Goal: Task Accomplishment & Management: Manage account settings

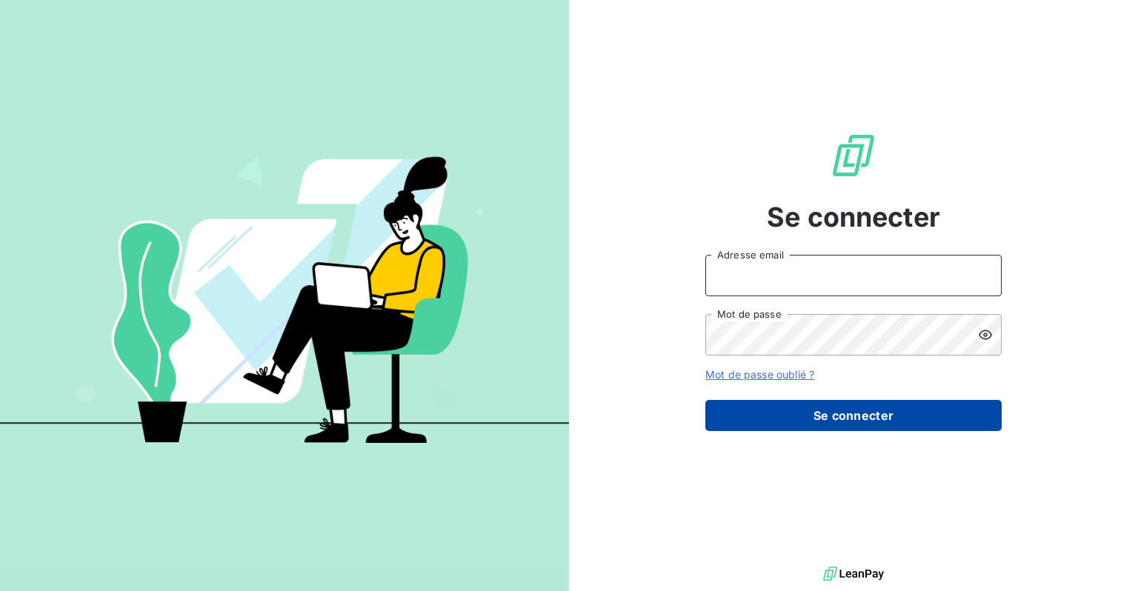
type input "ntournaille@soficar.com"
click at [771, 424] on button "Se connecter" at bounding box center [853, 415] width 296 height 31
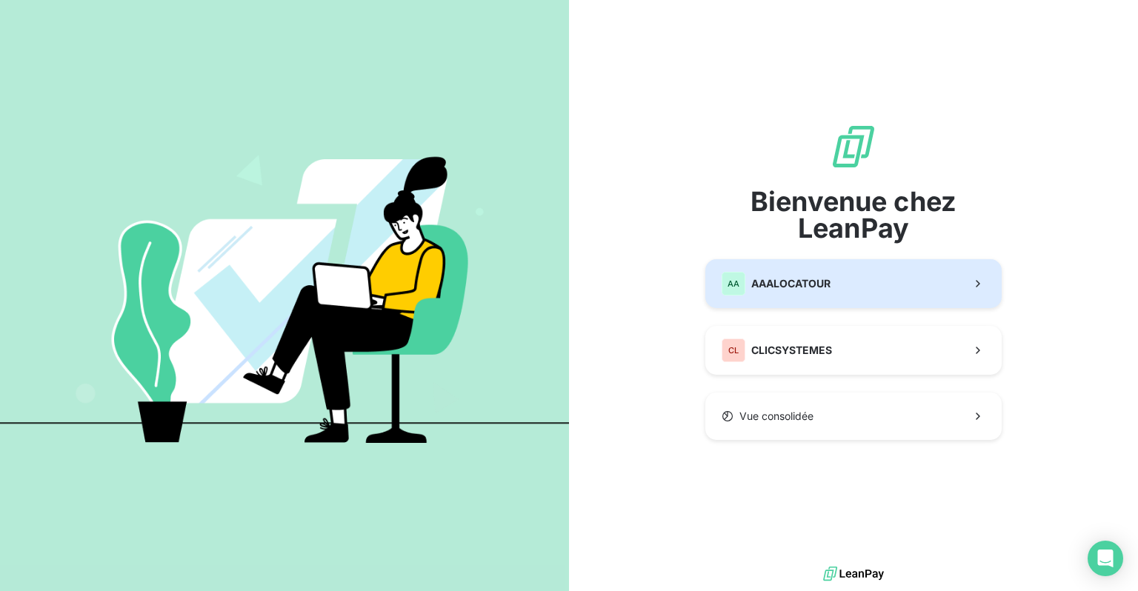
click at [788, 292] on div "AA AAALOCATOUR" at bounding box center [776, 284] width 109 height 24
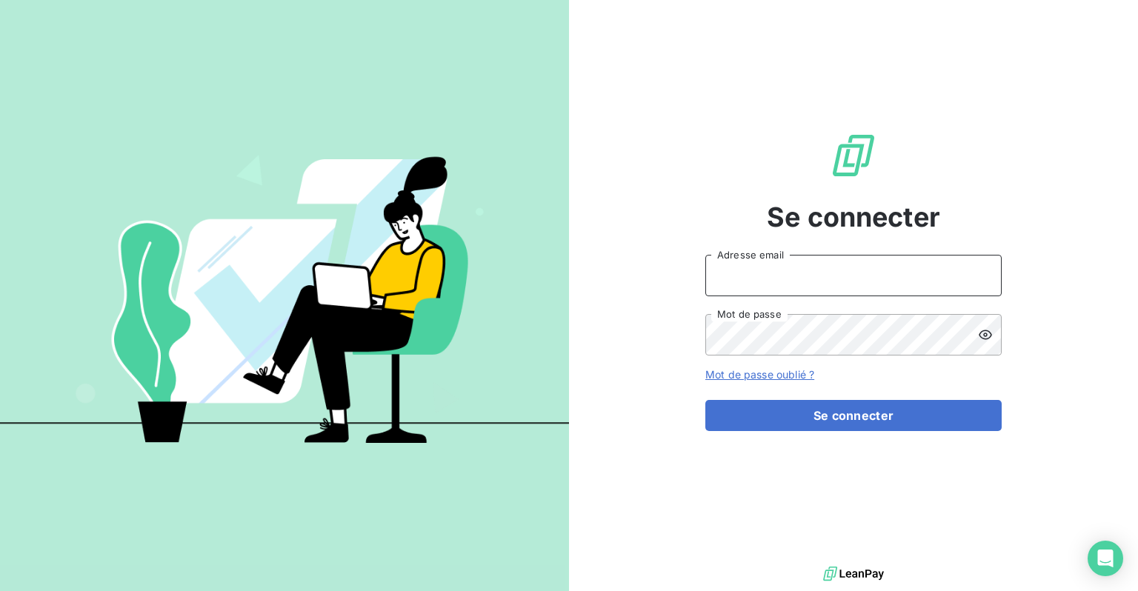
type input "ntournaille@soficar.com"
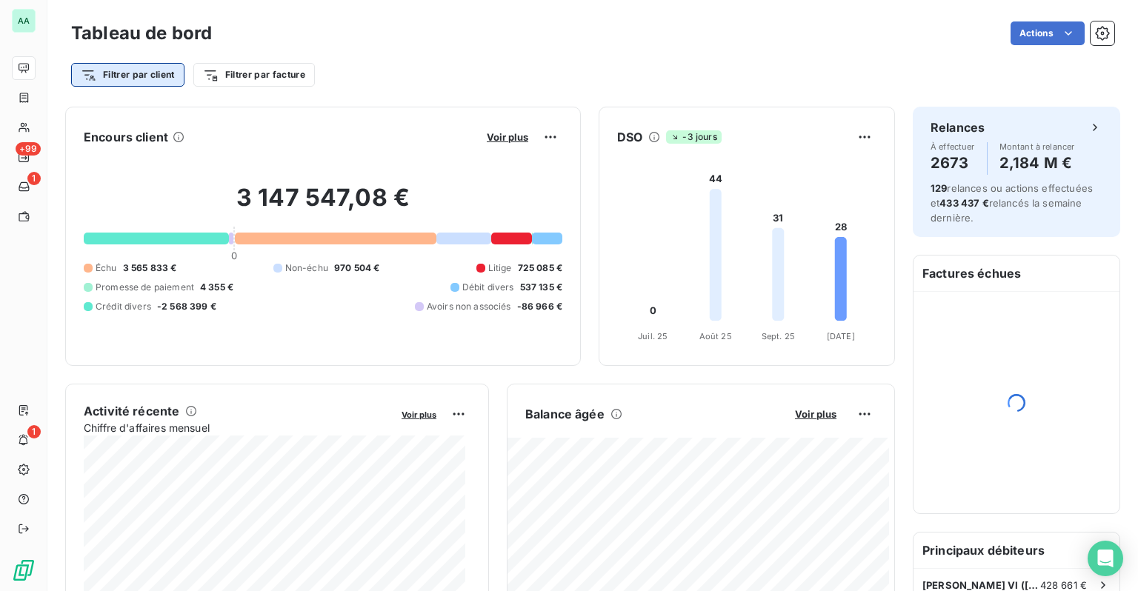
click at [157, 79] on html "AA +99 1 1 Tableau de bord Actions Filtrer par client Filtrer par facture Encou…" at bounding box center [569, 295] width 1138 height 591
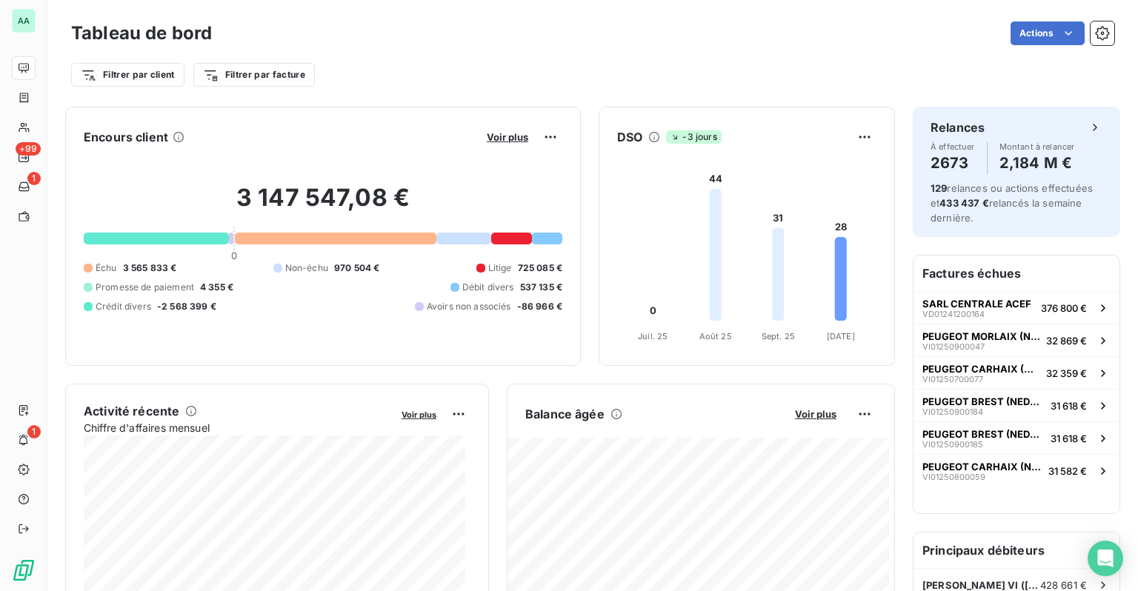
click at [281, 76] on html "AA +99 1 1 Tableau de bord Actions Filtrer par client Filtrer par facture Encou…" at bounding box center [569, 295] width 1138 height 591
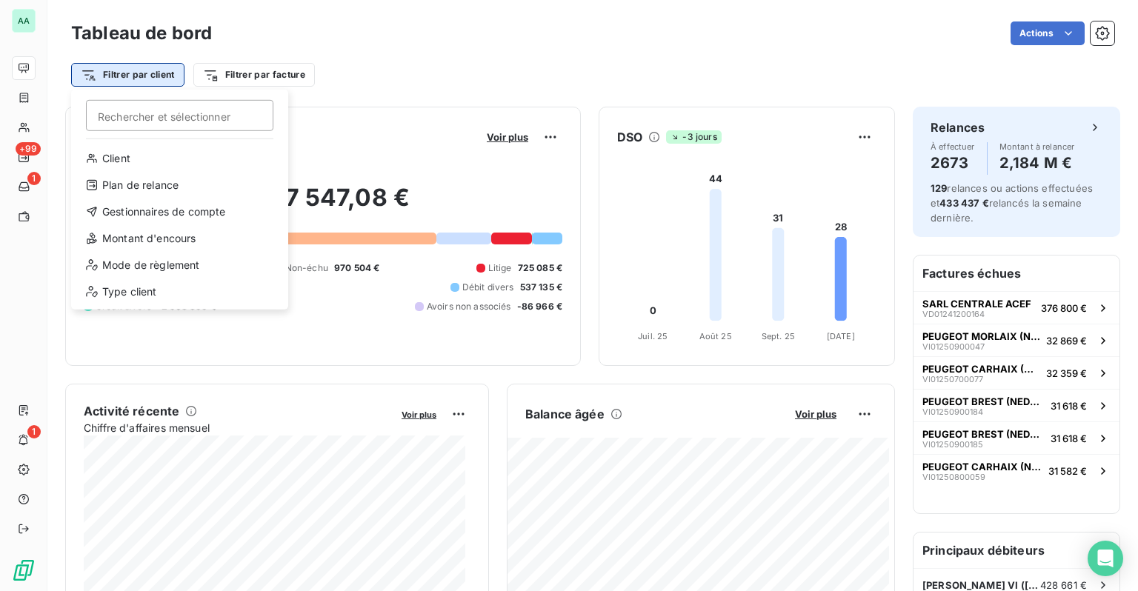
click at [161, 76] on html "AA +99 1 1 Tableau de bord Actions Filtrer par client Rechercher et sélectionne…" at bounding box center [569, 295] width 1138 height 591
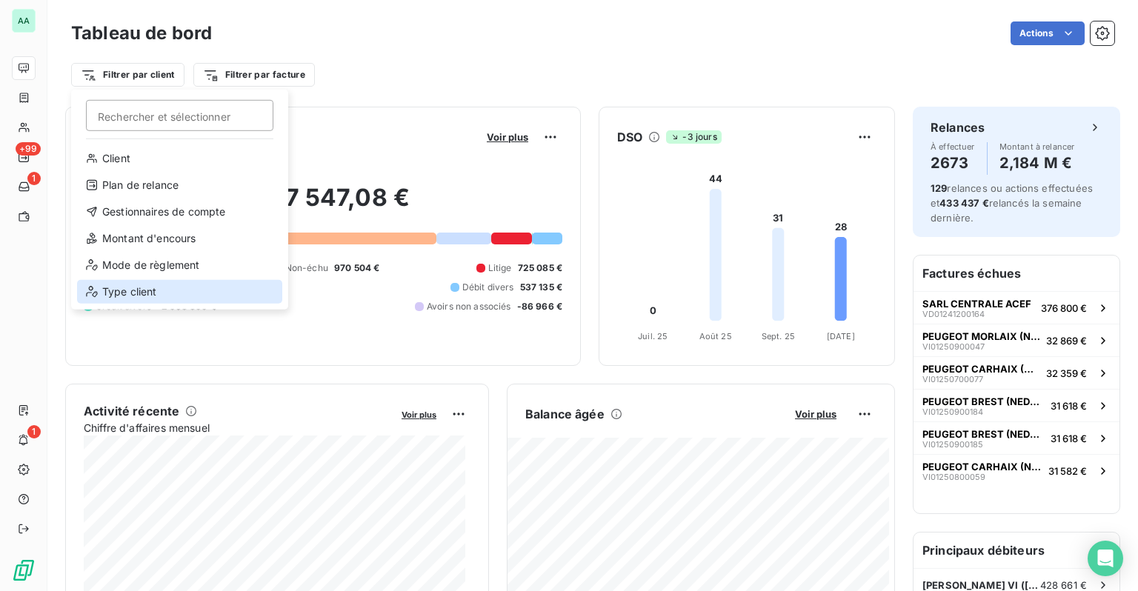
click at [132, 298] on div "Type client" at bounding box center [179, 292] width 205 height 24
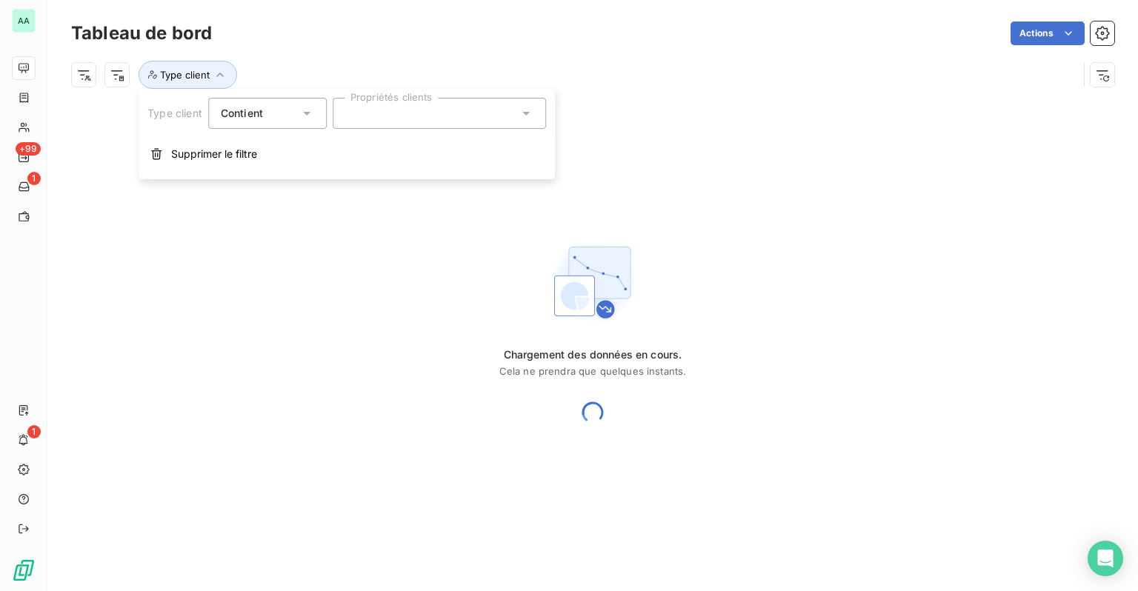
click at [386, 109] on div at bounding box center [439, 113] width 213 height 31
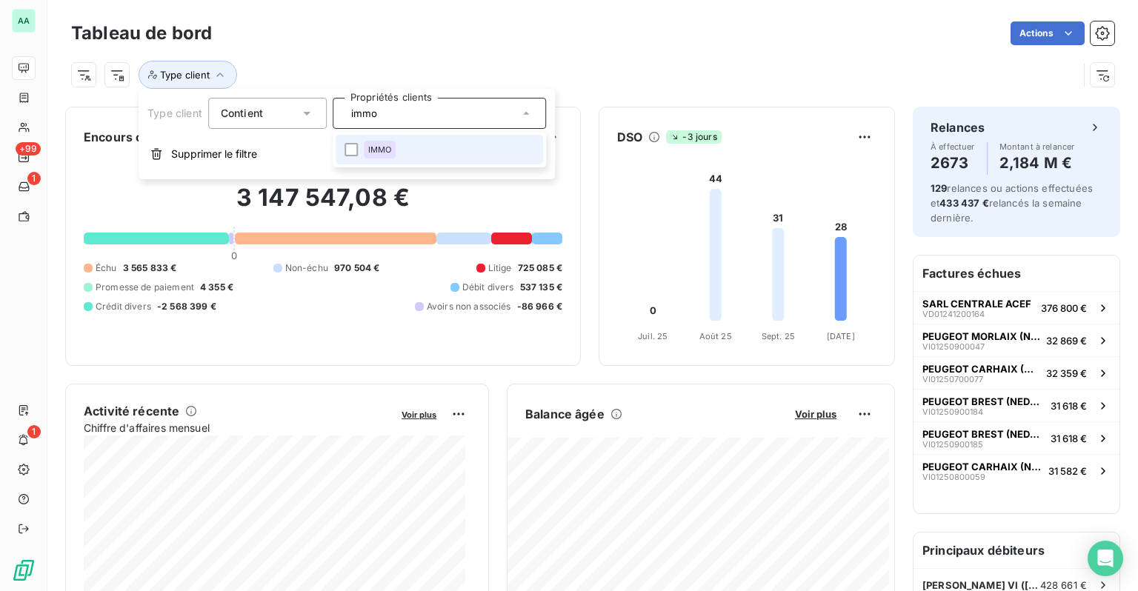
type input "immo"
click at [400, 140] on li "IMMO" at bounding box center [439, 150] width 207 height 30
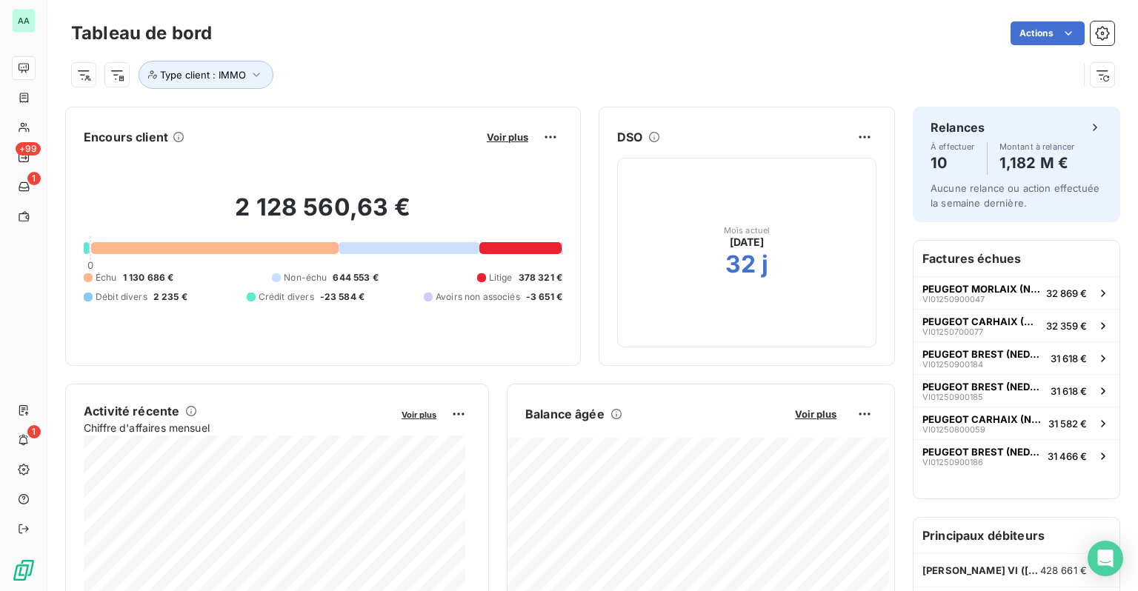
click at [474, 5] on div "Tableau de bord Actions Type client : IMMO" at bounding box center [592, 49] width 1091 height 98
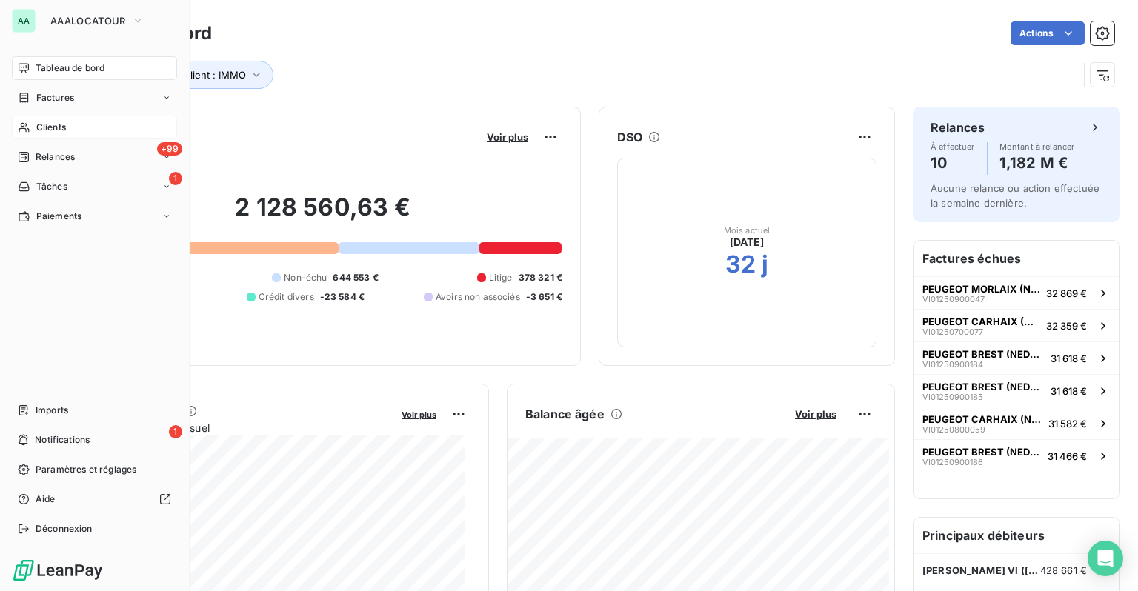
click at [48, 130] on span "Clients" at bounding box center [51, 127] width 30 height 13
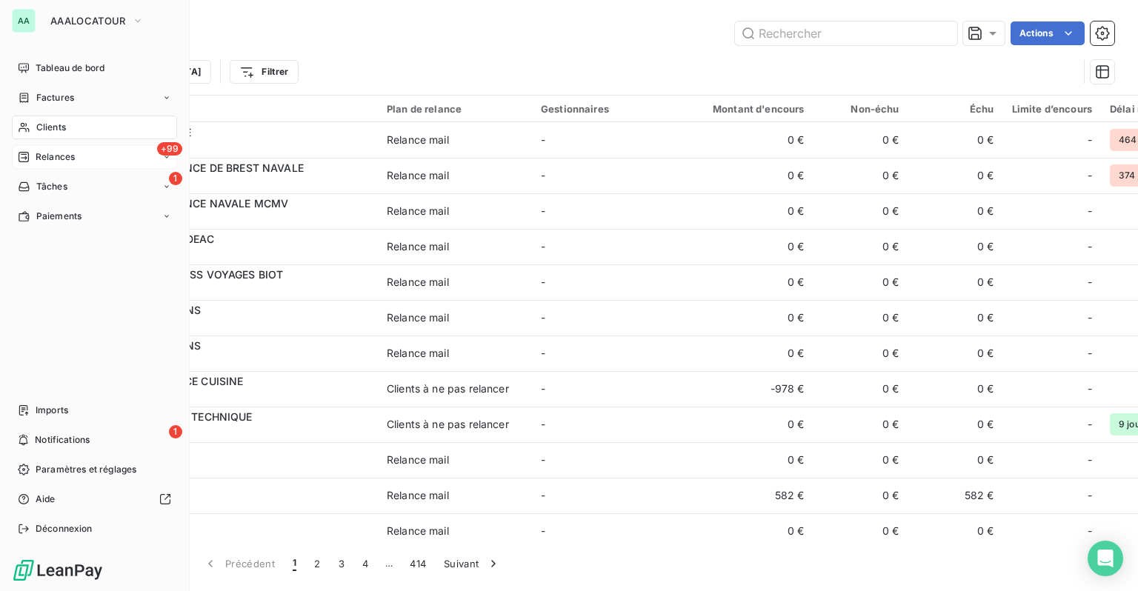
click at [53, 162] on span "Relances" at bounding box center [55, 156] width 39 height 13
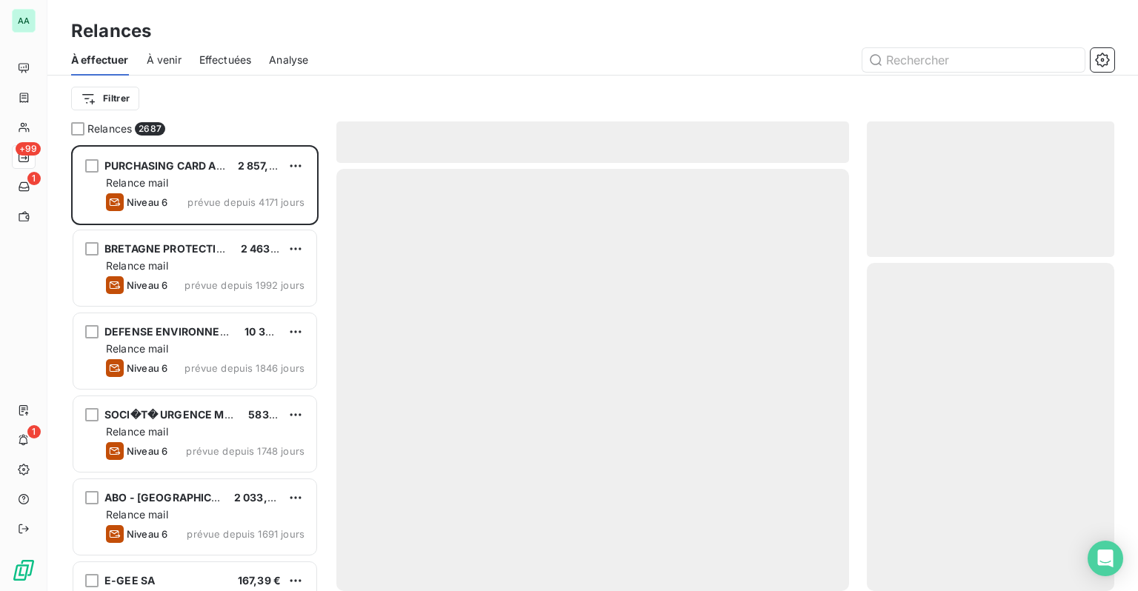
scroll to position [435, 236]
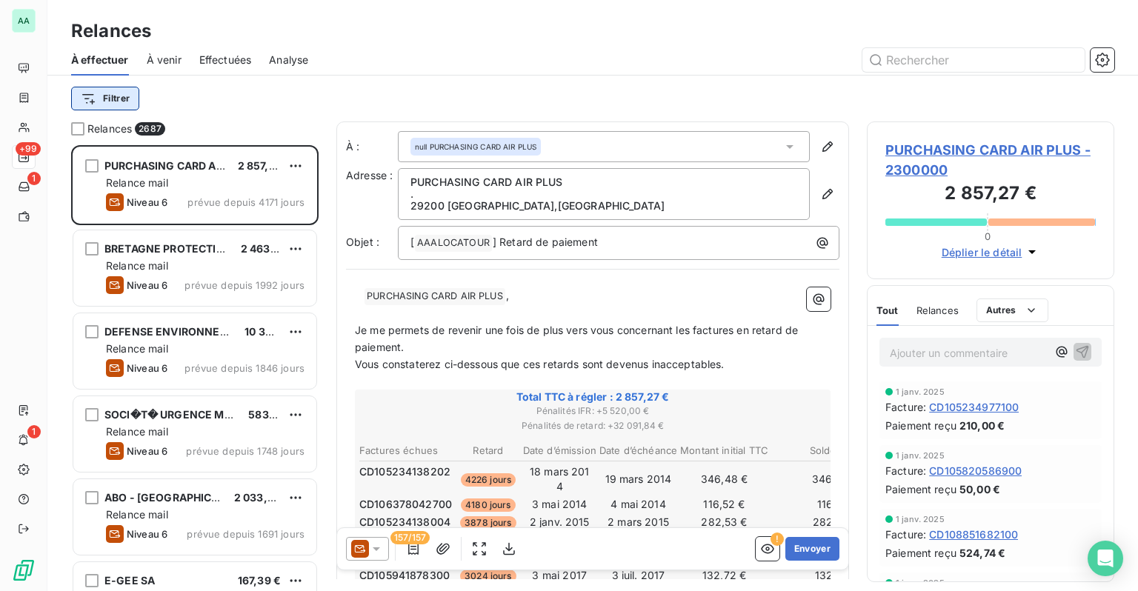
click at [119, 105] on html "AA +99 1 1 Relances À effectuer À venir Effectuées Analyse Filtrer Relances 268…" at bounding box center [569, 295] width 1138 height 591
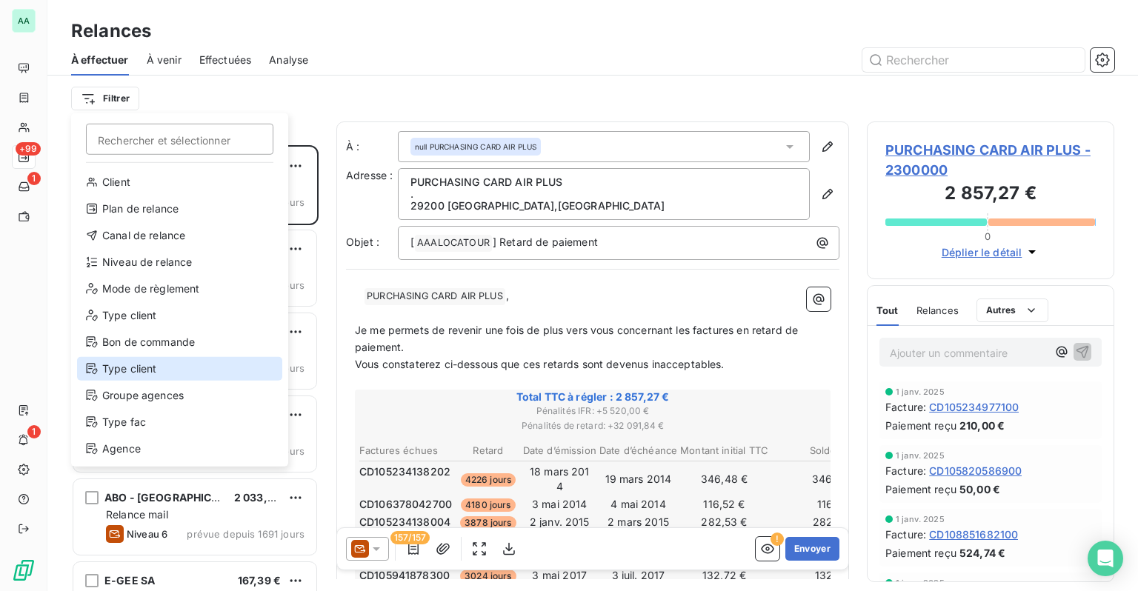
click at [145, 372] on div "Type client" at bounding box center [179, 369] width 205 height 24
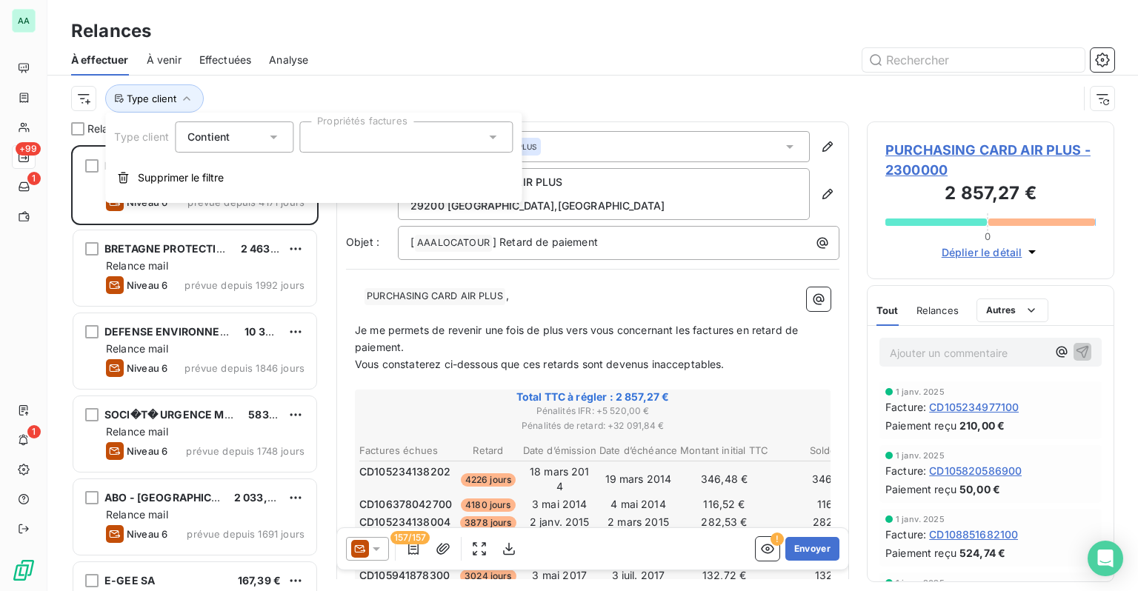
click at [385, 146] on div at bounding box center [405, 137] width 213 height 31
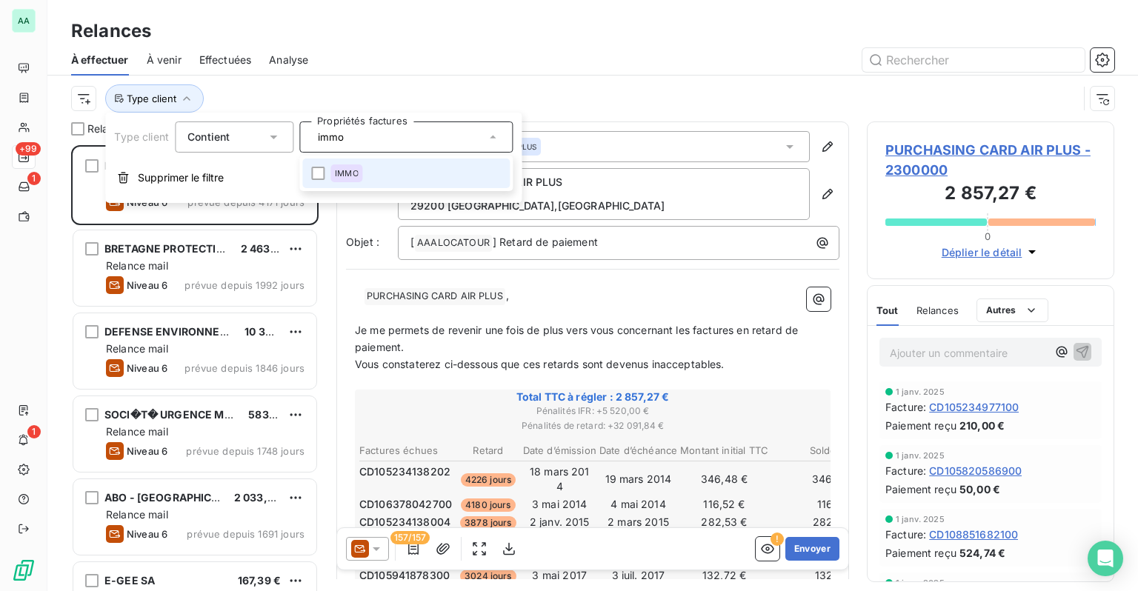
type input "immo"
click at [370, 183] on li "IMMO" at bounding box center [405, 174] width 207 height 30
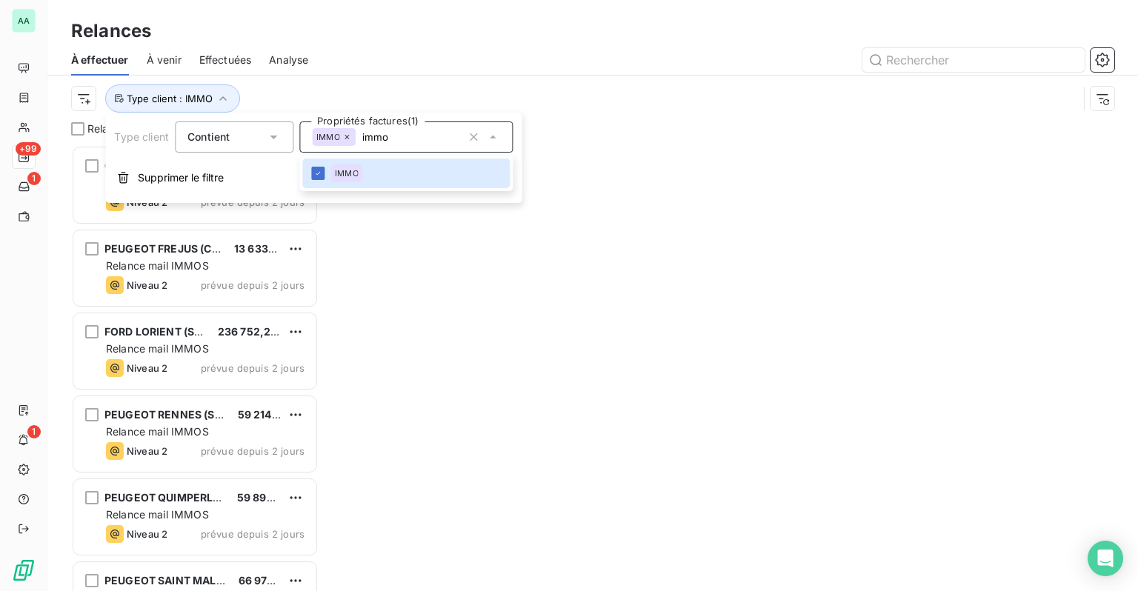
scroll to position [435, 236]
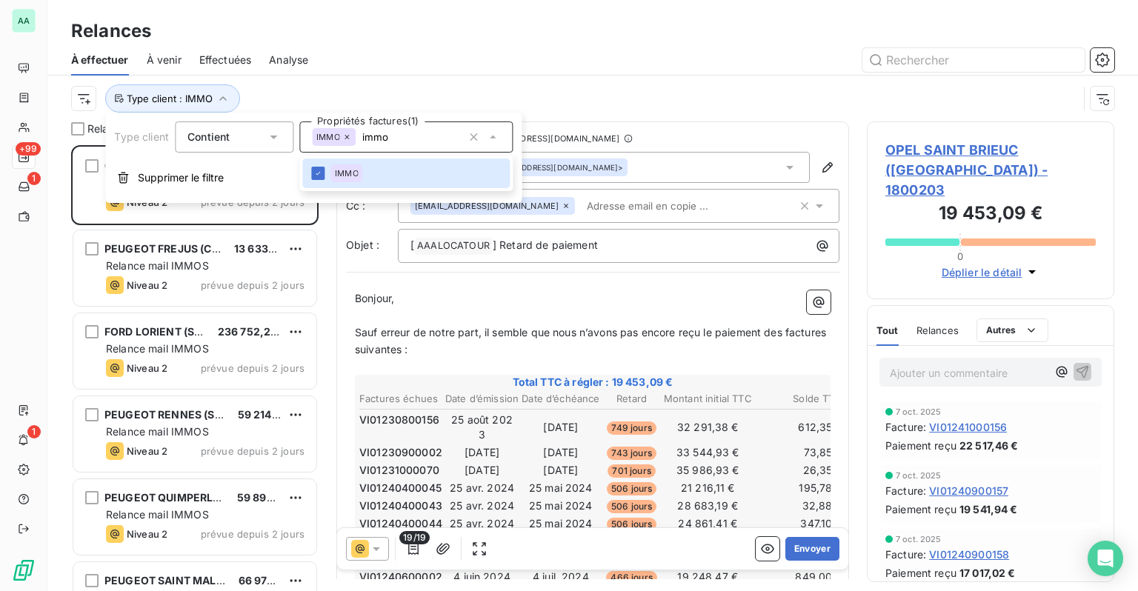
click at [462, 32] on div "Relances" at bounding box center [592, 31] width 1091 height 27
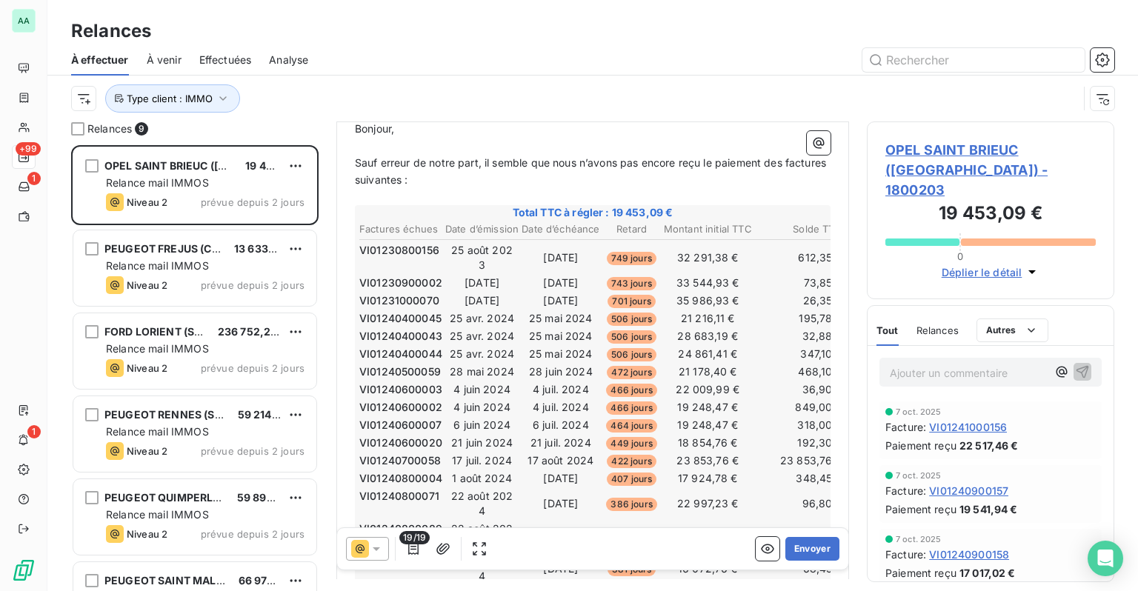
scroll to position [164, 0]
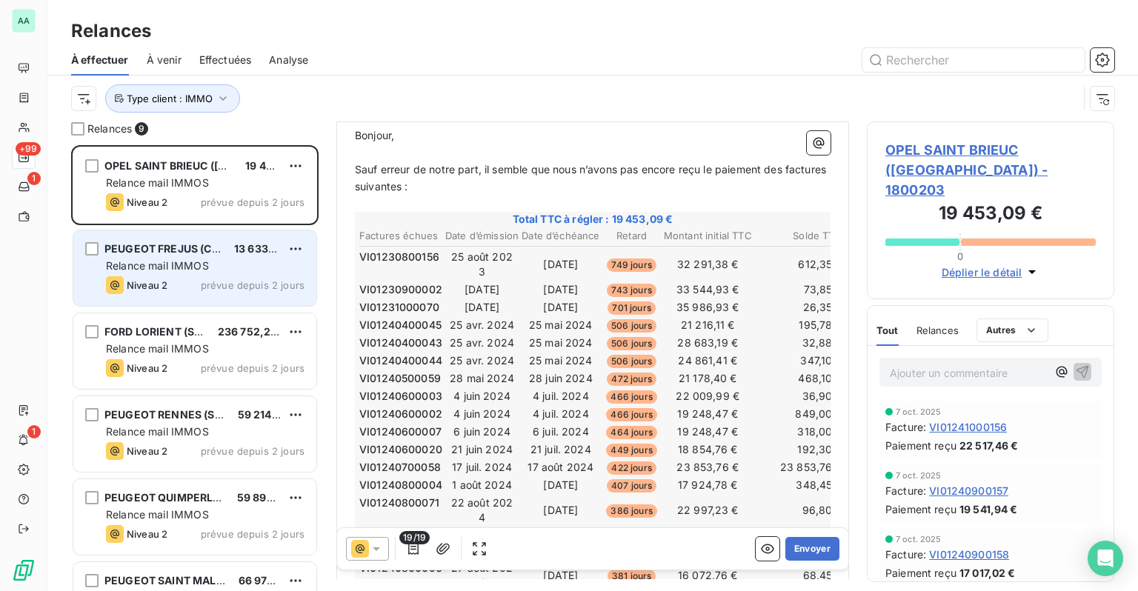
click at [181, 264] on span "Relance mail IMMOS" at bounding box center [157, 265] width 103 height 13
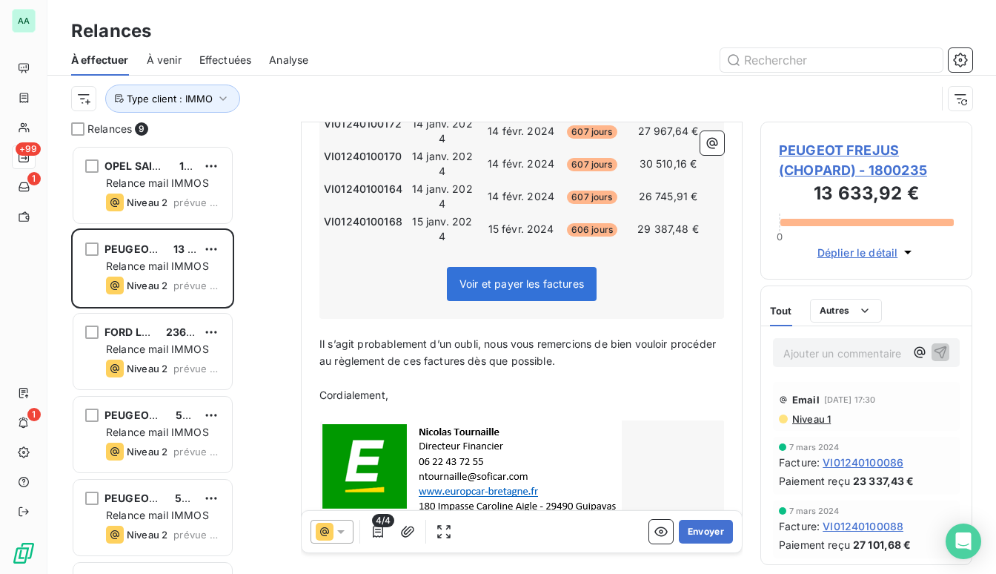
scroll to position [417, 200]
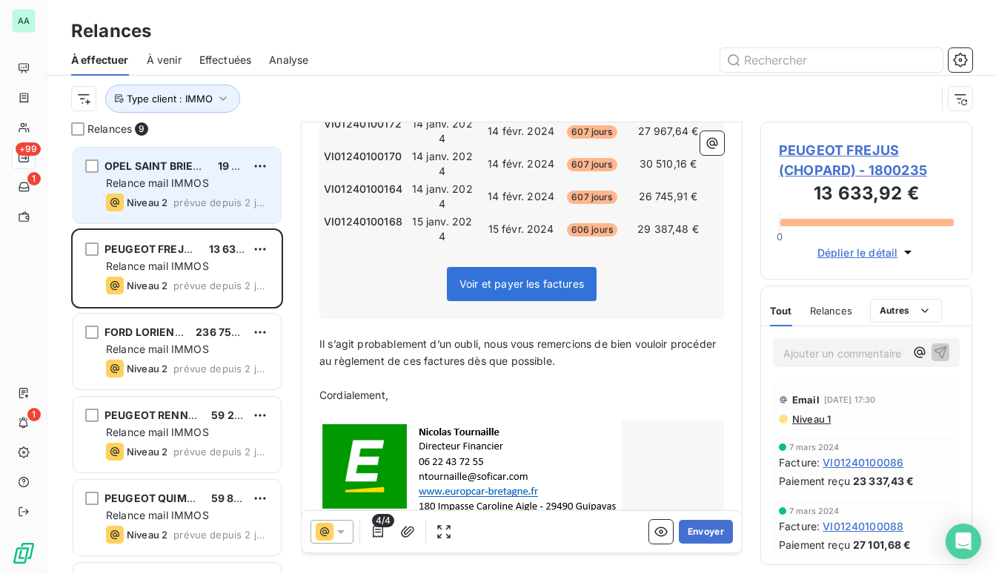
click at [218, 182] on div "Relance mail IMMOS" at bounding box center [187, 183] width 163 height 15
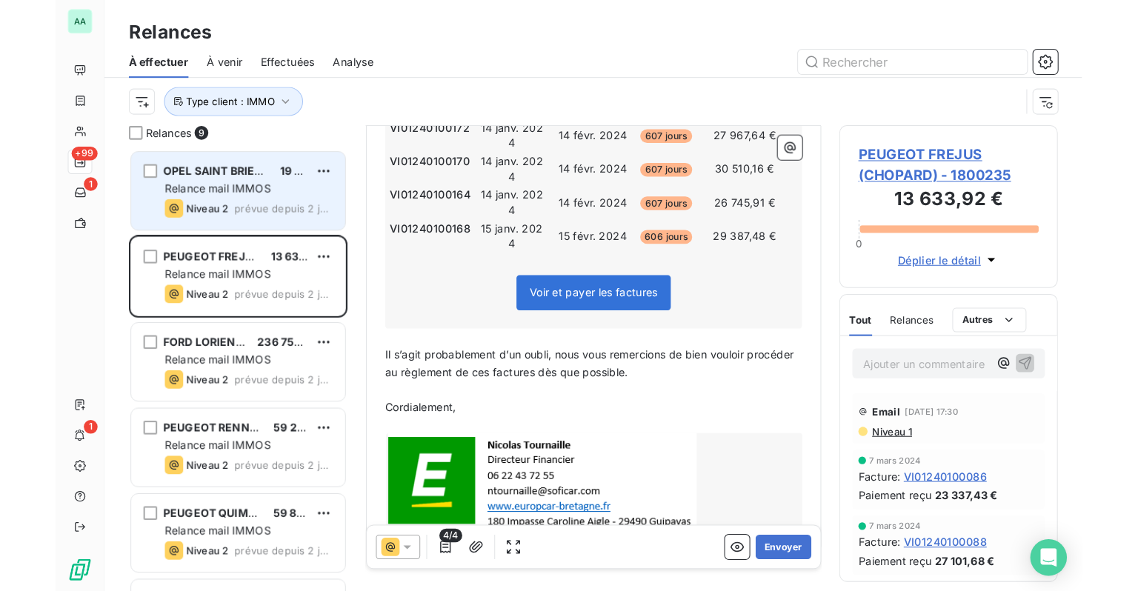
scroll to position [239, 0]
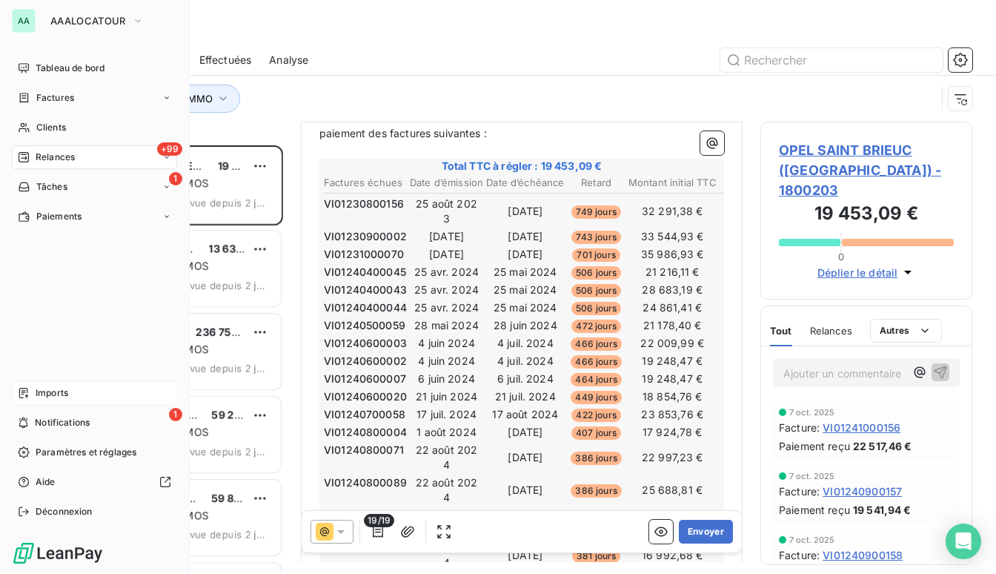
click at [86, 399] on div "Imports" at bounding box center [94, 393] width 165 height 24
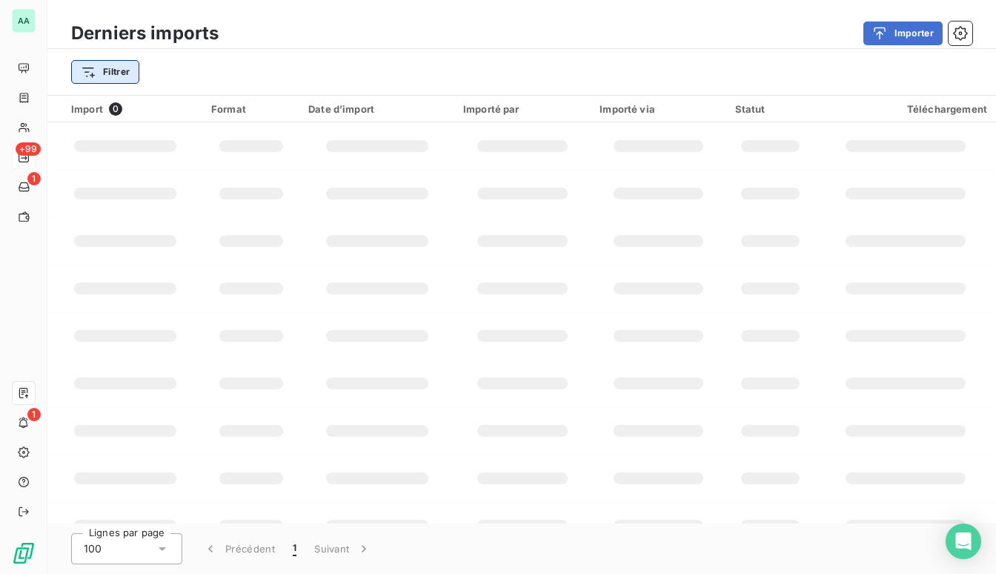
click at [125, 80] on html "AA +99 1 1 Derniers imports Importer Filtrer Import 0 Format Date d’import Impo…" at bounding box center [498, 287] width 996 height 574
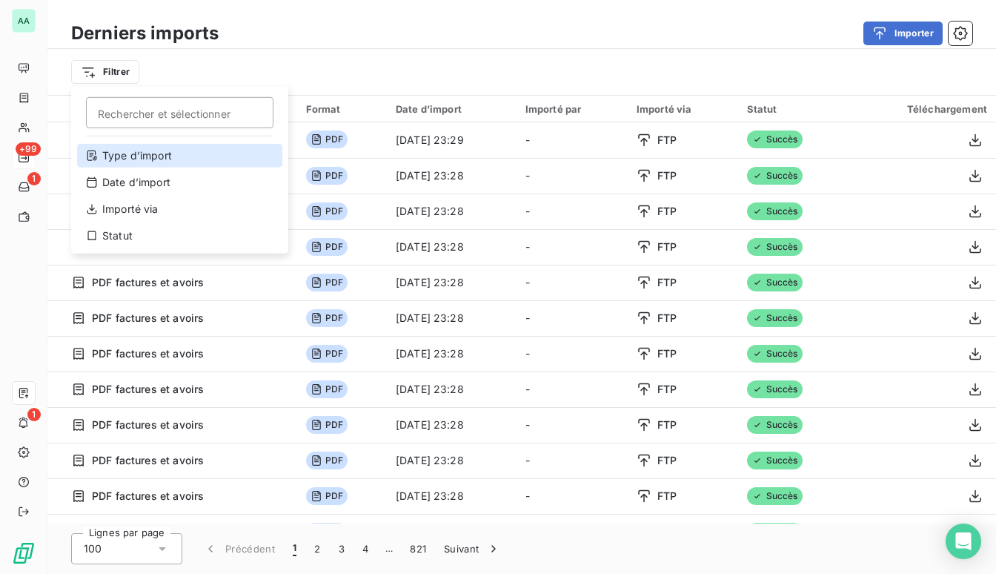
click at [151, 161] on div "Type d’import" at bounding box center [179, 156] width 205 height 24
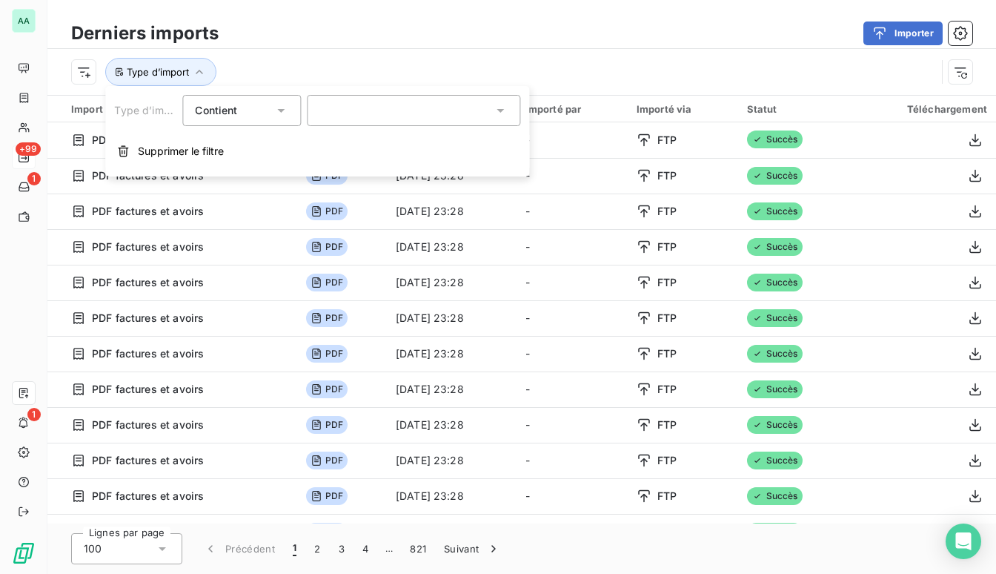
click at [383, 115] on div at bounding box center [413, 110] width 213 height 31
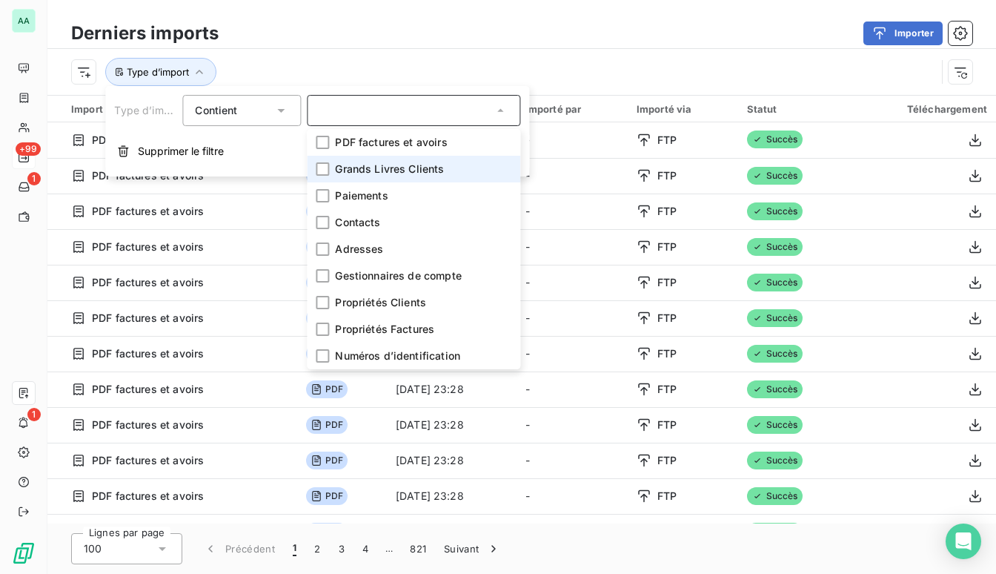
click at [374, 171] on span "Grands Livres Clients" at bounding box center [389, 169] width 109 height 15
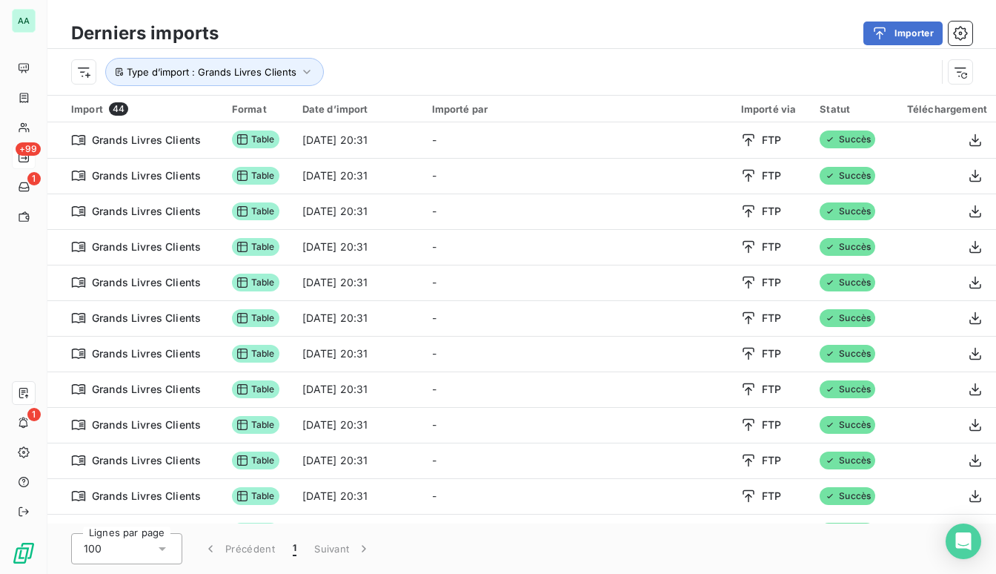
click at [489, 65] on div "Type d’import : Grands Livres Clients" at bounding box center [503, 72] width 865 height 28
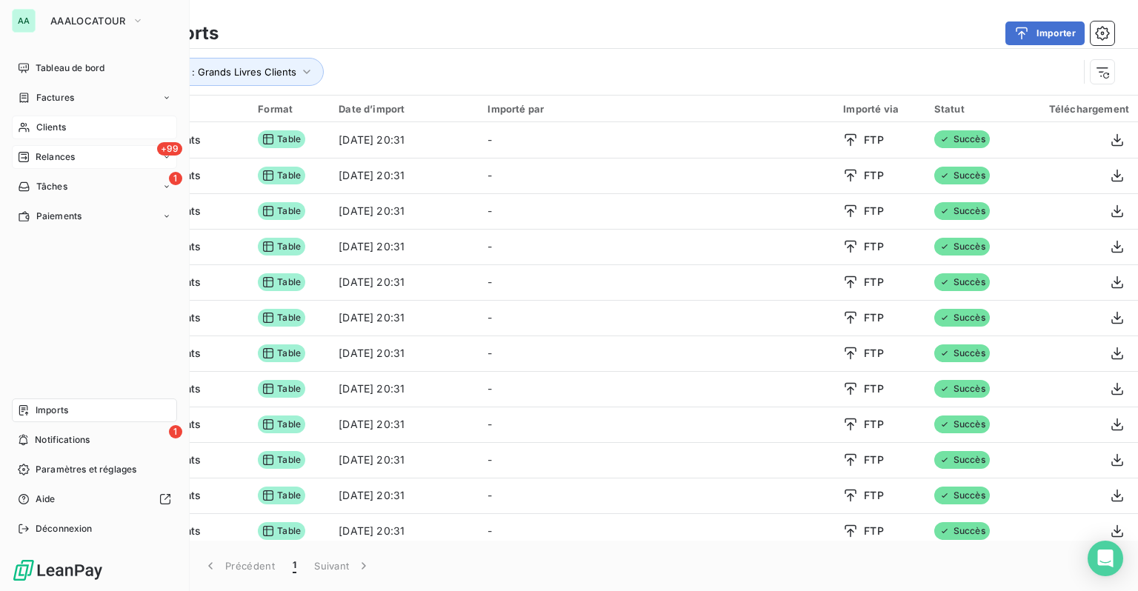
click at [28, 135] on div "Clients" at bounding box center [94, 128] width 165 height 24
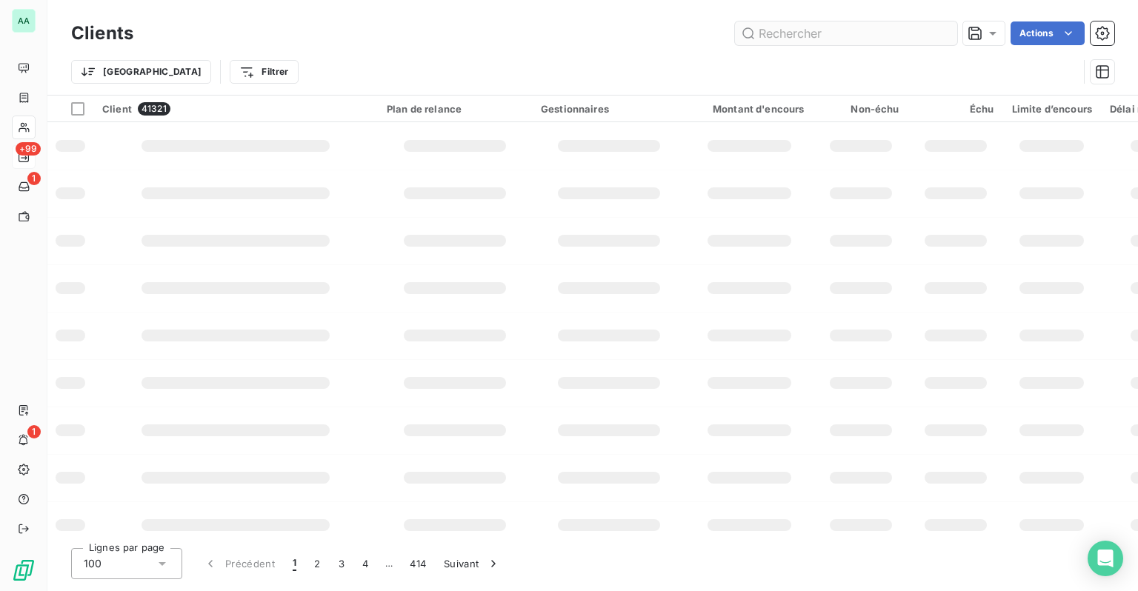
click at [854, 34] on input "text" at bounding box center [846, 33] width 222 height 24
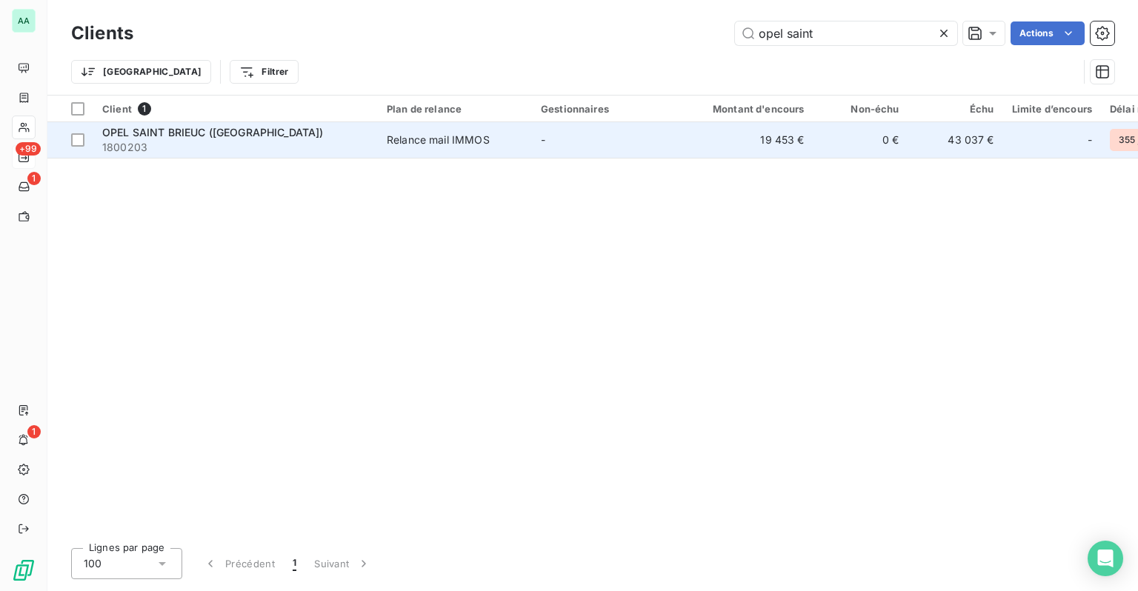
type input "opel saint"
click at [259, 145] on span "1800203" at bounding box center [235, 147] width 267 height 15
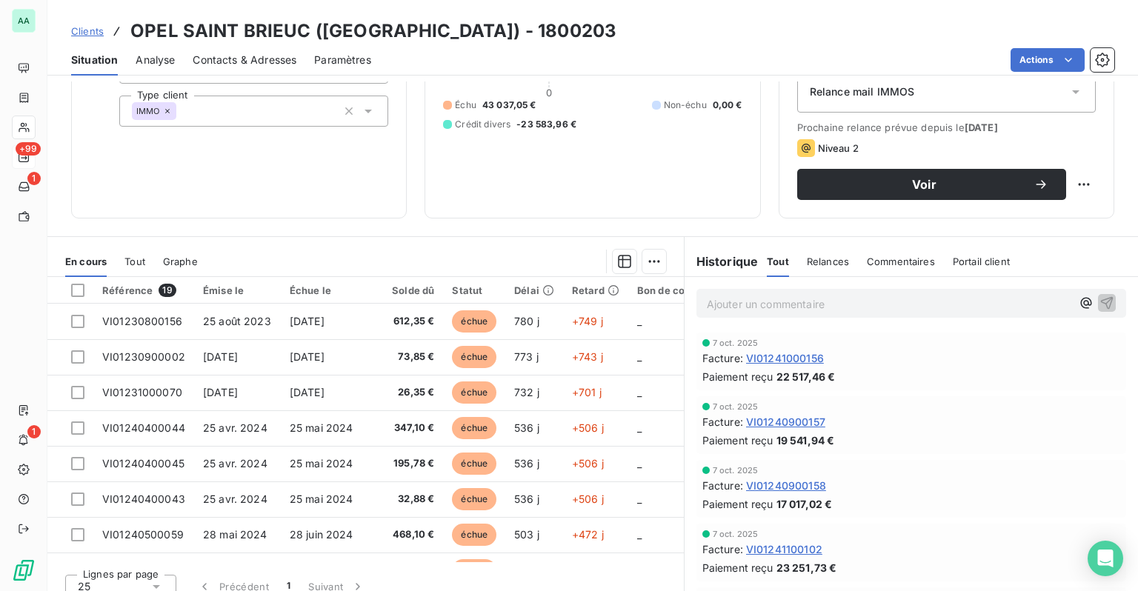
scroll to position [190, 0]
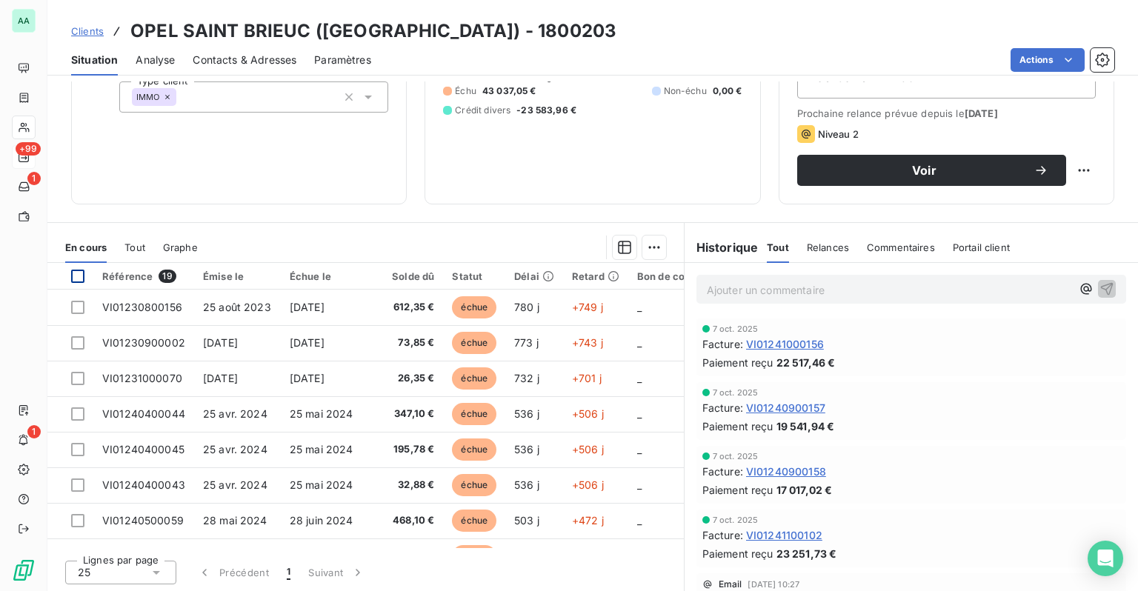
click at [76, 271] on div at bounding box center [77, 276] width 13 height 13
click at [654, 248] on html "AA +99 1 1 Clients OPEL SAINT BRIEUC (HAMON) - 1800203 Situation Analyse Contac…" at bounding box center [569, 295] width 1138 height 591
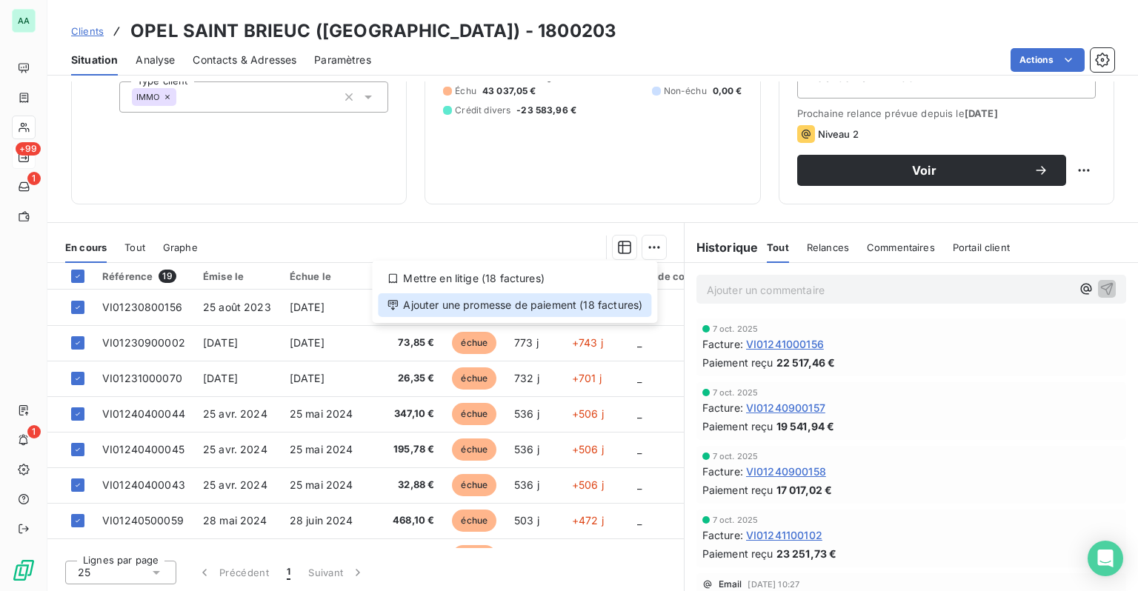
click at [541, 311] on div "Ajouter une promesse de paiement (18 factures)" at bounding box center [514, 305] width 273 height 24
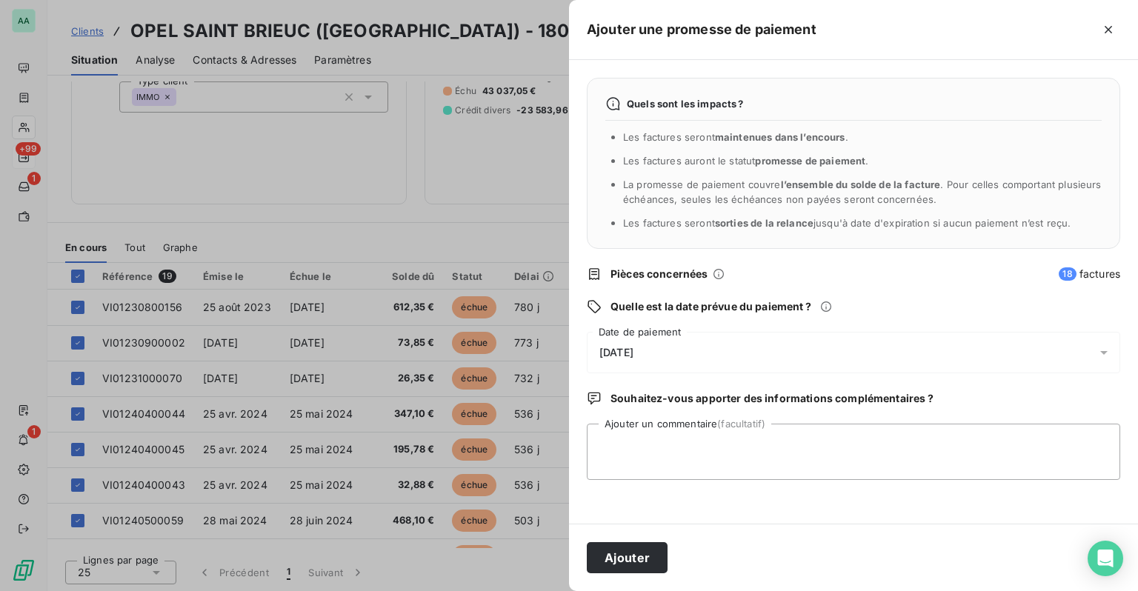
click at [997, 351] on div "14/10/2025" at bounding box center [854, 352] width 534 height 41
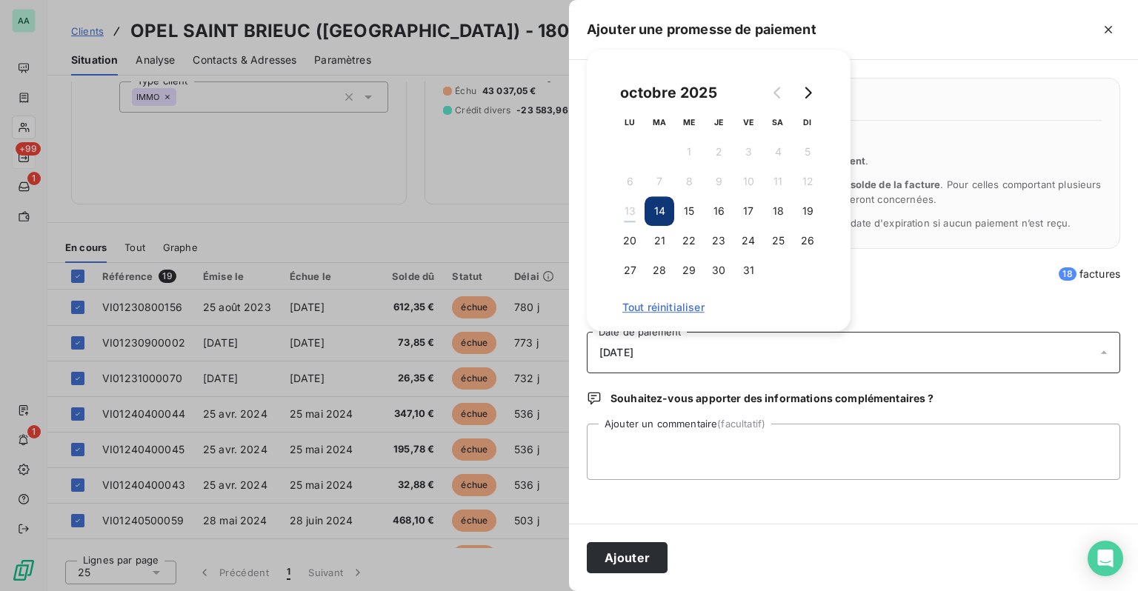
click at [997, 351] on div "14/10/2025" at bounding box center [854, 352] width 534 height 41
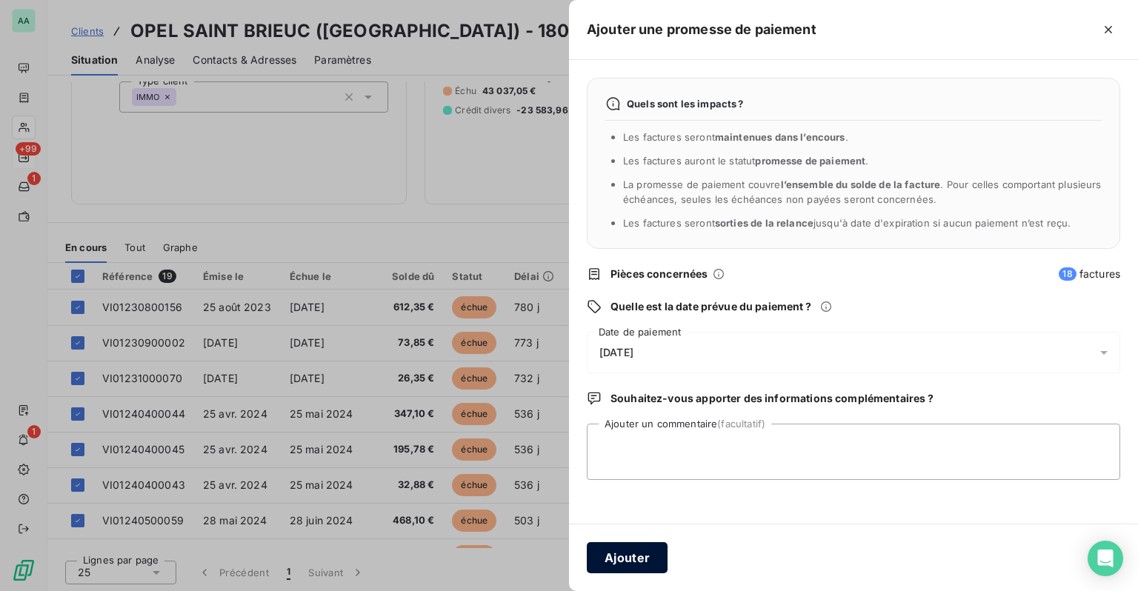
click at [631, 556] on button "Ajouter" at bounding box center [627, 557] width 81 height 31
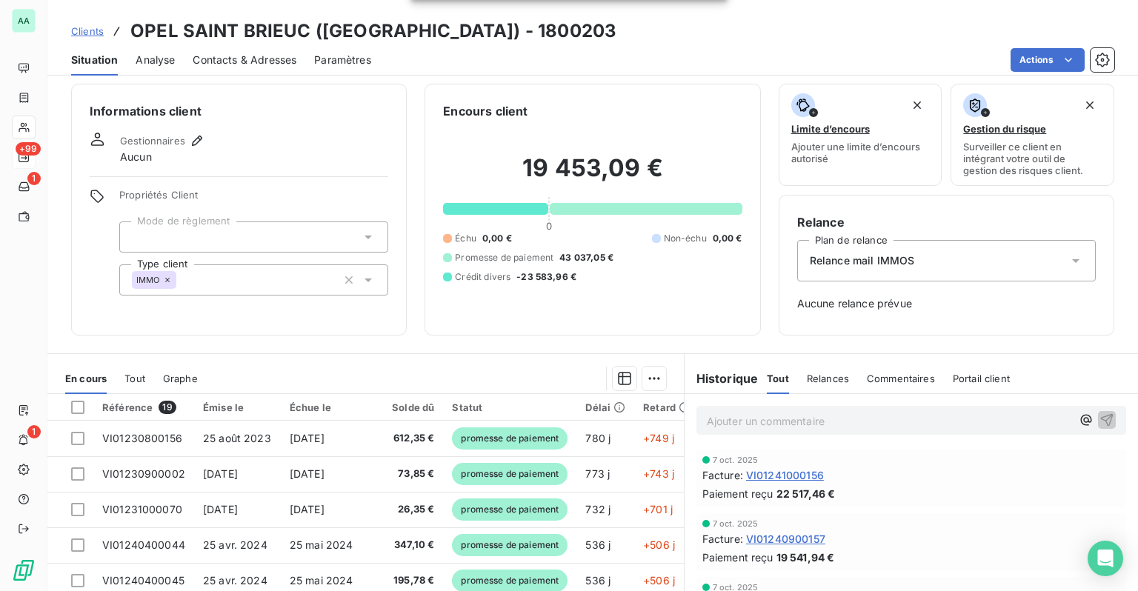
scroll to position [0, 0]
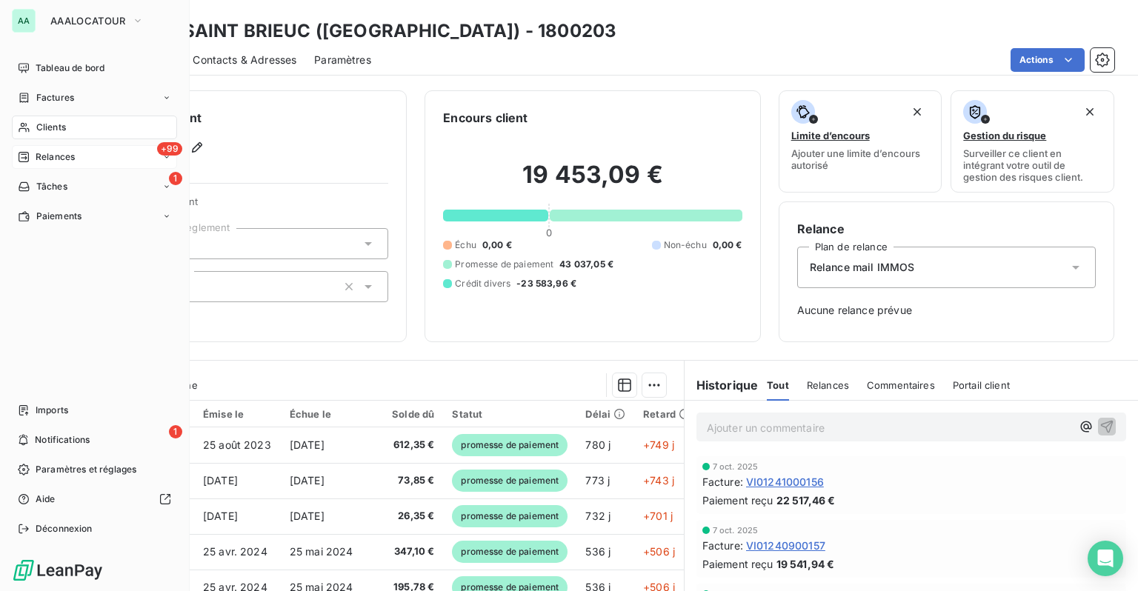
click at [57, 146] on div "+99 Relances" at bounding box center [94, 157] width 165 height 24
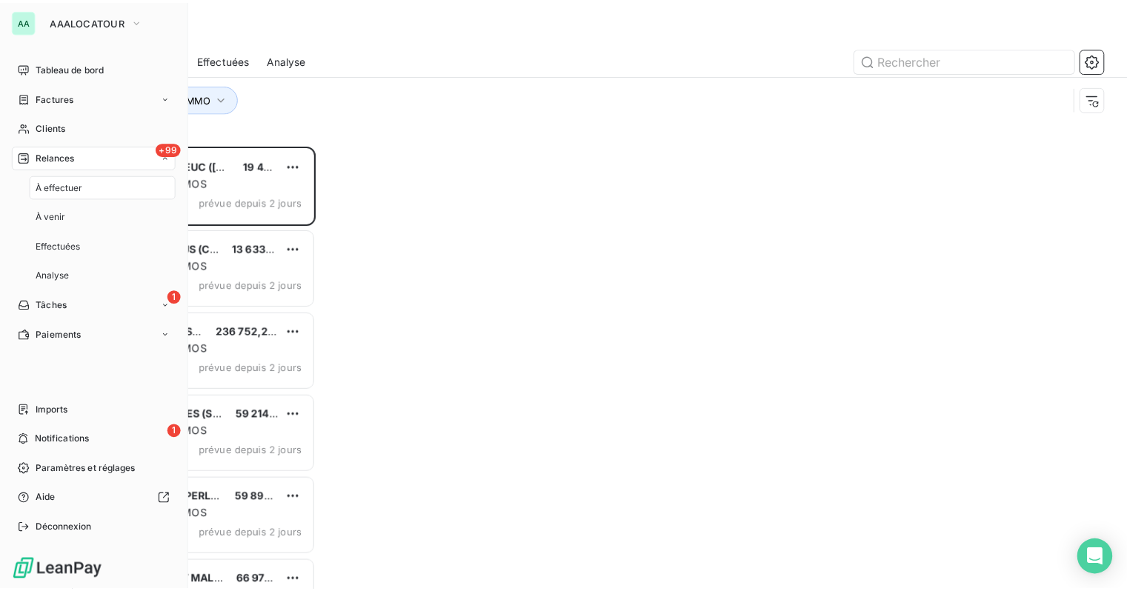
scroll to position [435, 236]
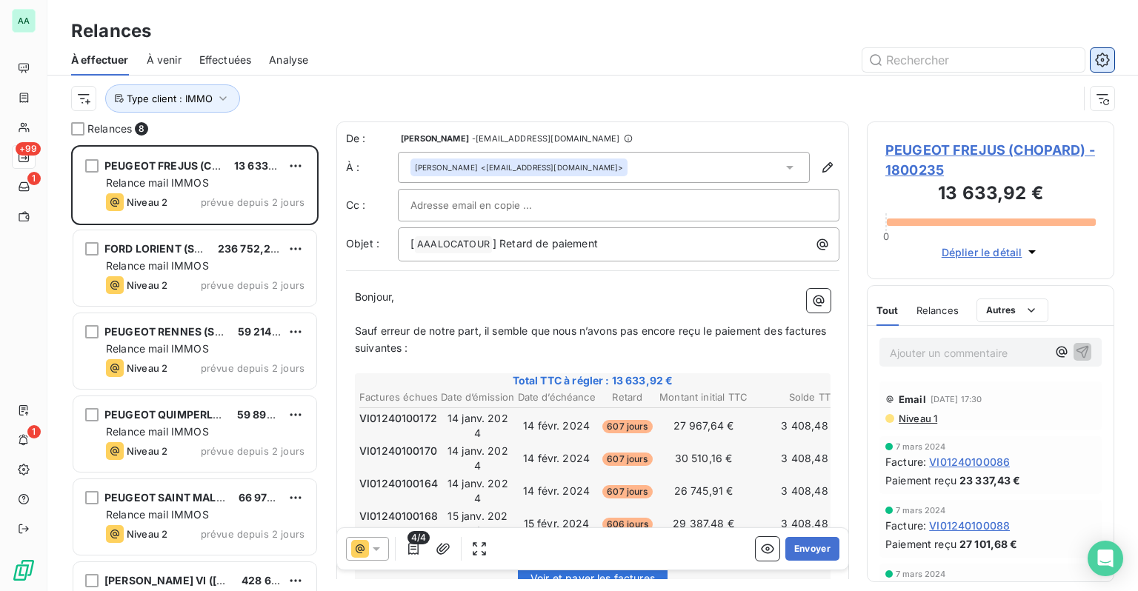
click at [1095, 59] on icon "button" at bounding box center [1102, 60] width 15 height 15
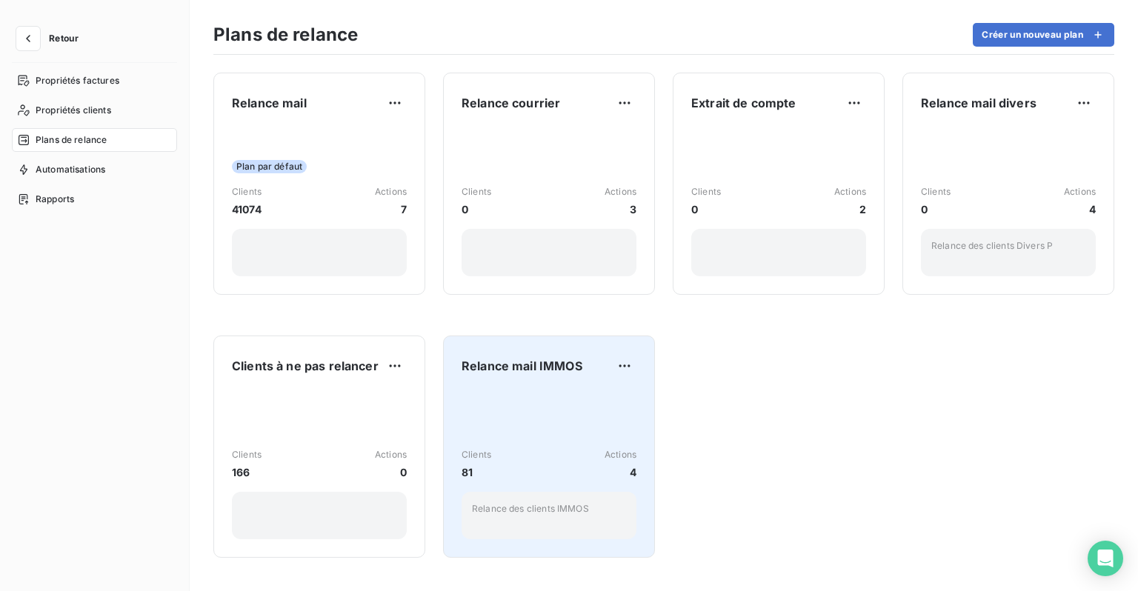
click at [515, 382] on div "Relance mail IMMOS Clients 81 Actions 4 Relance des clients IMMOS" at bounding box center [549, 446] width 175 height 185
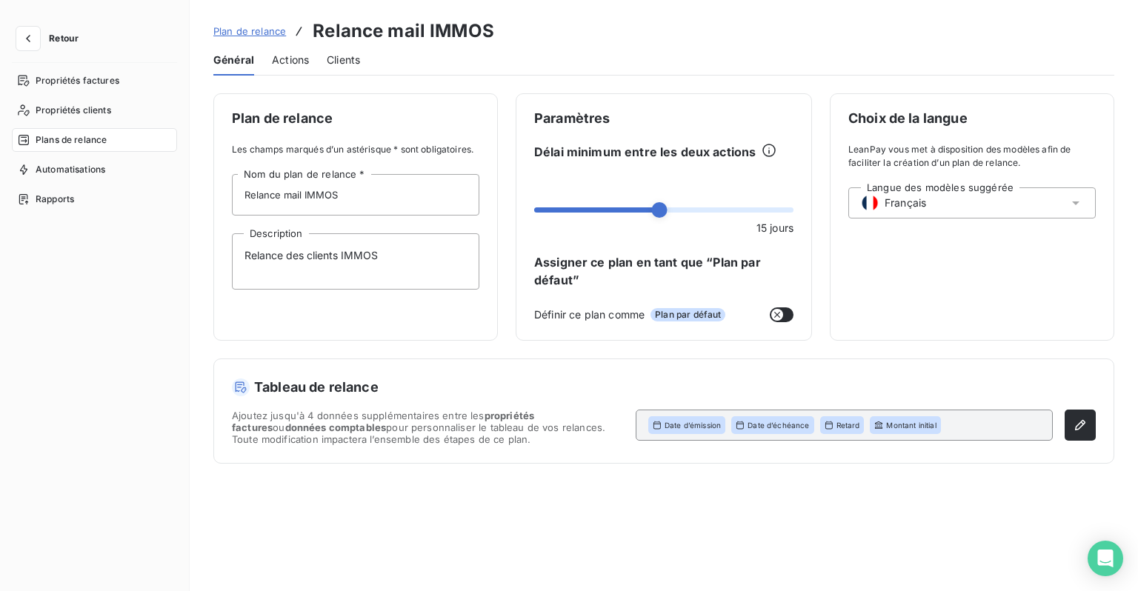
click at [282, 61] on span "Actions" at bounding box center [290, 60] width 37 height 15
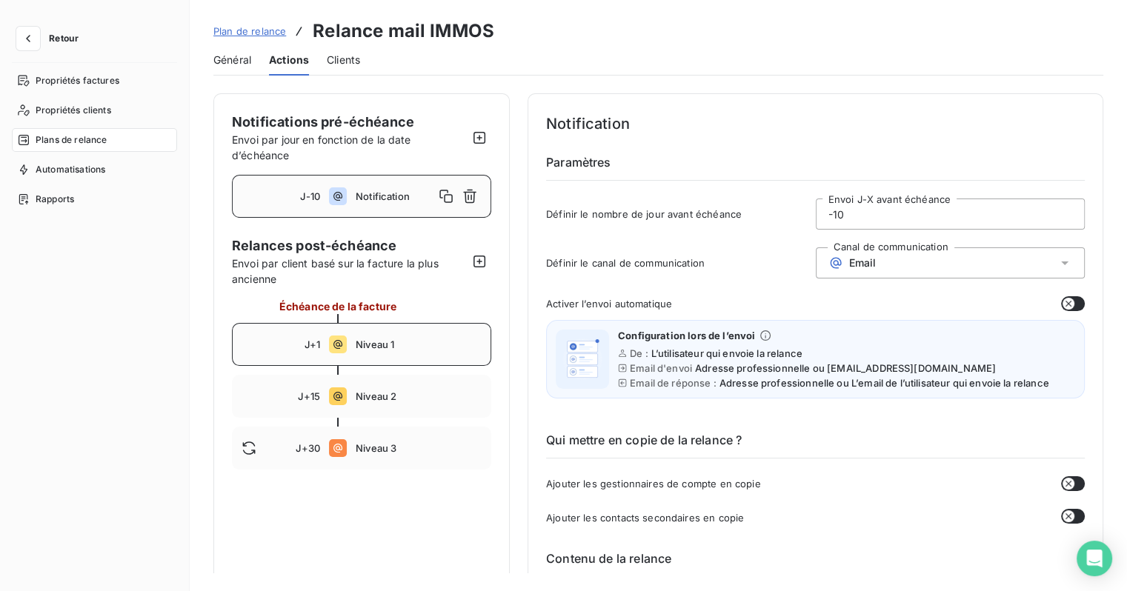
click at [397, 348] on span "Niveau 1" at bounding box center [419, 345] width 126 height 12
type input "1"
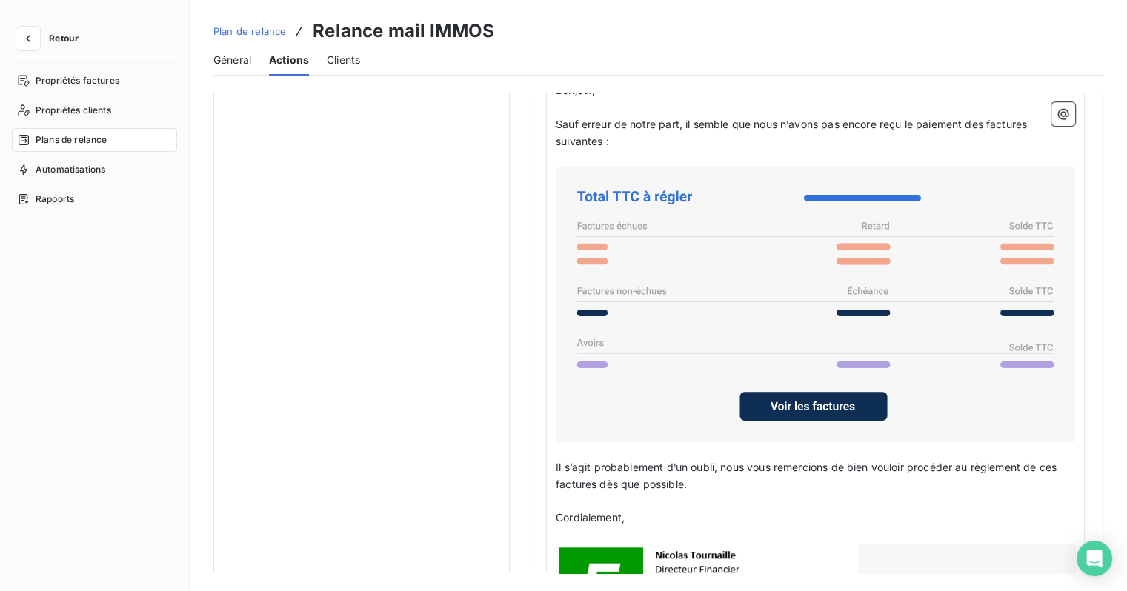
scroll to position [1037, 0]
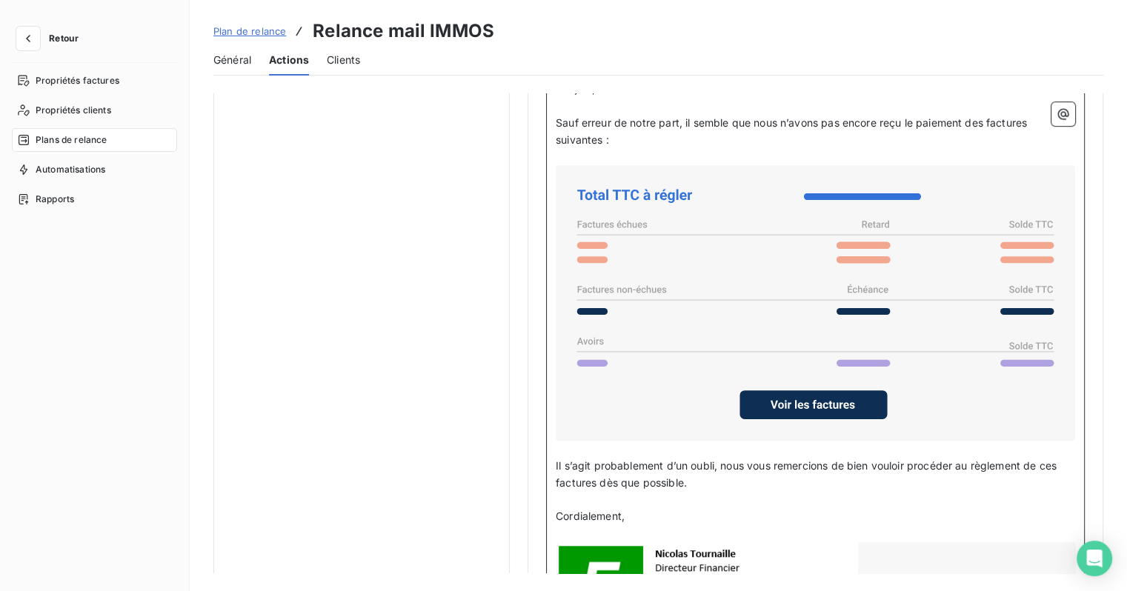
click at [684, 474] on span "Il s’agit probablement d’un oubli, nous vous remercions de bien vouloir procéde…" at bounding box center [808, 474] width 504 height 30
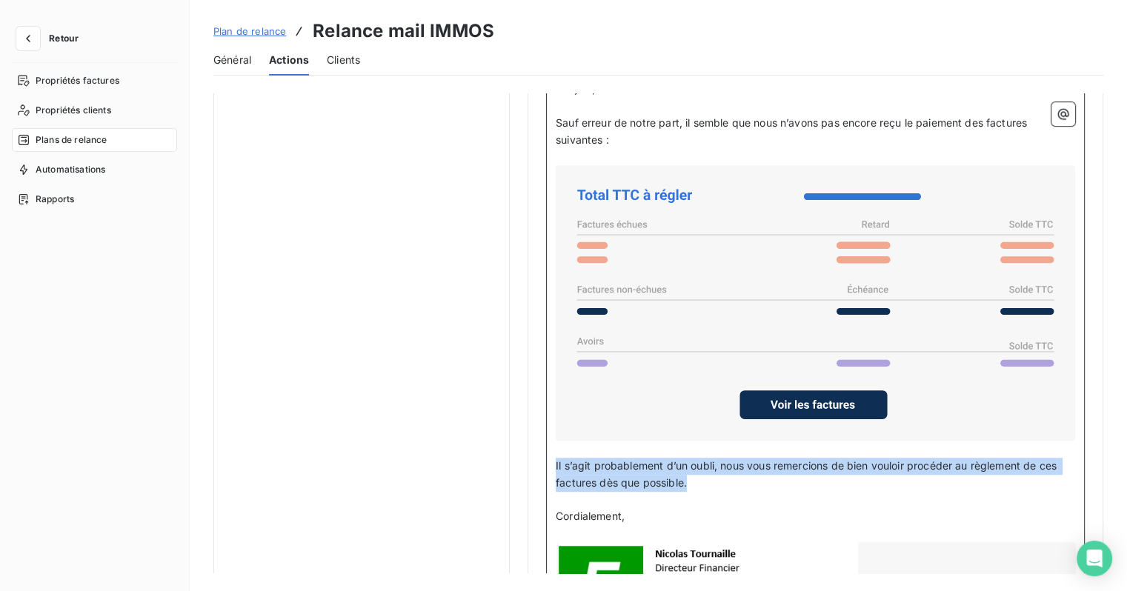
drag, startPoint x: 699, startPoint y: 475, endPoint x: 525, endPoint y: 464, distance: 174.5
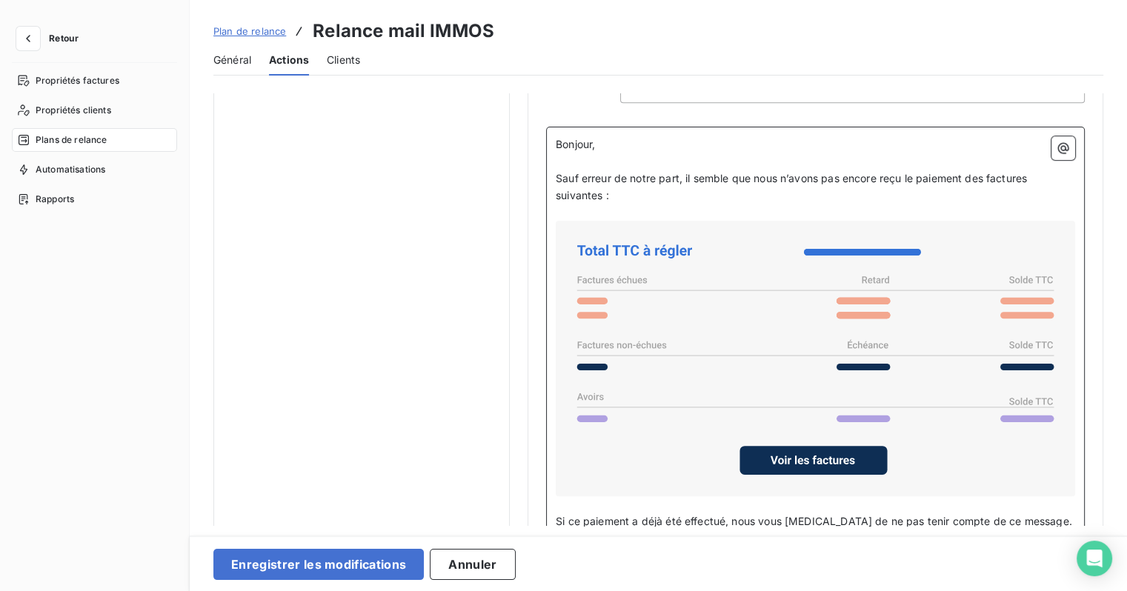
scroll to position [889, 0]
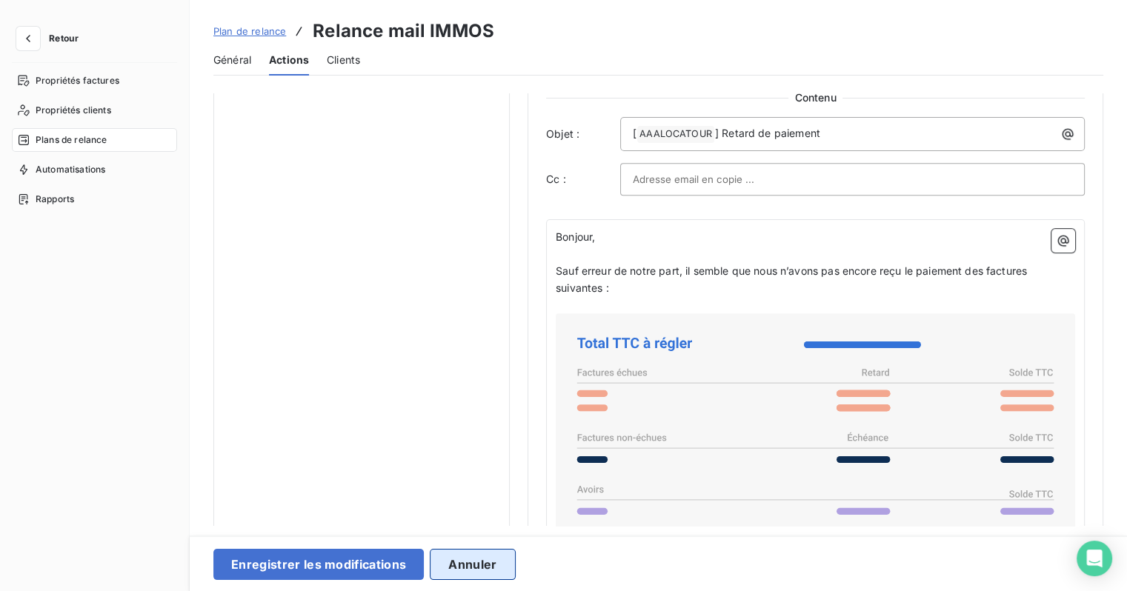
click at [502, 558] on button "Annuler" at bounding box center [472, 564] width 85 height 31
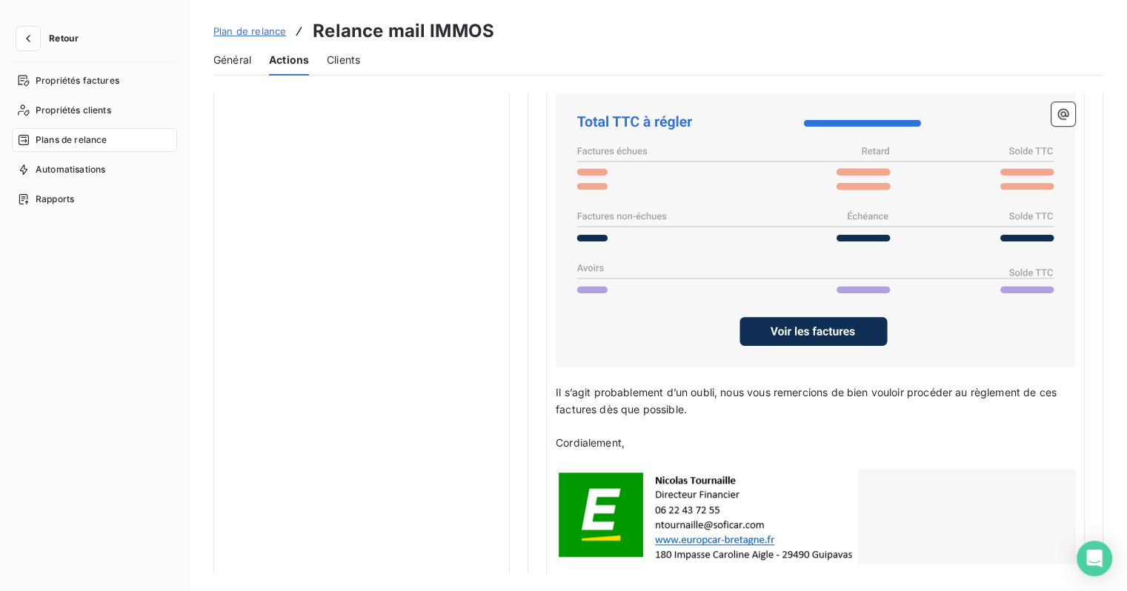
scroll to position [1112, 0]
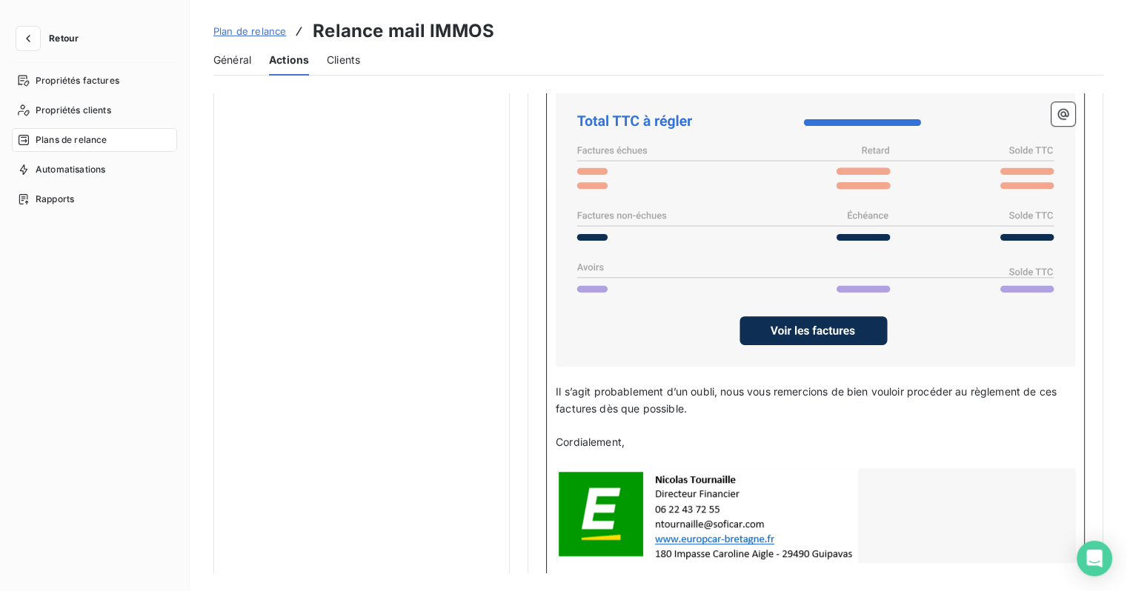
click at [708, 403] on p "Il s’agit probablement d’un oubli, nous vous remercions de bien vouloir procéde…" at bounding box center [815, 401] width 519 height 34
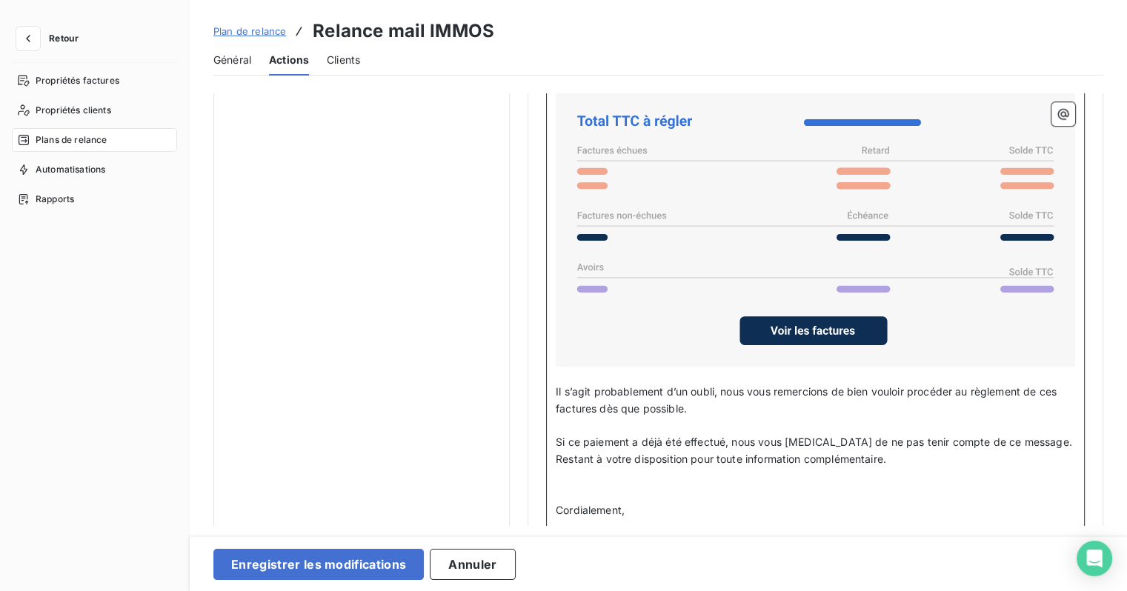
scroll to position [1186, 0]
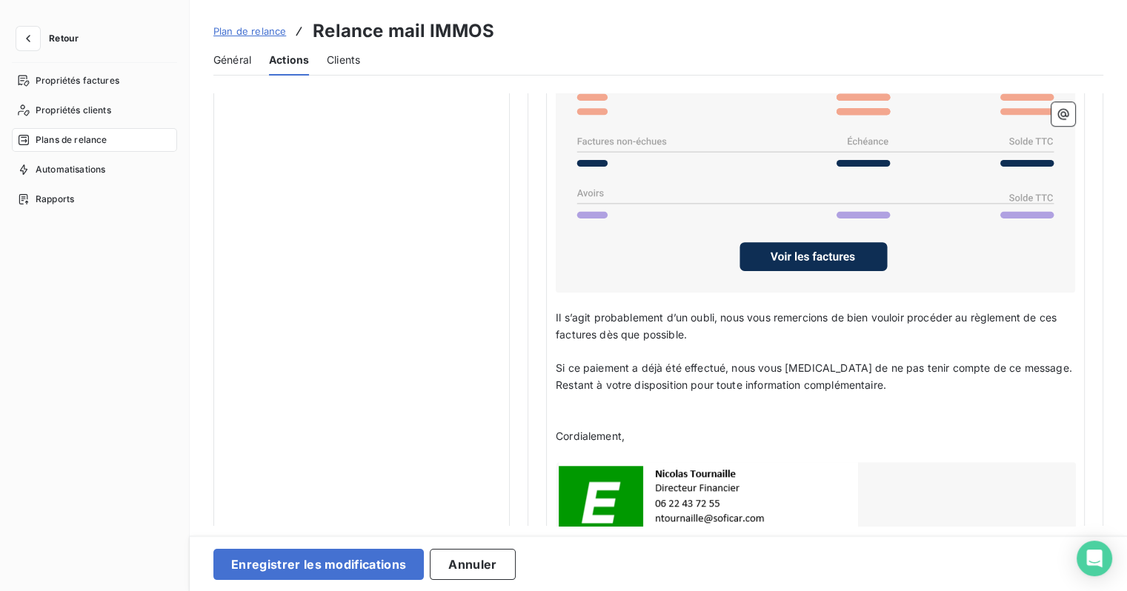
click at [552, 430] on div "Bonjour, ﻿ Sauf erreur de notre part, il semble que nous n’avons pas encore reç…" at bounding box center [815, 255] width 539 height 665
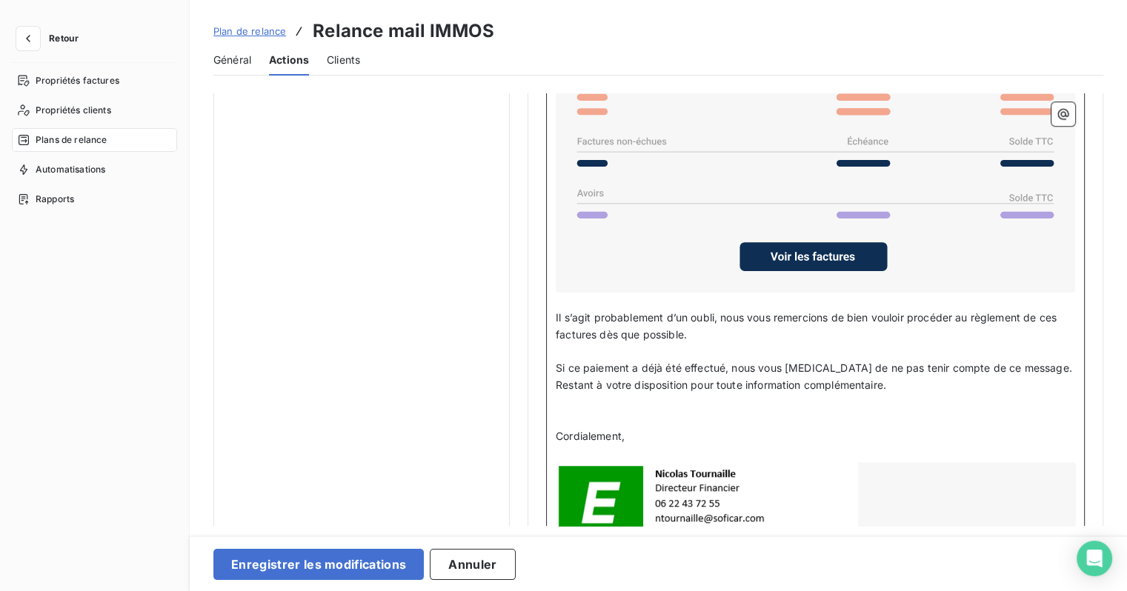
click at [556, 431] on span "Cordialement," at bounding box center [590, 436] width 69 height 13
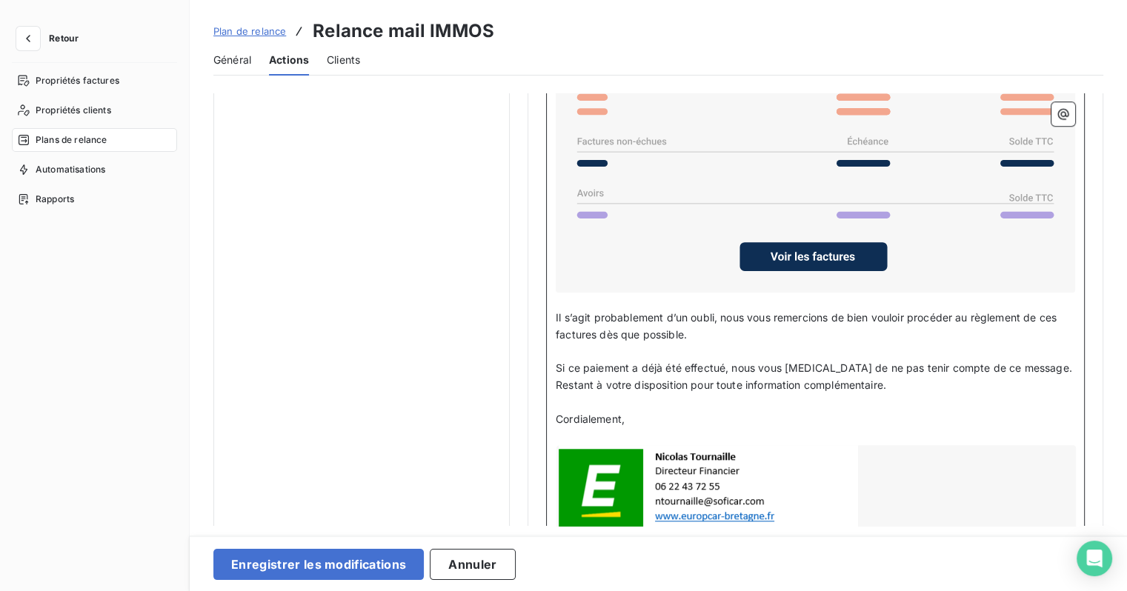
scroll to position [1242, 0]
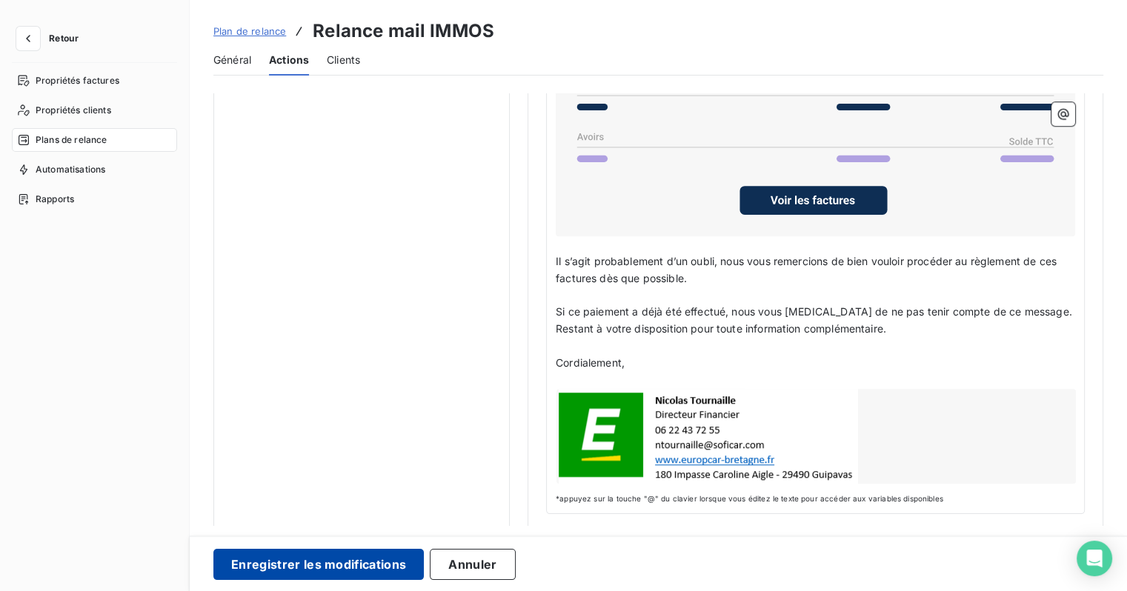
click at [277, 558] on button "Enregistrer les modifications" at bounding box center [318, 564] width 210 height 31
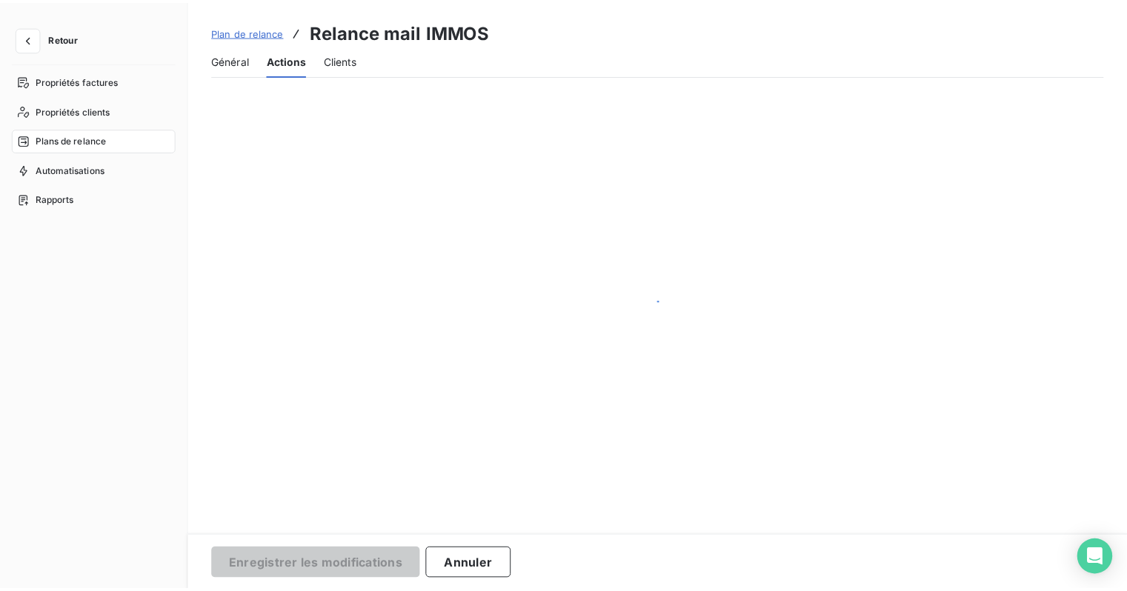
scroll to position [0, 0]
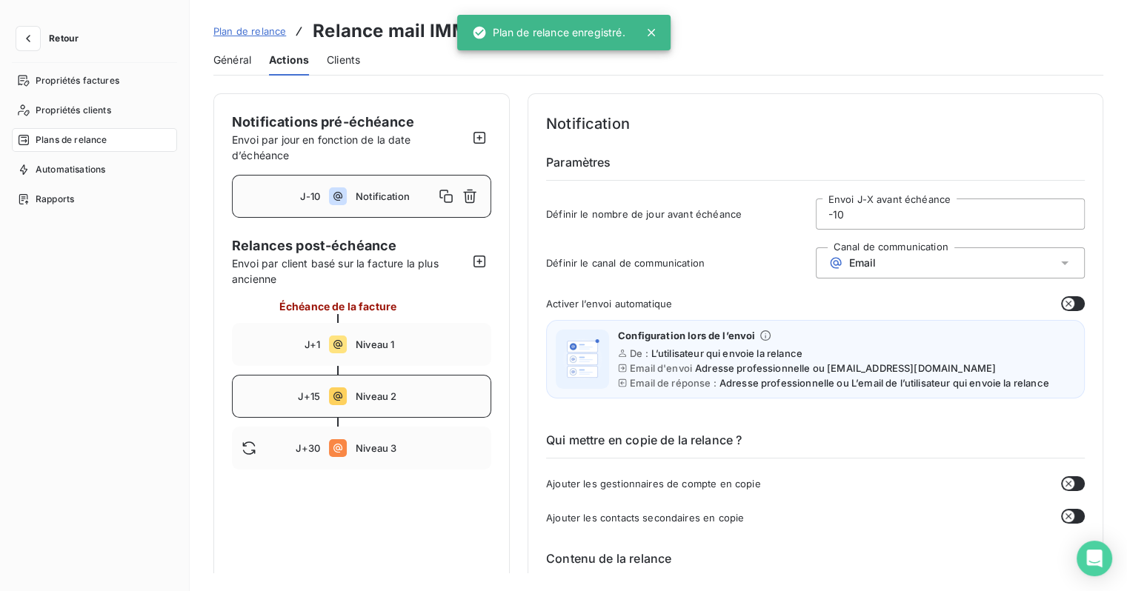
click at [360, 403] on div "J+15 Niveau 2" at bounding box center [361, 396] width 259 height 43
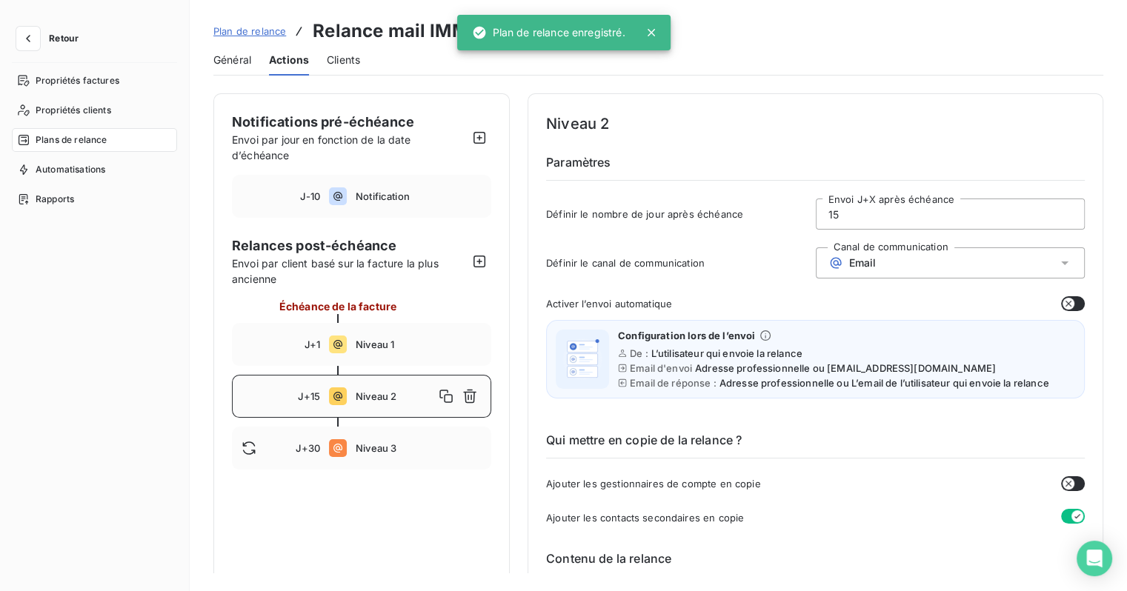
type input "15"
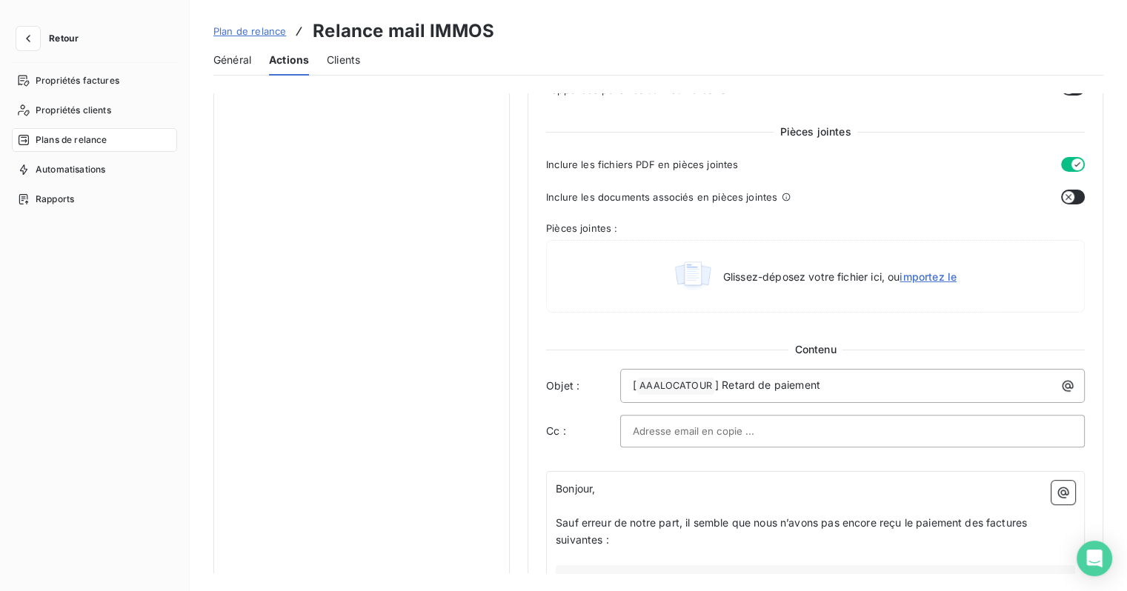
scroll to position [667, 0]
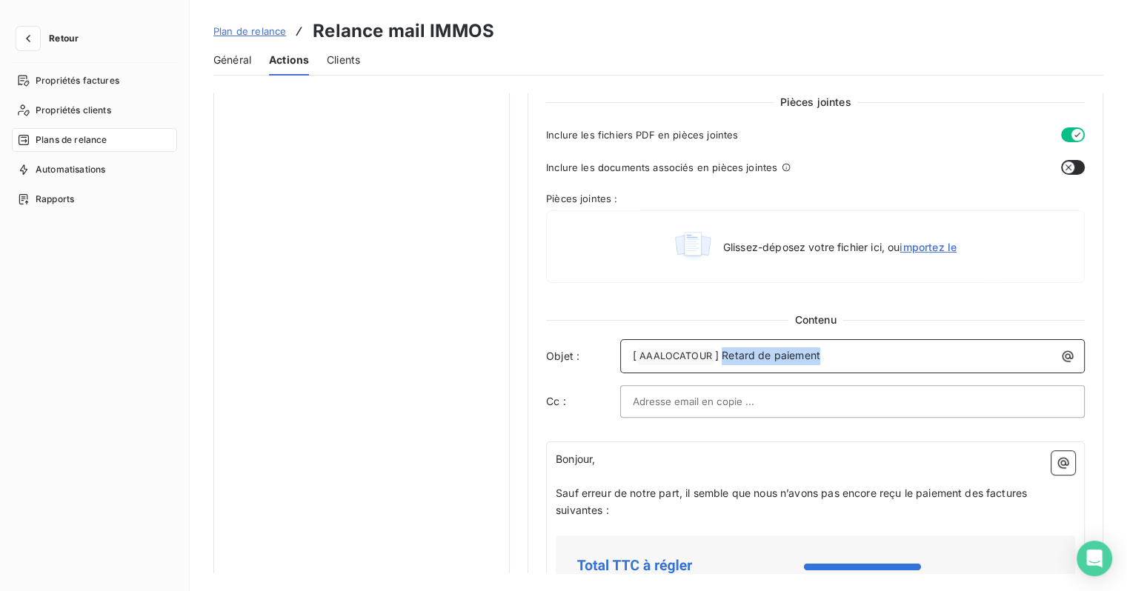
drag, startPoint x: 861, startPoint y: 358, endPoint x: 723, endPoint y: 358, distance: 137.8
click at [723, 358] on p "[ AAALOCATOUR ﻿ ] Retard de paiement" at bounding box center [856, 357] width 447 height 18
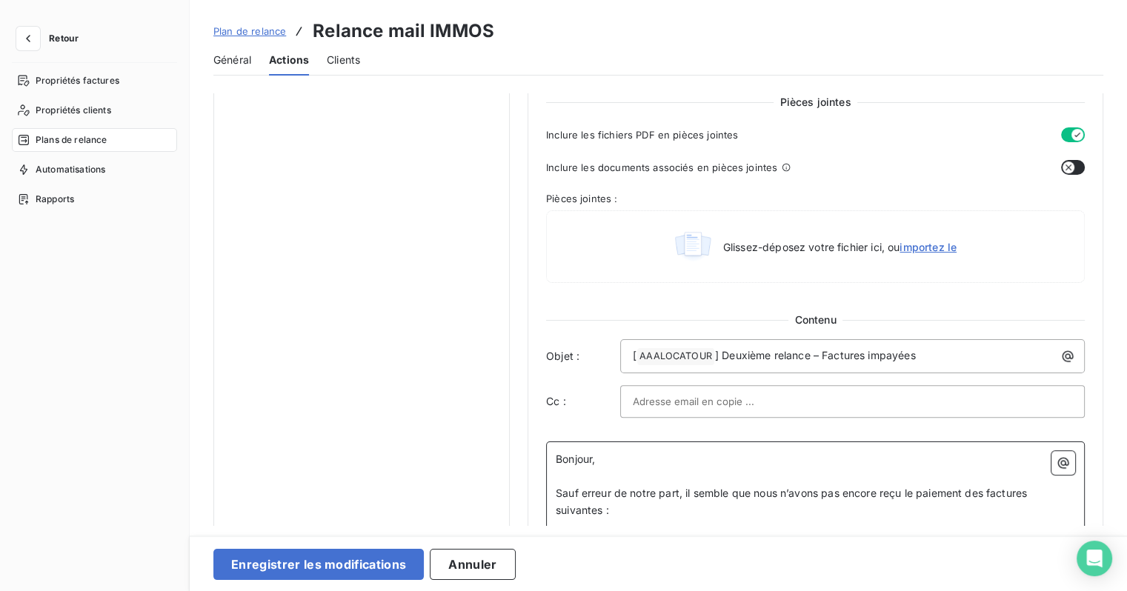
click at [619, 498] on p "Sauf erreur de notre part, il semble que nous n’avons pas encore reçu le paieme…" at bounding box center [815, 502] width 519 height 34
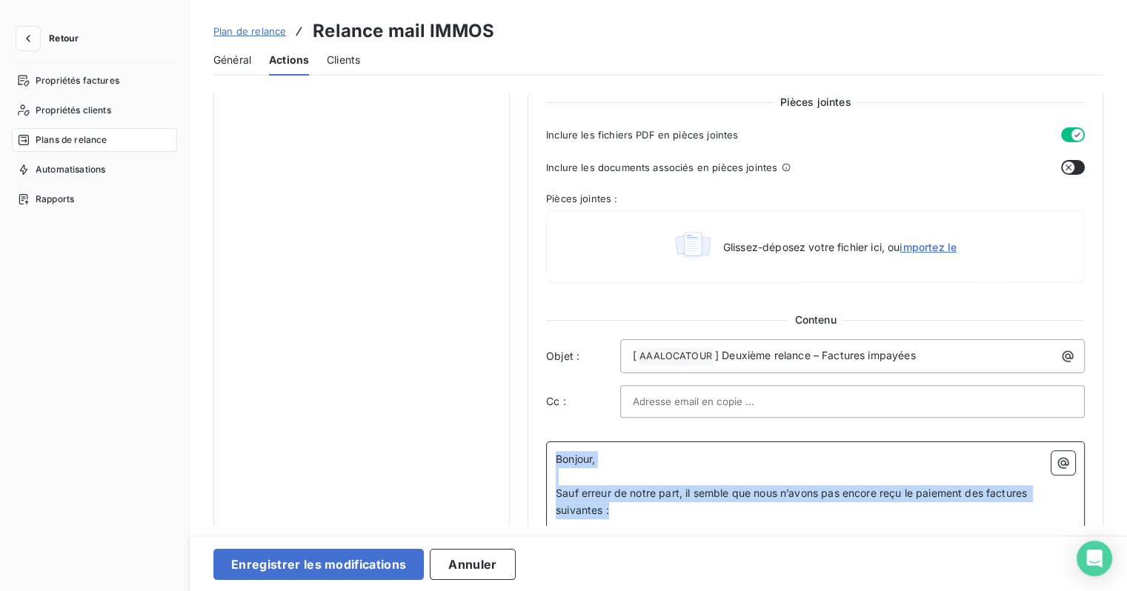
drag, startPoint x: 611, startPoint y: 511, endPoint x: 514, endPoint y: 456, distance: 110.9
click at [514, 456] on div "Notifications pré-échéance Envoi par jour en fonction de la date d’échéance J-1…" at bounding box center [658, 241] width 890 height 1630
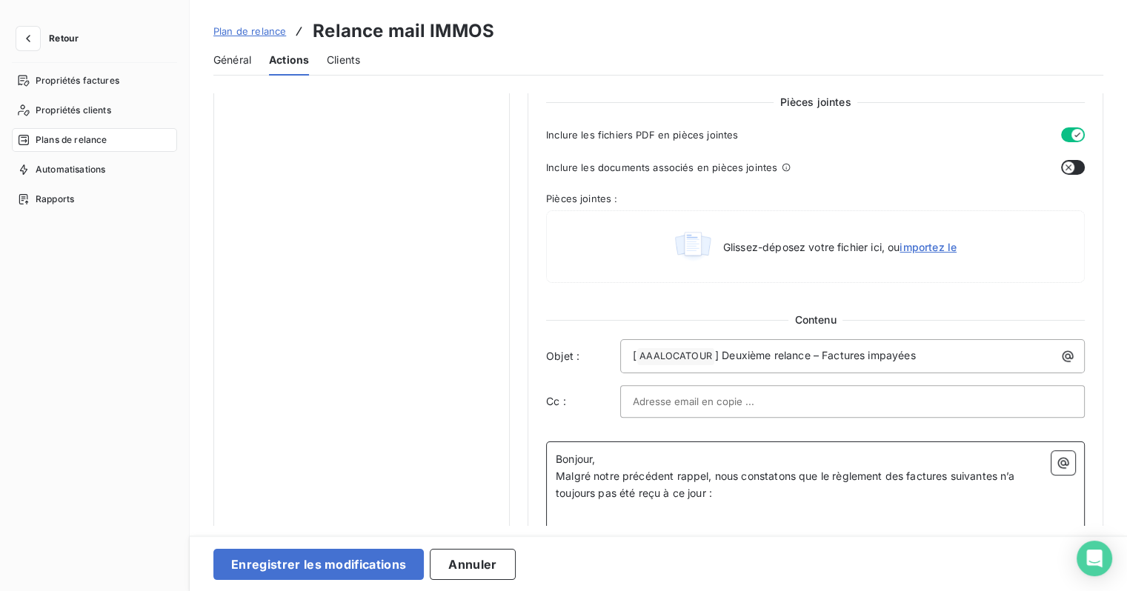
click at [620, 455] on p "Bonjour," at bounding box center [815, 459] width 519 height 17
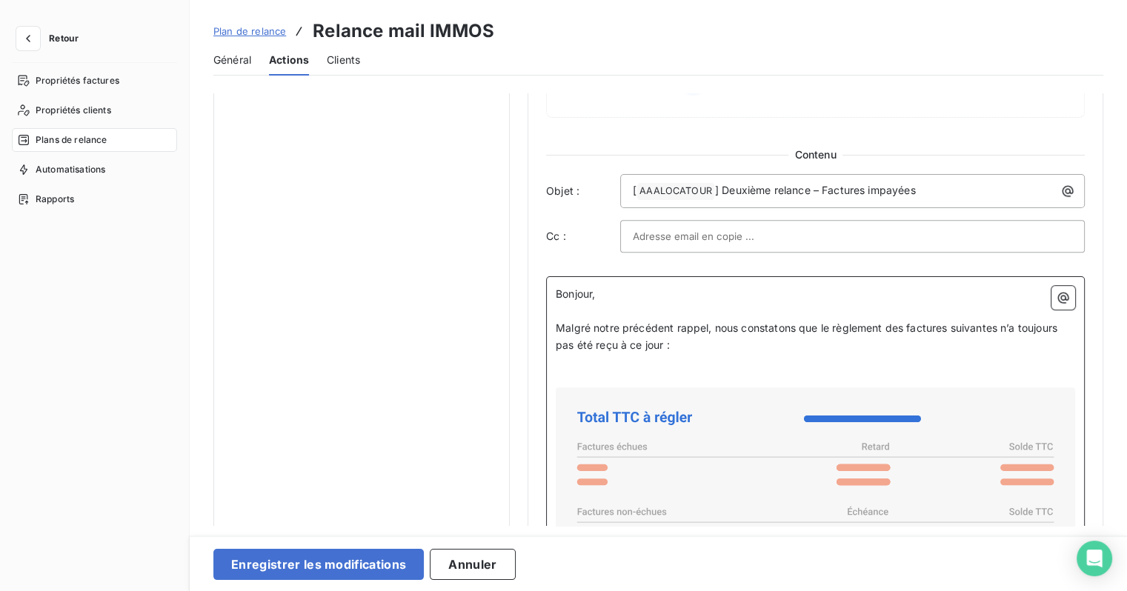
scroll to position [1055, 0]
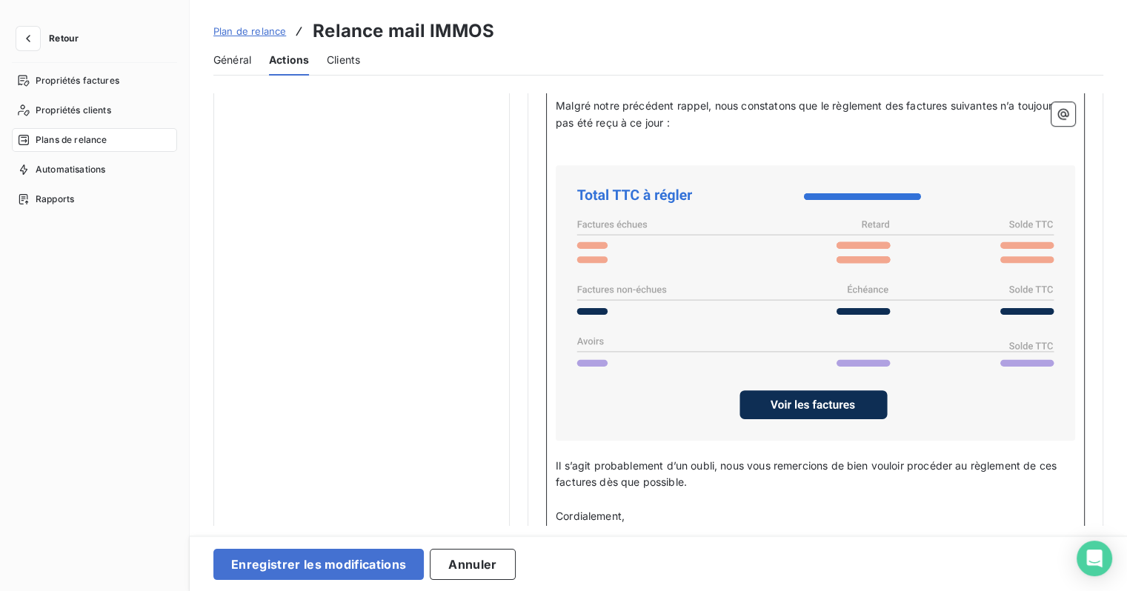
click at [726, 482] on p "Il s’agit probablement d’un oubli, nous vous remercions de bien vouloir procéde…" at bounding box center [815, 475] width 519 height 34
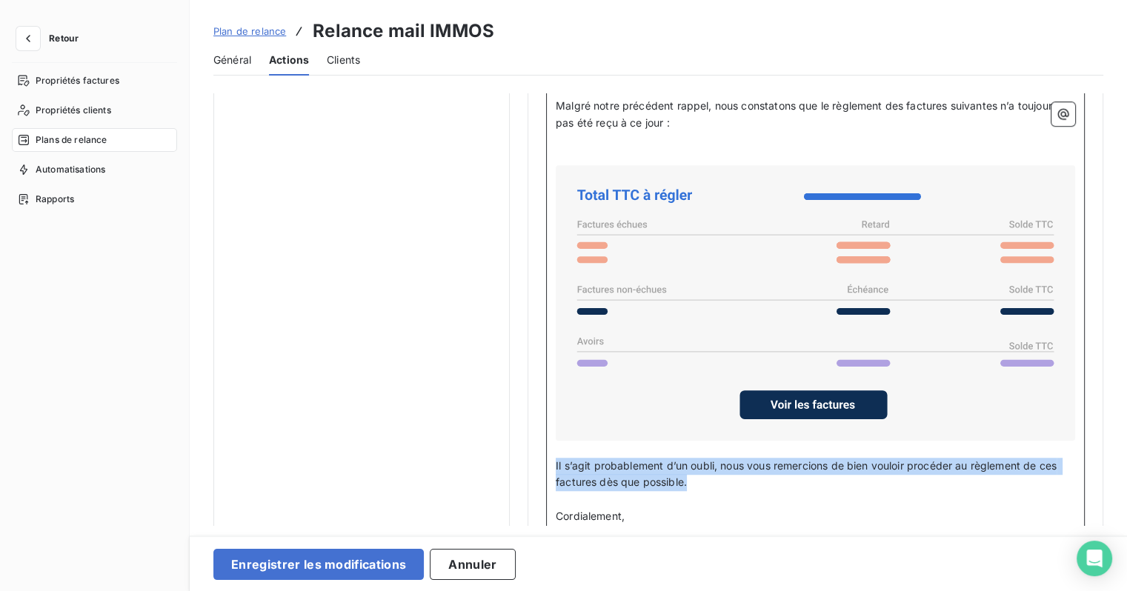
drag, startPoint x: 705, startPoint y: 479, endPoint x: 526, endPoint y: 453, distance: 181.2
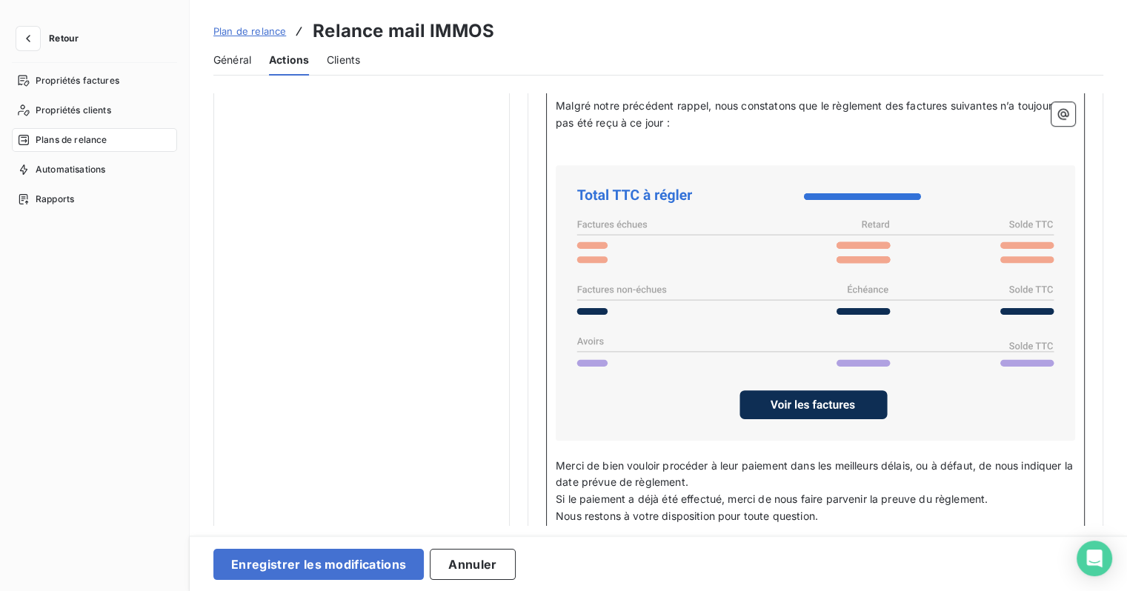
scroll to position [1203, 0]
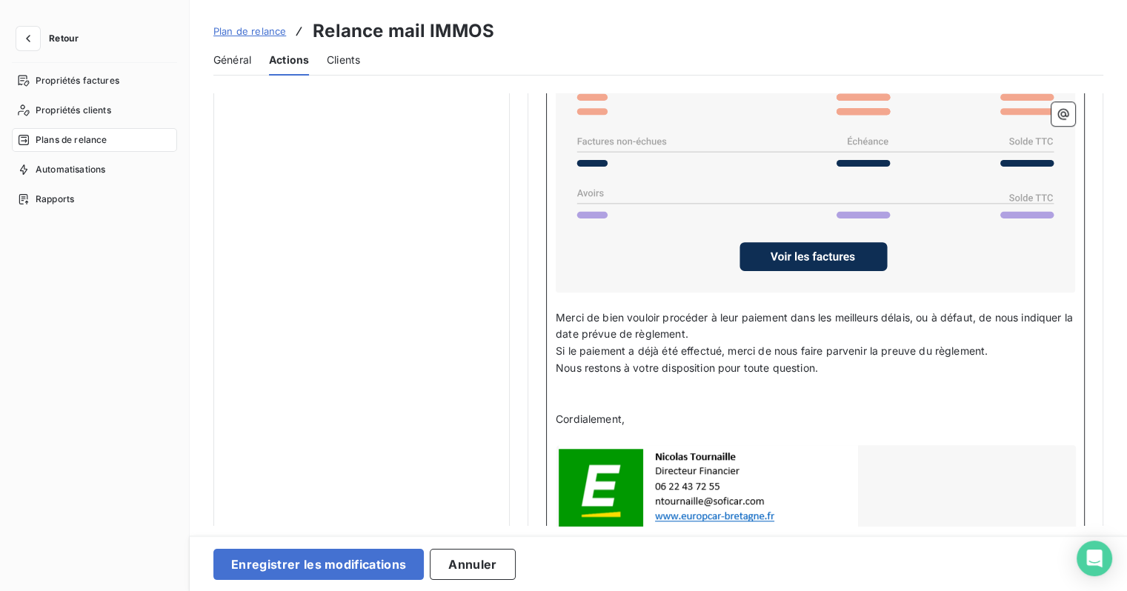
click at [707, 324] on p "Merci de bien vouloir procéder à leur paiement dans les meilleurs délais, ou à …" at bounding box center [815, 327] width 519 height 34
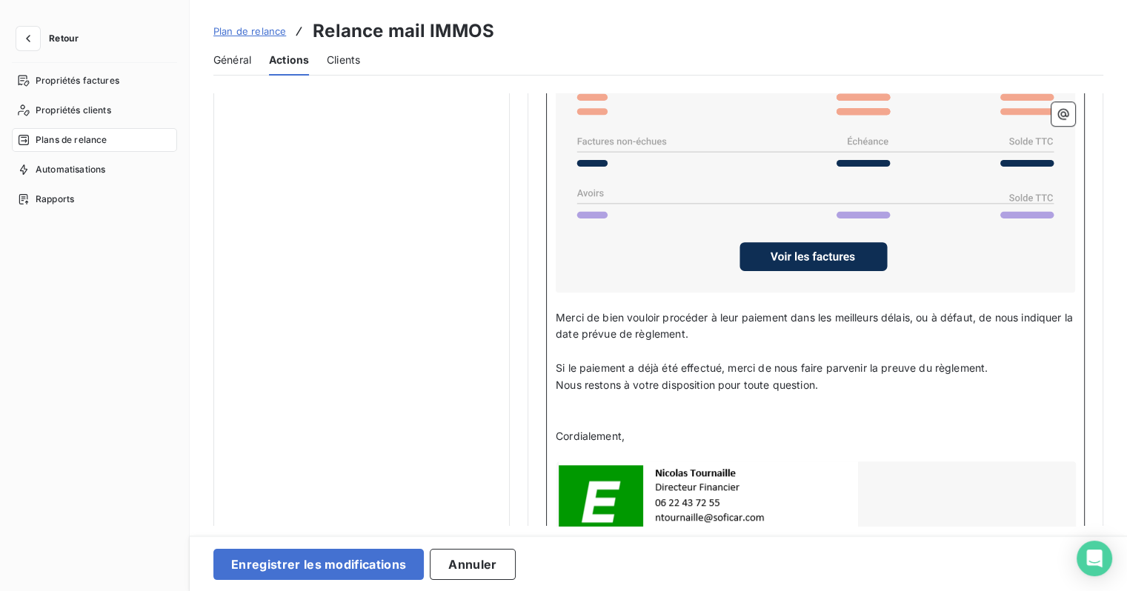
click at [597, 416] on p "﻿" at bounding box center [815, 419] width 519 height 17
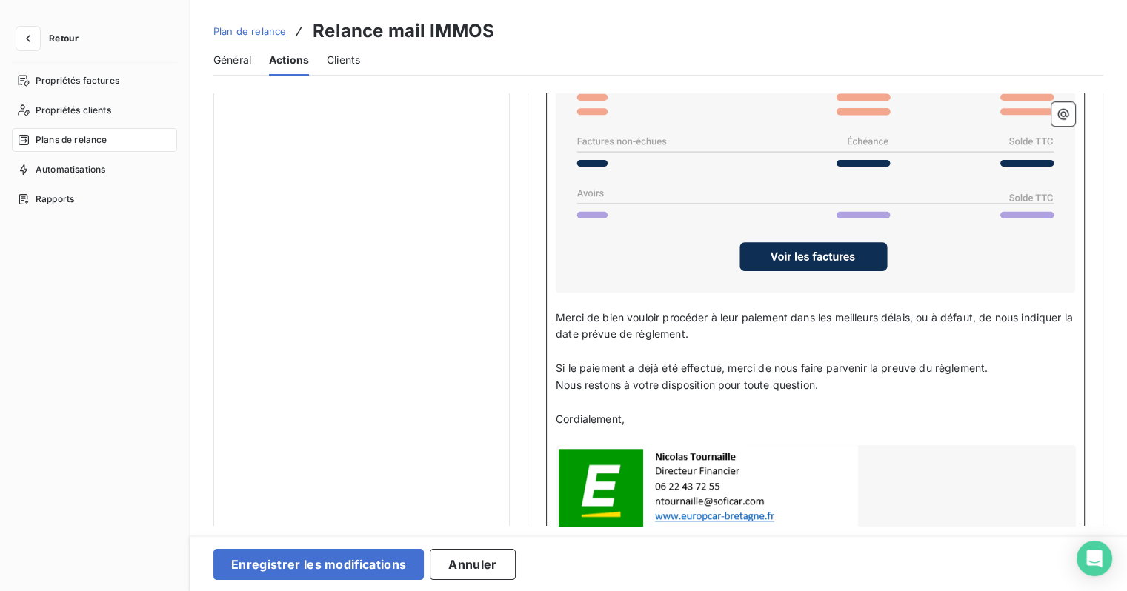
click at [557, 413] on span "Cordialement," at bounding box center [590, 419] width 69 height 13
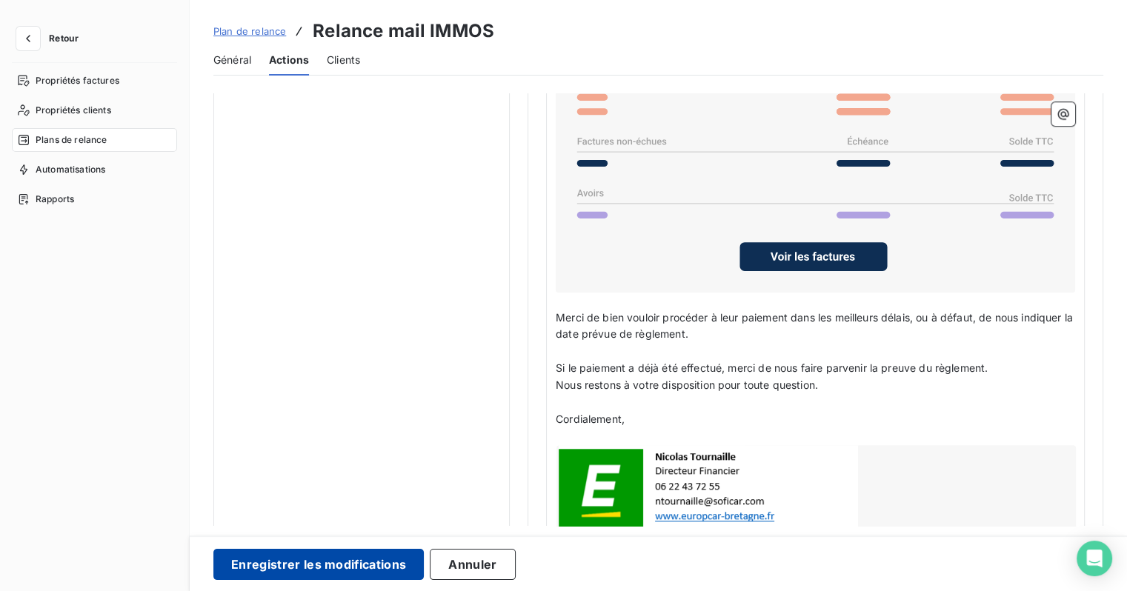
click at [364, 570] on button "Enregistrer les modifications" at bounding box center [318, 564] width 210 height 31
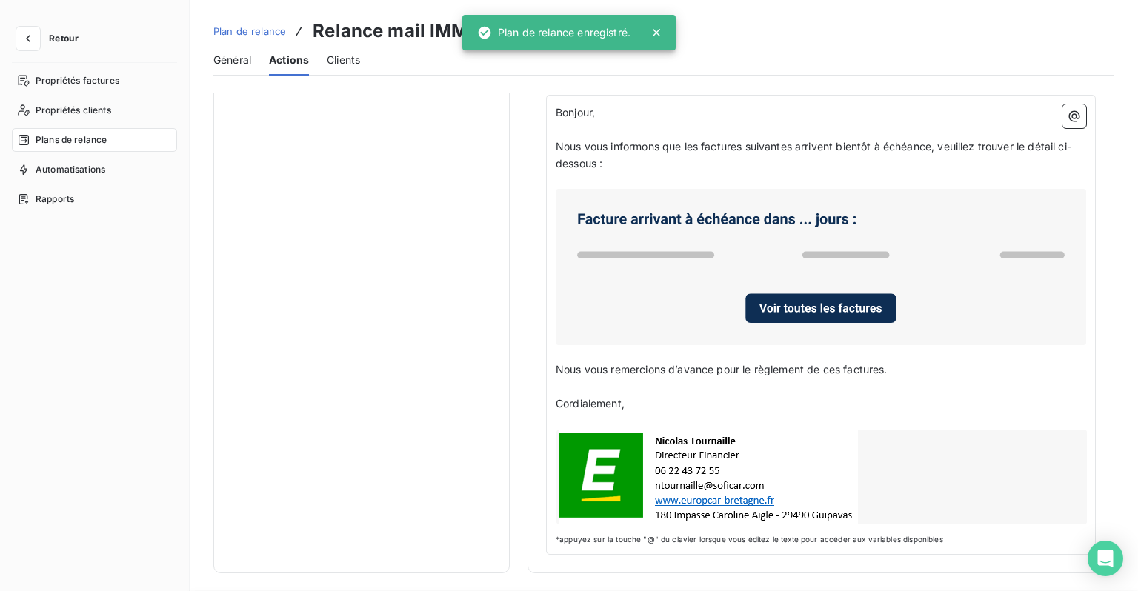
scroll to position [0, 0]
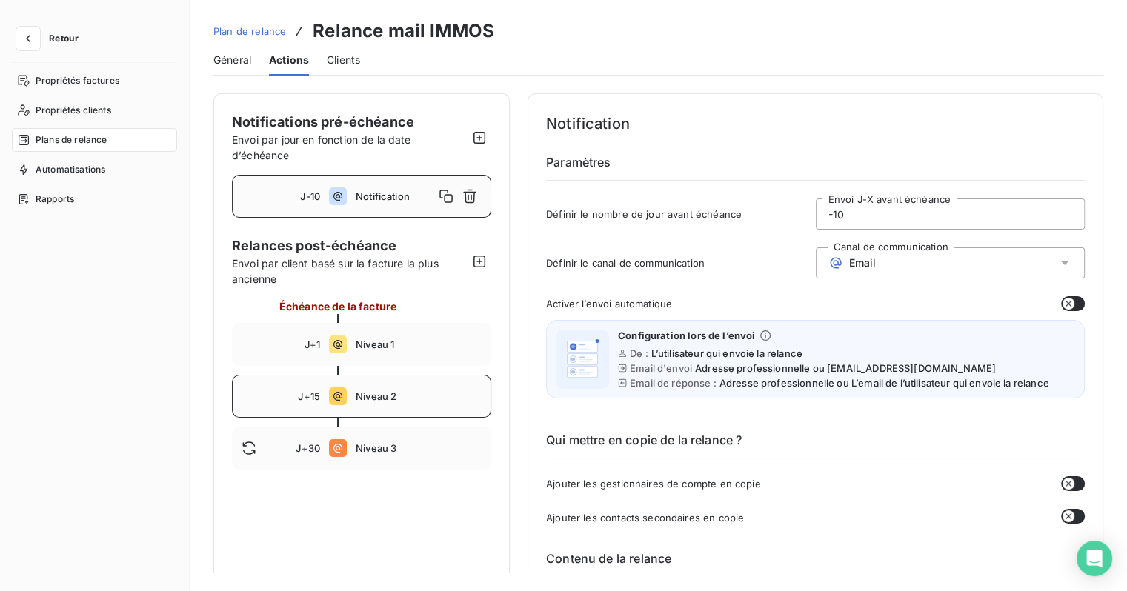
click at [373, 403] on div "J+15 Niveau 2" at bounding box center [361, 396] width 259 height 43
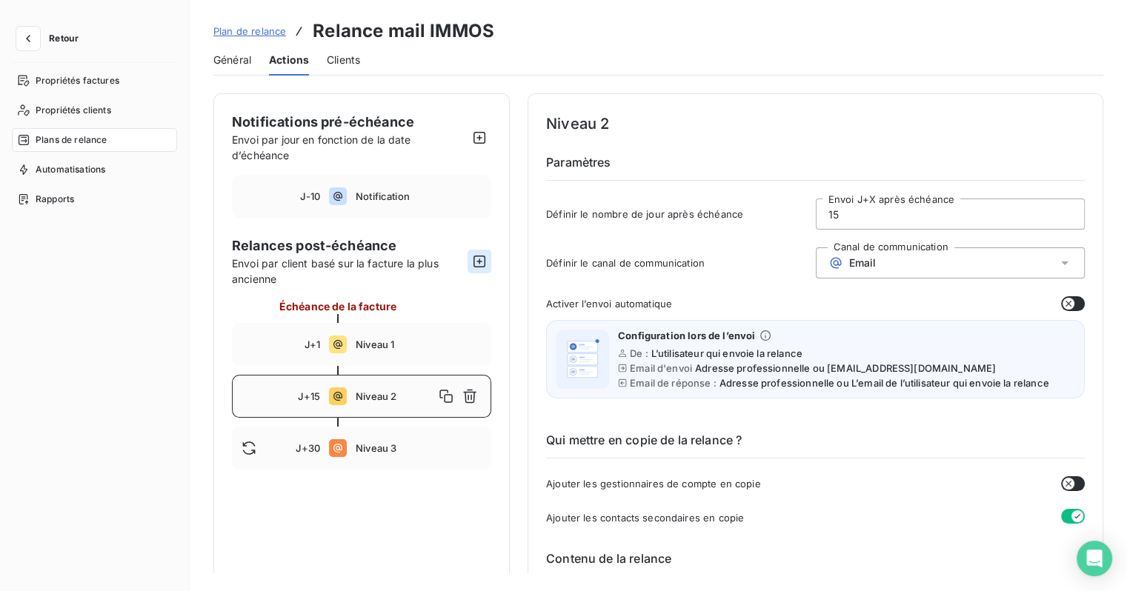
click at [478, 256] on icon "button" at bounding box center [480, 262] width 12 height 12
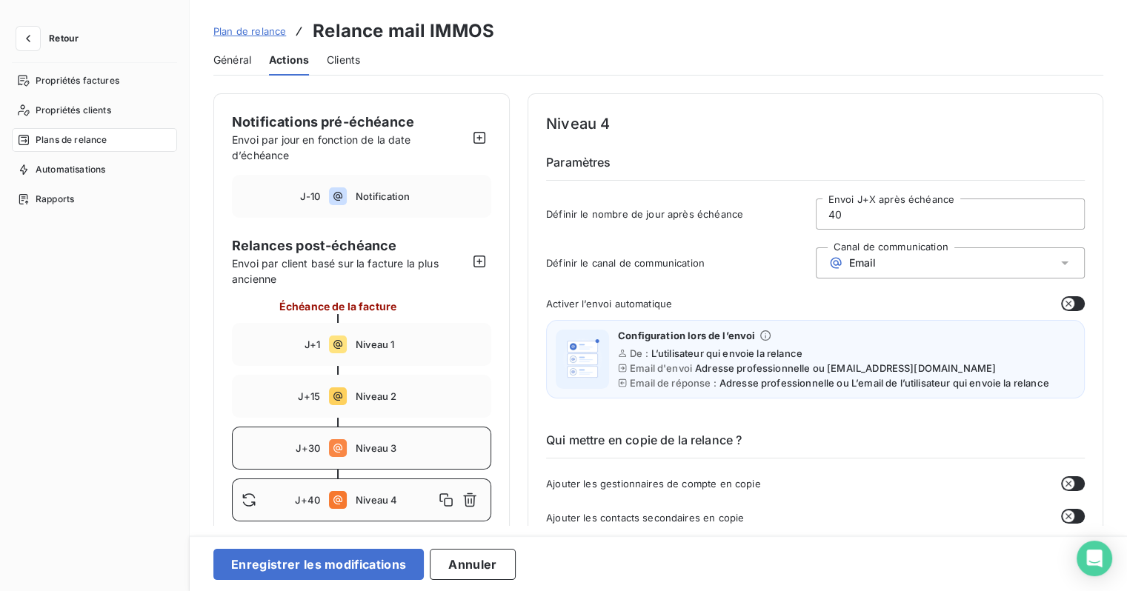
click at [382, 454] on div "J+30 Niveau 3" at bounding box center [361, 448] width 259 height 43
type input "30"
click at [904, 260] on div "Email" at bounding box center [951, 263] width 270 height 31
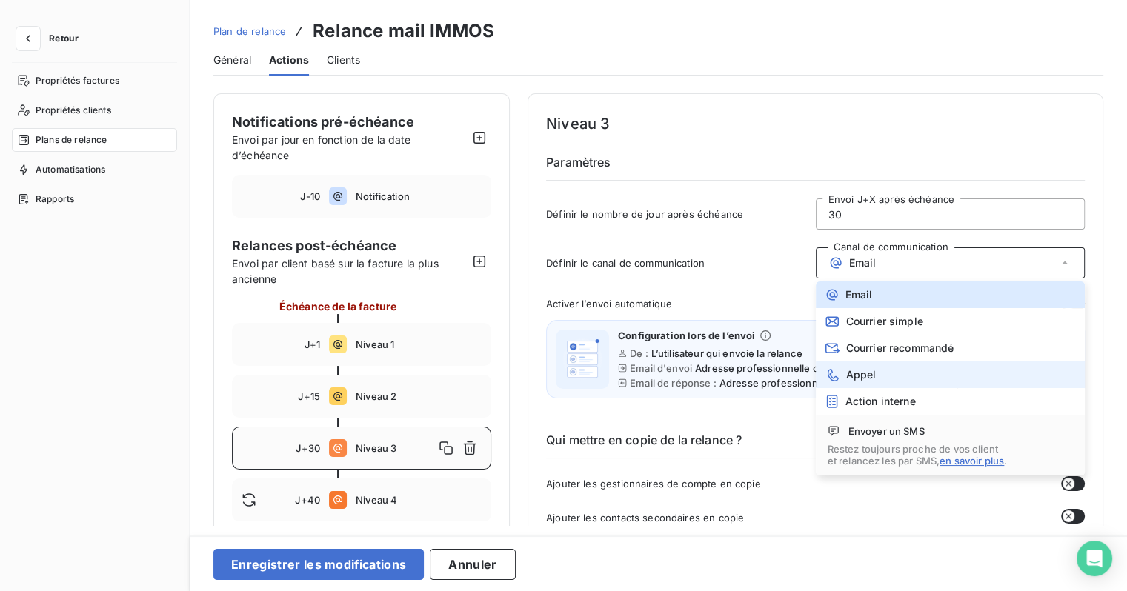
click at [862, 375] on span "Appel" at bounding box center [861, 375] width 30 height 12
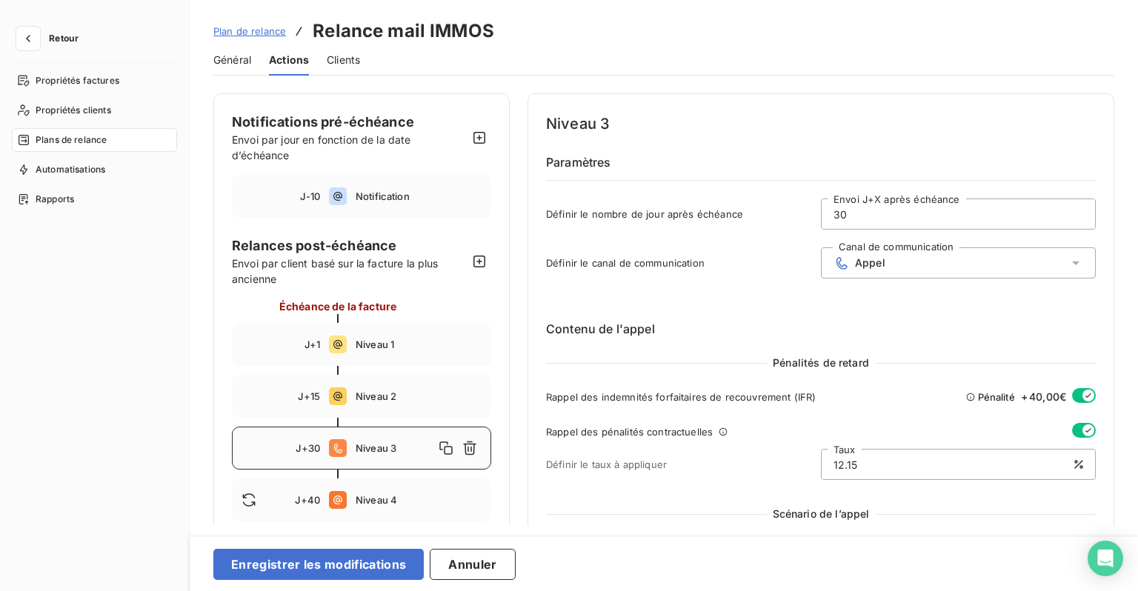
click at [1076, 388] on button "button" at bounding box center [1084, 395] width 24 height 15
click at [1083, 428] on icon "button" at bounding box center [1089, 431] width 12 height 12
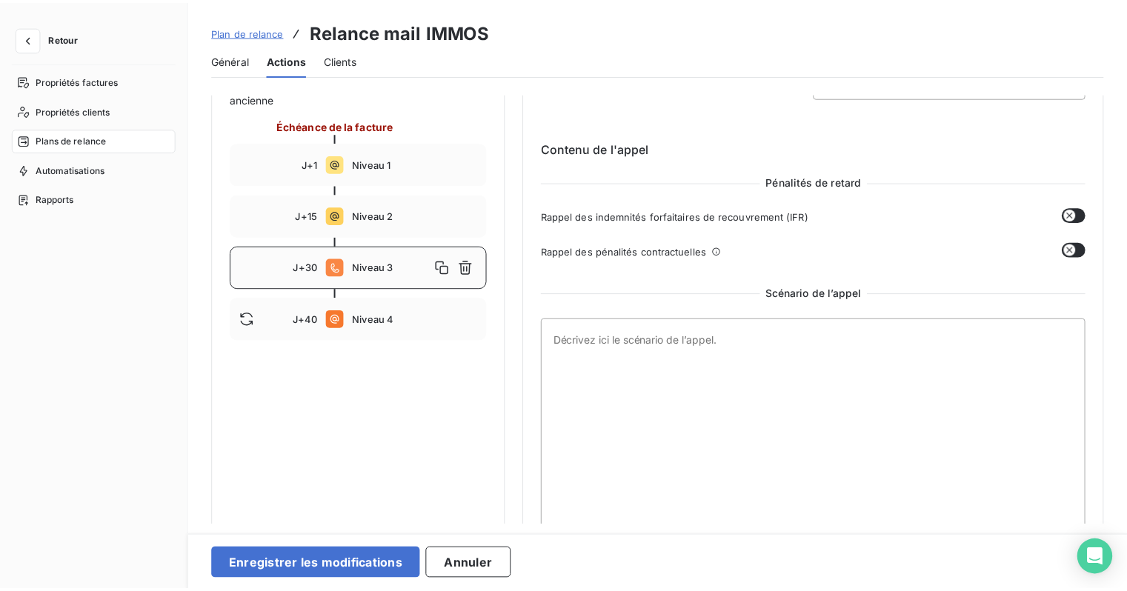
scroll to position [207, 0]
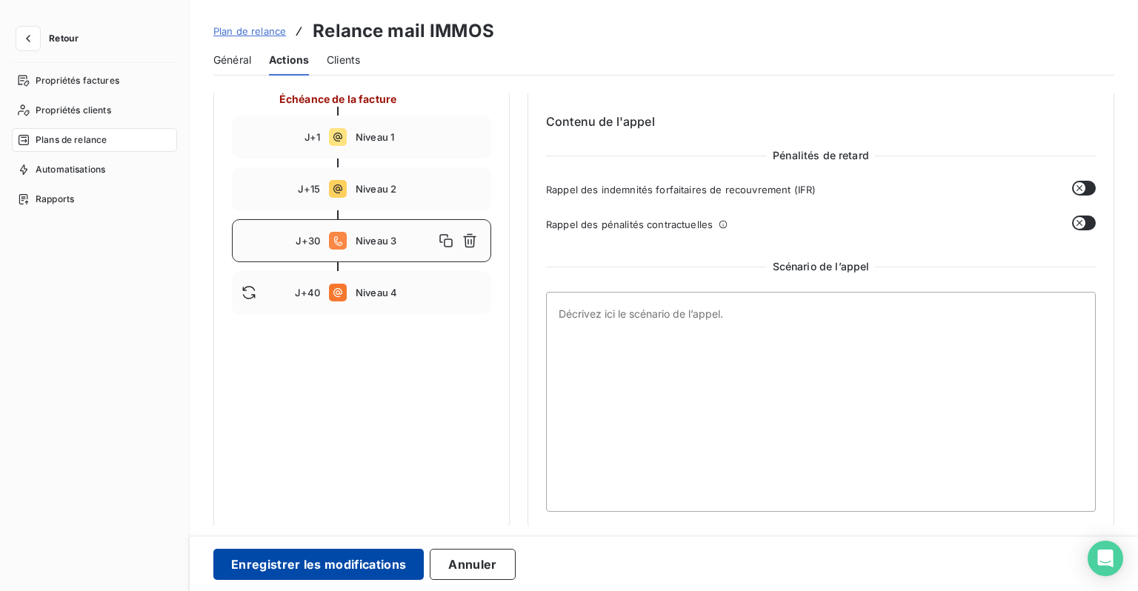
click at [339, 569] on button "Enregistrer les modifications" at bounding box center [318, 564] width 210 height 31
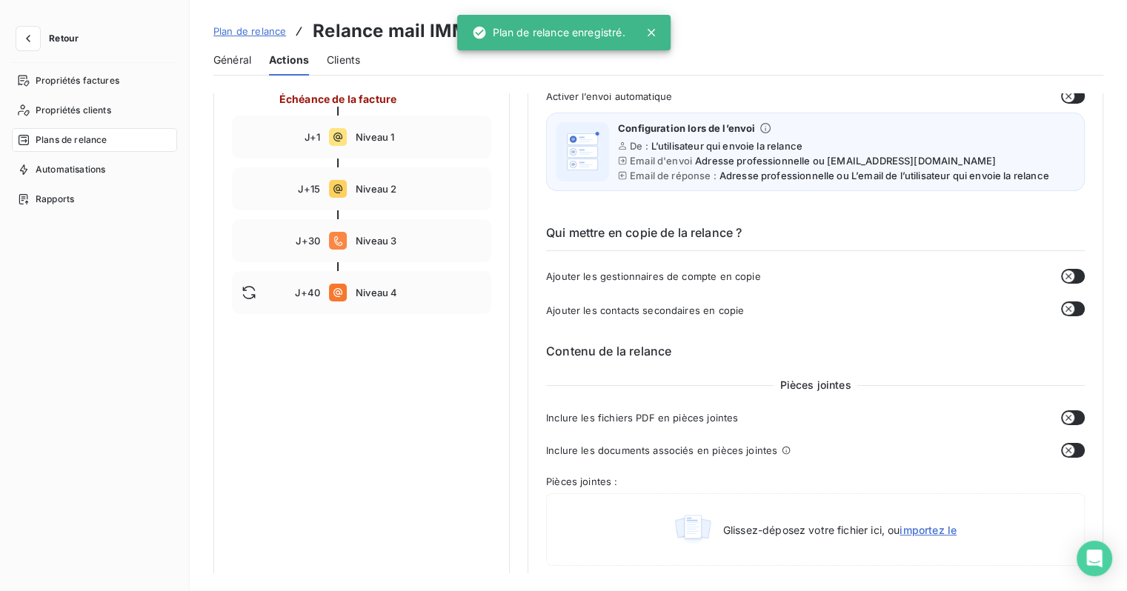
scroll to position [13, 0]
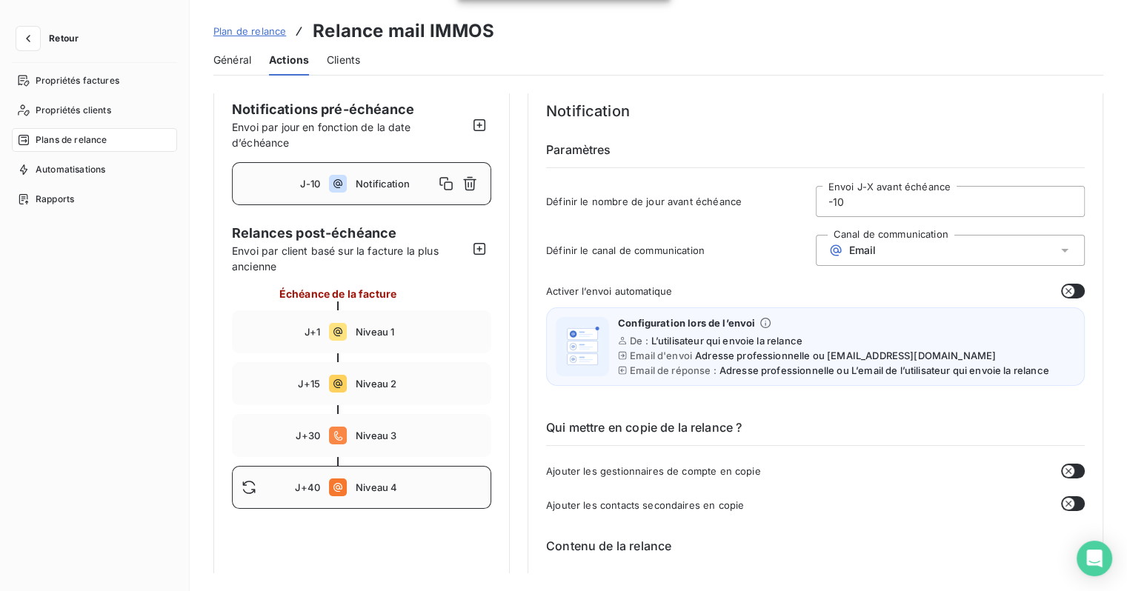
click at [384, 489] on span "Niveau 4" at bounding box center [419, 488] width 126 height 12
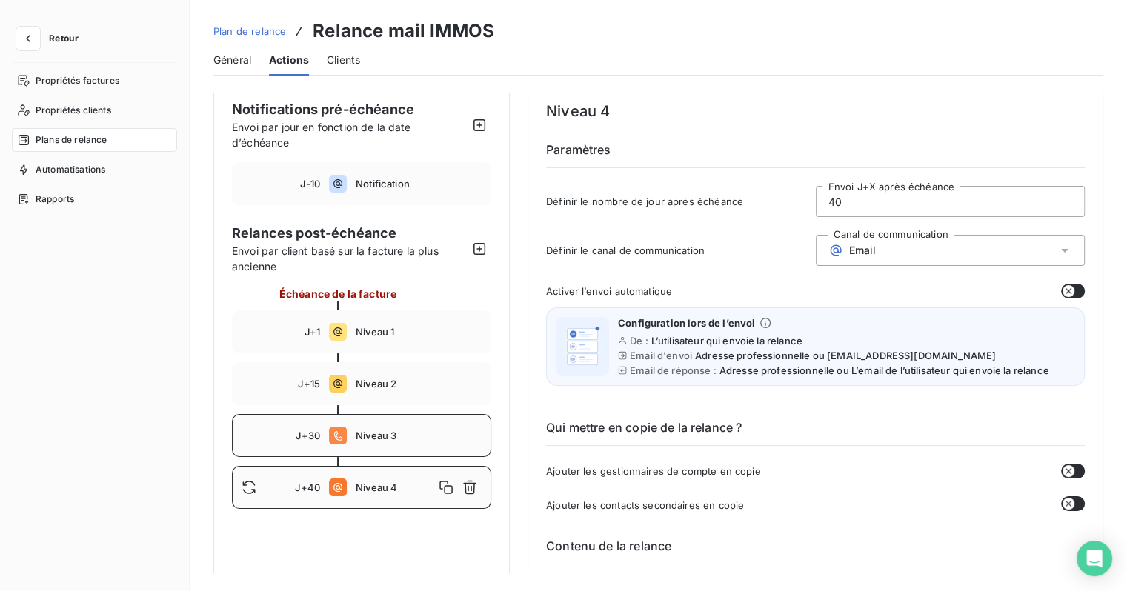
click at [339, 434] on icon at bounding box center [338, 436] width 18 height 18
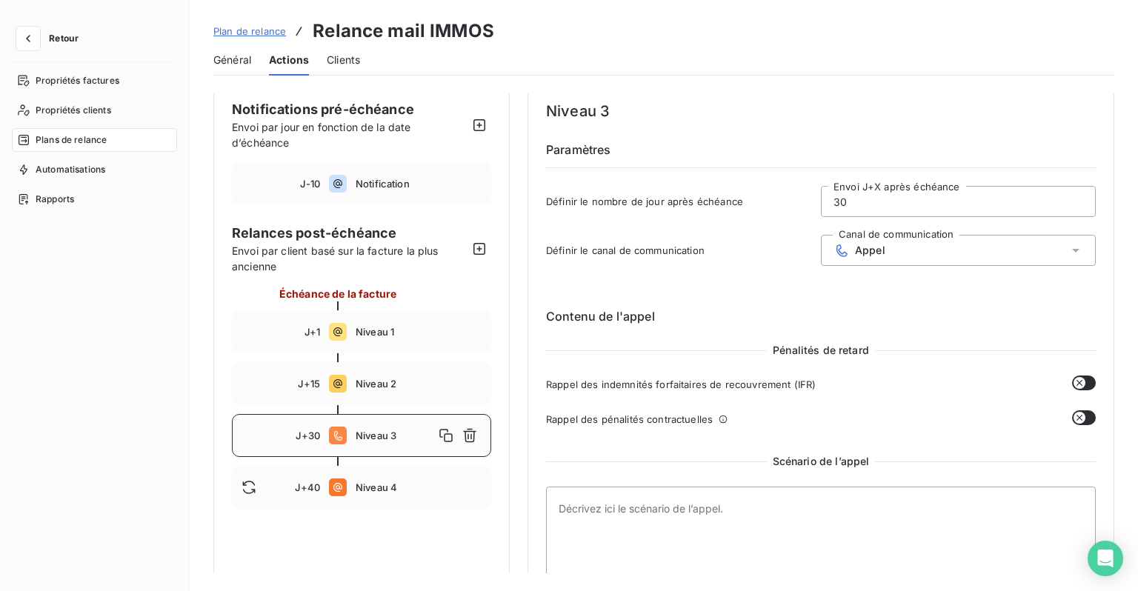
drag, startPoint x: 877, startPoint y: 212, endPoint x: 814, endPoint y: 199, distance: 65.1
click at [814, 199] on div "Définir le nombre de jour après échéance 30 Envoi J+X après échéance" at bounding box center [821, 206] width 550 height 40
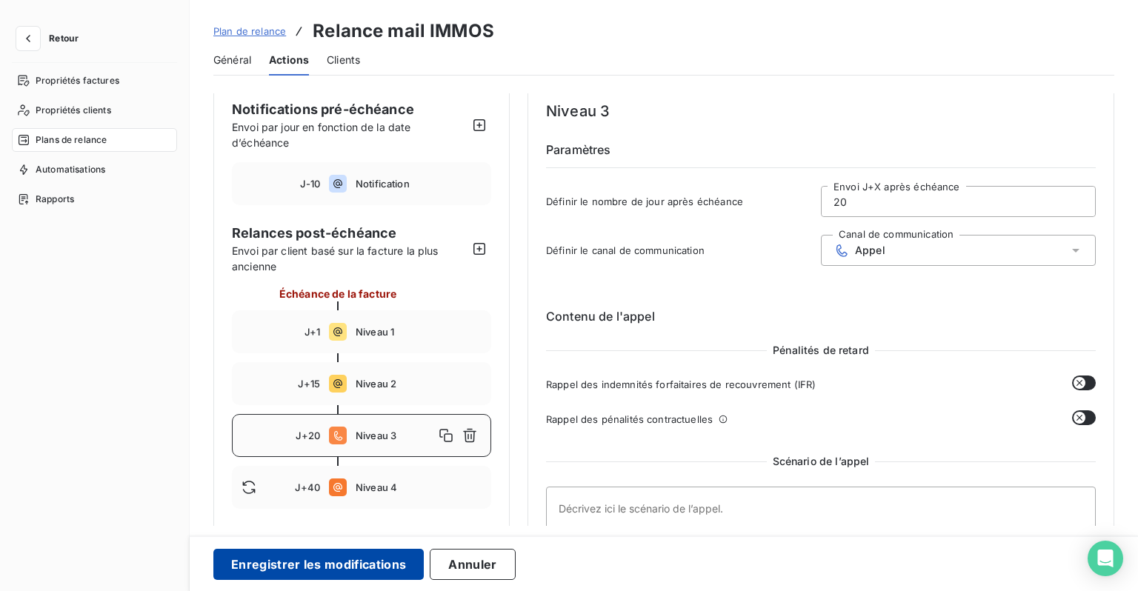
type input "20"
click at [339, 575] on button "Enregistrer les modifications" at bounding box center [318, 564] width 210 height 31
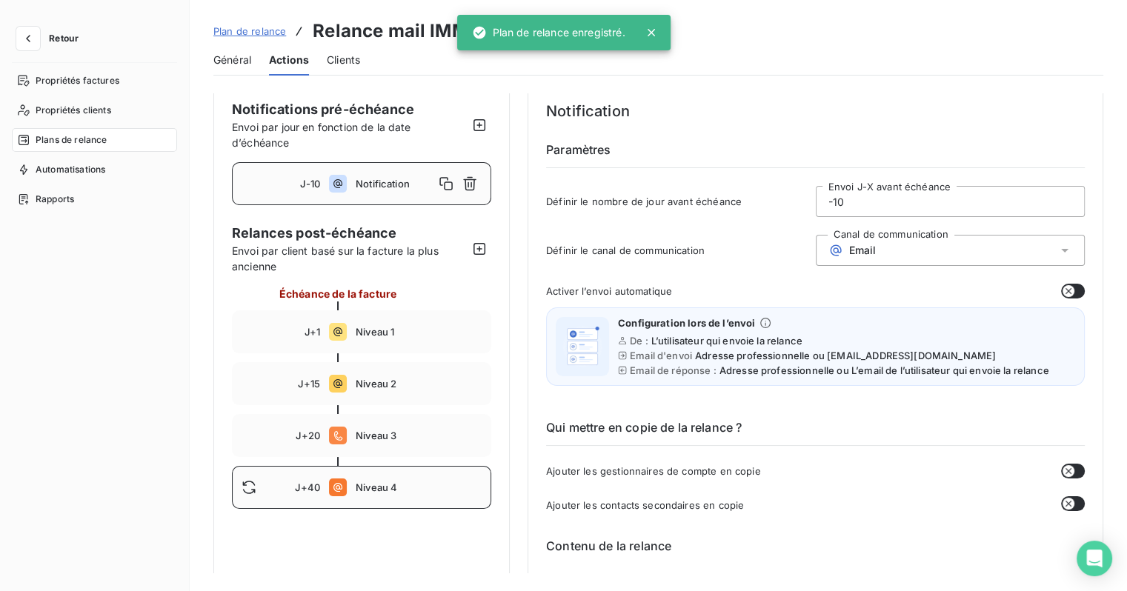
click at [362, 493] on div "J+40 Niveau 4" at bounding box center [361, 487] width 259 height 43
drag, startPoint x: 846, startPoint y: 202, endPoint x: 759, endPoint y: 196, distance: 87.6
click at [759, 196] on div "Définir le nombre de jour après échéance 40 Envoi J+X après échéance" at bounding box center [815, 206] width 539 height 40
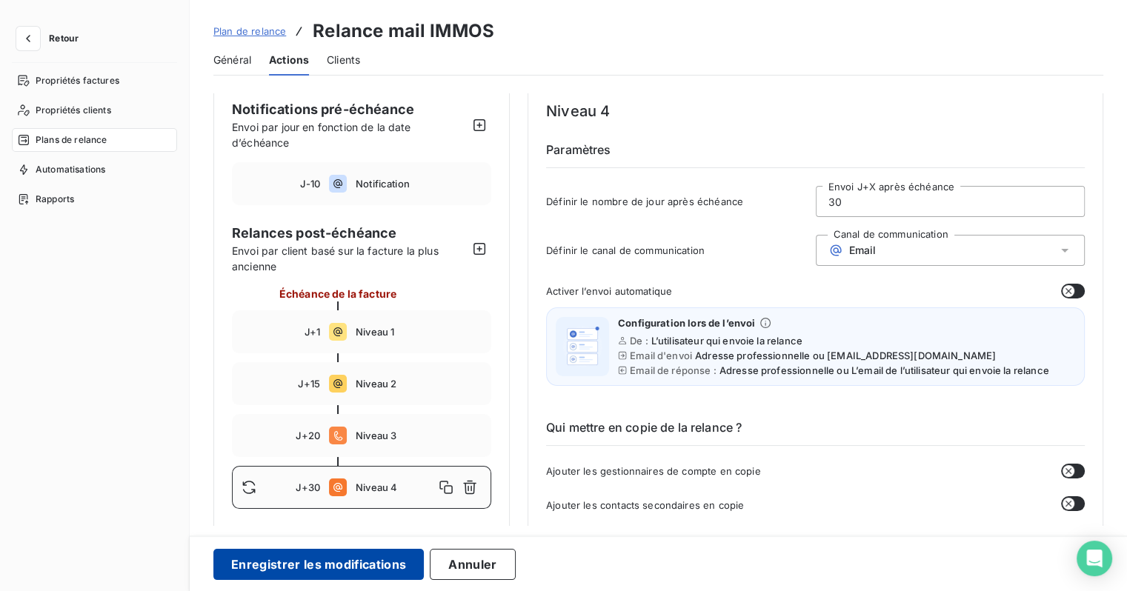
type input "30"
click at [350, 565] on button "Enregistrer les modifications" at bounding box center [318, 564] width 210 height 31
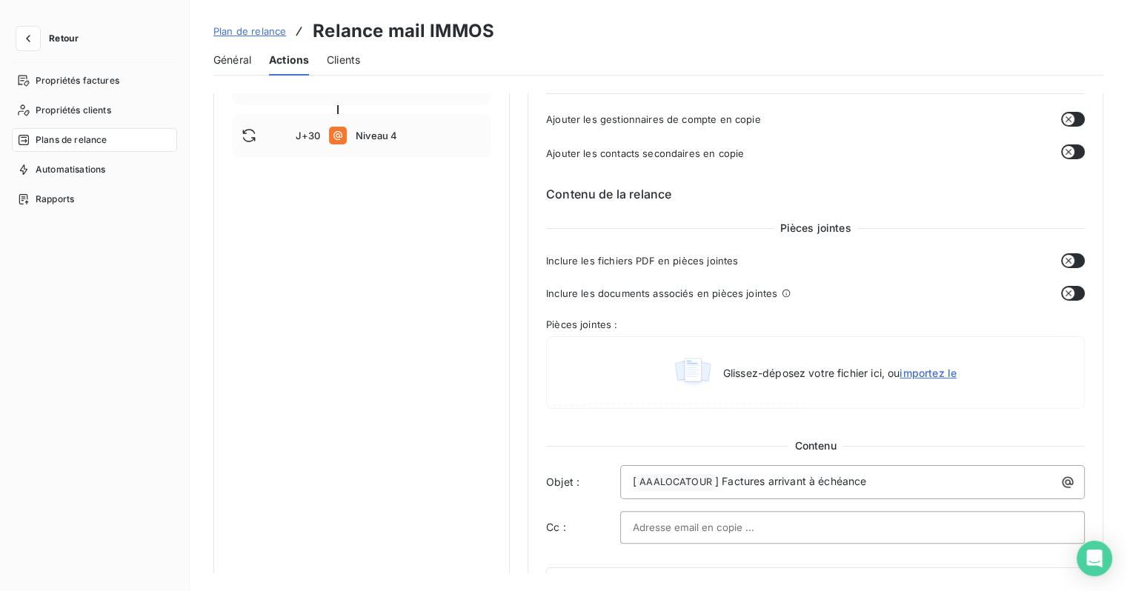
scroll to position [519, 0]
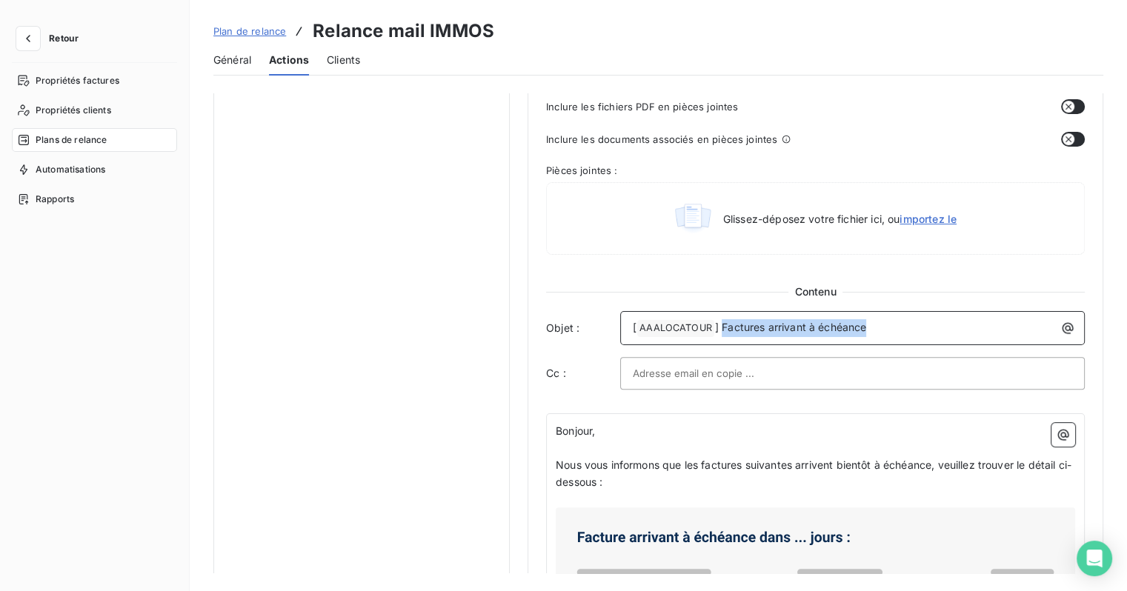
drag, startPoint x: 880, startPoint y: 323, endPoint x: 720, endPoint y: 330, distance: 159.5
click at [720, 330] on p "[ AAALOCATOUR ﻿ ] Factures arrivant à échéance" at bounding box center [856, 328] width 447 height 18
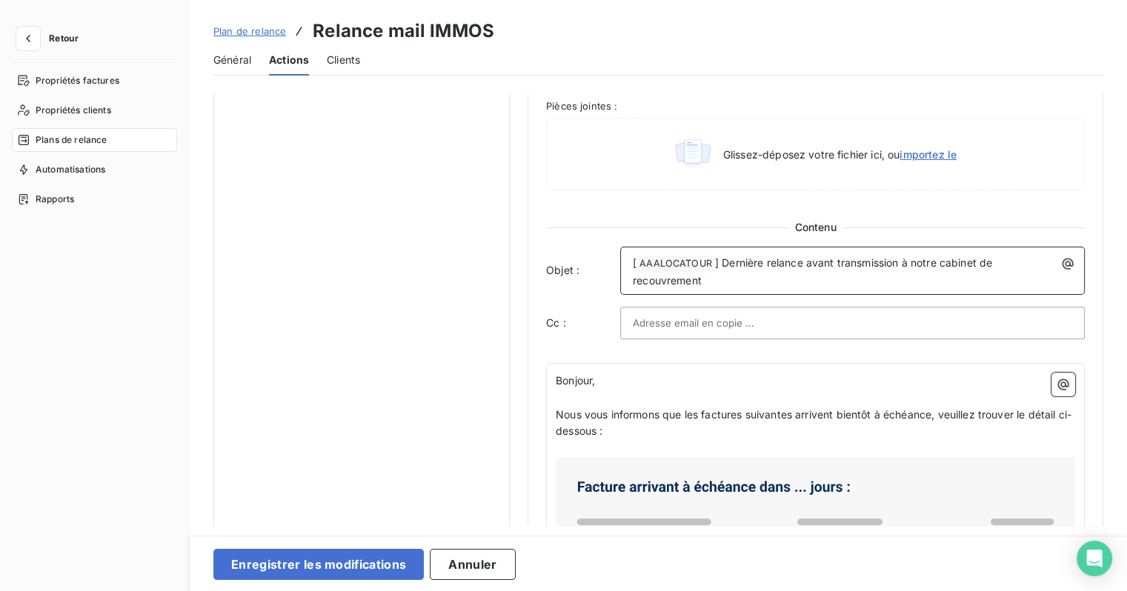
scroll to position [667, 0]
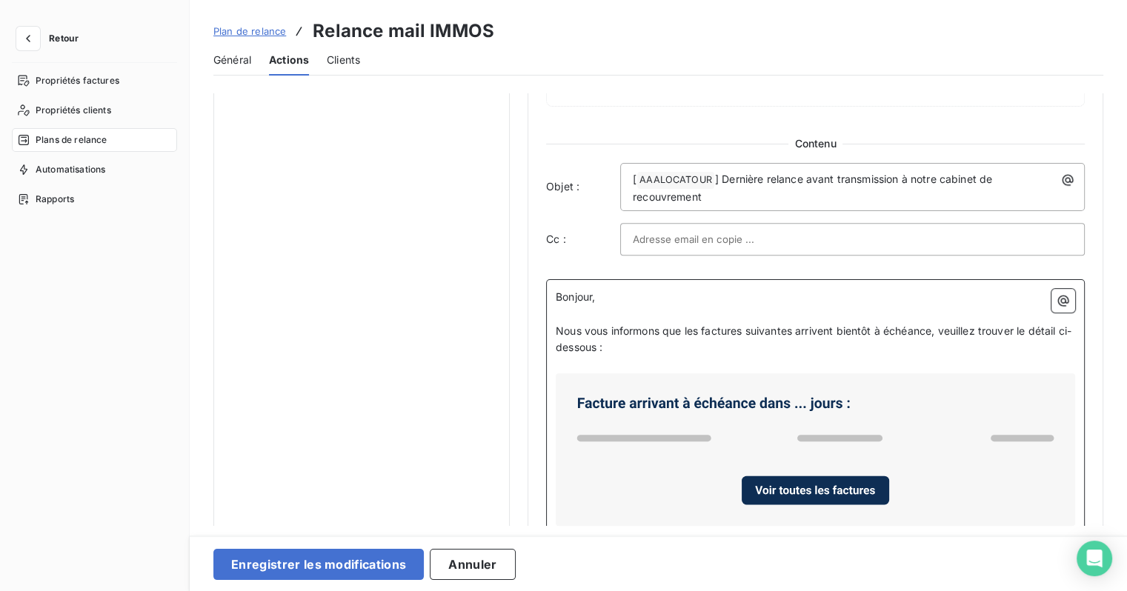
click at [711, 340] on p "Nous vous informons que les factures suivantes arrivent bientôt à échéance, veu…" at bounding box center [815, 340] width 519 height 34
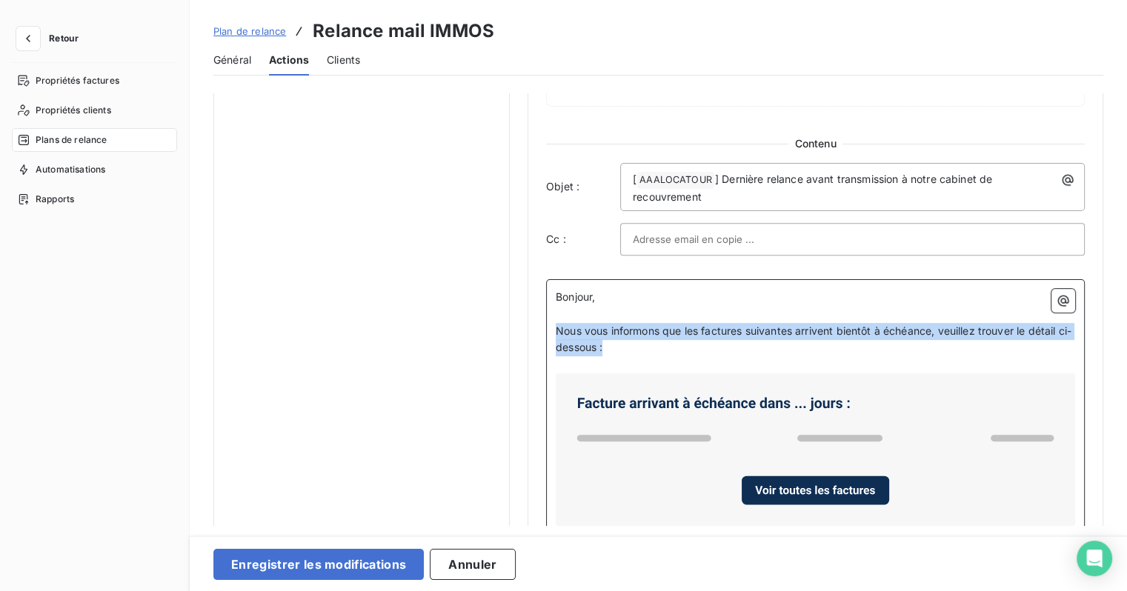
drag, startPoint x: 634, startPoint y: 342, endPoint x: 546, endPoint y: 325, distance: 89.8
click at [546, 325] on div "Bonjour, ﻿ Nous vous informons que les factures suivantes arrivent bientôt à éc…" at bounding box center [815, 507] width 539 height 457
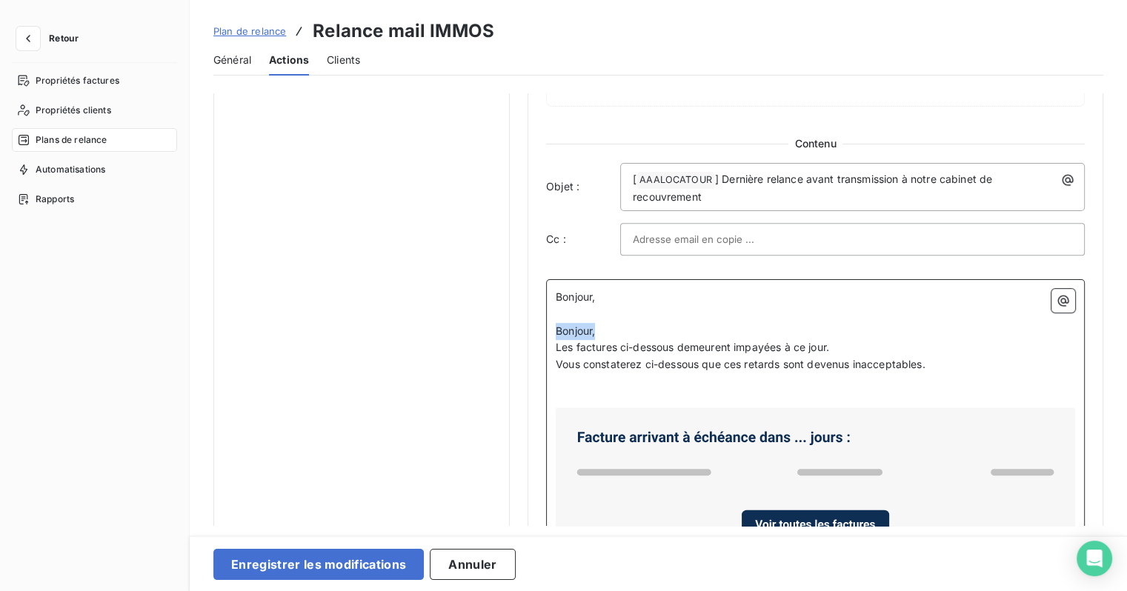
drag, startPoint x: 553, startPoint y: 329, endPoint x: 531, endPoint y: 326, distance: 22.4
click at [531, 326] on div "Notification Paramètres Définir le nombre de jour avant échéance -10 Envoi J-X …" at bounding box center [816, 107] width 576 height 1362
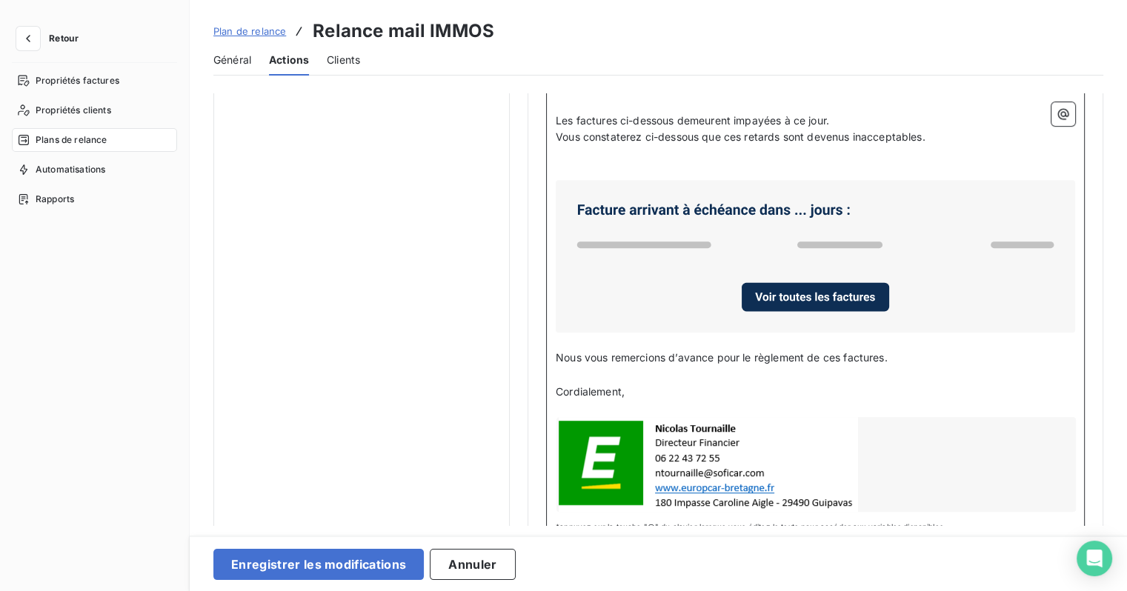
scroll to position [889, 0]
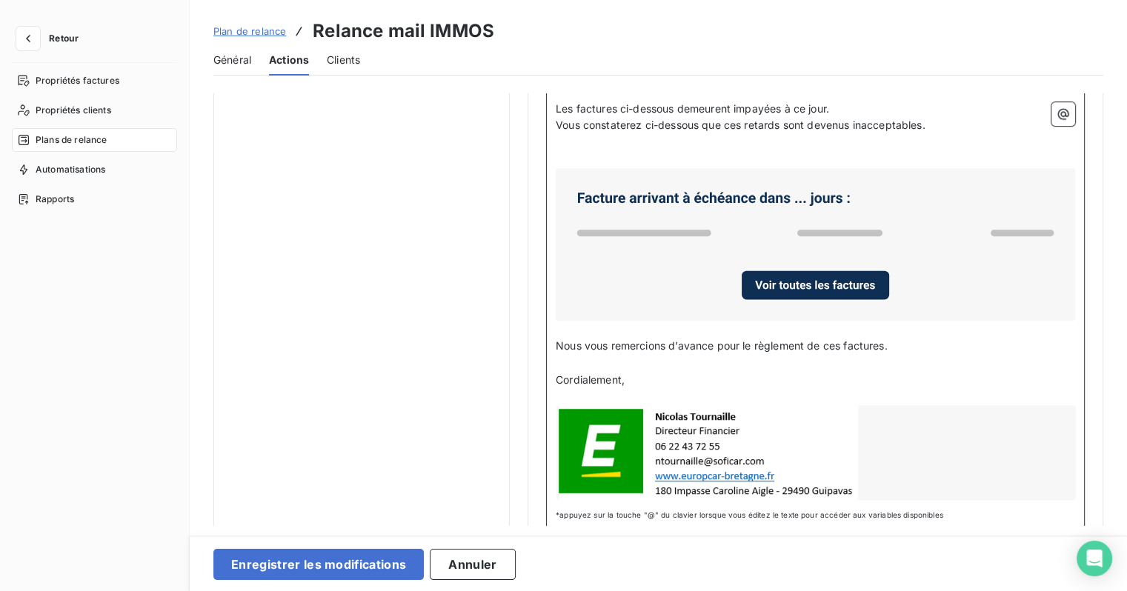
click at [688, 373] on p "Cordialement," at bounding box center [815, 380] width 519 height 17
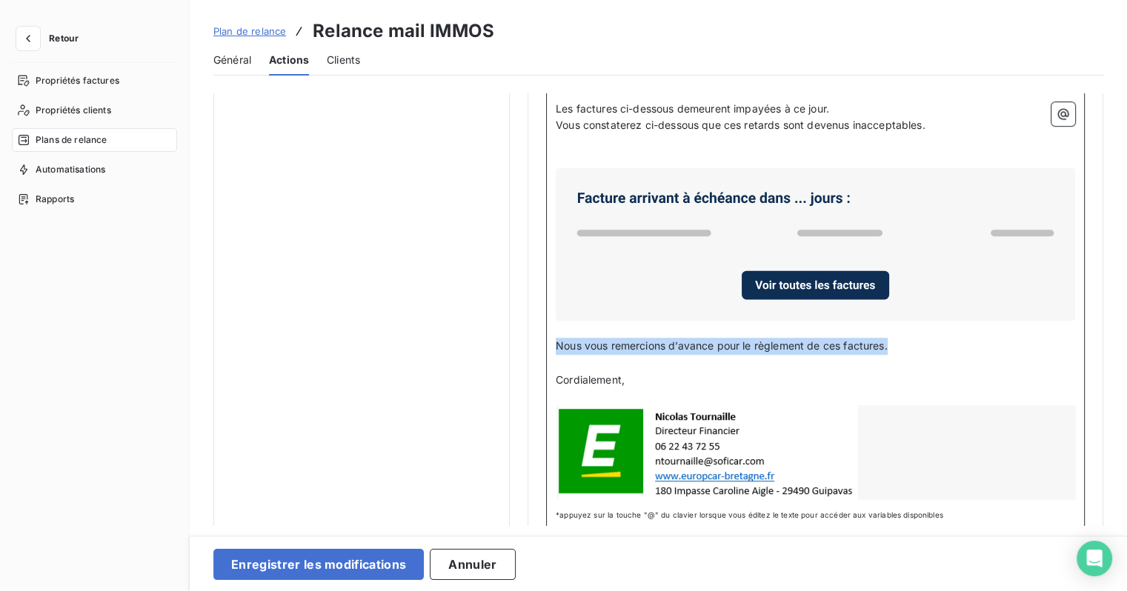
drag, startPoint x: 910, startPoint y: 342, endPoint x: 309, endPoint y: 346, distance: 601.0
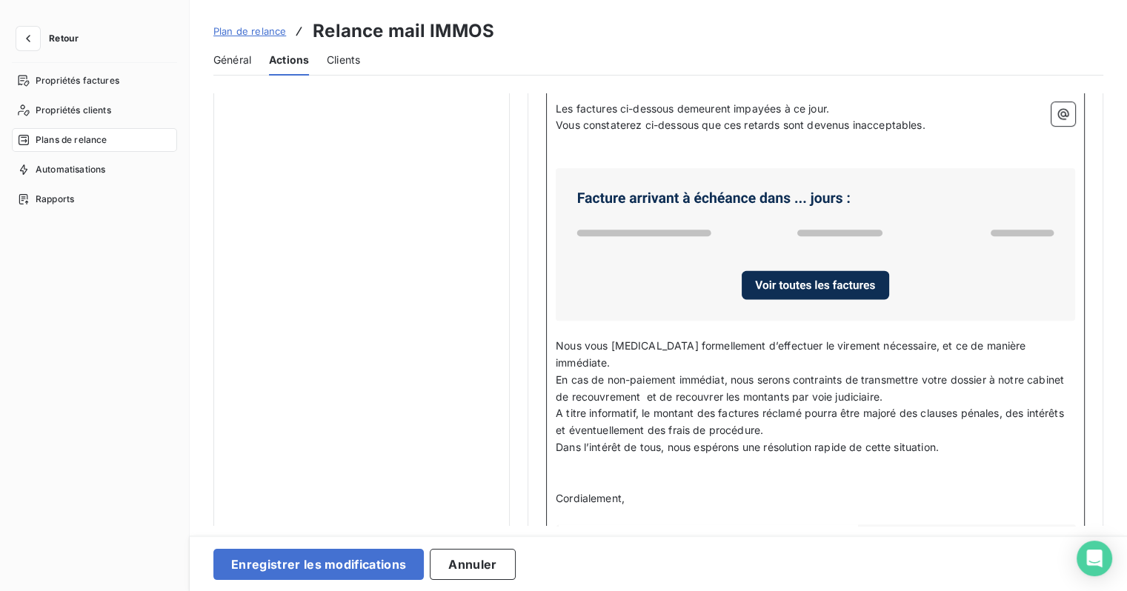
click at [1049, 339] on p "Nous vous [MEDICAL_DATA] formellement d’effectuer le virement nécessaire, et [P…" at bounding box center [815, 355] width 519 height 34
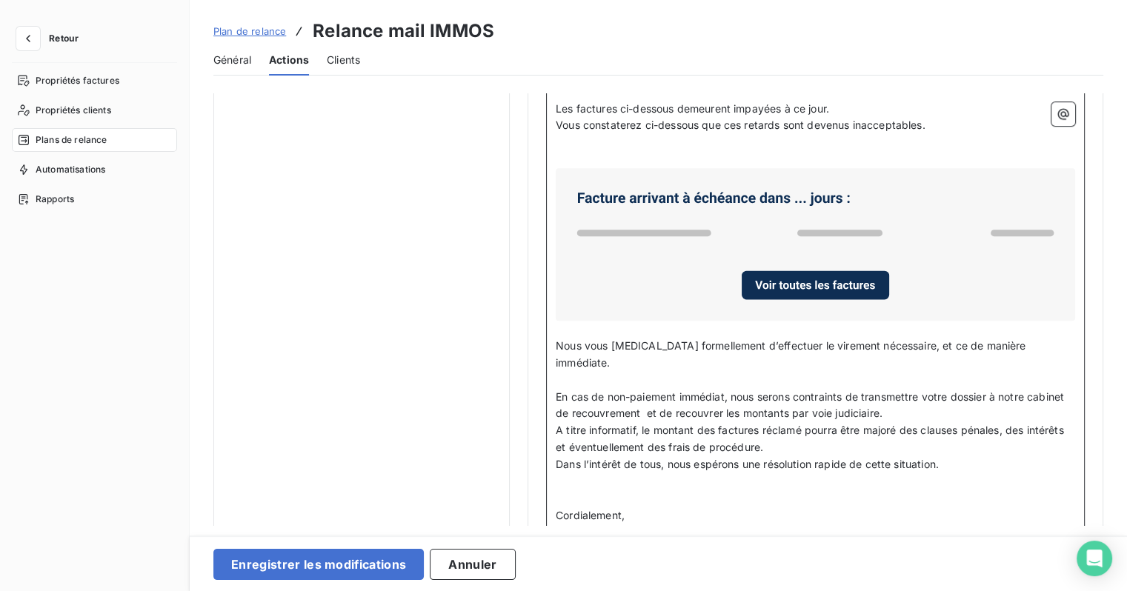
click at [906, 396] on p "En cas de non-paiement immédiat, nous serons contraints de transmettre votre do…" at bounding box center [815, 406] width 519 height 34
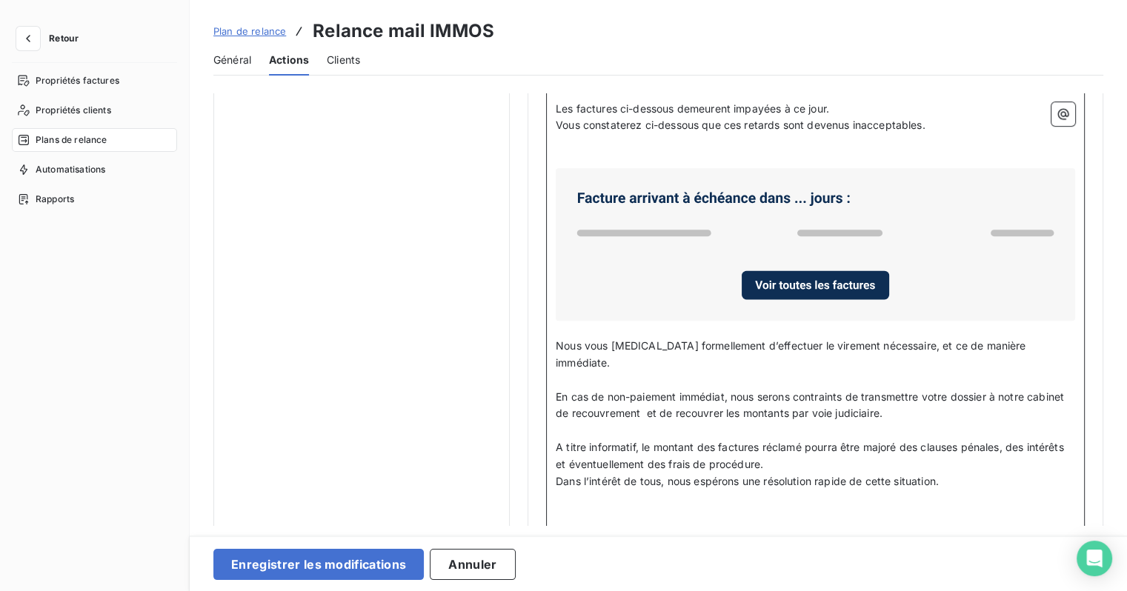
click at [774, 445] on p "A titre informatif, le montant des factures réclamé pourra être majoré des clau…" at bounding box center [815, 456] width 519 height 34
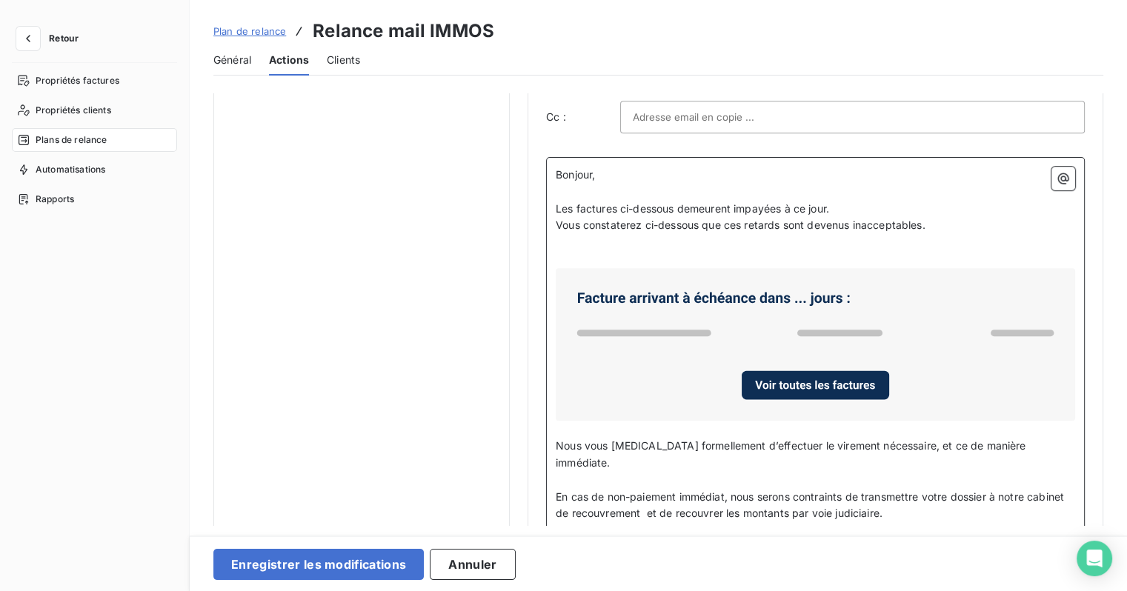
scroll to position [815, 0]
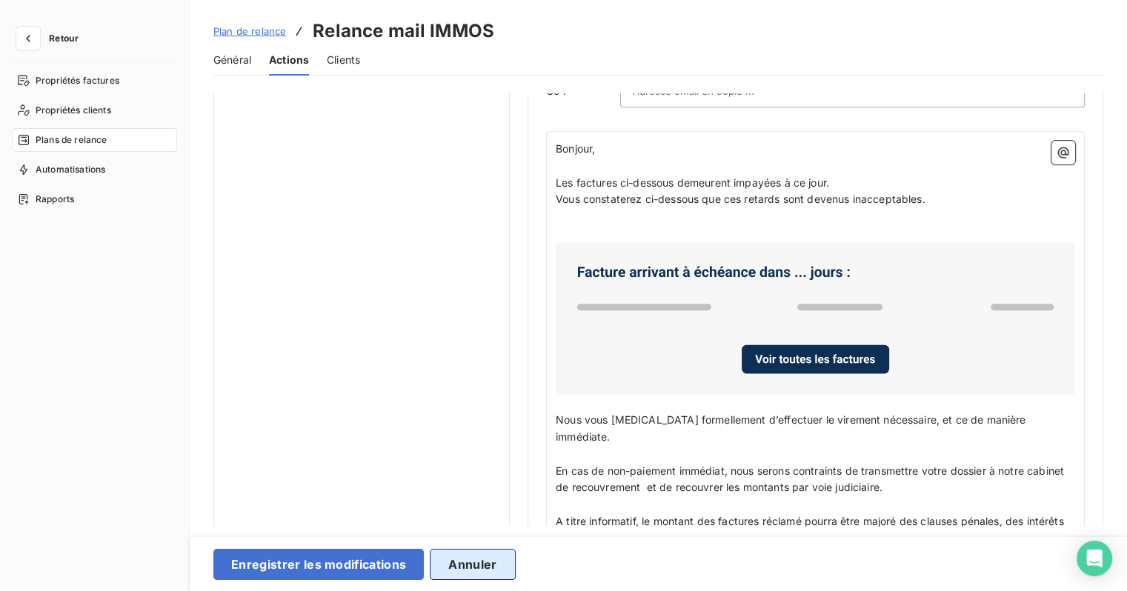
click at [475, 562] on button "Annuler" at bounding box center [472, 564] width 85 height 31
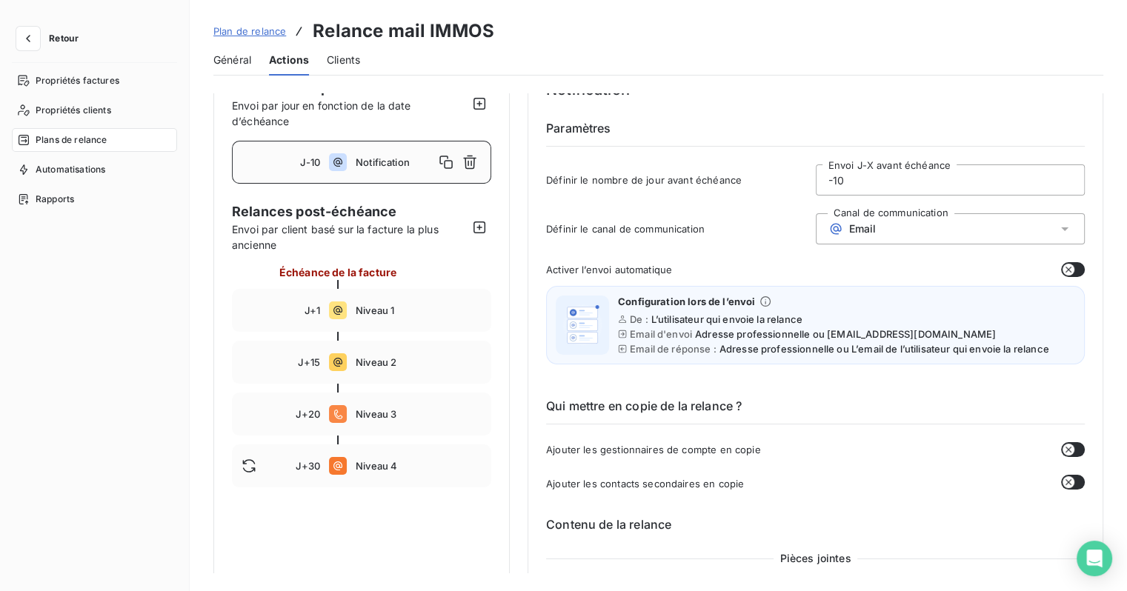
scroll to position [0, 0]
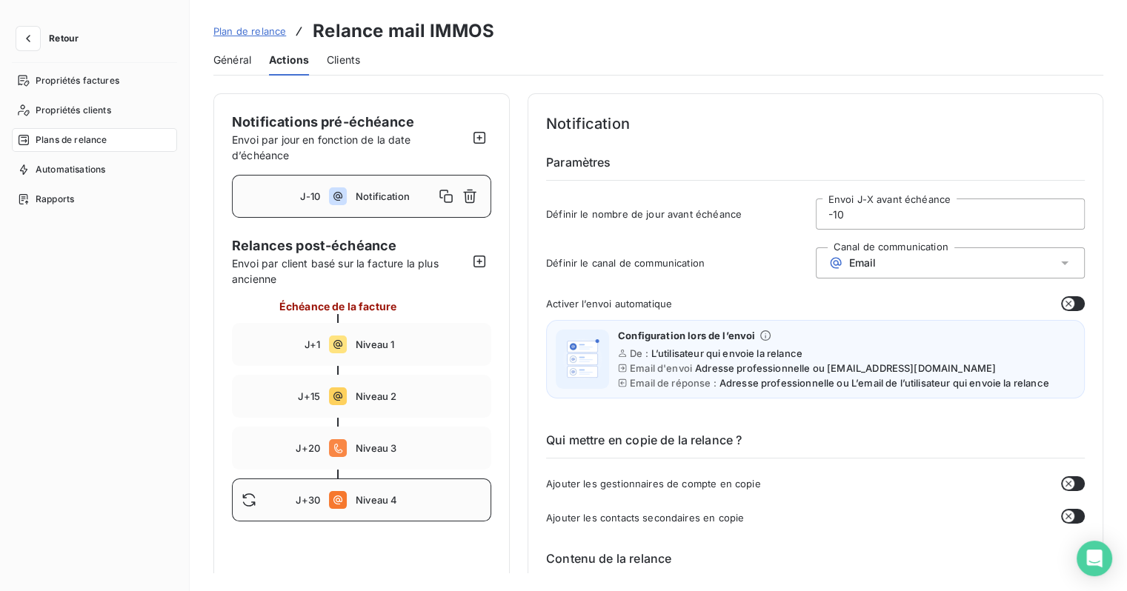
click at [367, 508] on div "J+30 Niveau 4" at bounding box center [361, 500] width 259 height 43
type input "30"
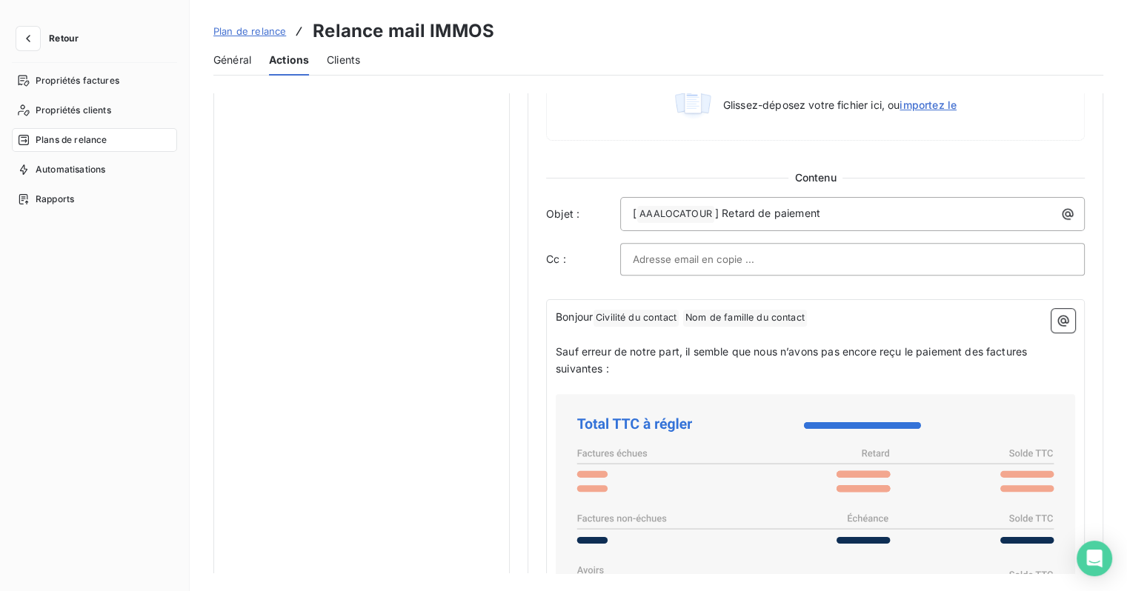
scroll to position [815, 0]
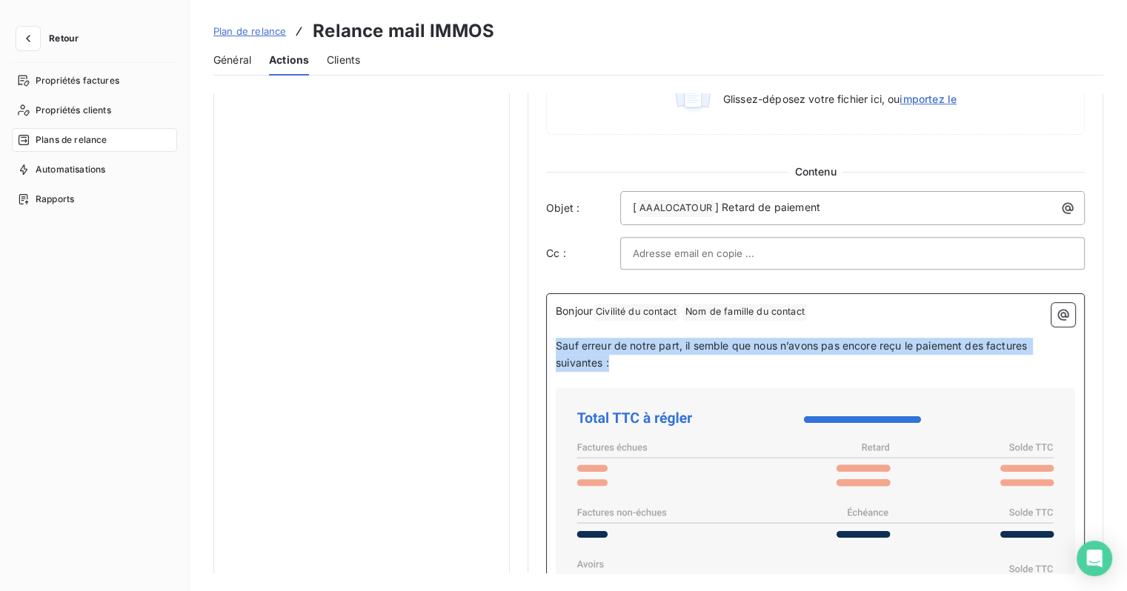
drag, startPoint x: 618, startPoint y: 359, endPoint x: 536, endPoint y: 338, distance: 85.0
click at [536, 338] on div "Niveau 4 Paramètres Définir le nombre de jour après échéance 30 Envoi J+X après…" at bounding box center [816, 102] width 576 height 1648
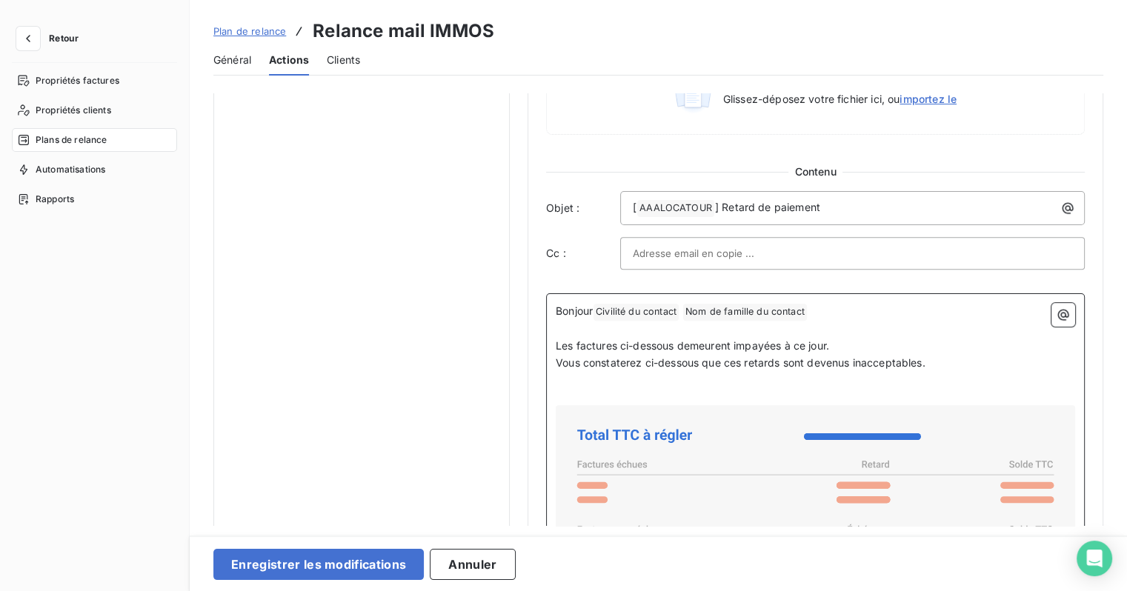
click at [663, 311] on span "Civilité du contact ﻿" at bounding box center [636, 312] width 85 height 17
click at [663, 311] on span "Nom de famille du contact ﻿" at bounding box center [656, 312] width 124 height 17
click at [841, 345] on p "Les factures ci-dessous demeurent impayées à ce jour." at bounding box center [815, 345] width 519 height 17
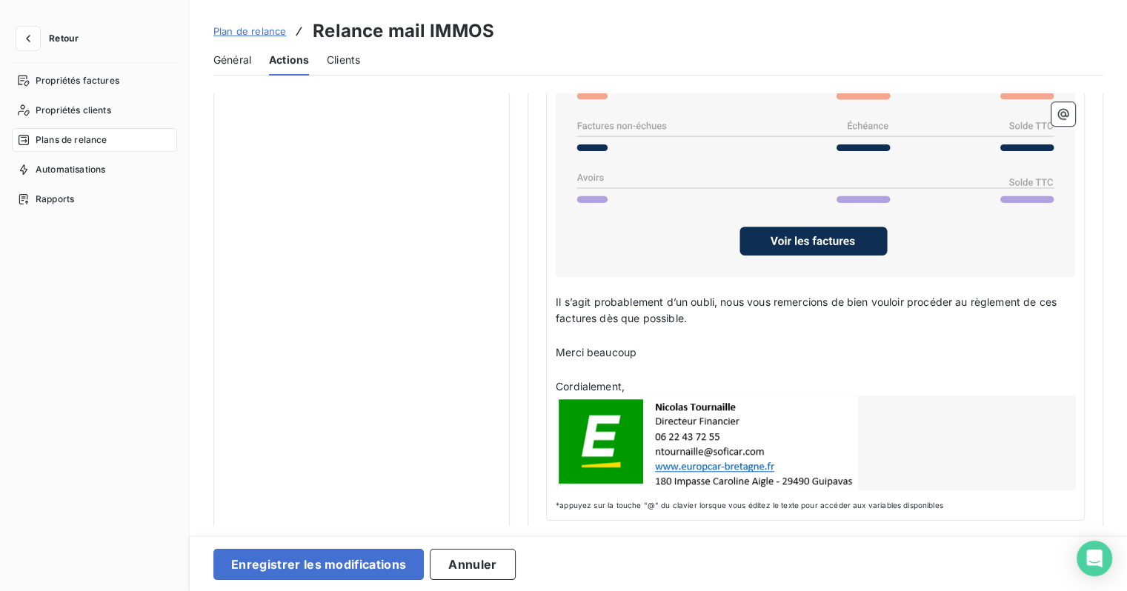
scroll to position [1225, 0]
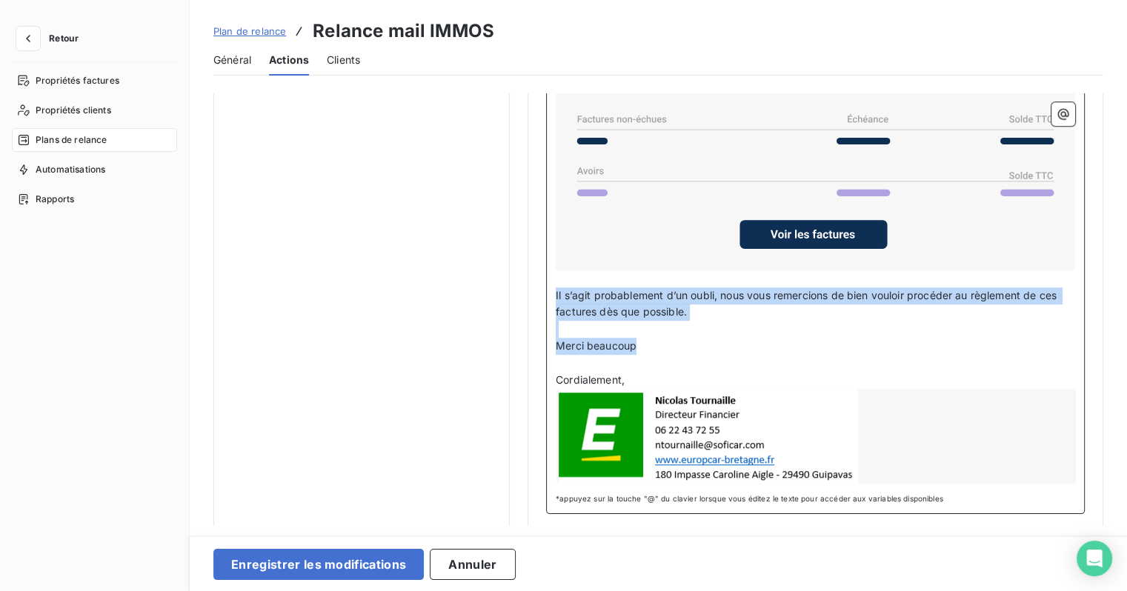
drag, startPoint x: 655, startPoint y: 344, endPoint x: 528, endPoint y: 287, distance: 139.0
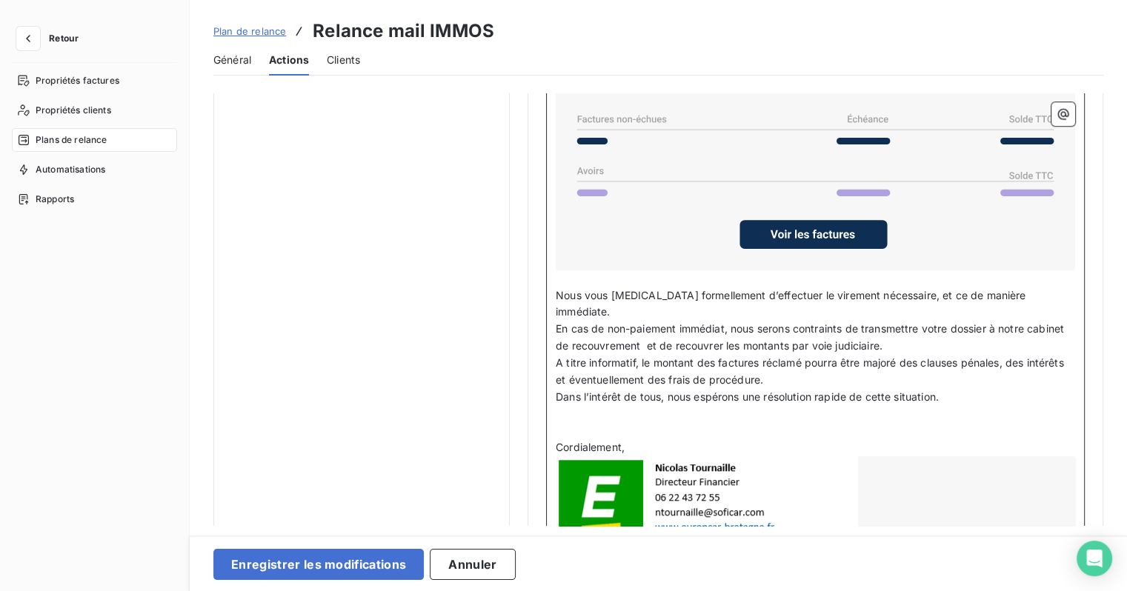
click at [923, 322] on p "En cas de non-paiement immédiat, nous serons contraints de transmettre votre do…" at bounding box center [815, 338] width 519 height 34
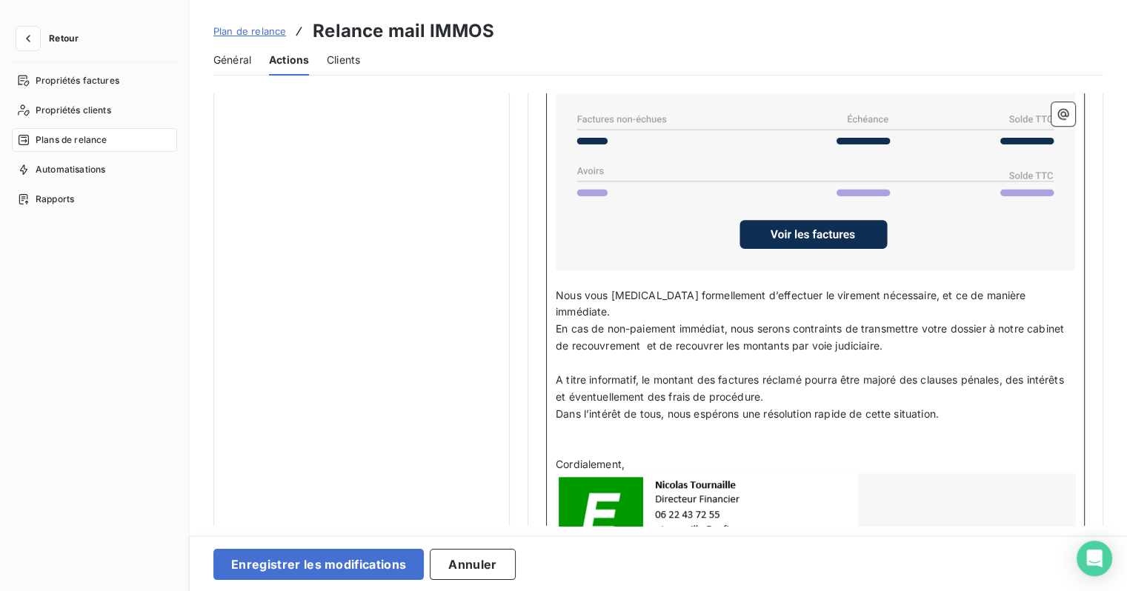
click at [803, 377] on p "A titre informatif, le montant des factures réclamé pourra être majoré des clau…" at bounding box center [815, 389] width 519 height 34
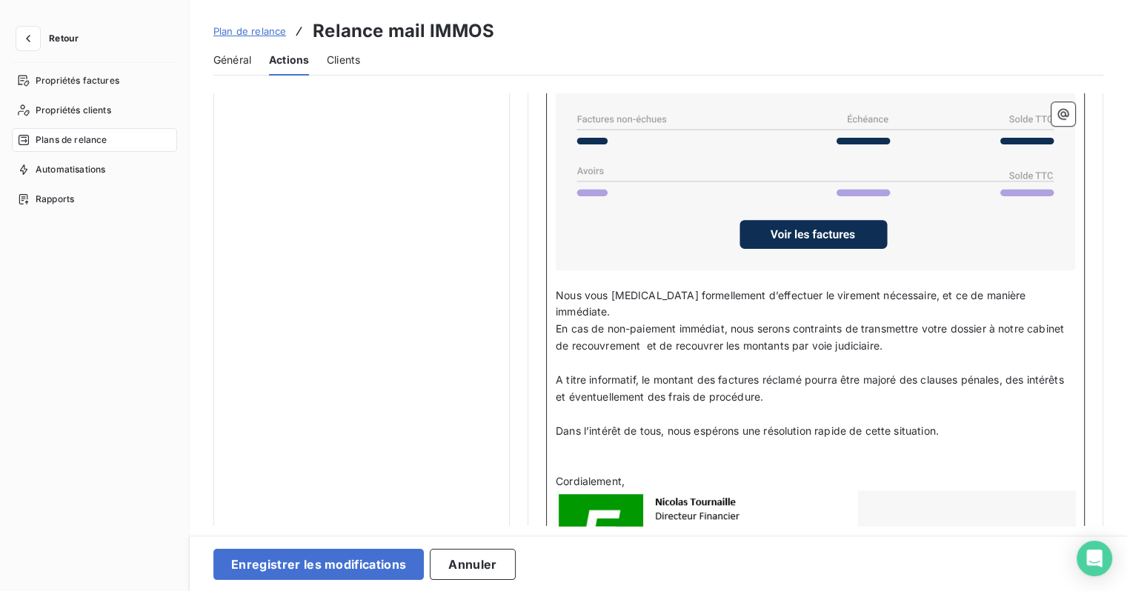
click at [1057, 288] on p "Nous vous [MEDICAL_DATA] formellement d’effectuer le virement nécessaire, et [P…" at bounding box center [815, 305] width 519 height 34
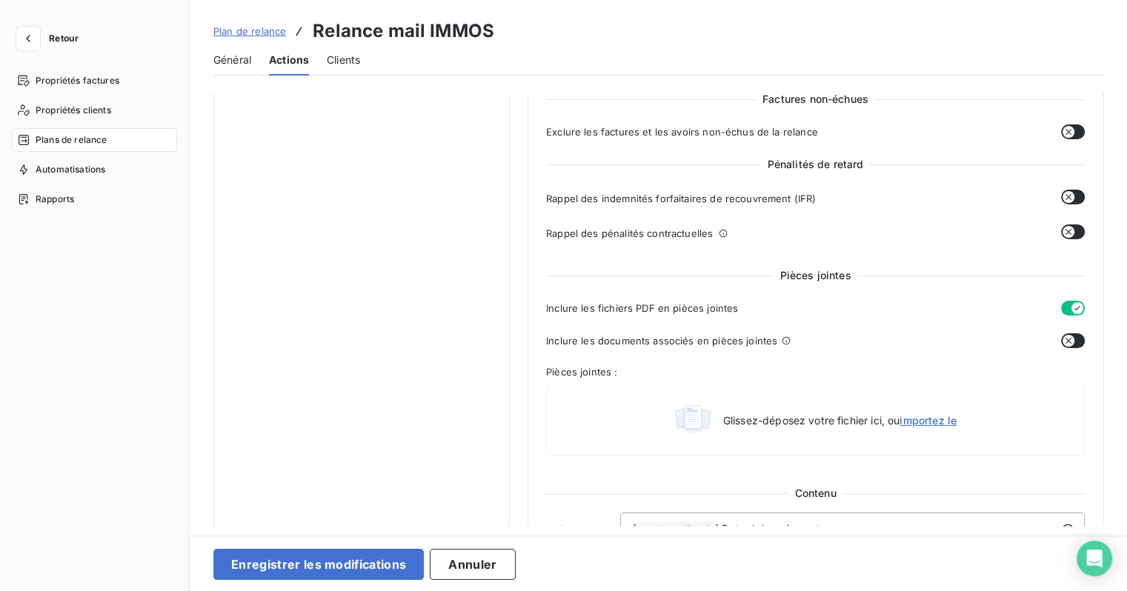
scroll to position [484, 0]
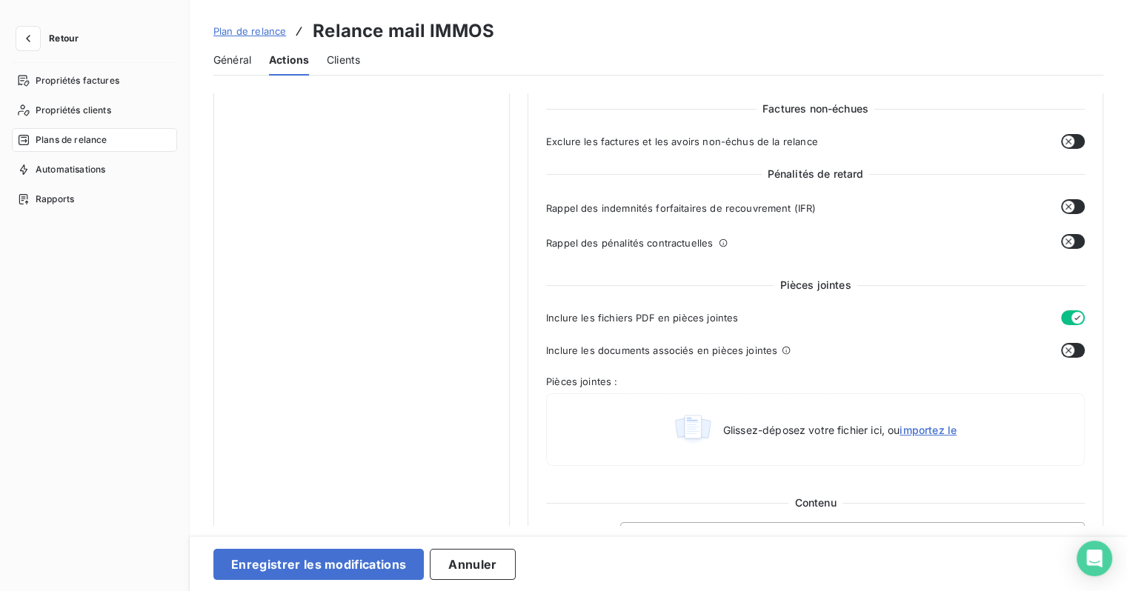
click at [1072, 207] on button "button" at bounding box center [1073, 206] width 24 height 15
click at [1069, 239] on button "button" at bounding box center [1073, 241] width 24 height 15
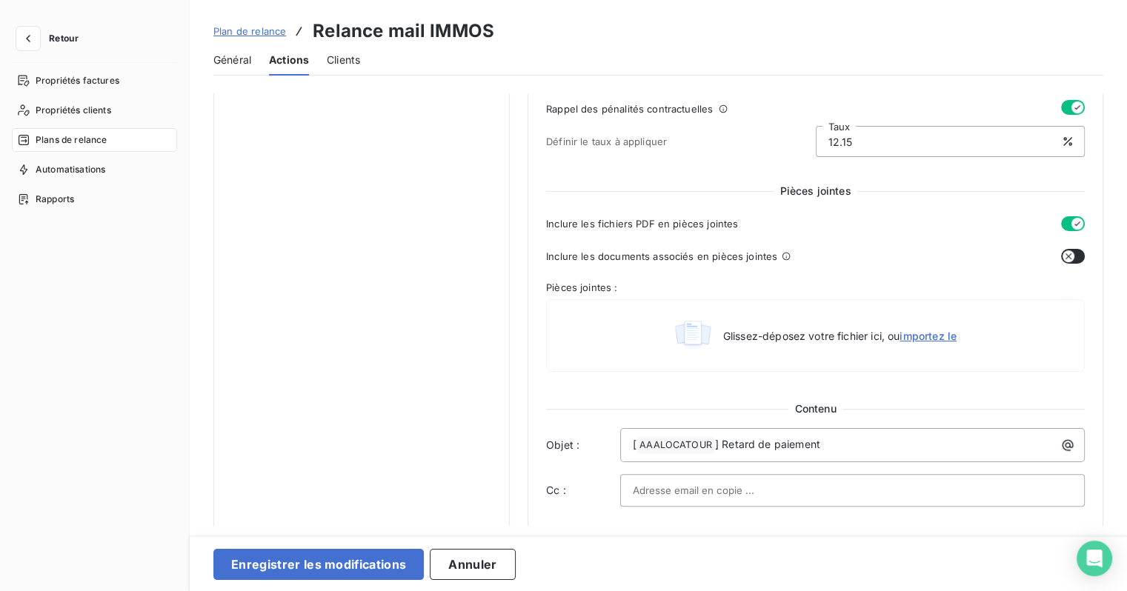
scroll to position [632, 0]
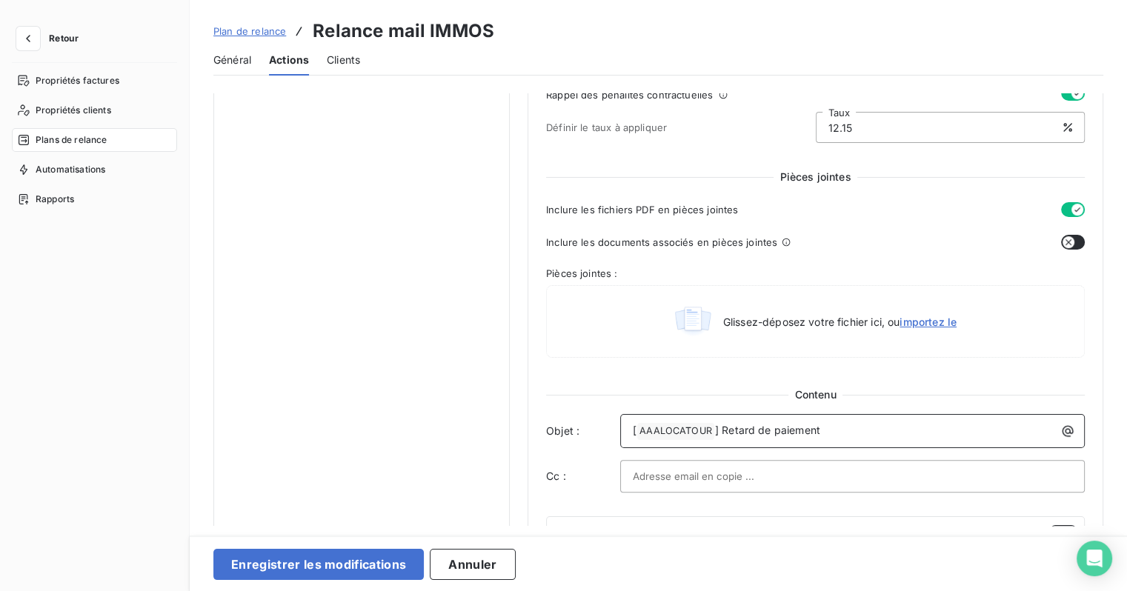
click at [823, 432] on p "[ AAALOCATOUR ﻿ ] Retard de paiement" at bounding box center [856, 431] width 447 height 18
drag, startPoint x: 806, startPoint y: 428, endPoint x: 722, endPoint y: 425, distance: 84.5
click at [722, 425] on p "[ AAALOCATOUR ﻿ ] Retard de paiement" at bounding box center [856, 431] width 447 height 18
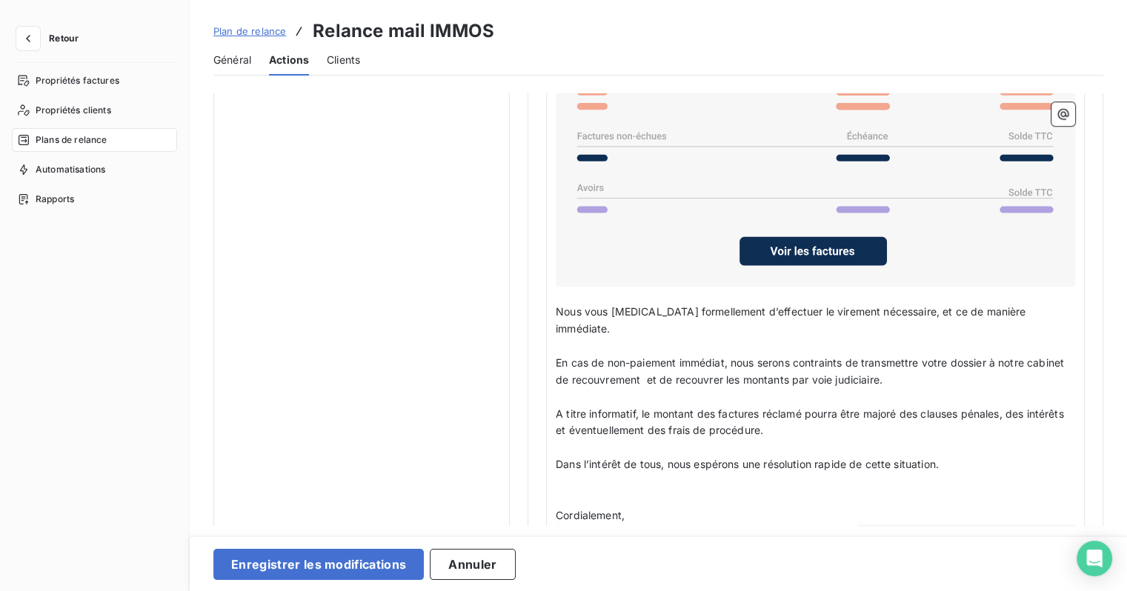
scroll to position [1299, 0]
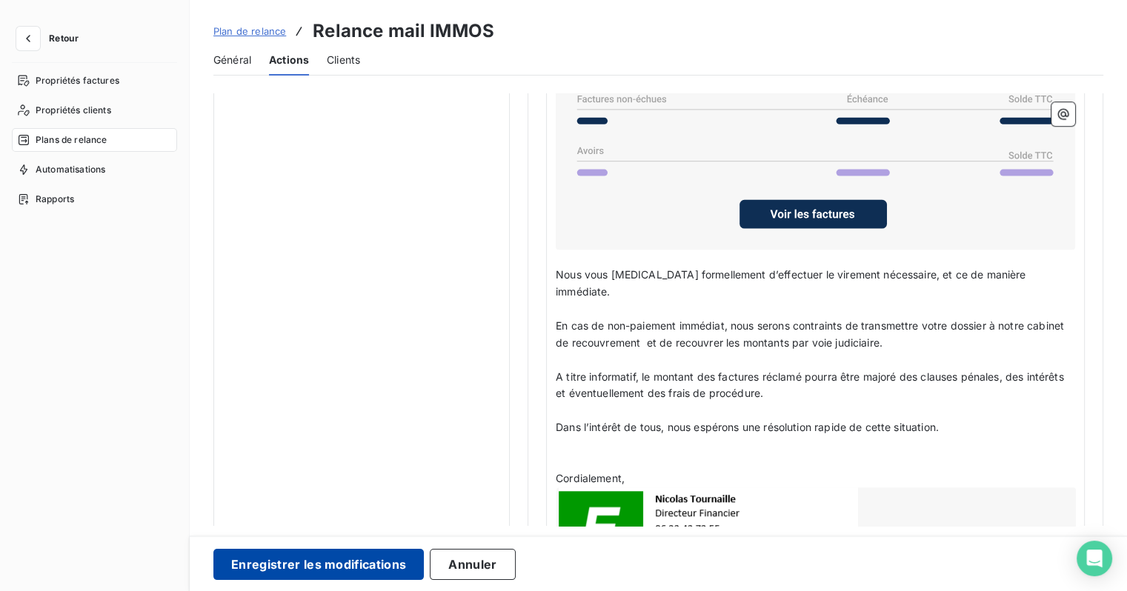
click at [368, 556] on button "Enregistrer les modifications" at bounding box center [318, 564] width 210 height 31
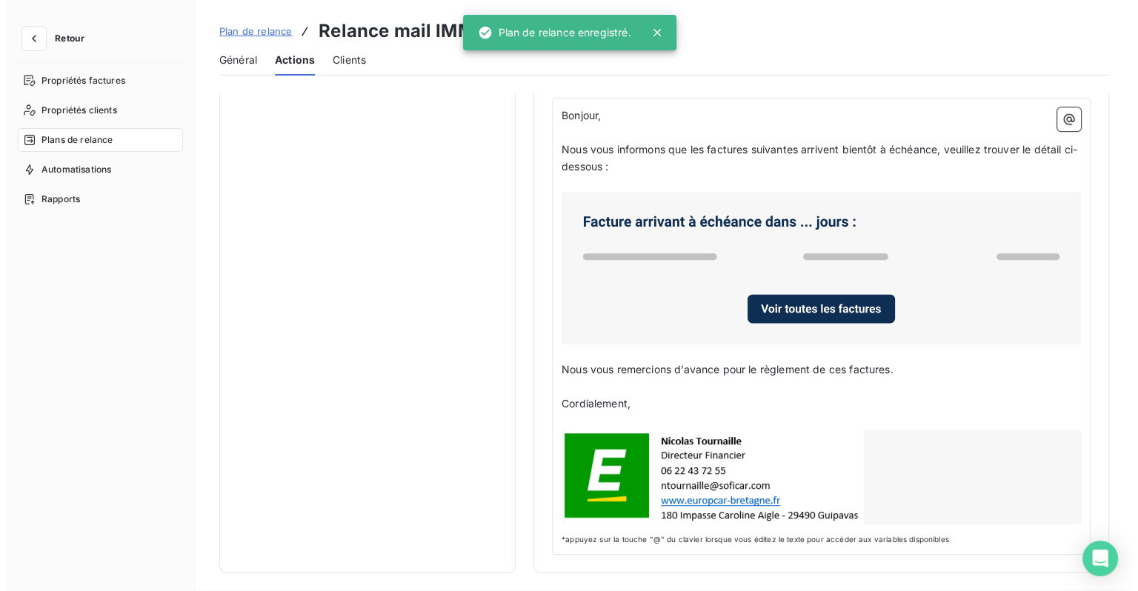
scroll to position [13, 0]
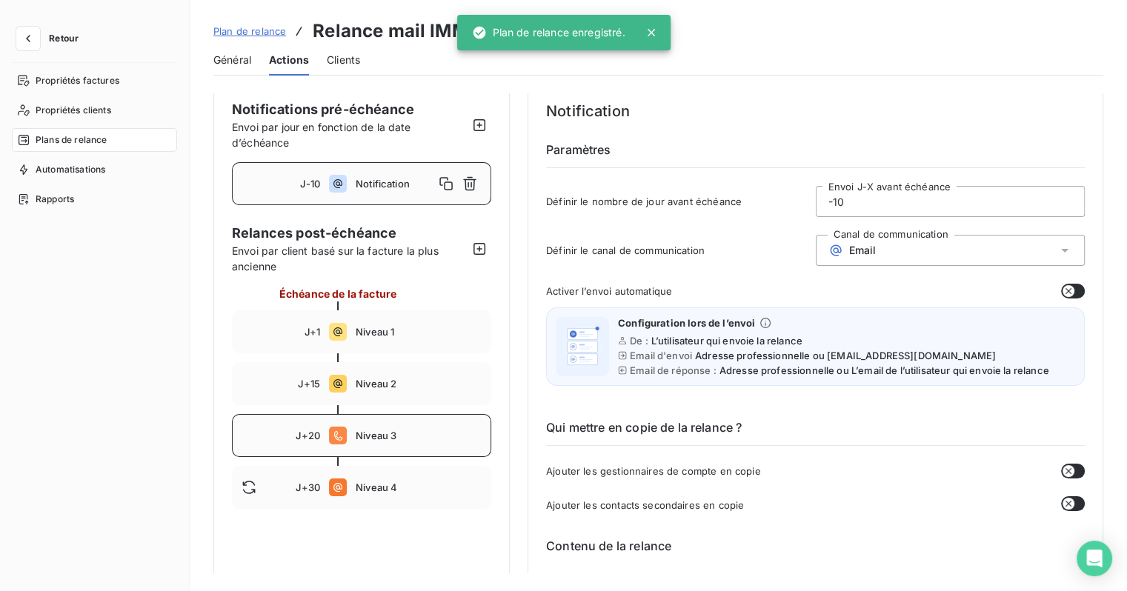
click at [405, 441] on div "J+20 Niveau 3" at bounding box center [361, 435] width 259 height 43
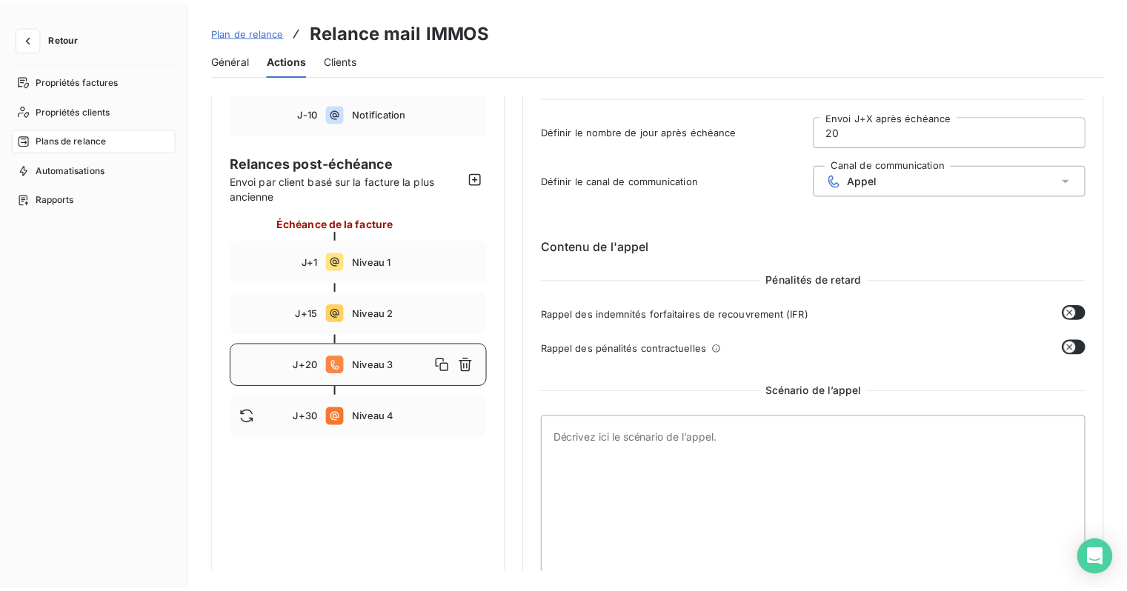
scroll to position [160, 0]
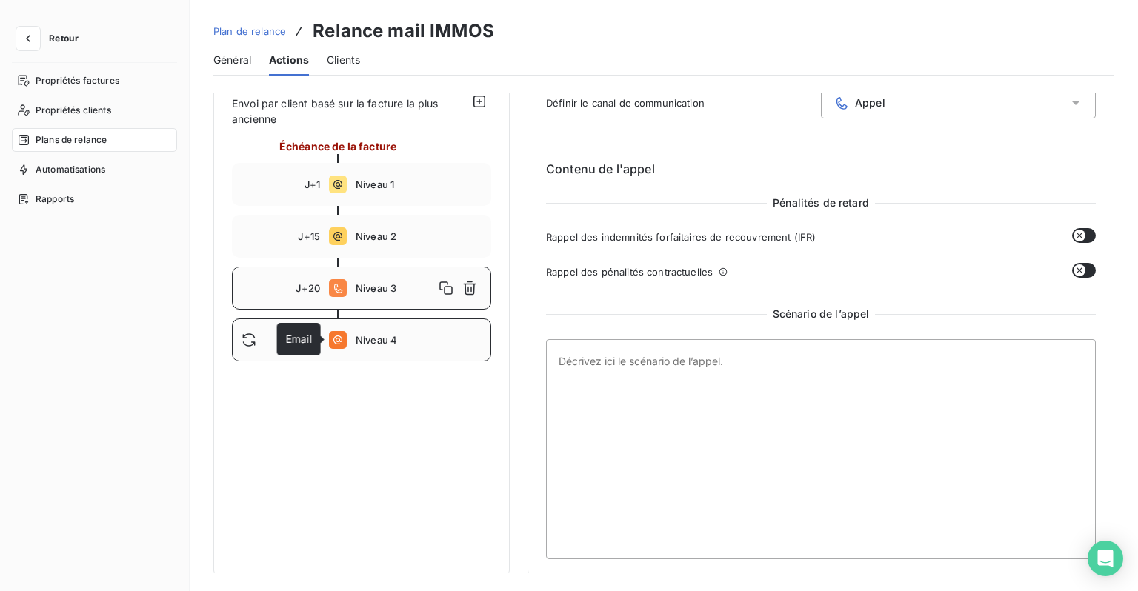
click at [335, 336] on icon at bounding box center [337, 340] width 9 height 9
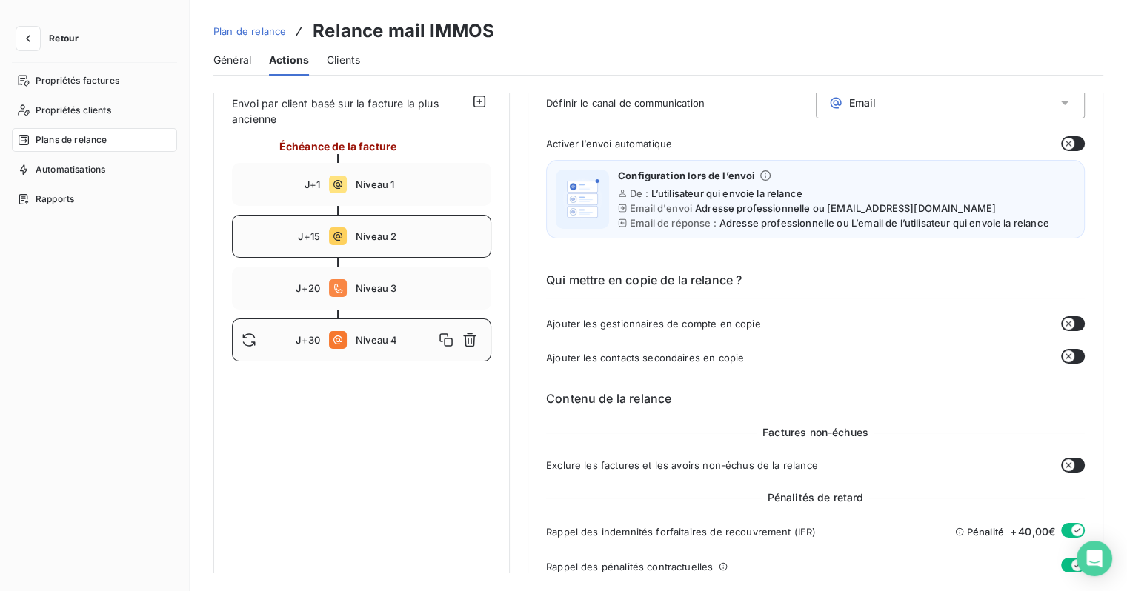
click at [349, 233] on div "J+15 Niveau 2" at bounding box center [361, 236] width 259 height 43
type input "15"
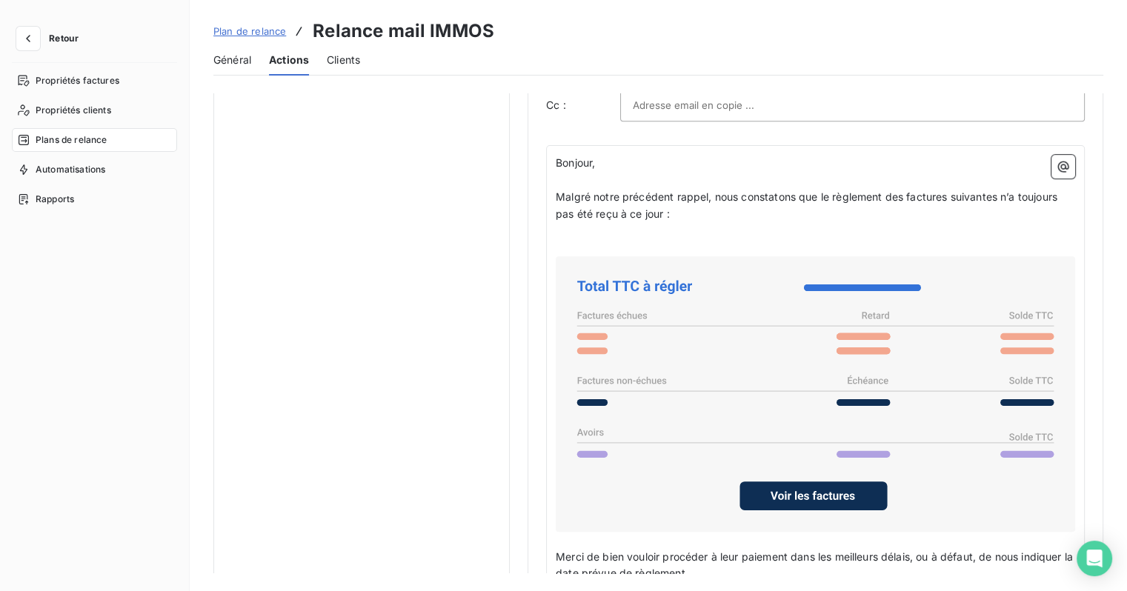
scroll to position [1186, 0]
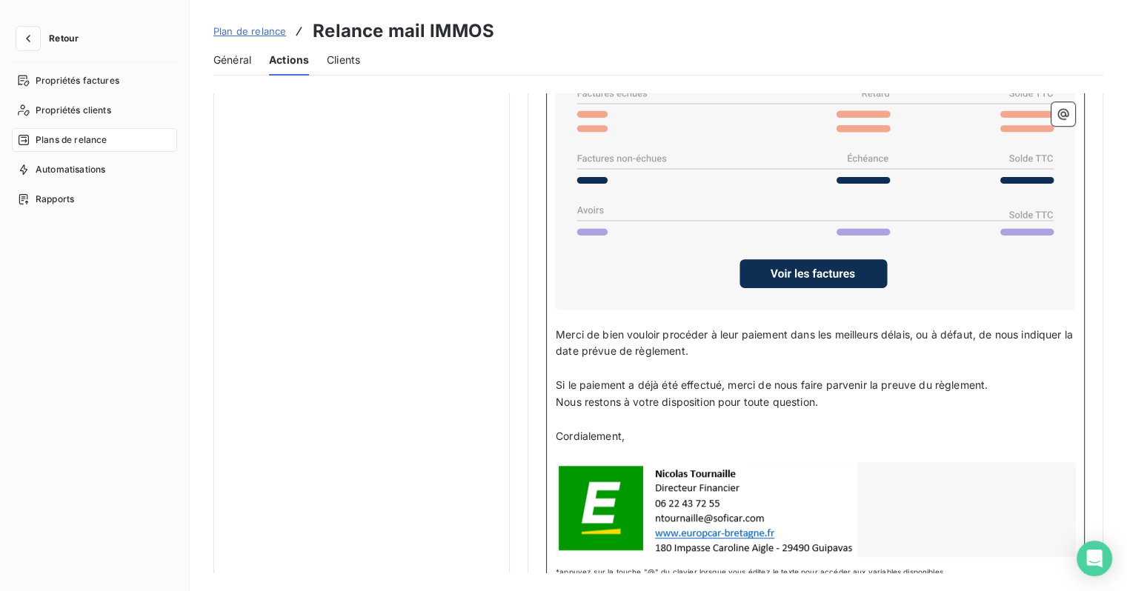
click at [1003, 381] on p "Si le paiement a déjà été effectué, merci de nous faire parvenir la preuve du r…" at bounding box center [815, 385] width 519 height 17
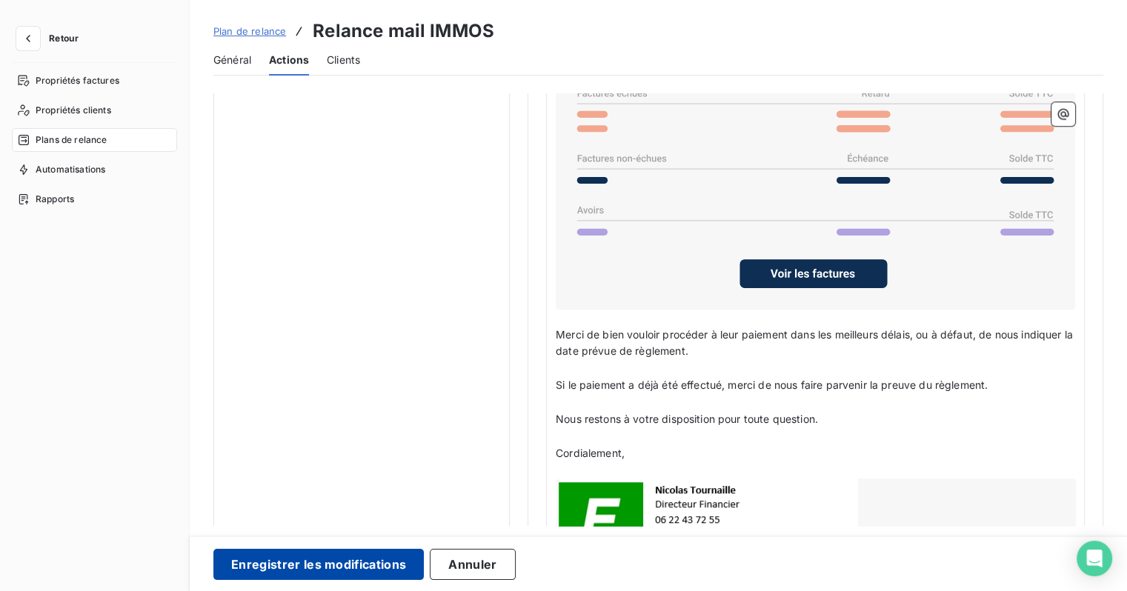
click at [347, 577] on button "Enregistrer les modifications" at bounding box center [318, 564] width 210 height 31
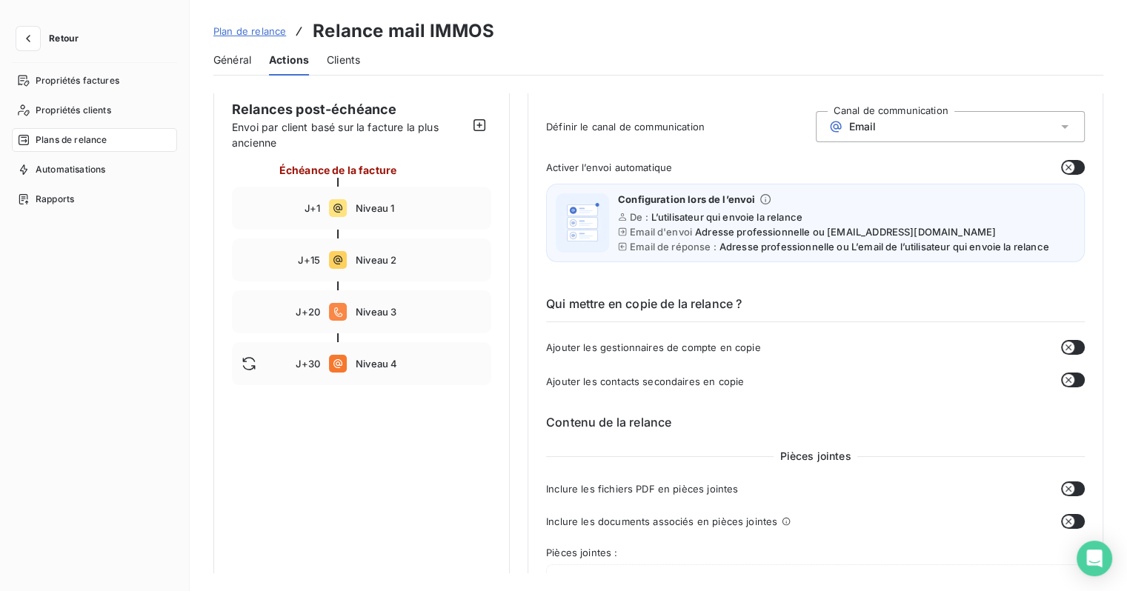
scroll to position [15, 0]
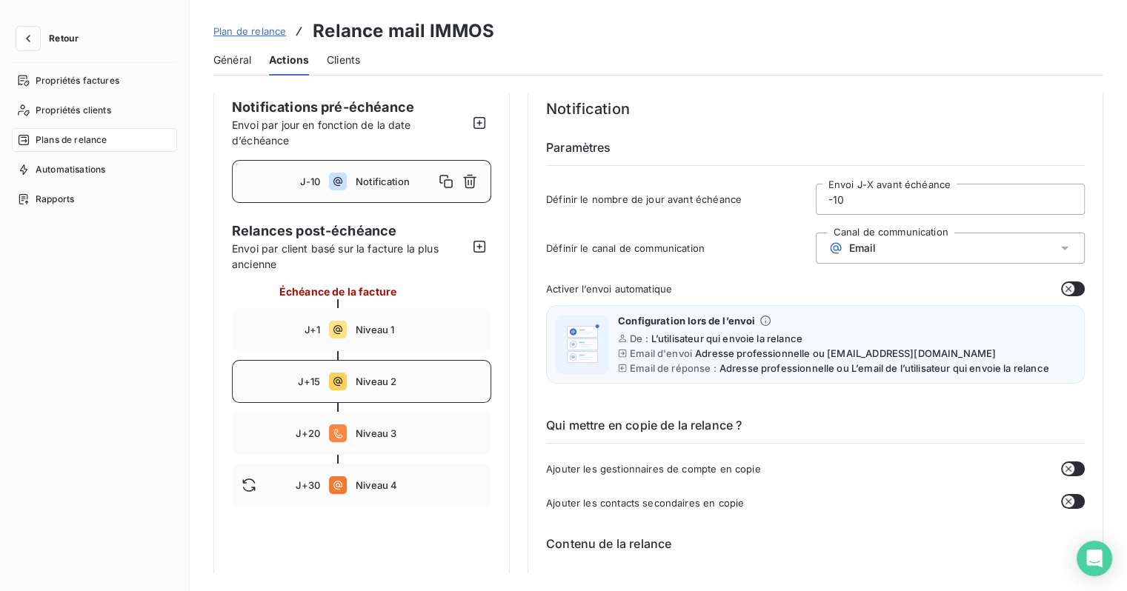
click at [365, 384] on span "Niveau 2" at bounding box center [419, 382] width 126 height 12
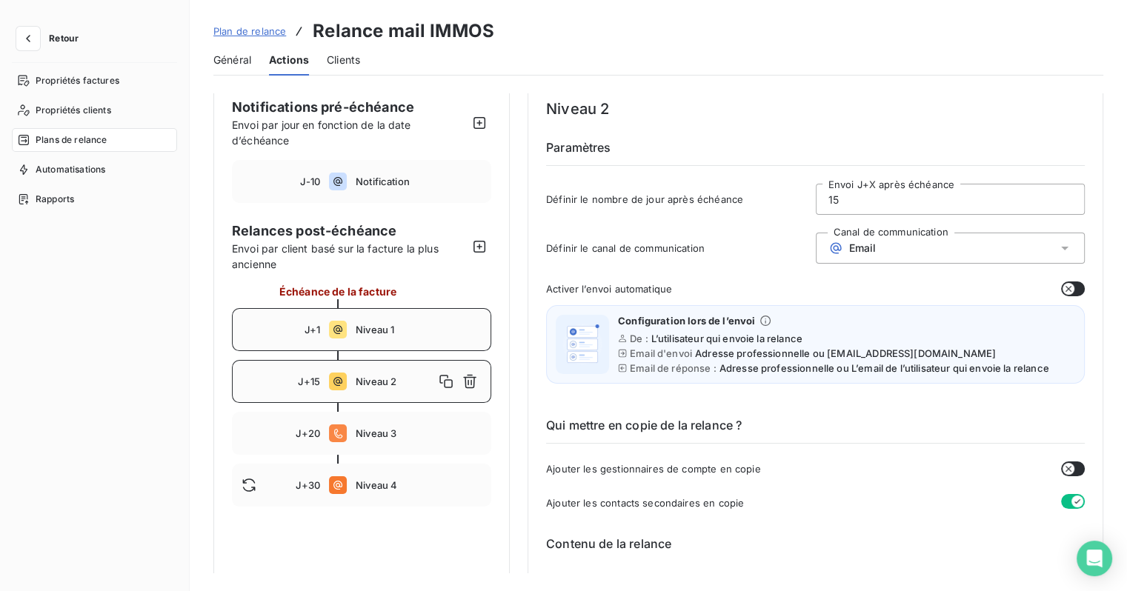
click at [363, 345] on div "J+1 Niveau 1" at bounding box center [361, 329] width 259 height 43
type input "1"
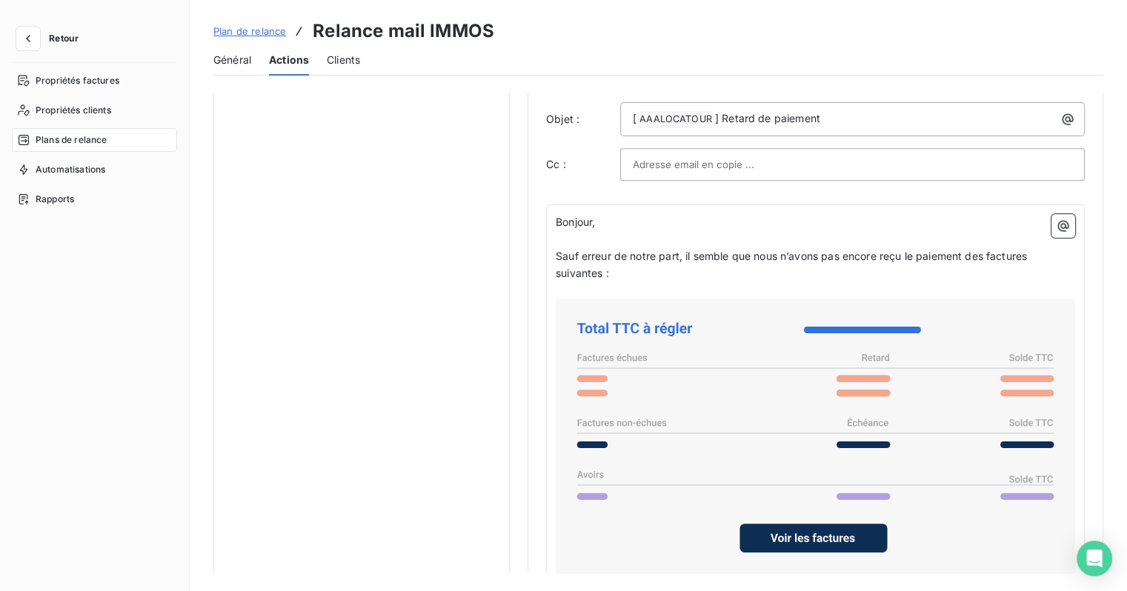
scroll to position [1126, 0]
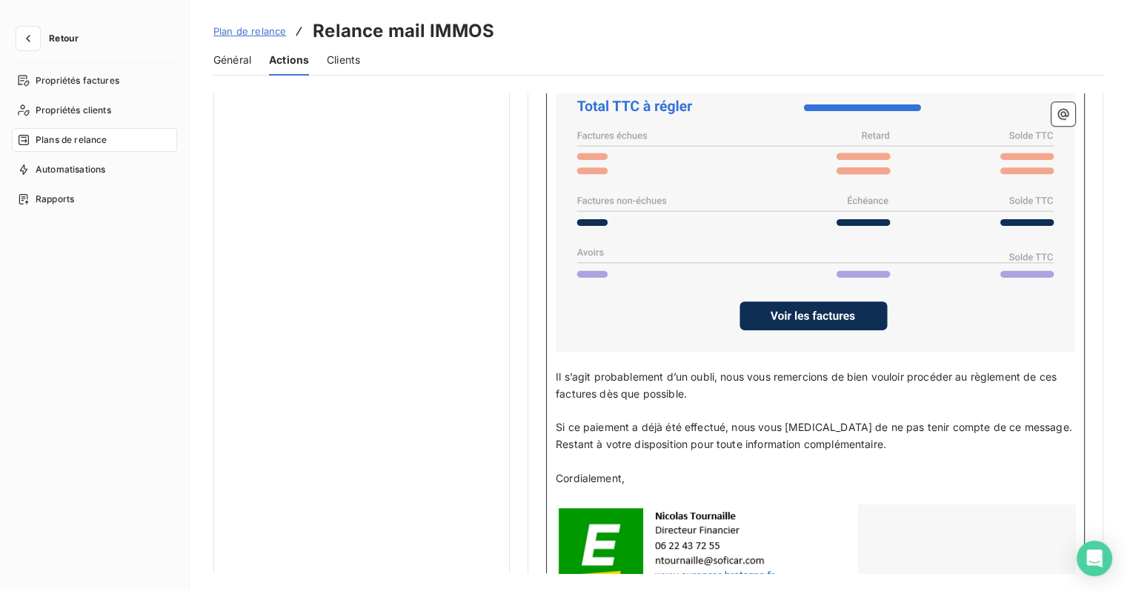
click at [1028, 424] on p "Si ce paiement a déjà été effectué, nous vous prions de ne pas tenir compte de …" at bounding box center [815, 427] width 519 height 17
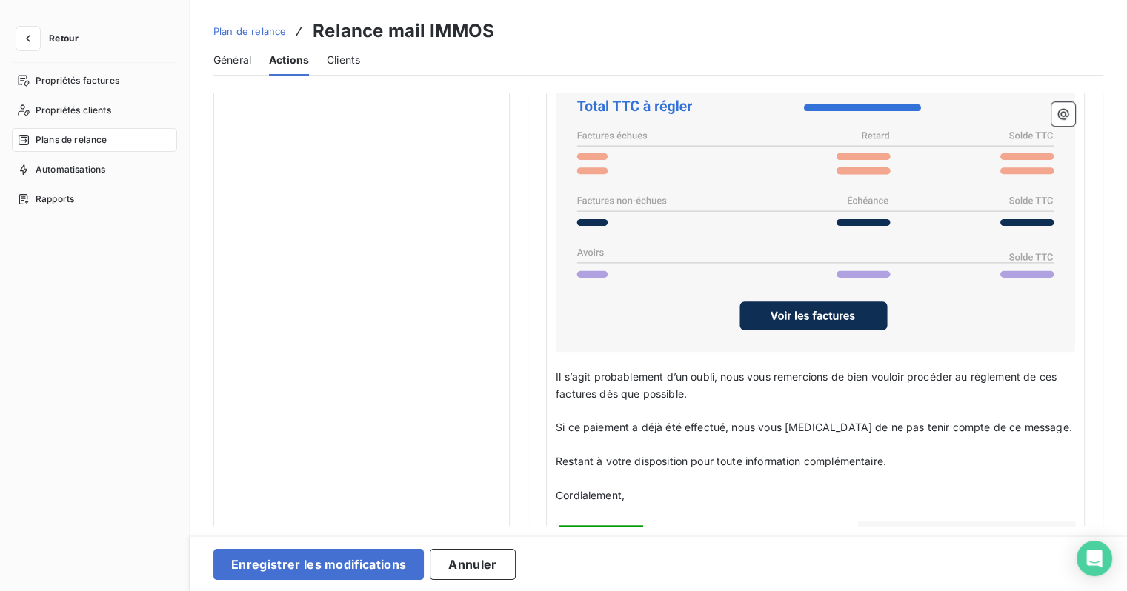
click at [391, 548] on div "Enregistrer les modifications Annuler" at bounding box center [658, 564] width 937 height 56
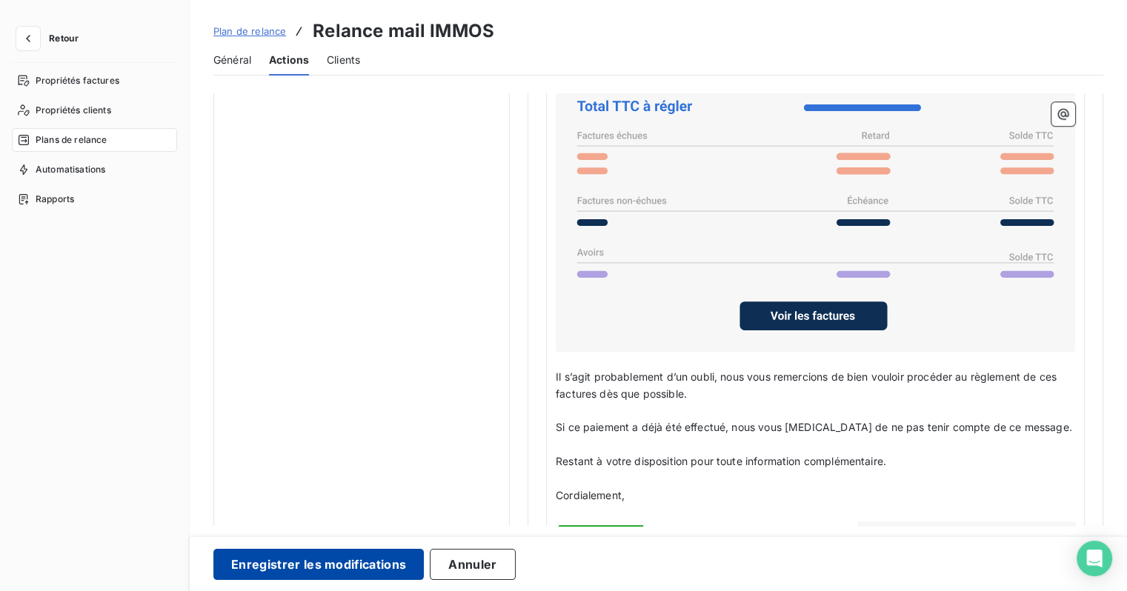
click at [385, 558] on button "Enregistrer les modifications" at bounding box center [318, 564] width 210 height 31
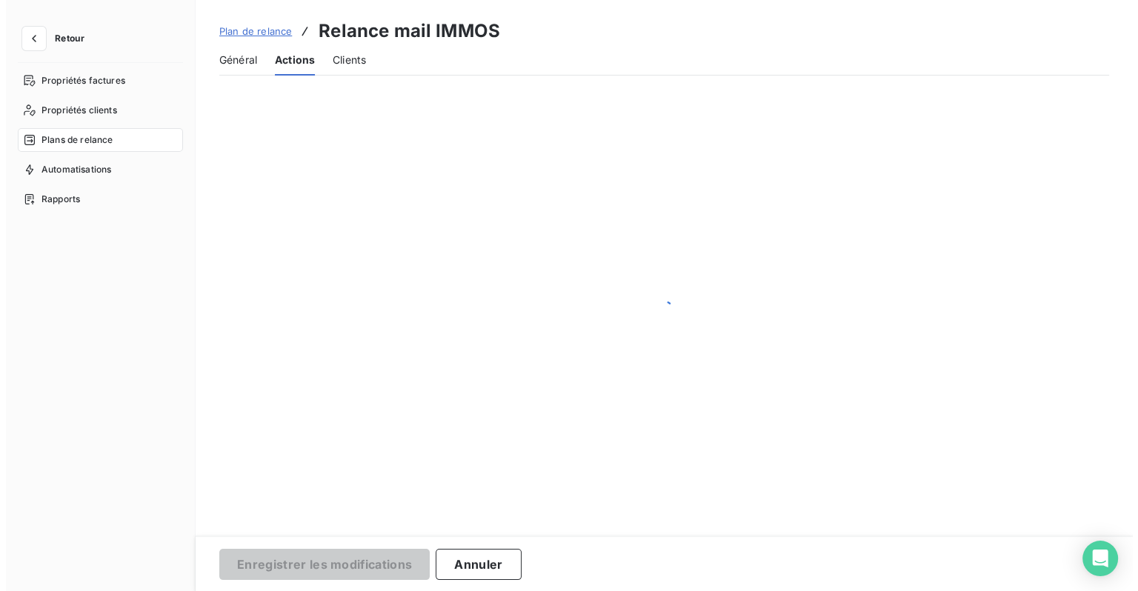
scroll to position [13, 0]
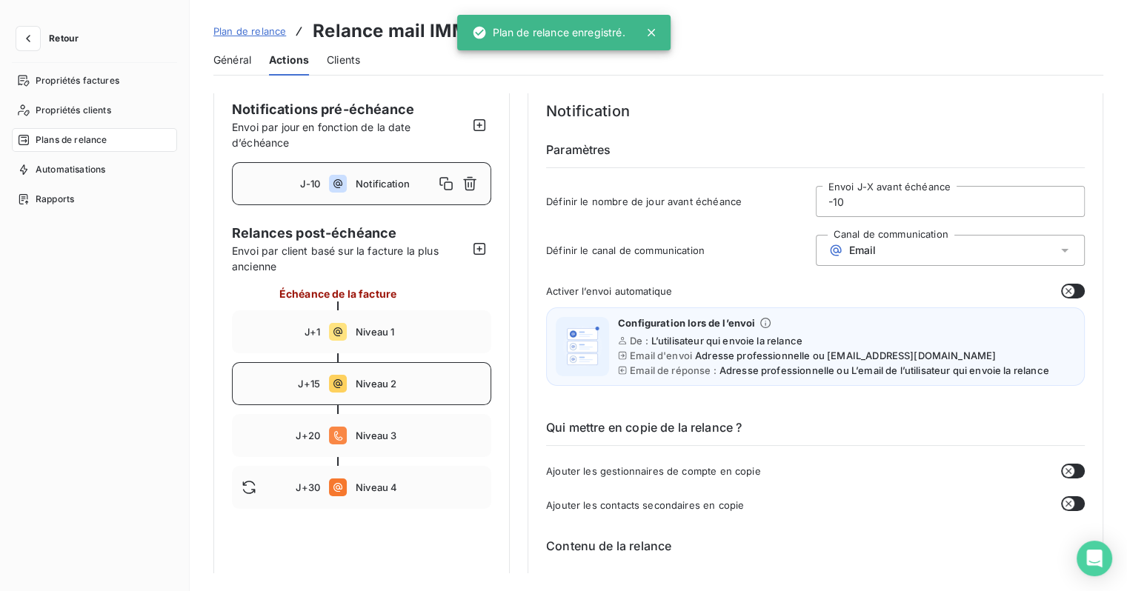
click at [348, 383] on div "J+15 Niveau 2" at bounding box center [361, 383] width 259 height 43
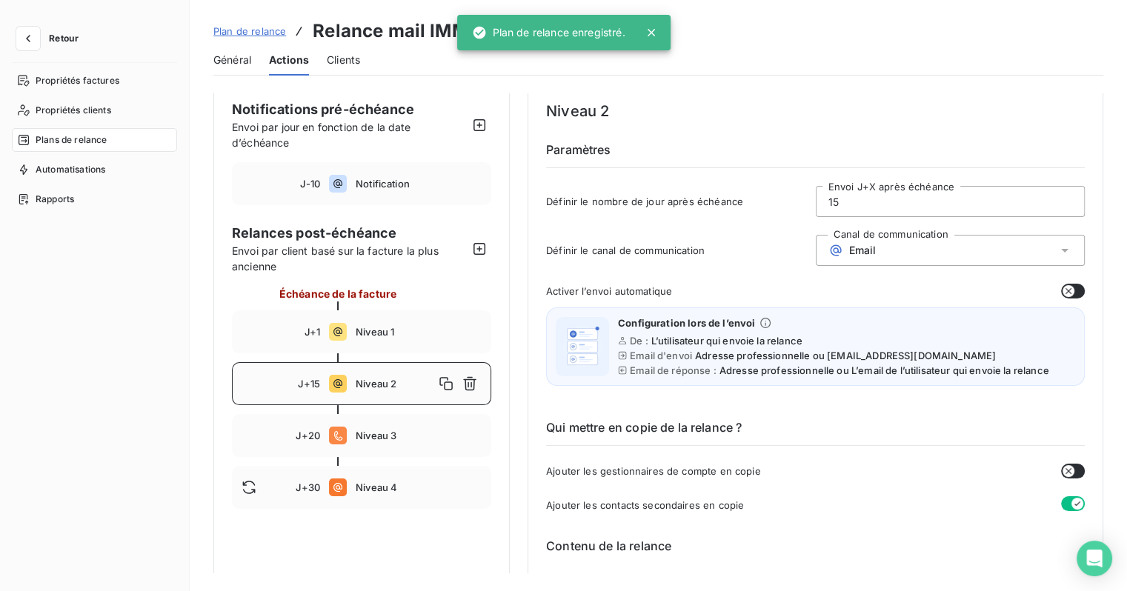
type input "15"
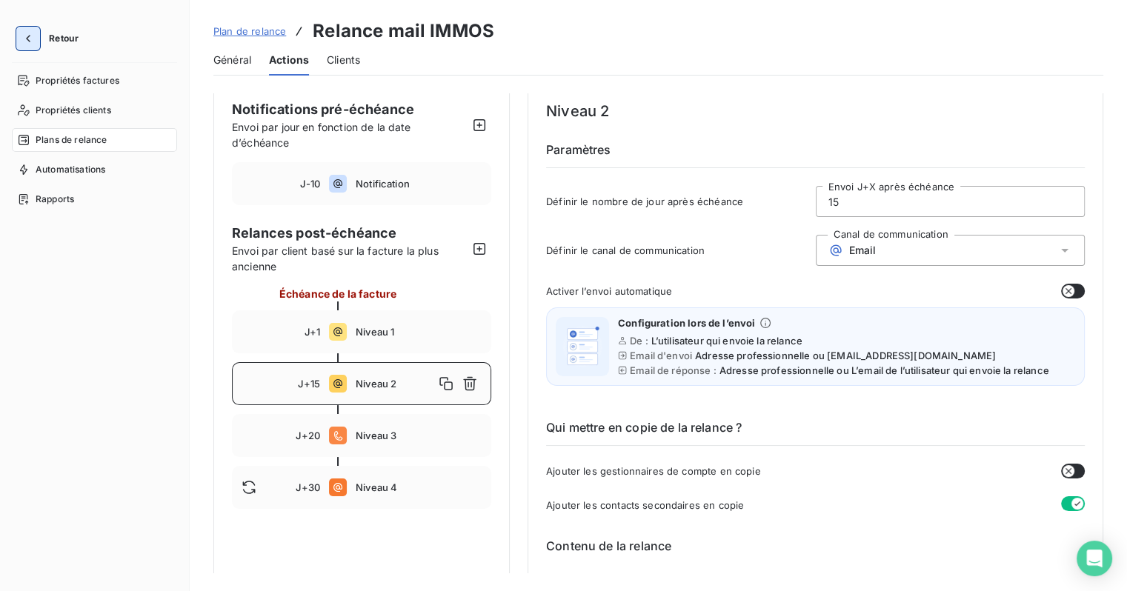
click at [21, 34] on icon "button" at bounding box center [28, 38] width 15 height 15
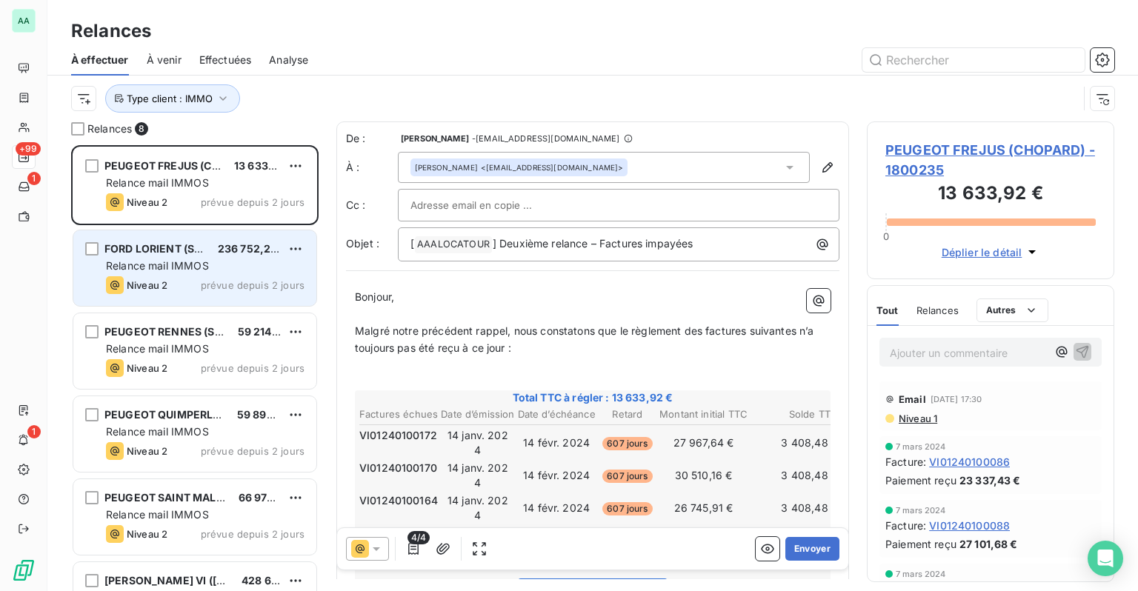
click at [202, 268] on span "Relance mail IMMOS" at bounding box center [157, 265] width 103 height 13
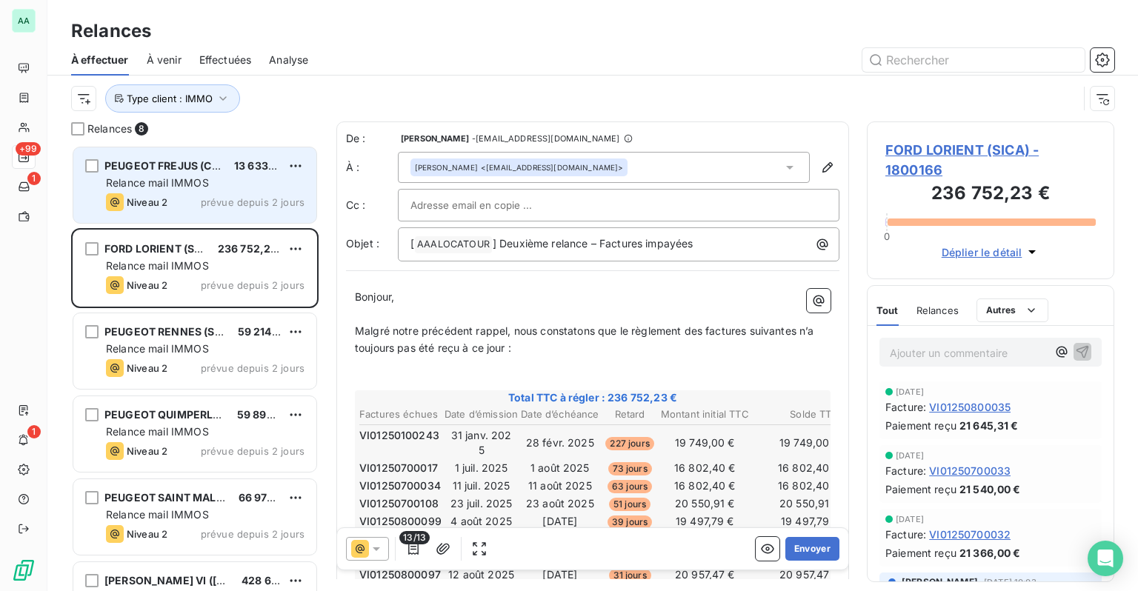
click at [193, 187] on span "Relance mail IMMOS" at bounding box center [157, 182] width 103 height 13
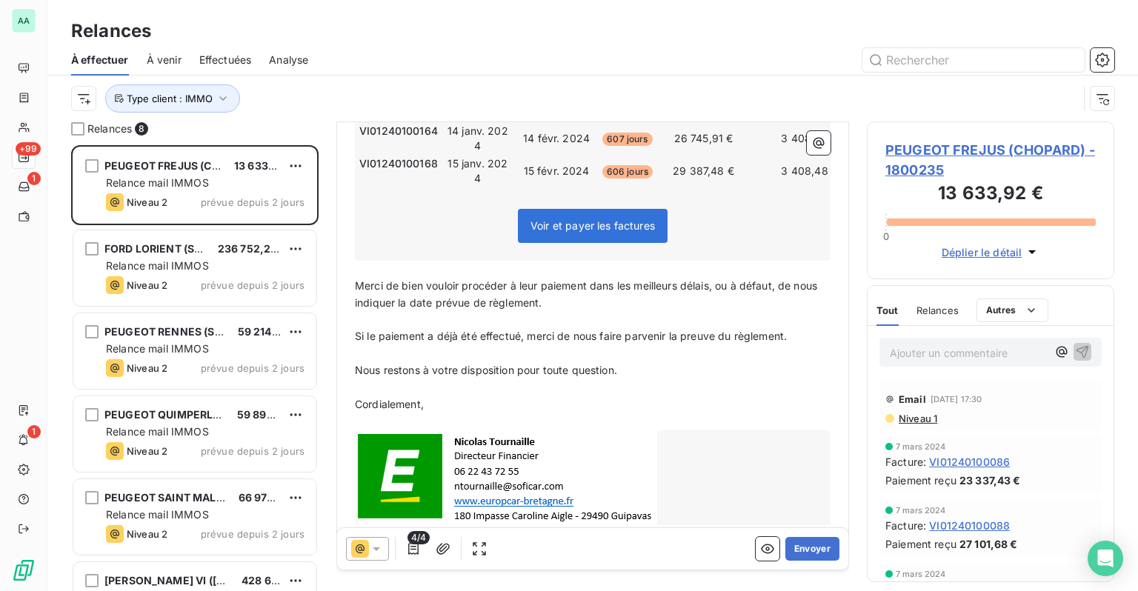
scroll to position [380, 0]
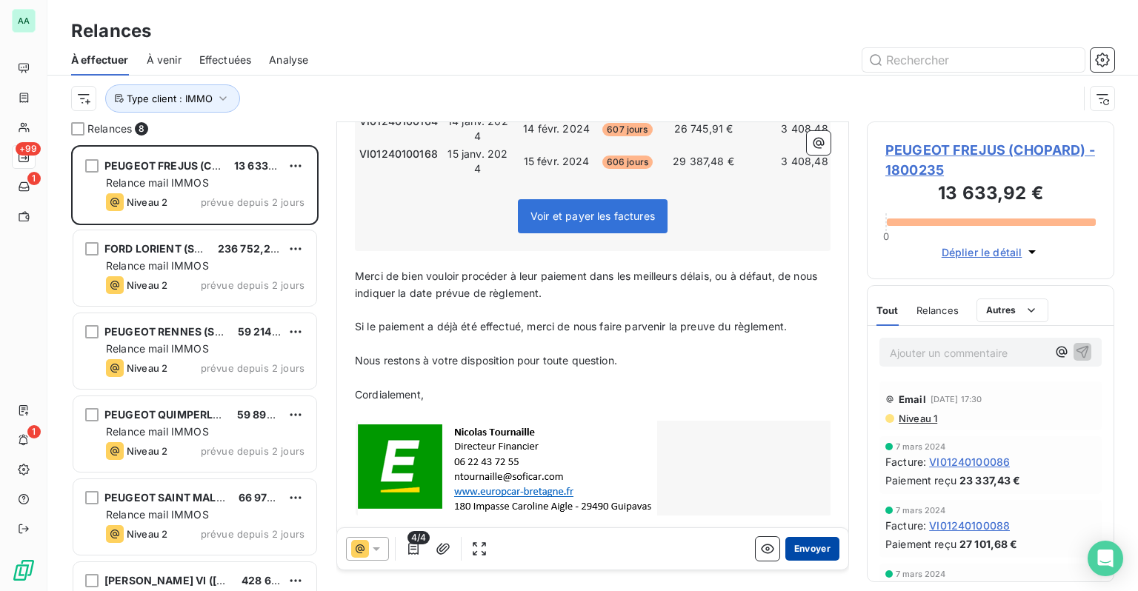
click at [786, 550] on button "Envoyer" at bounding box center [813, 549] width 54 height 24
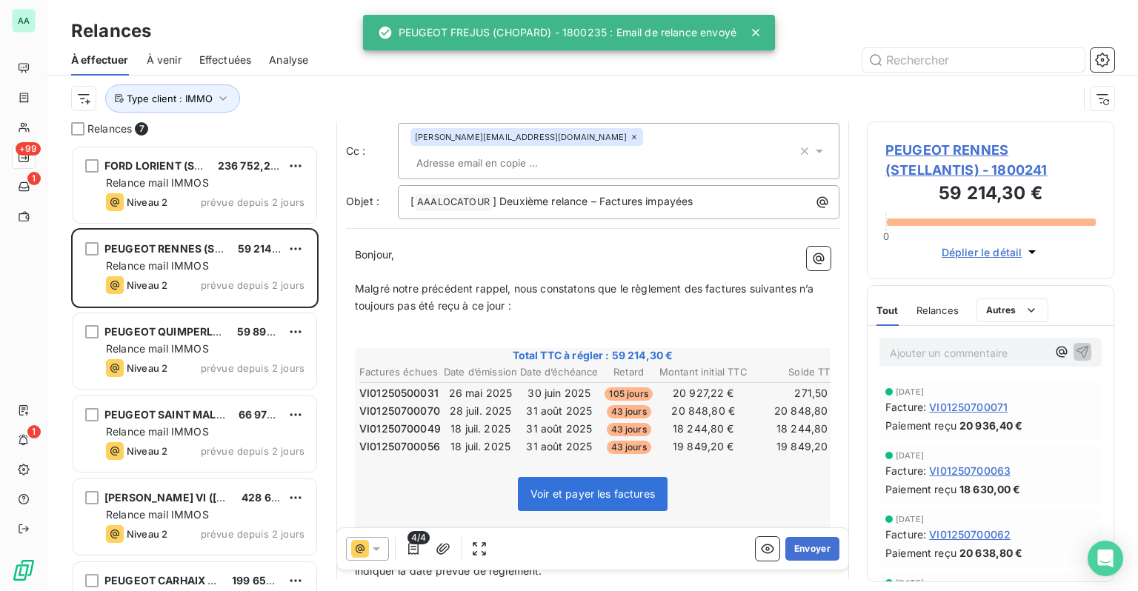
scroll to position [148, 0]
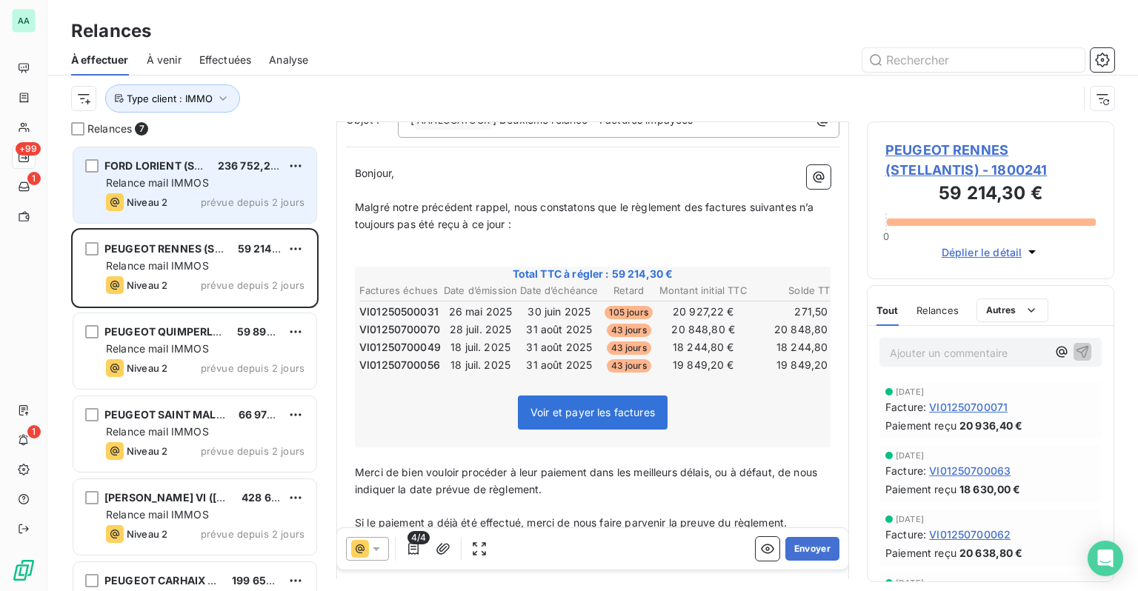
click at [207, 172] on div "FORD LORIENT (SICA) 236 752,23 €" at bounding box center [205, 165] width 199 height 13
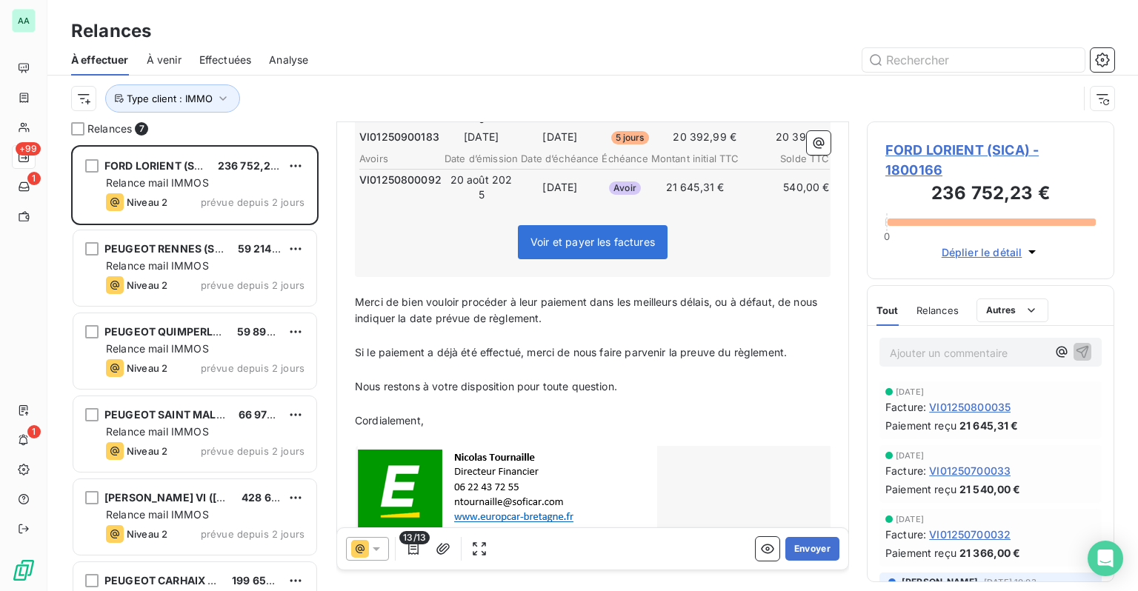
scroll to position [565, 0]
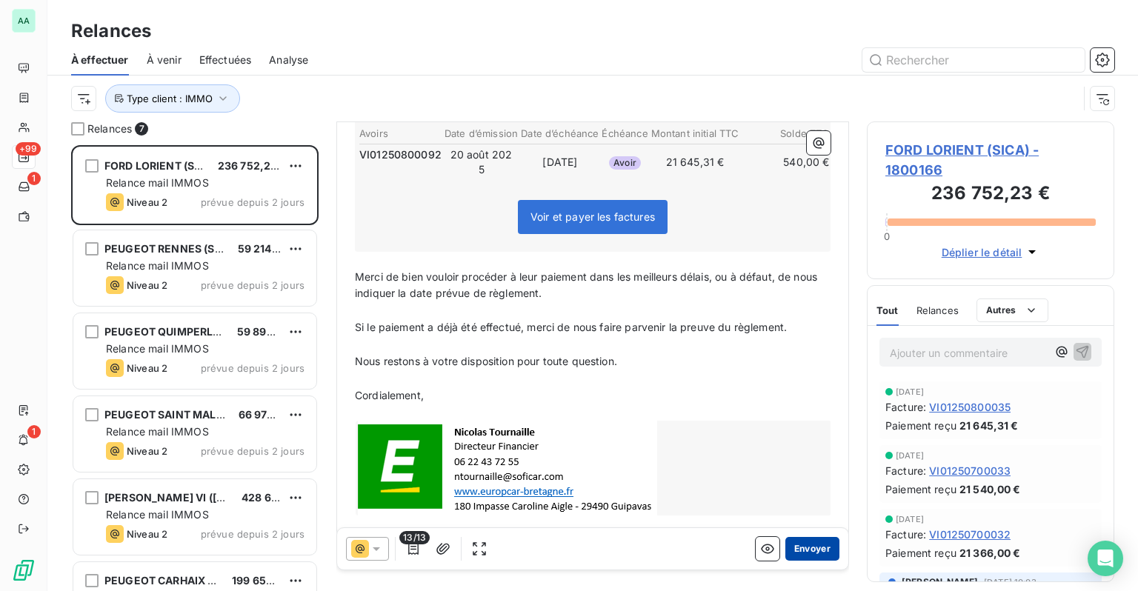
click at [803, 550] on button "Envoyer" at bounding box center [813, 549] width 54 height 24
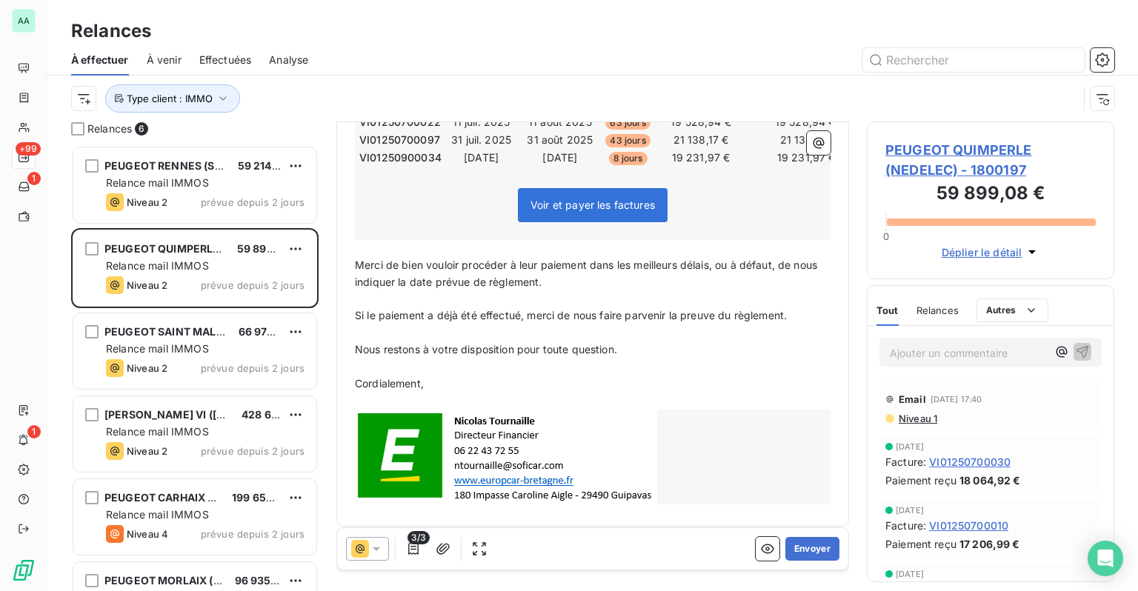
scroll to position [319, 0]
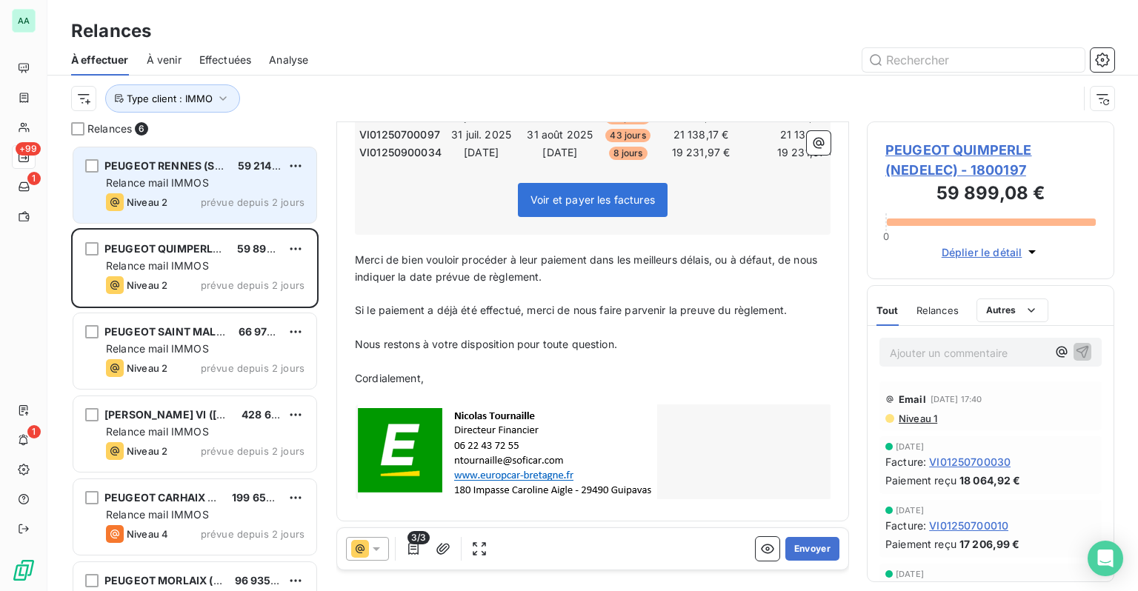
click at [175, 207] on div "Niveau 2 prévue depuis 2 jours" at bounding box center [205, 202] width 199 height 18
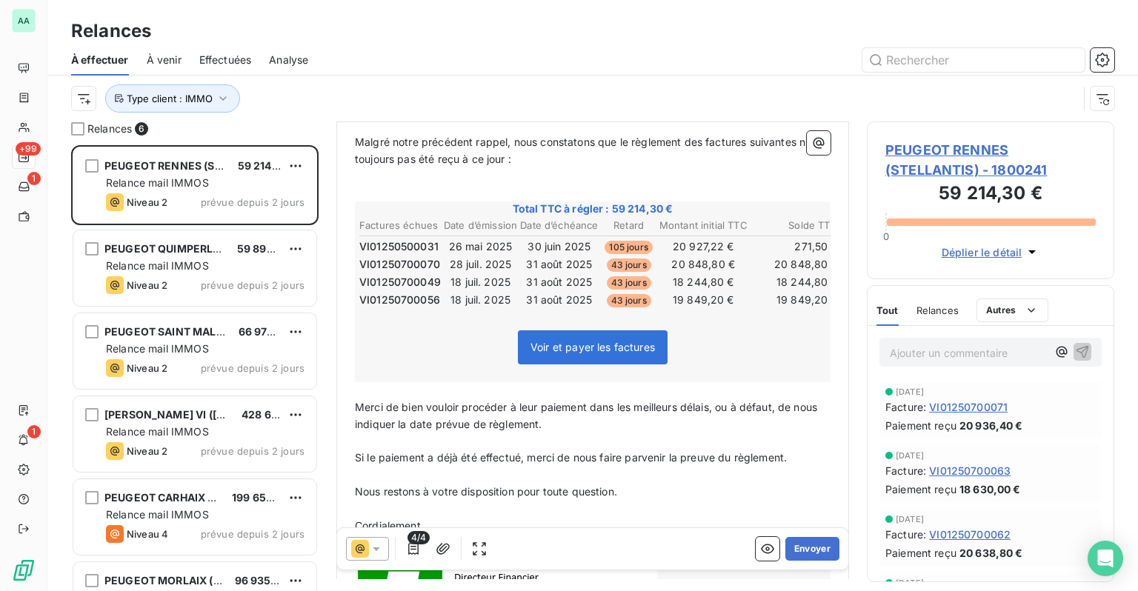
scroll to position [222, 0]
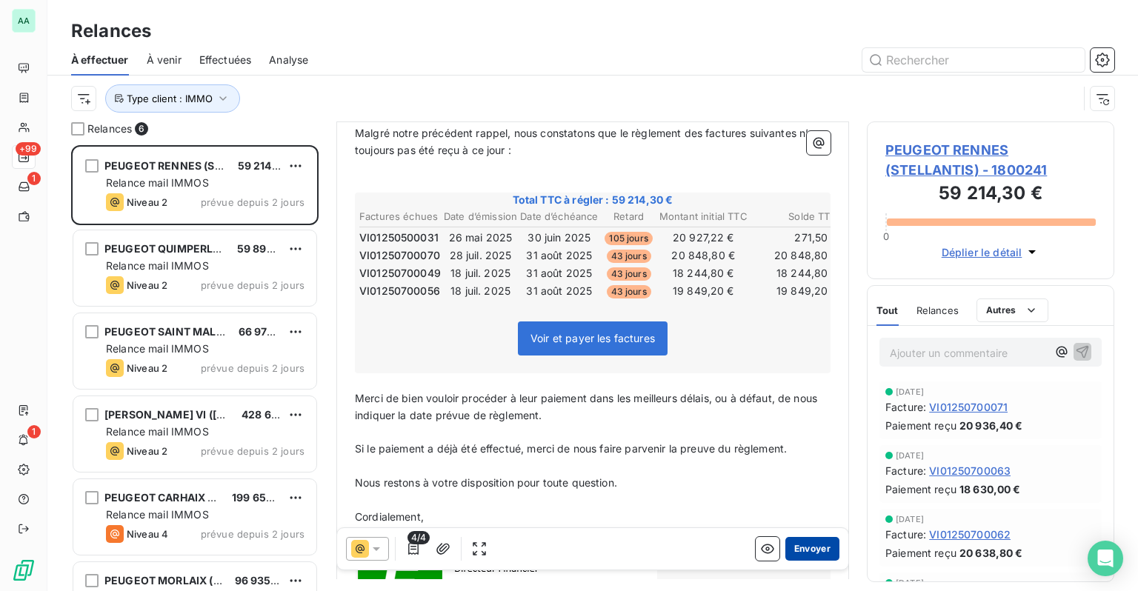
click at [791, 550] on button "Envoyer" at bounding box center [813, 549] width 54 height 24
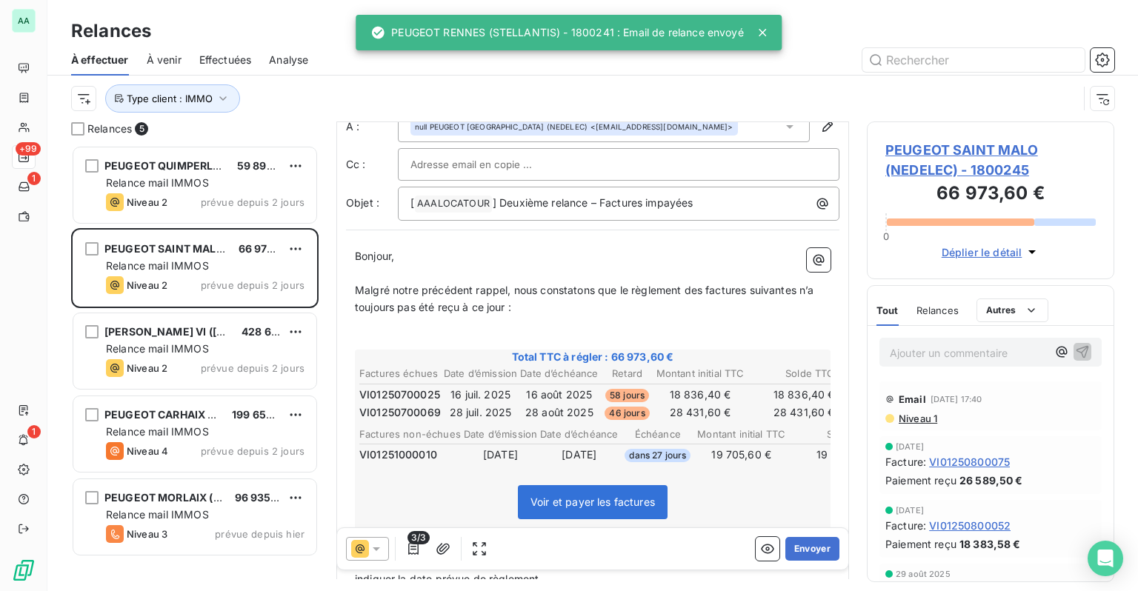
scroll to position [74, 0]
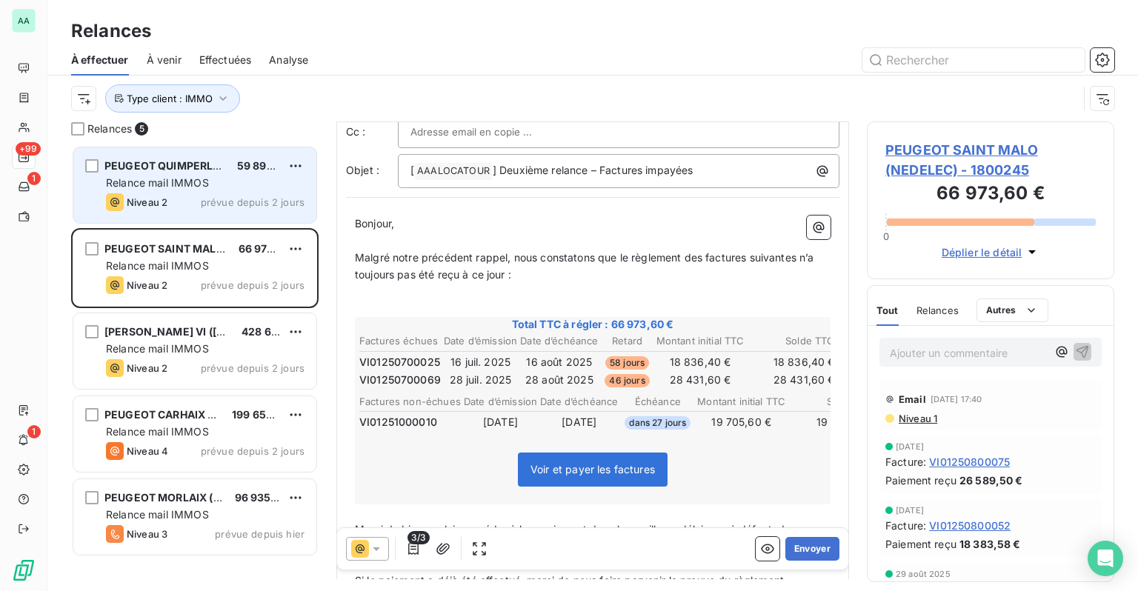
click at [196, 194] on div "Niveau 2 prévue depuis 2 jours" at bounding box center [205, 202] width 199 height 18
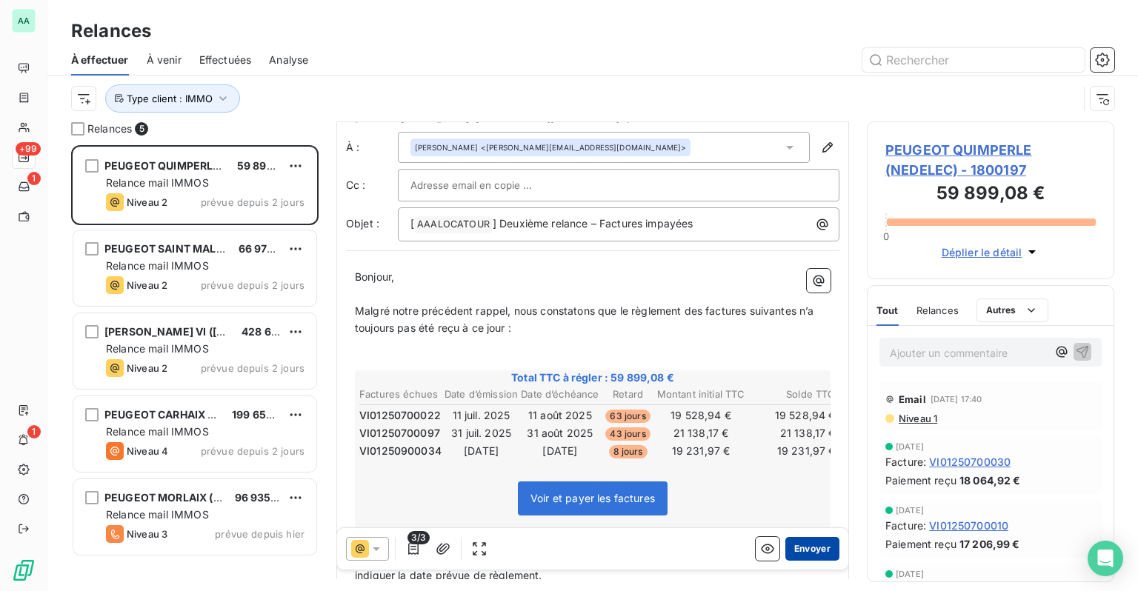
click at [806, 557] on button "Envoyer" at bounding box center [813, 549] width 54 height 24
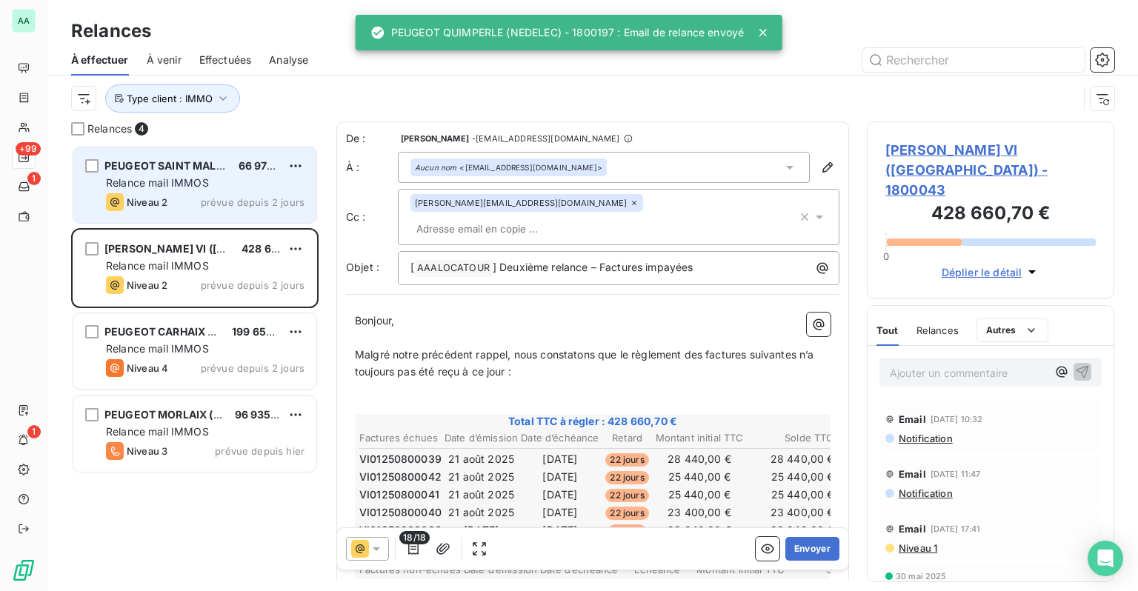
click at [181, 182] on span "Relance mail IMMOS" at bounding box center [157, 182] width 103 height 13
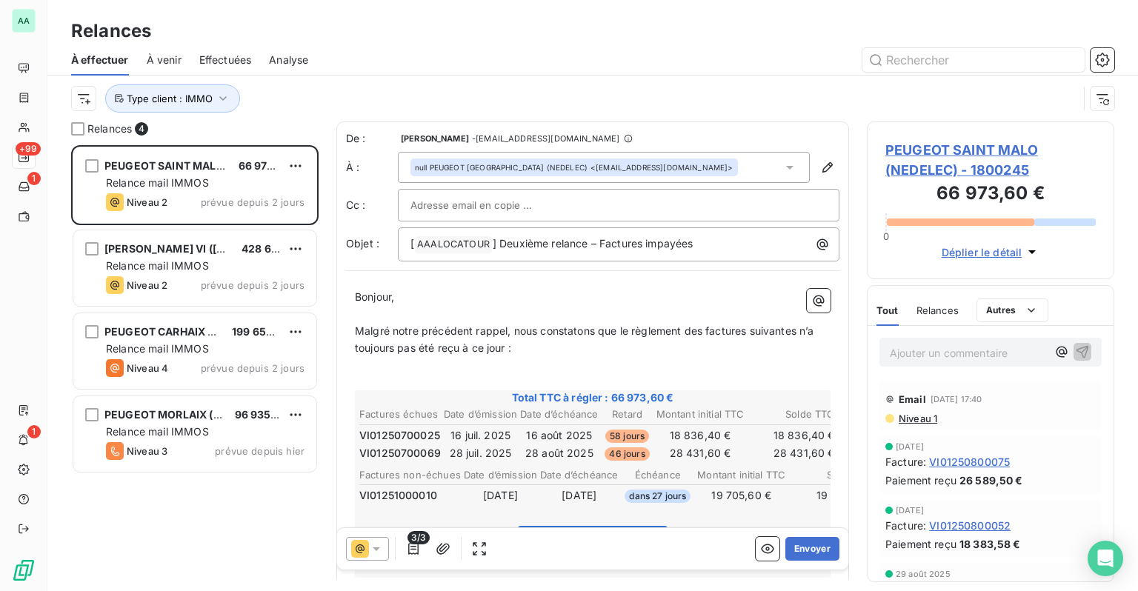
scroll to position [148, 0]
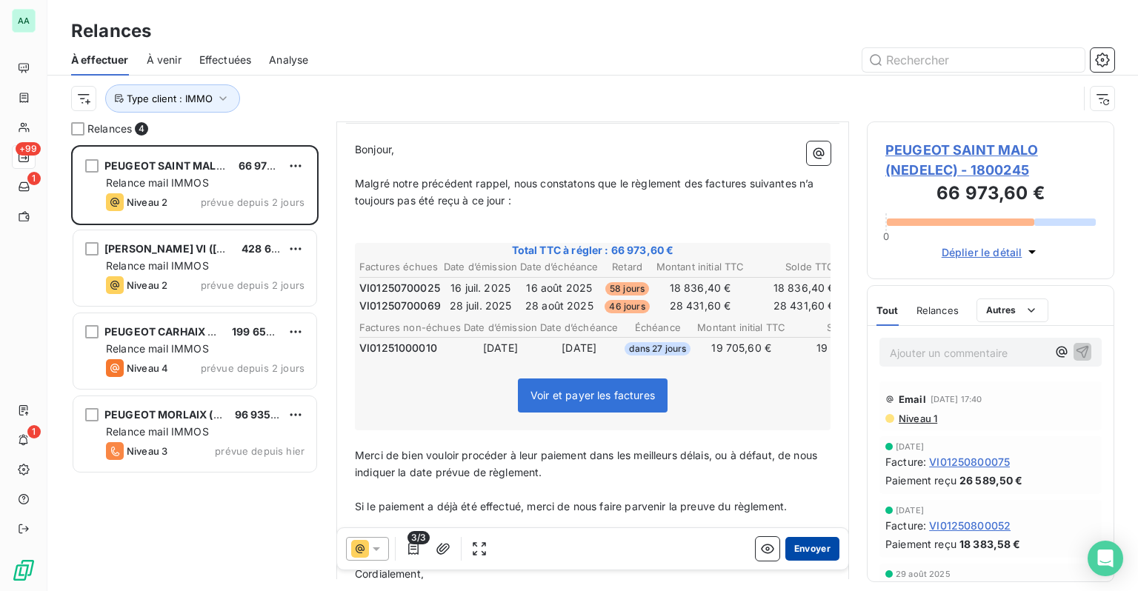
click at [813, 550] on button "Envoyer" at bounding box center [813, 549] width 54 height 24
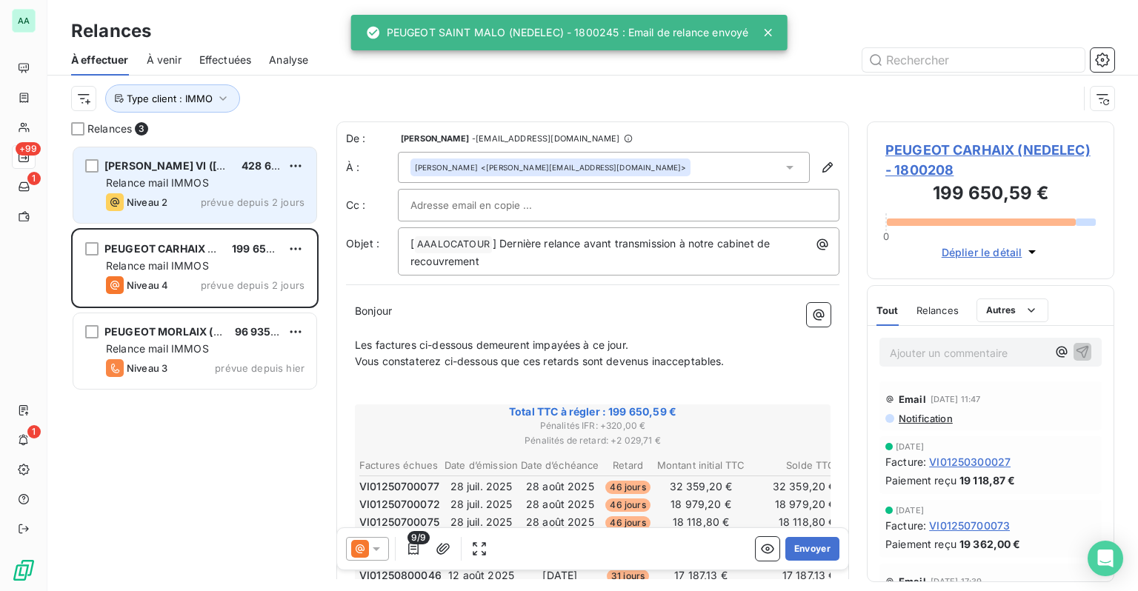
click at [205, 182] on span "Relance mail IMMOS" at bounding box center [157, 182] width 103 height 13
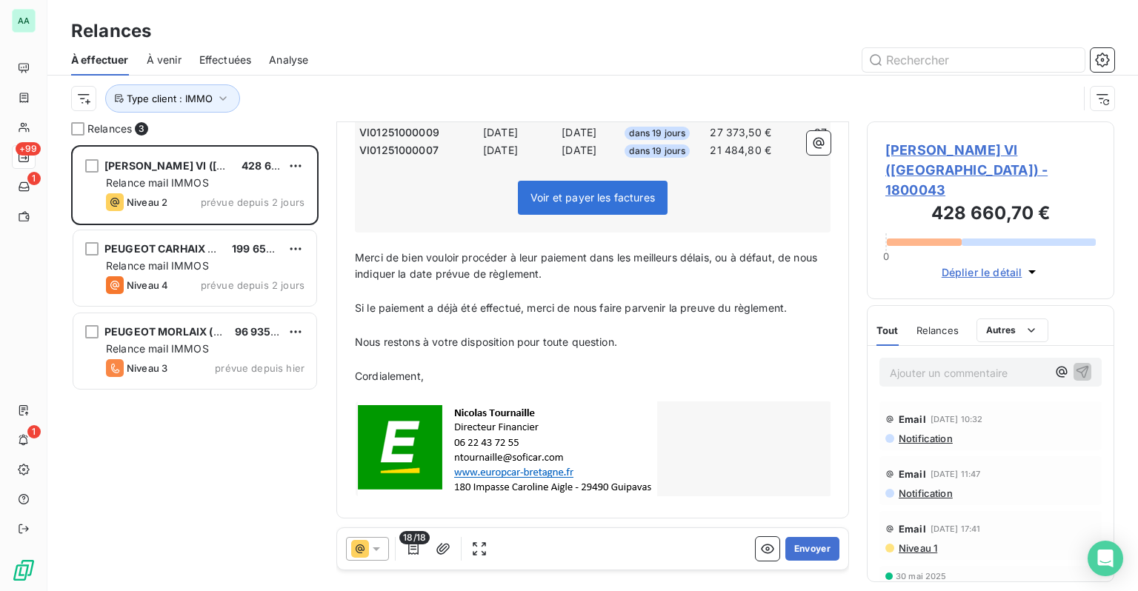
scroll to position [667, 0]
click at [794, 548] on button "Envoyer" at bounding box center [813, 549] width 54 height 24
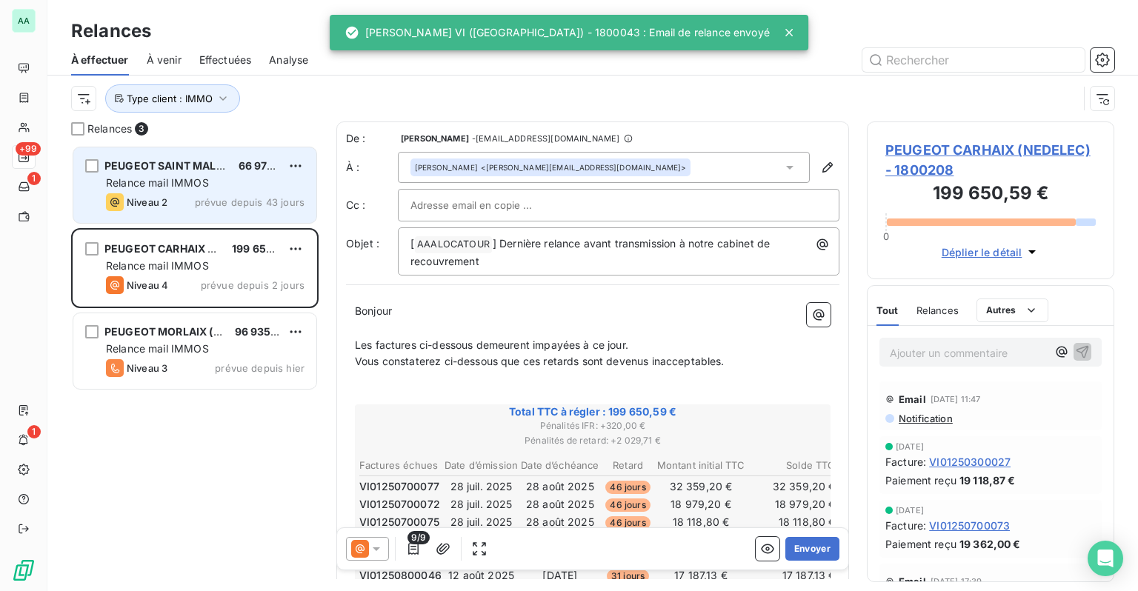
click at [197, 176] on span "Relance mail IMMOS" at bounding box center [157, 182] width 103 height 13
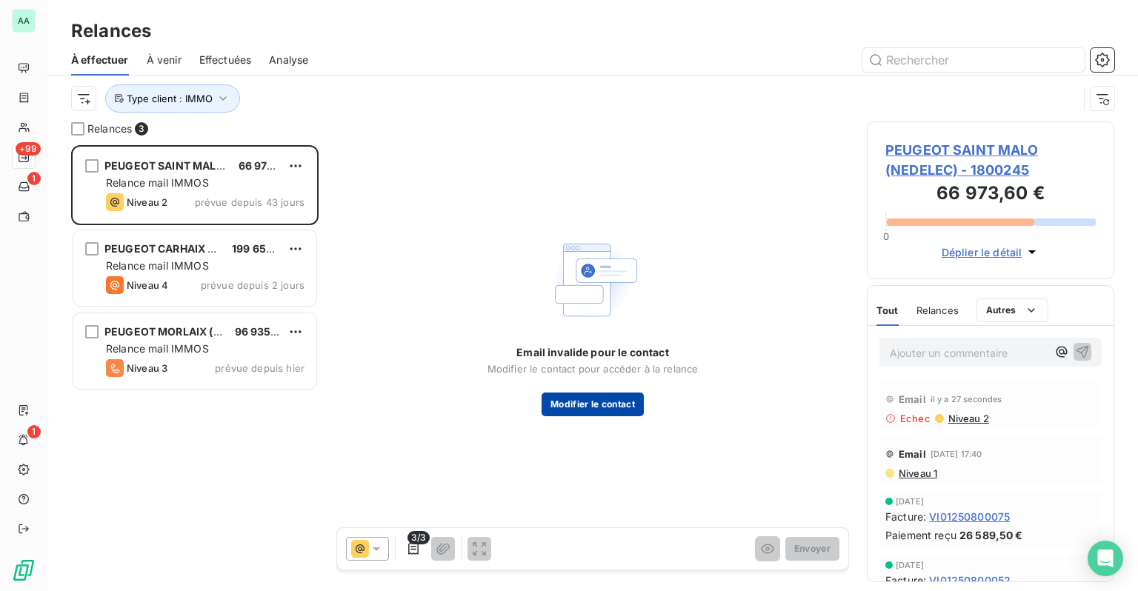
click at [605, 412] on button "Modifier le contact" at bounding box center [593, 405] width 102 height 24
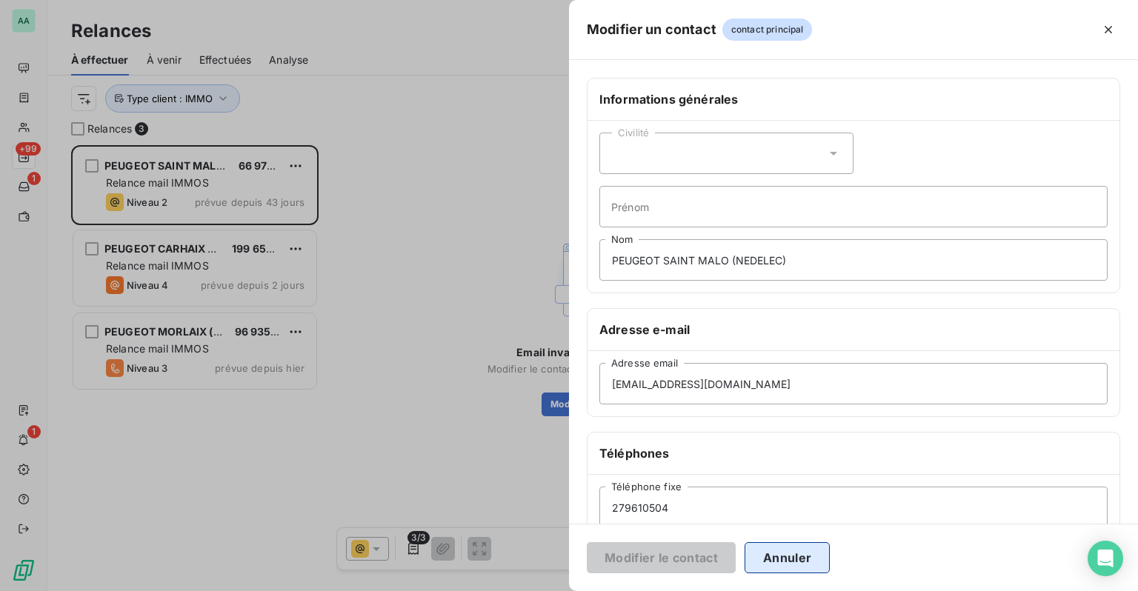
click at [793, 566] on button "Annuler" at bounding box center [787, 557] width 85 height 31
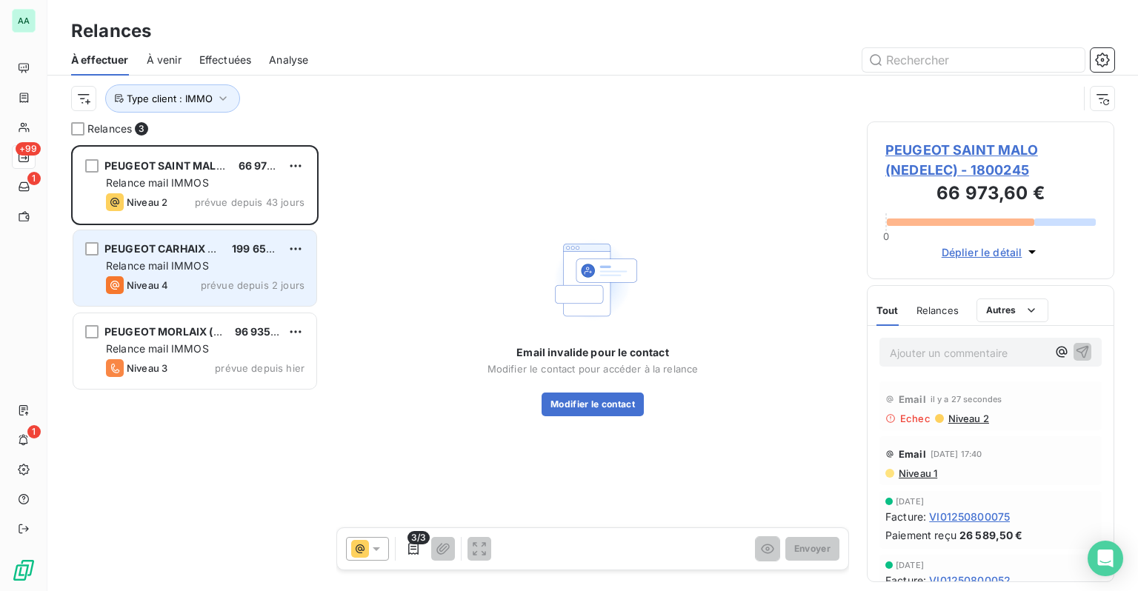
click at [145, 262] on span "Relance mail IMMOS" at bounding box center [157, 265] width 103 height 13
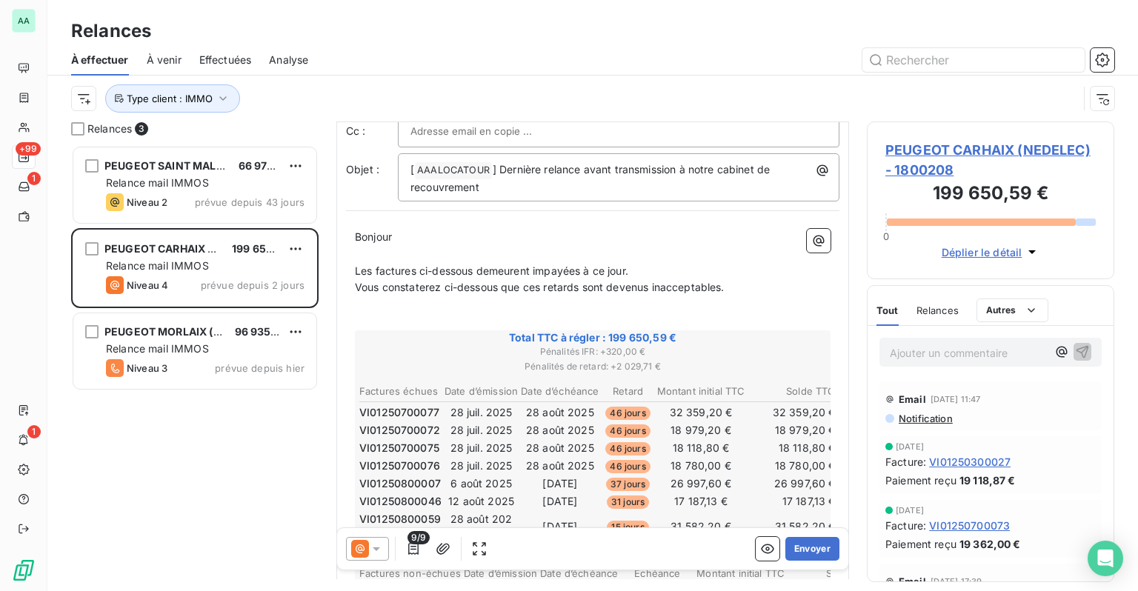
scroll to position [74, 0]
click at [369, 548] on icon at bounding box center [376, 549] width 15 height 15
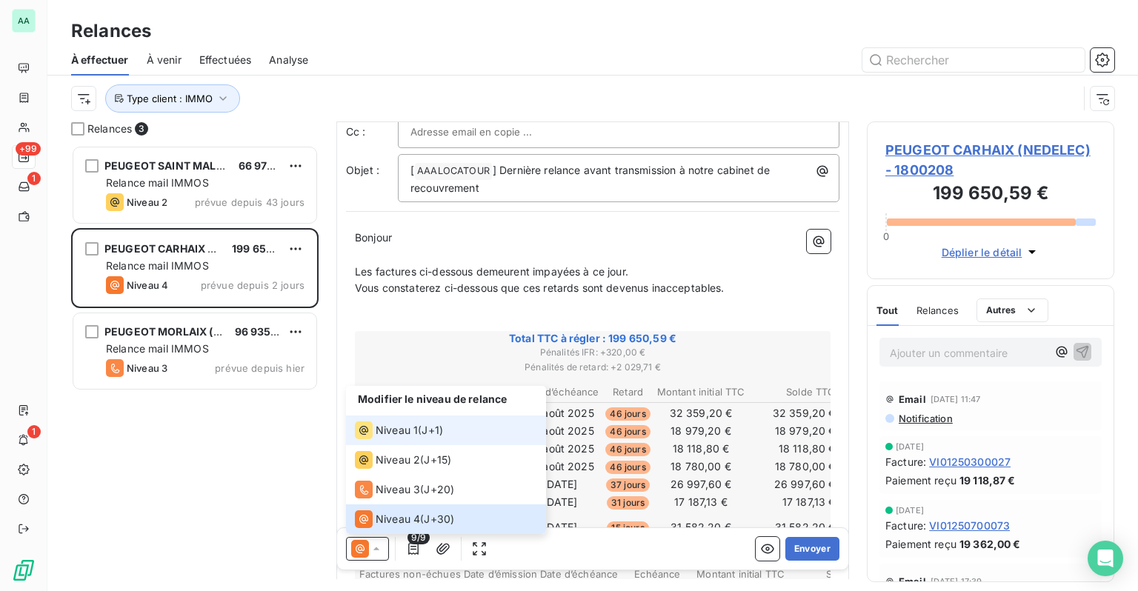
click at [400, 439] on div "Niveau 1" at bounding box center [386, 431] width 63 height 18
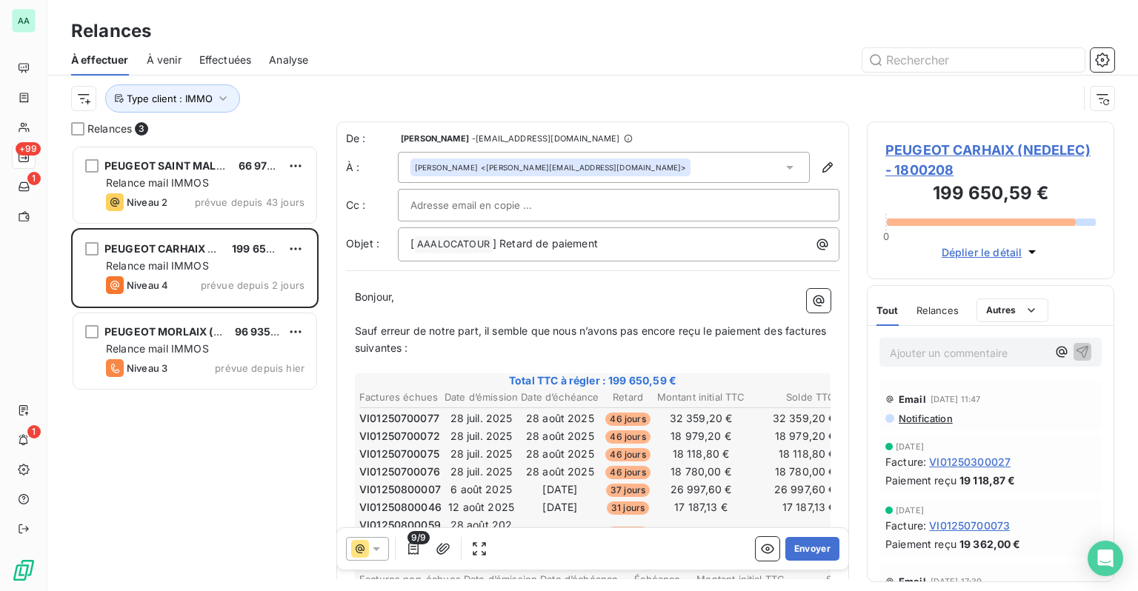
click at [957, 306] on span "Relances" at bounding box center [938, 311] width 42 height 12
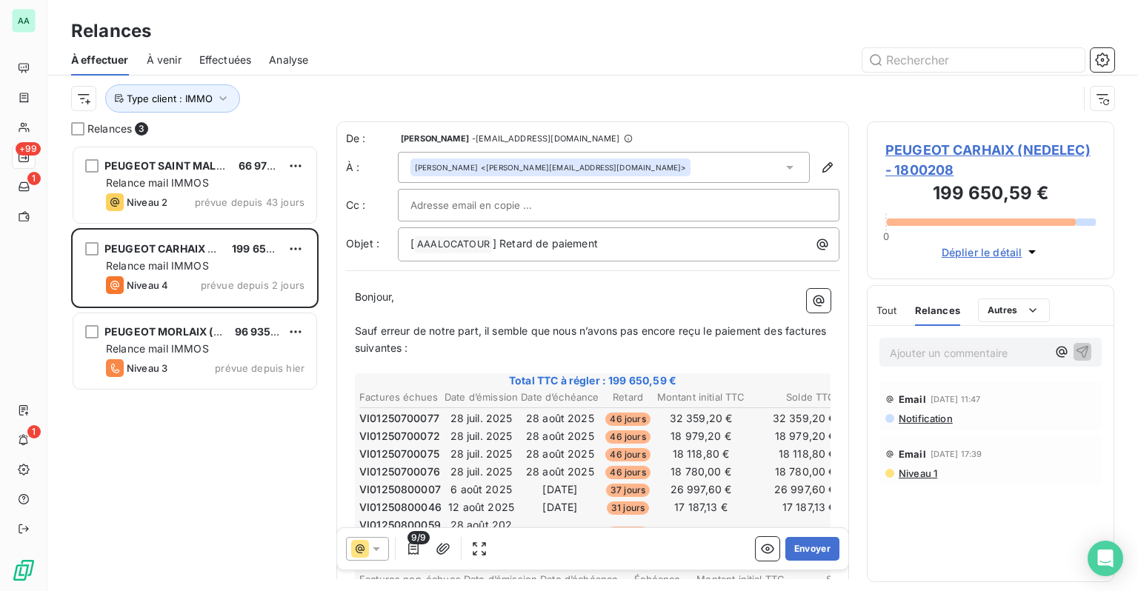
click at [366, 550] on icon at bounding box center [360, 549] width 18 height 18
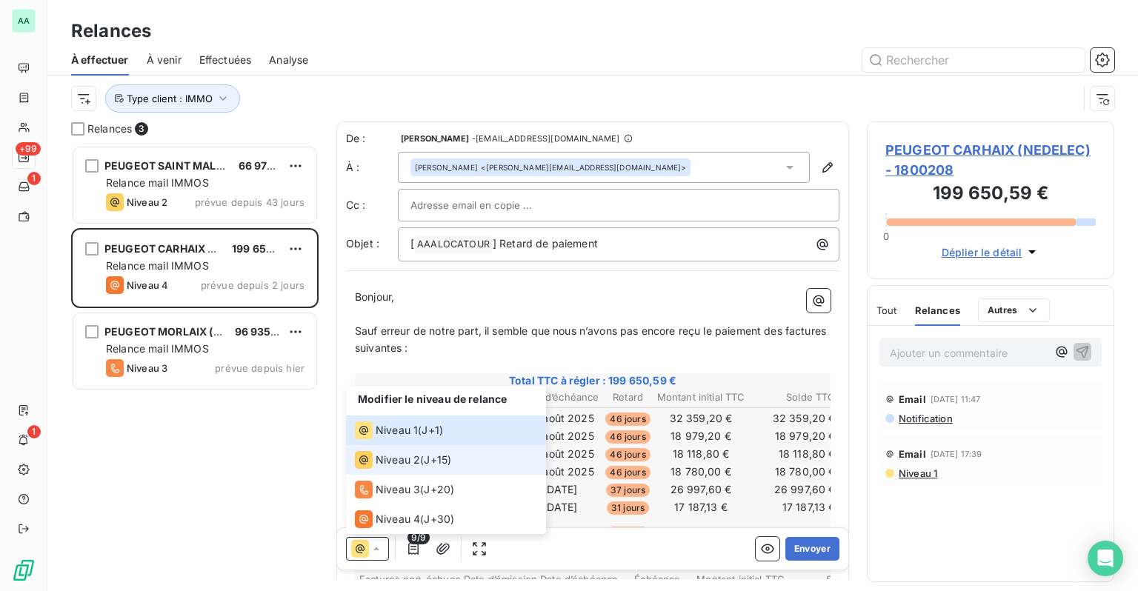
click at [378, 464] on span "Niveau 2" at bounding box center [398, 460] width 44 height 15
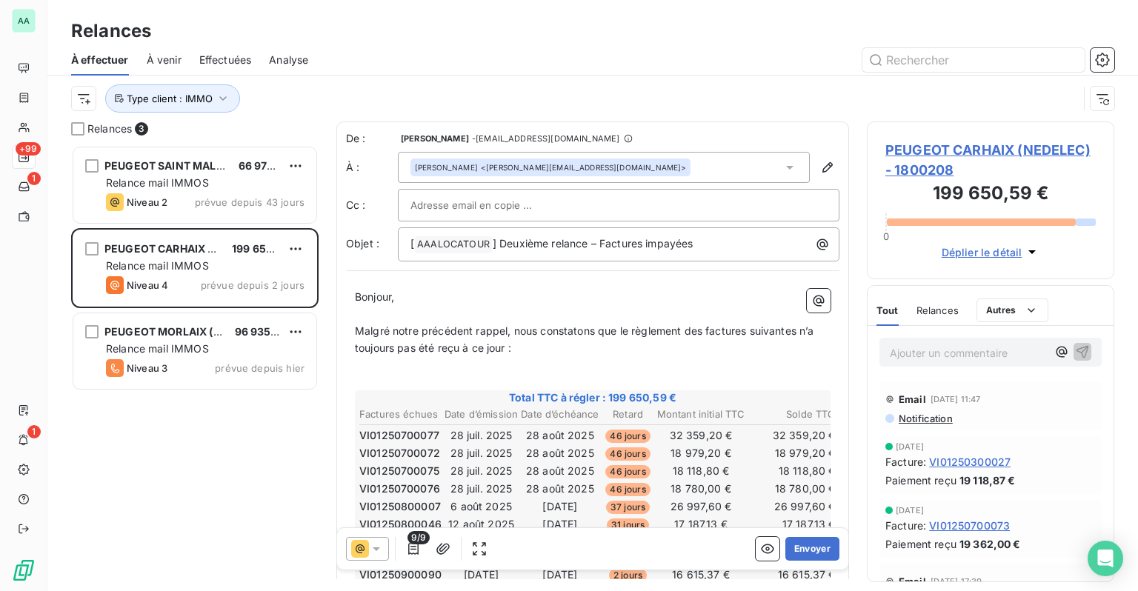
click at [934, 310] on span "Relances" at bounding box center [938, 311] width 42 height 12
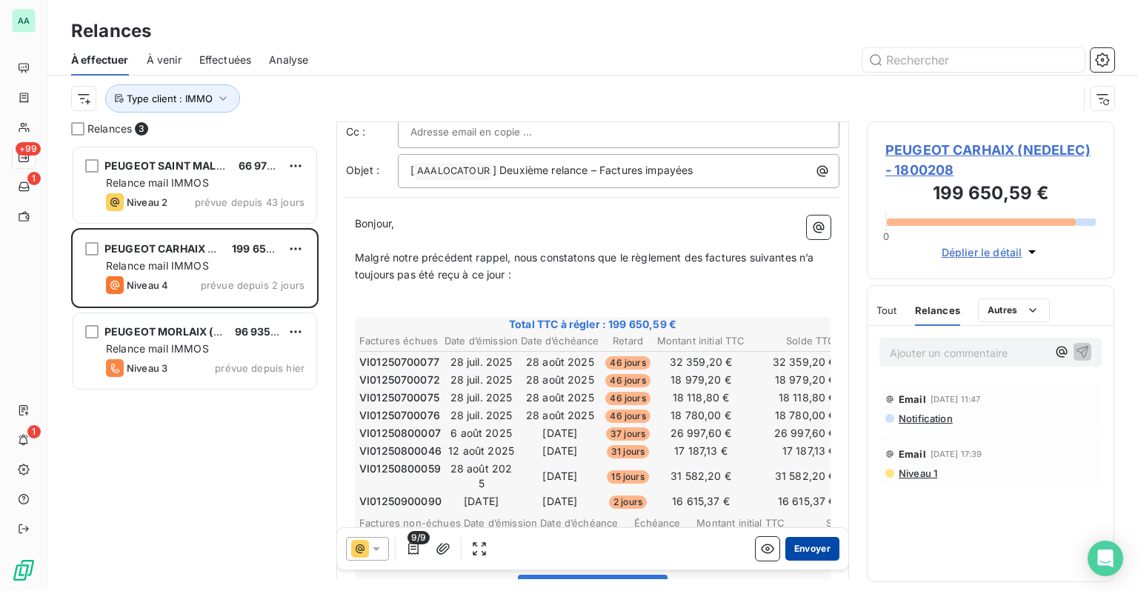
click at [820, 551] on button "Envoyer" at bounding box center [813, 549] width 54 height 24
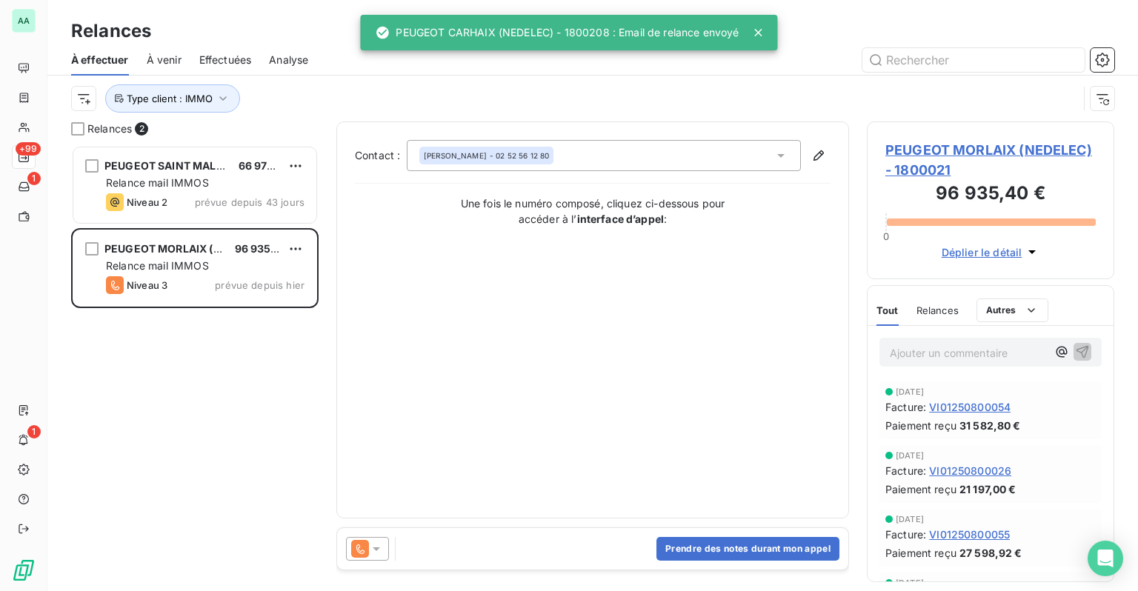
click at [364, 551] on icon at bounding box center [360, 550] width 8 height 10
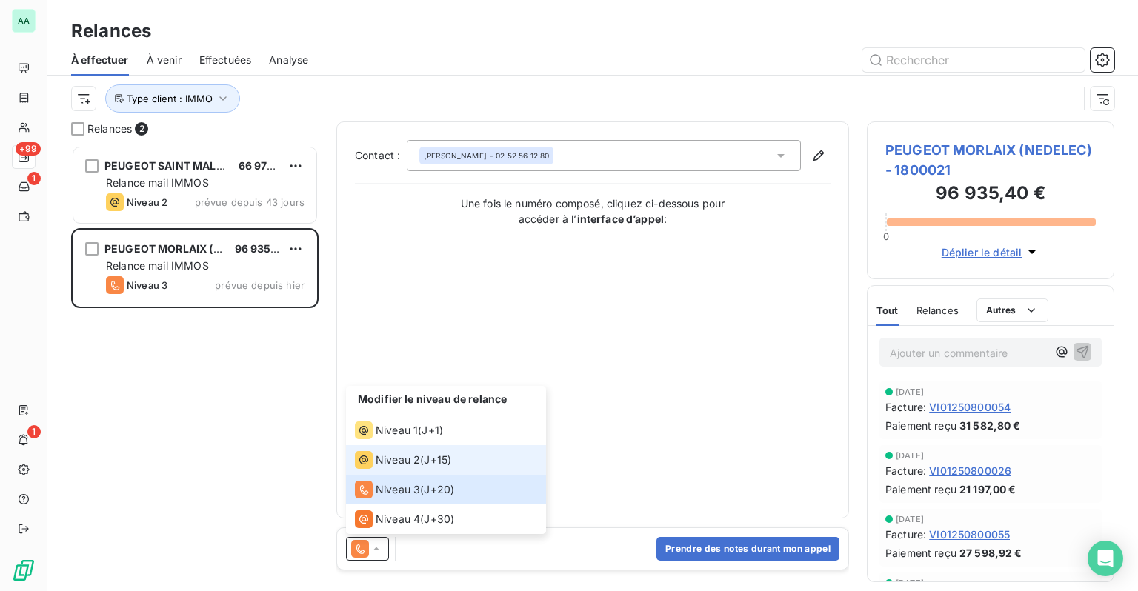
click at [425, 467] on span "J+15 )" at bounding box center [437, 460] width 27 height 15
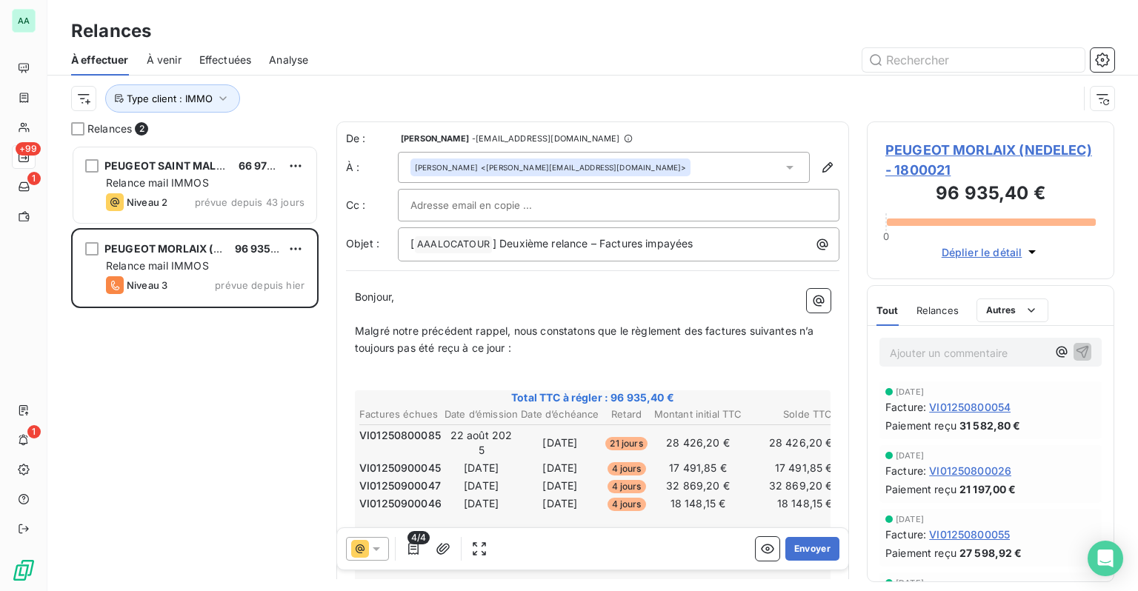
click at [368, 550] on icon at bounding box center [360, 549] width 18 height 18
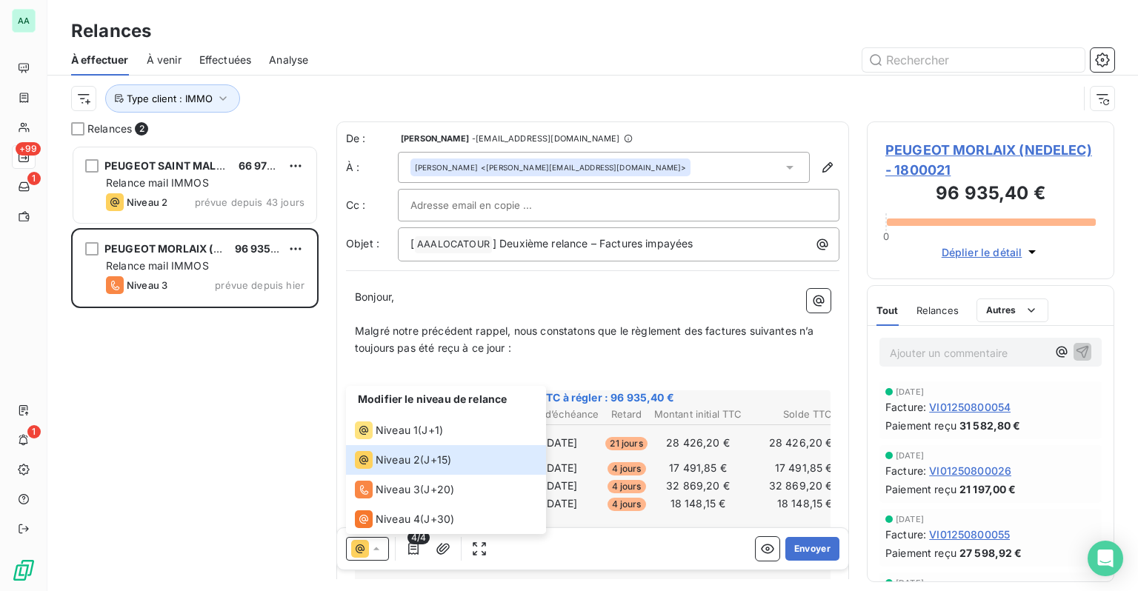
click at [956, 314] on span "Relances" at bounding box center [938, 311] width 42 height 12
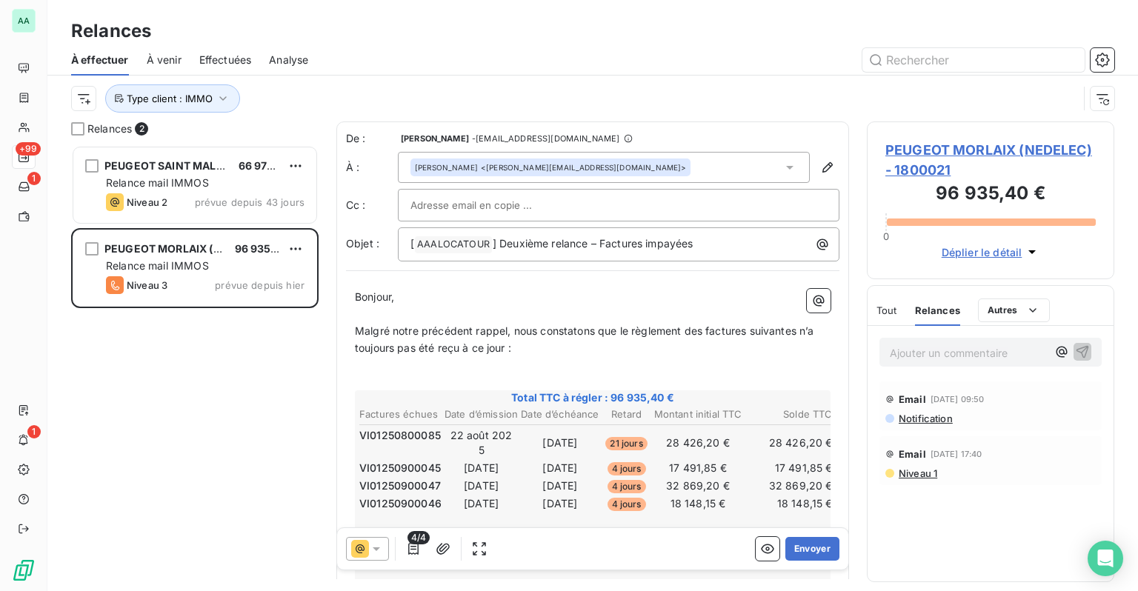
click at [382, 555] on icon at bounding box center [376, 549] width 15 height 15
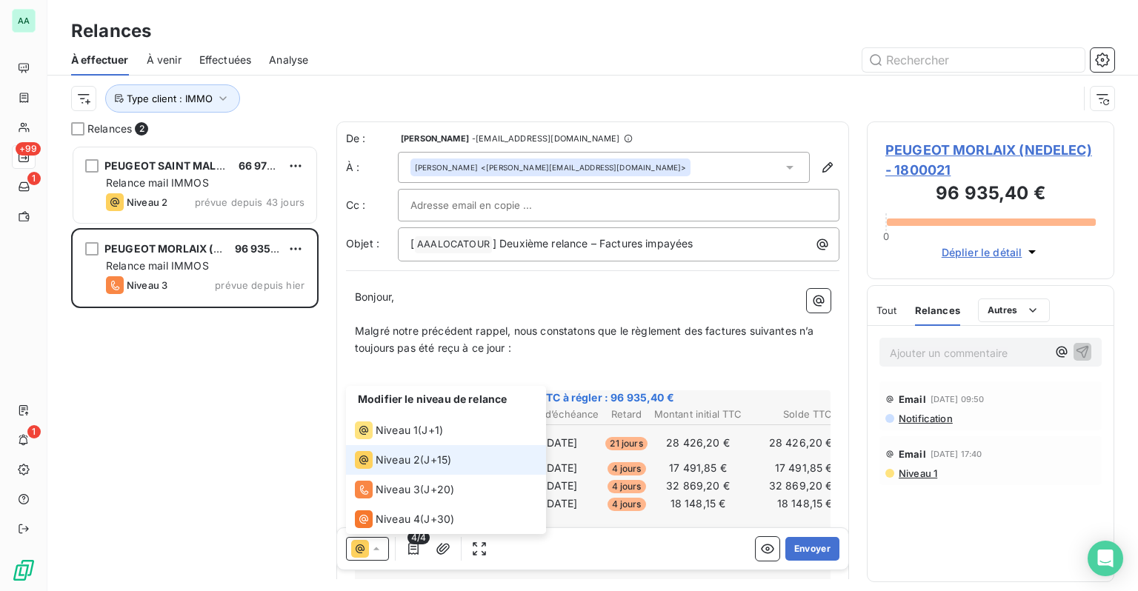
click at [385, 461] on span "Niveau 2" at bounding box center [398, 460] width 44 height 15
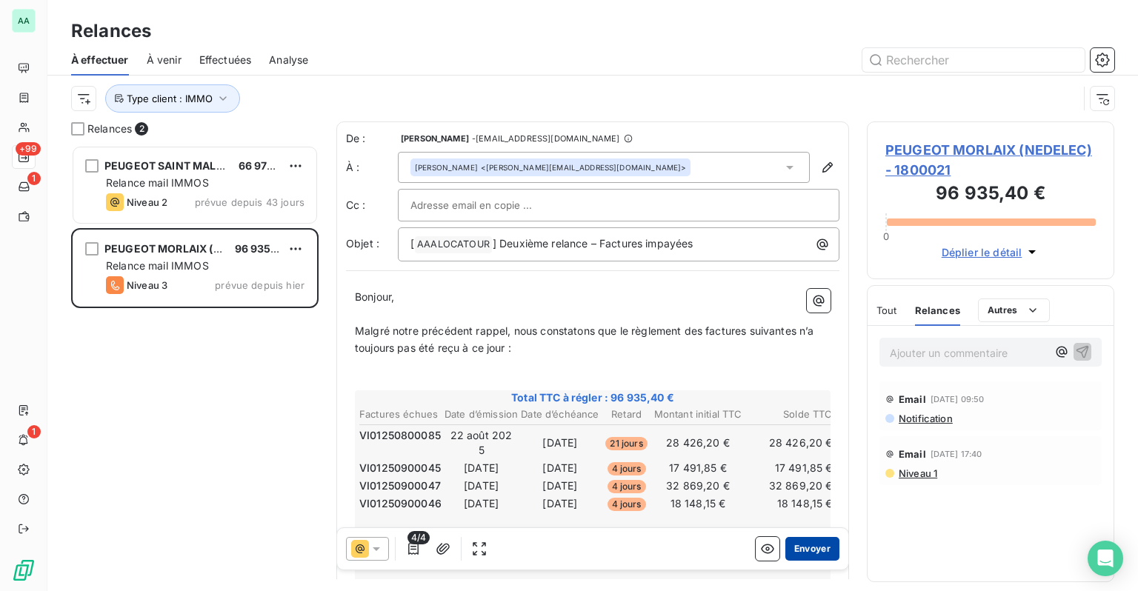
click at [806, 555] on button "Envoyer" at bounding box center [813, 549] width 54 height 24
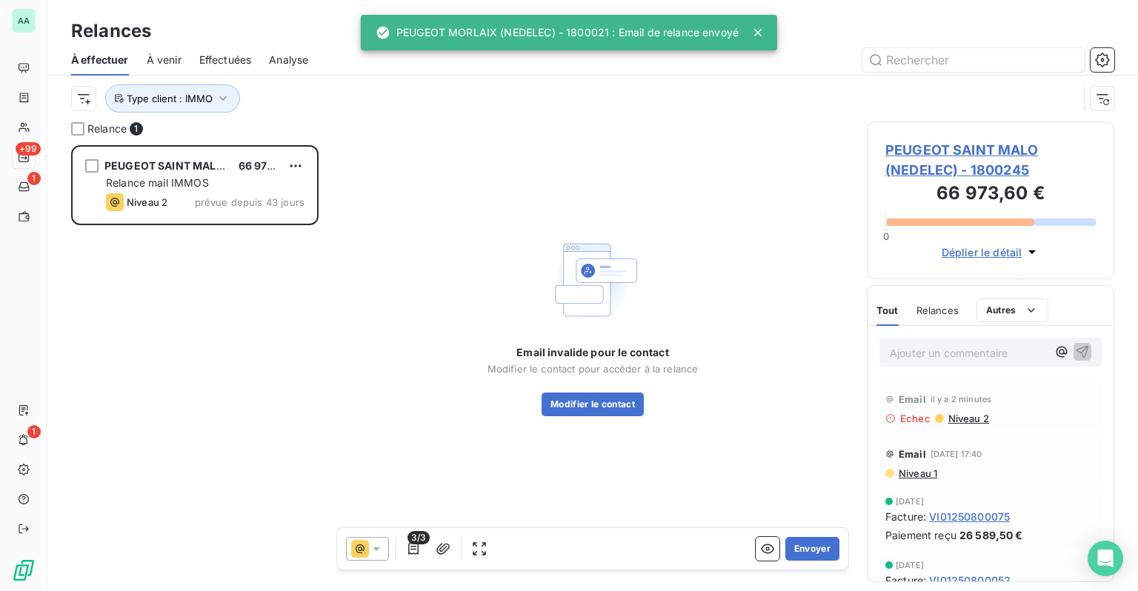
click at [378, 548] on icon at bounding box center [376, 550] width 7 height 4
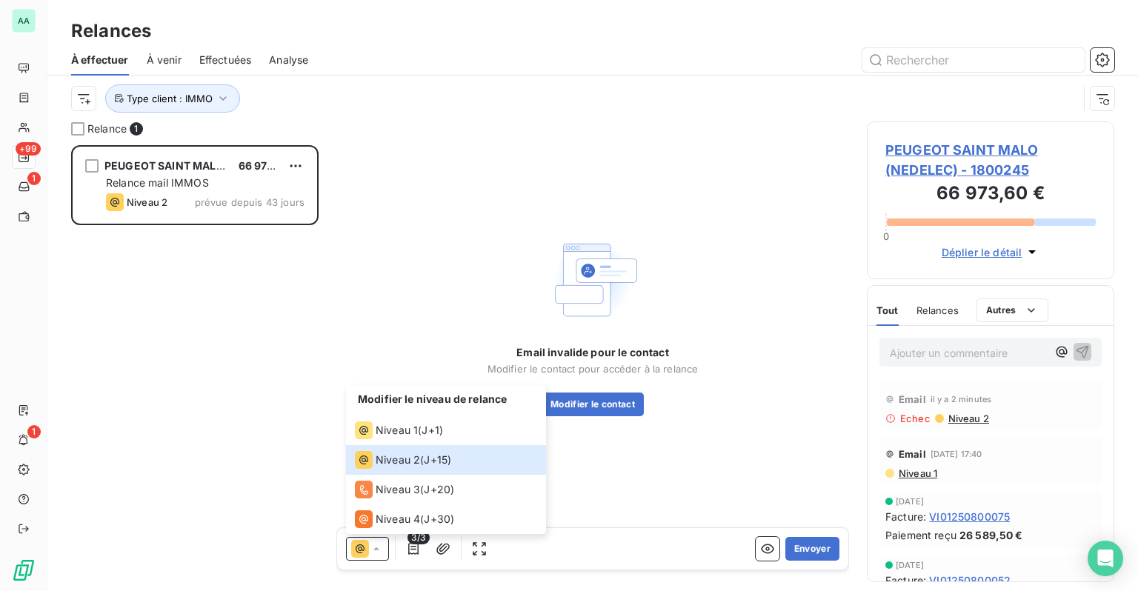
click at [639, 437] on div "Email invalide pour le contact Modifier le contact pour accéder à la relance Mo…" at bounding box center [592, 325] width 513 height 406
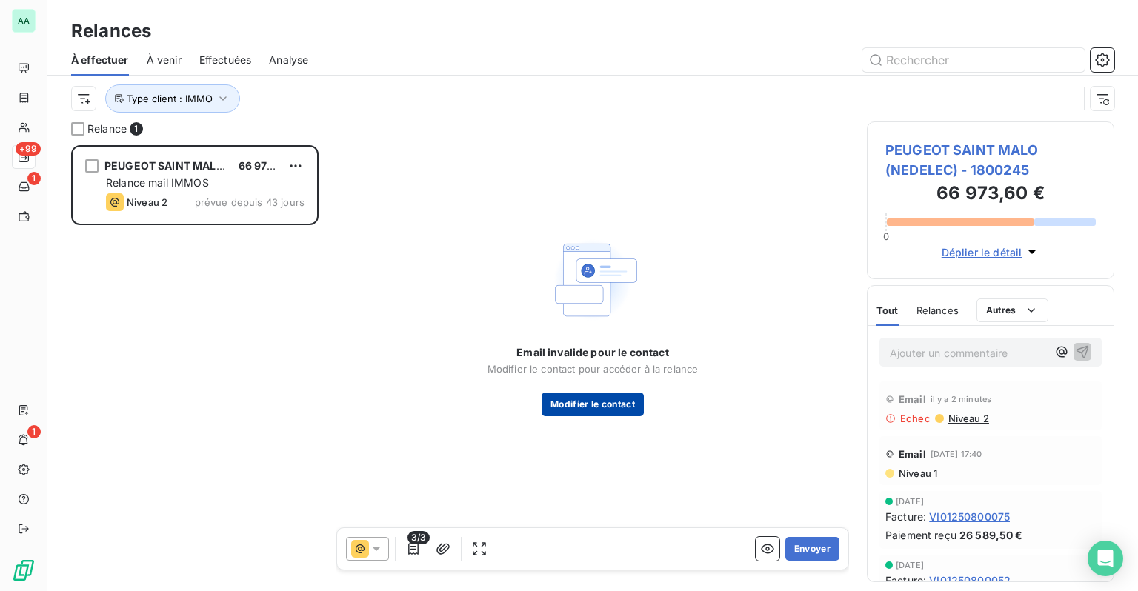
click at [608, 405] on button "Modifier le contact" at bounding box center [593, 405] width 102 height 24
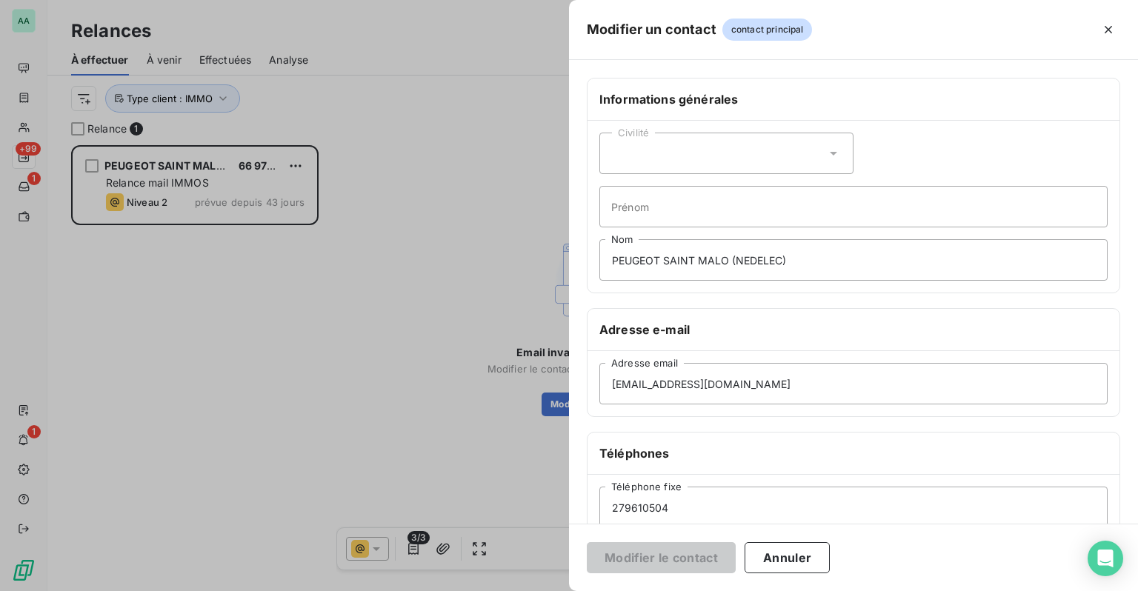
click at [396, 392] on div at bounding box center [569, 295] width 1138 height 591
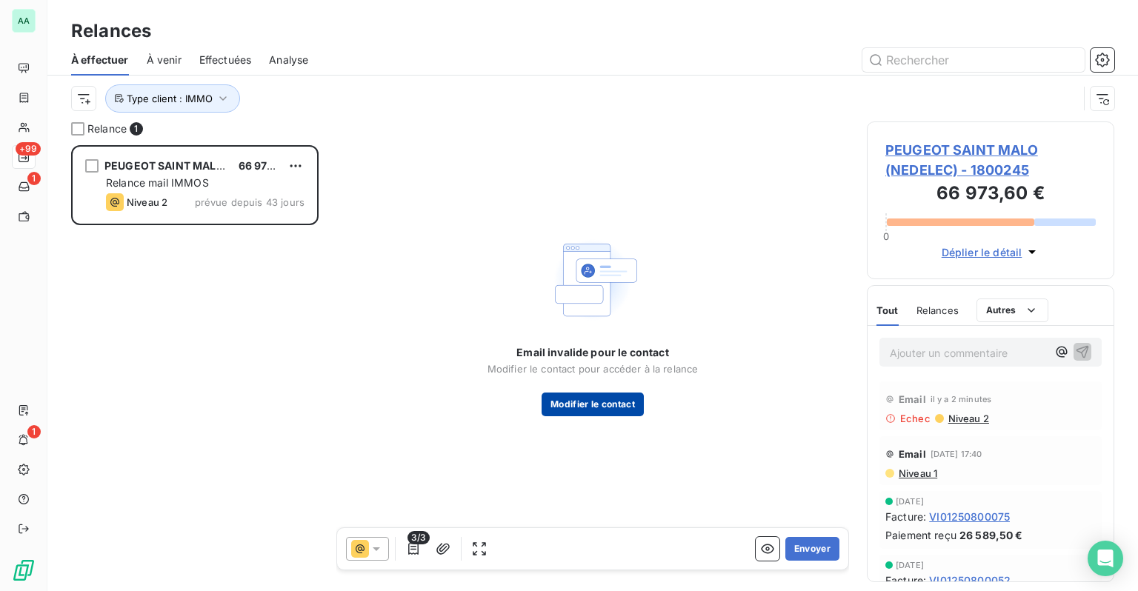
click at [593, 406] on button "Modifier le contact" at bounding box center [593, 405] width 102 height 24
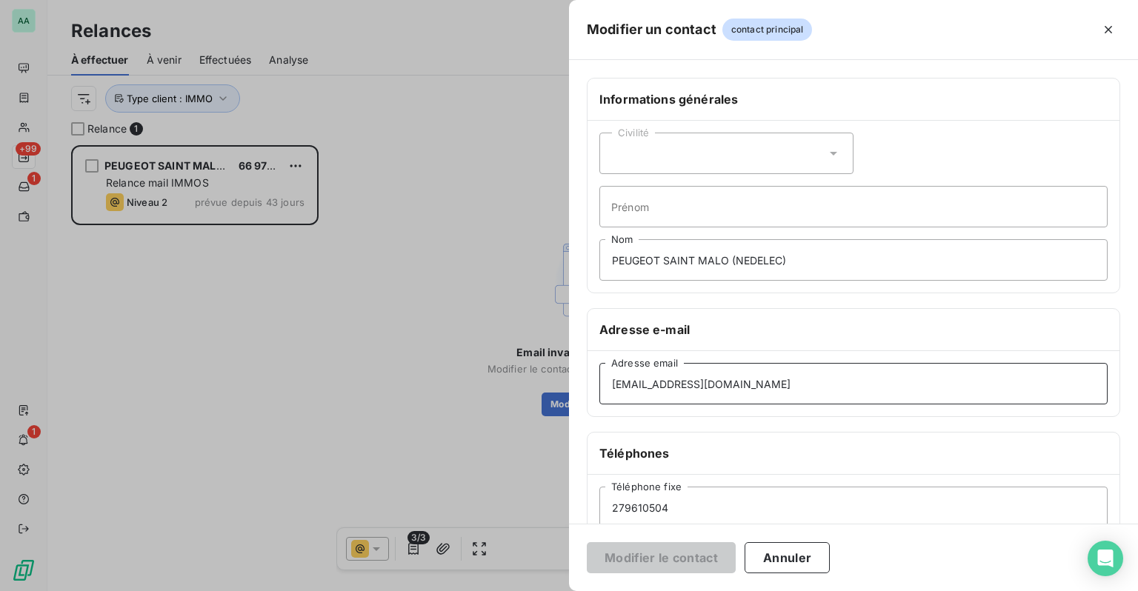
drag, startPoint x: 760, startPoint y: 394, endPoint x: 487, endPoint y: 383, distance: 272.9
click at [487, 591] on div "Modifier un contact contact principal Informations générales Civilité Prénom PE…" at bounding box center [569, 591] width 1138 height 0
paste input
type input "p.biard@g-nedelec.com"
click at [694, 165] on div "Civilité" at bounding box center [727, 153] width 254 height 41
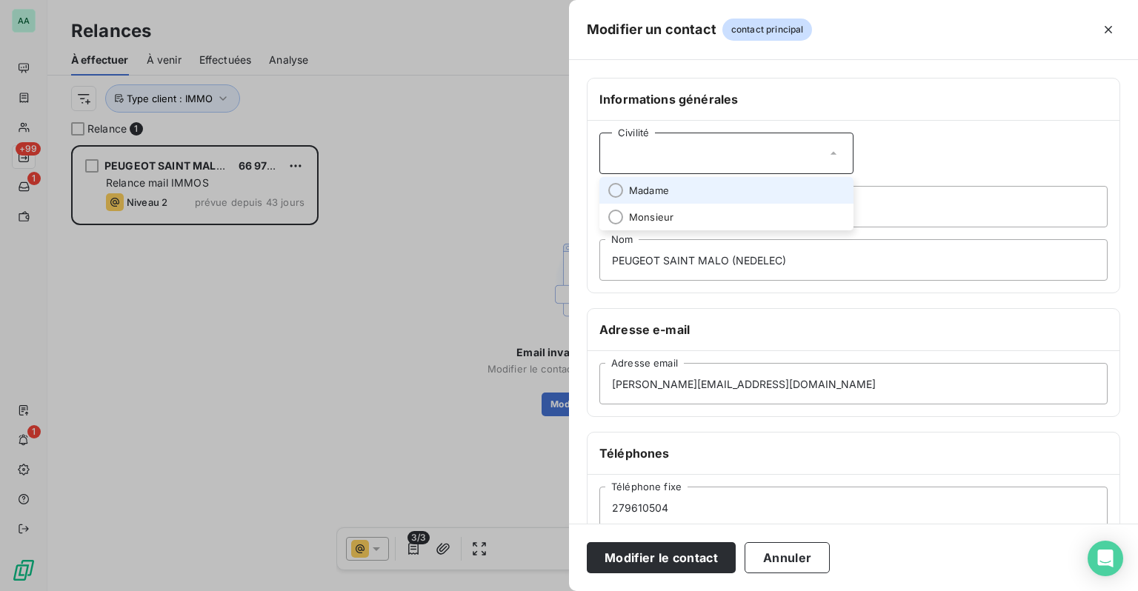
click at [679, 190] on li "Madame" at bounding box center [727, 190] width 254 height 27
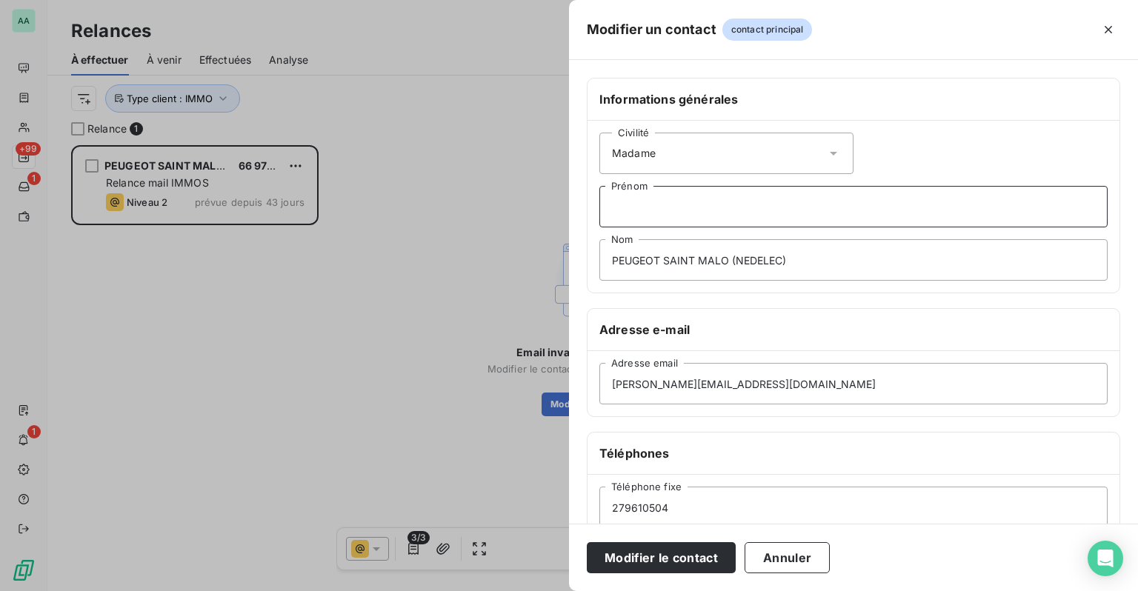
click at [652, 210] on input "Prénom" at bounding box center [854, 206] width 508 height 41
type input "Priska"
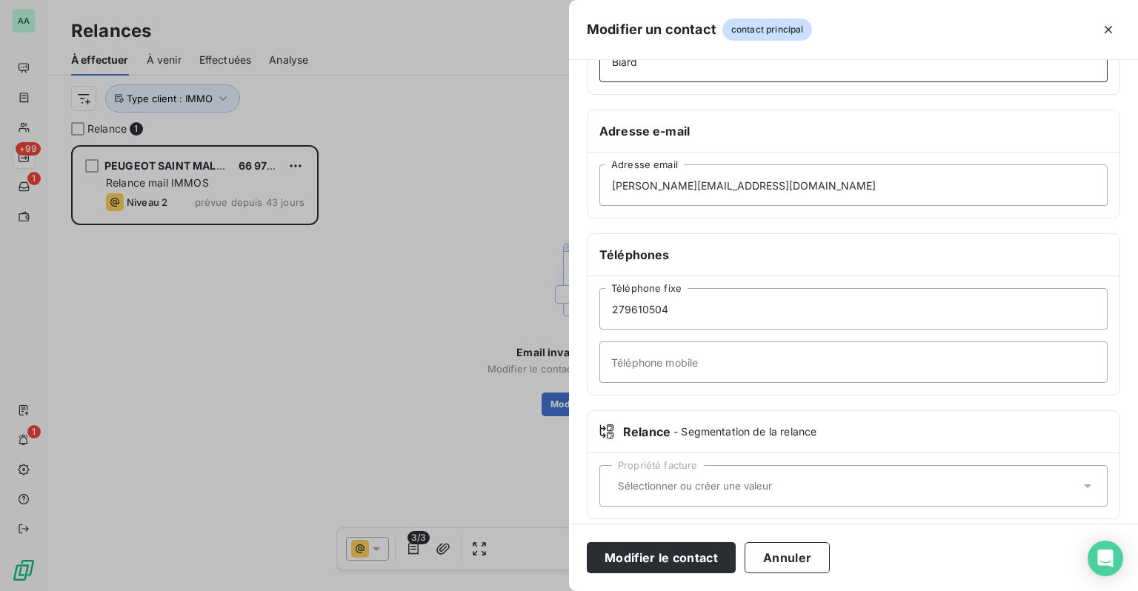
scroll to position [209, 0]
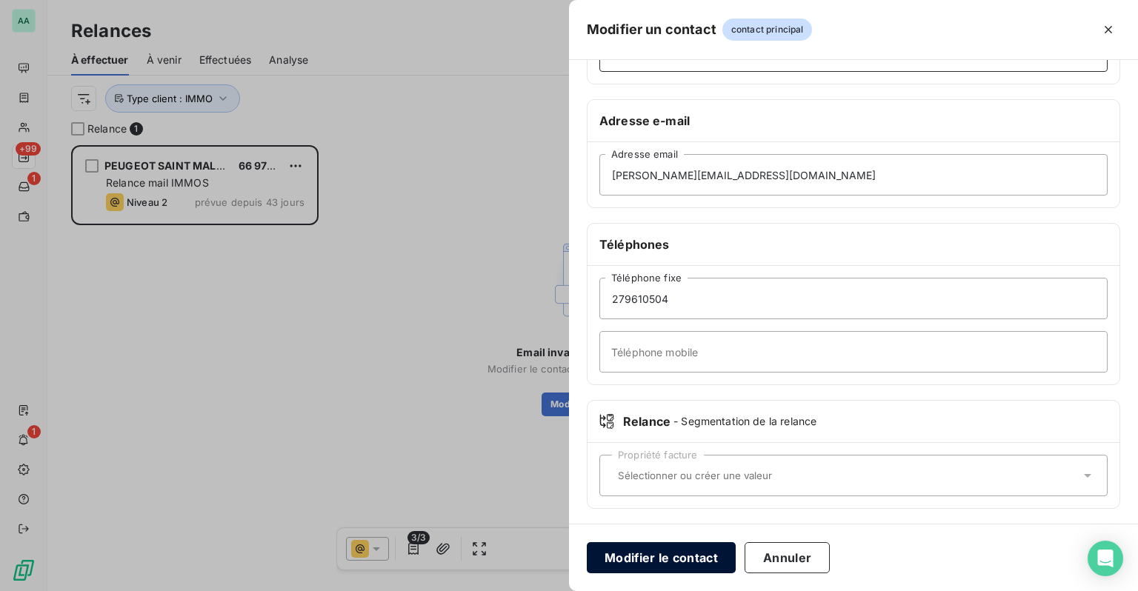
type input "Biard"
click at [691, 556] on button "Modifier le contact" at bounding box center [661, 557] width 149 height 31
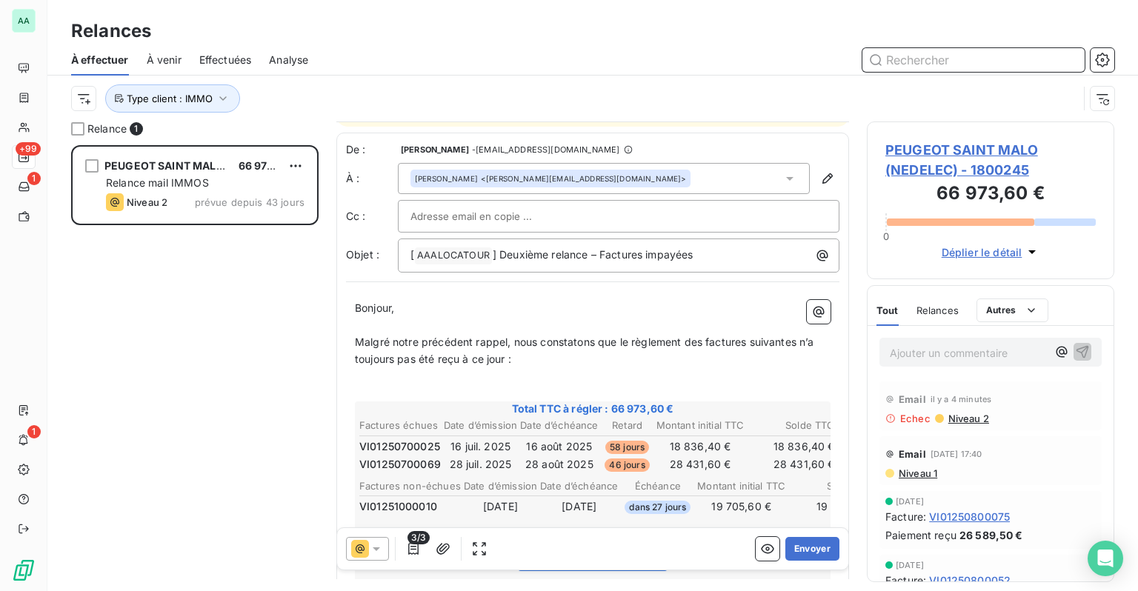
scroll to position [148, 0]
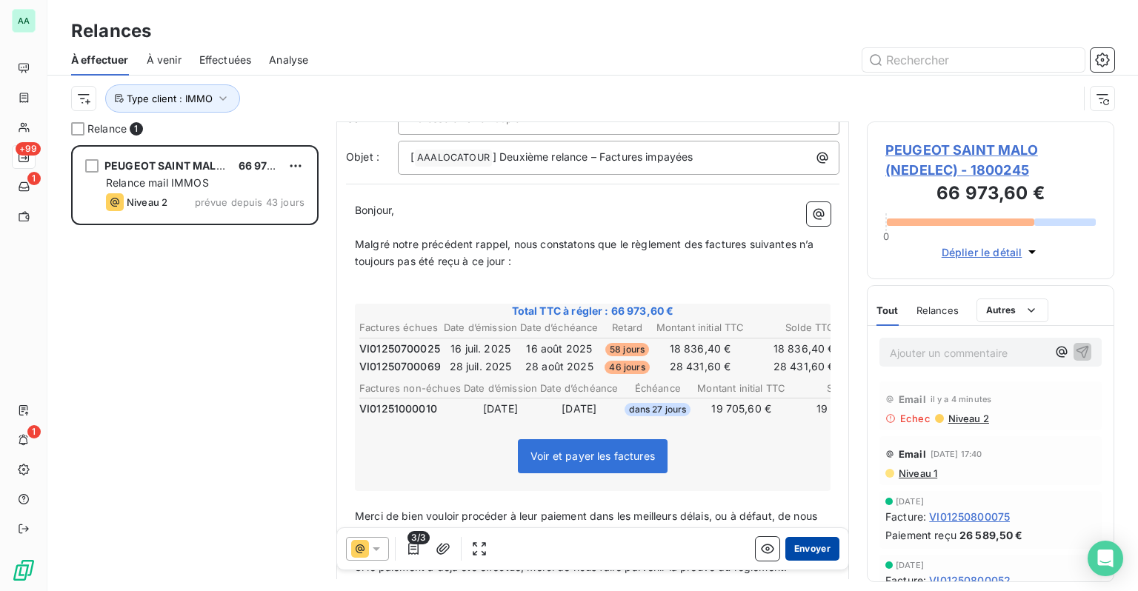
click at [798, 550] on button "Envoyer" at bounding box center [813, 549] width 54 height 24
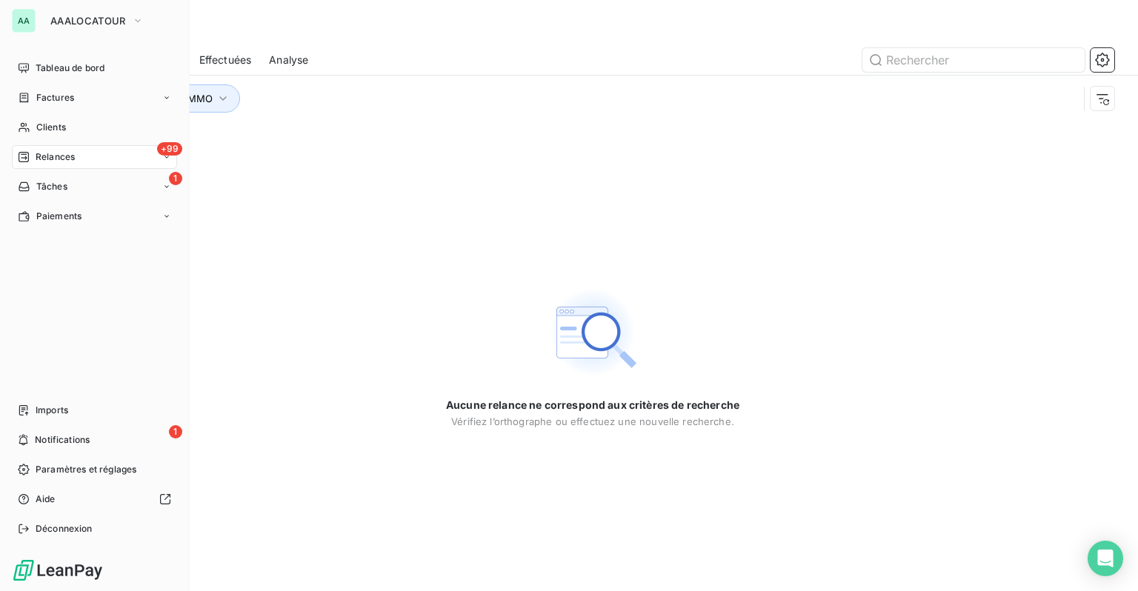
click at [44, 159] on span "Relances" at bounding box center [55, 156] width 39 height 13
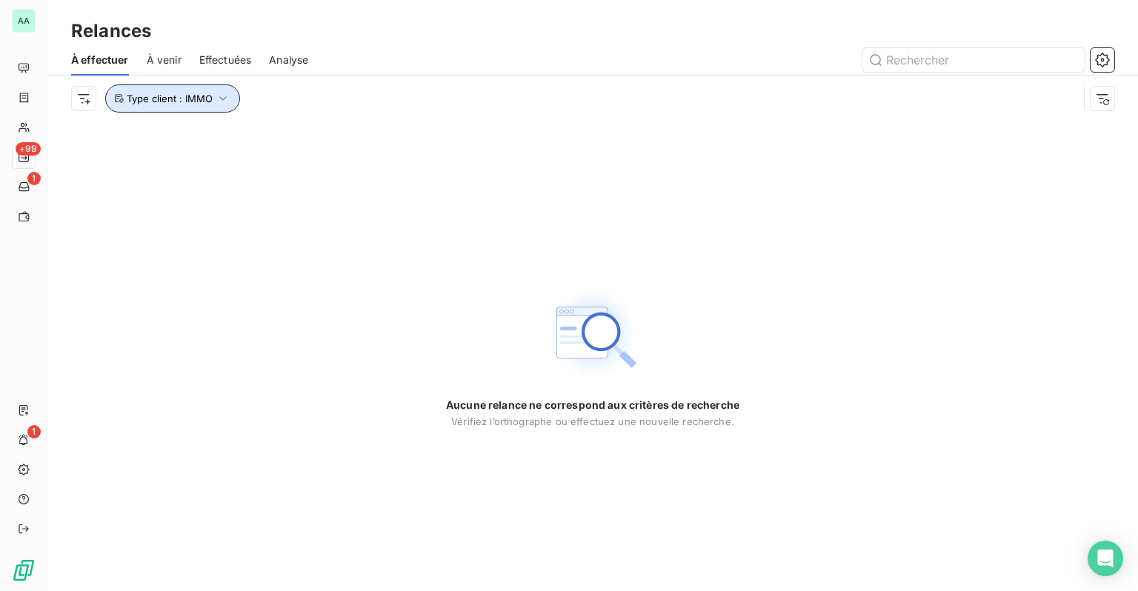
click at [205, 100] on span "Type client : IMMO" at bounding box center [170, 99] width 86 height 12
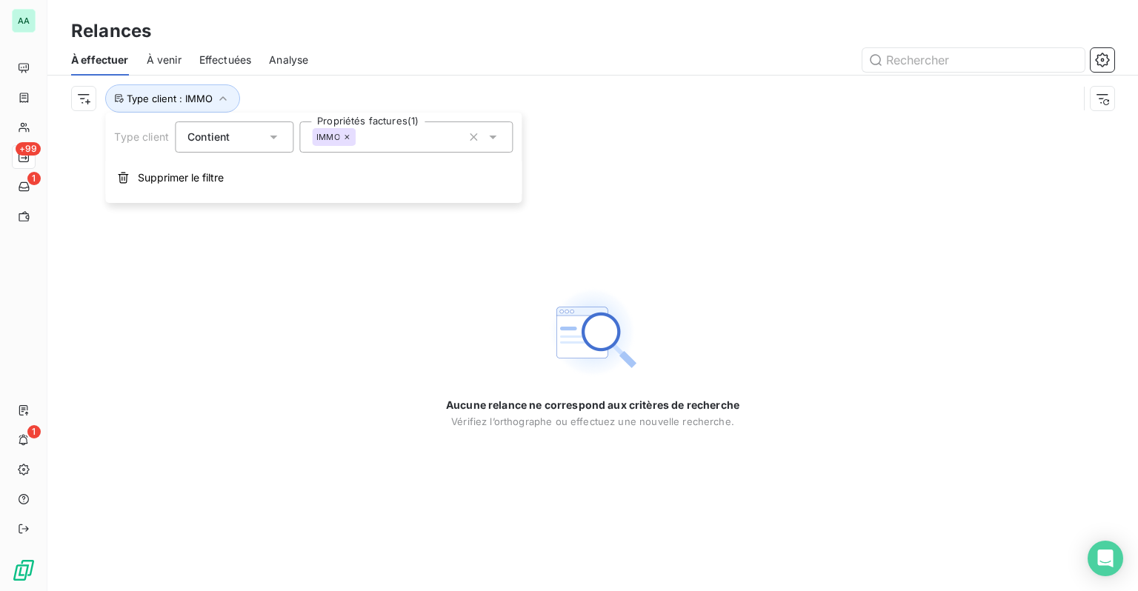
click at [347, 137] on icon at bounding box center [347, 137] width 4 height 4
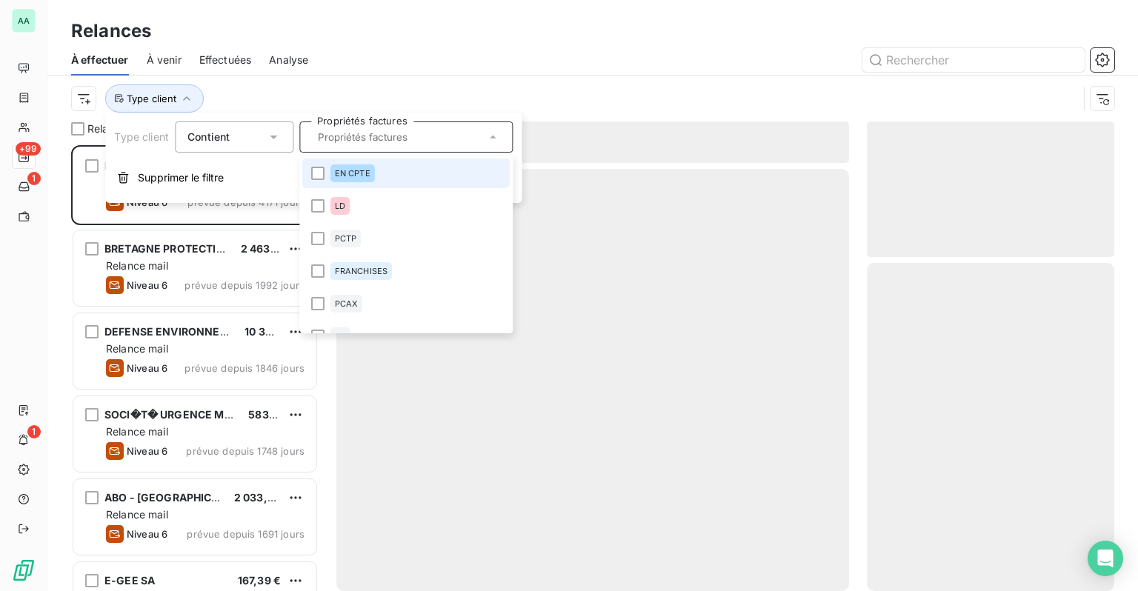
scroll to position [435, 236]
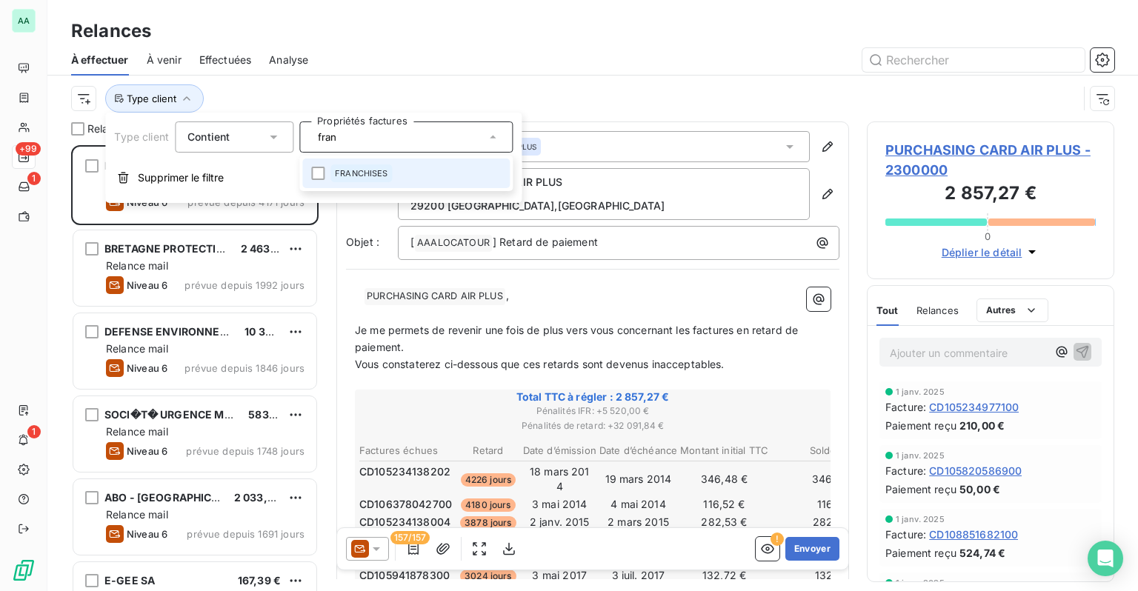
click at [431, 170] on li "FRANCHISES" at bounding box center [405, 174] width 207 height 30
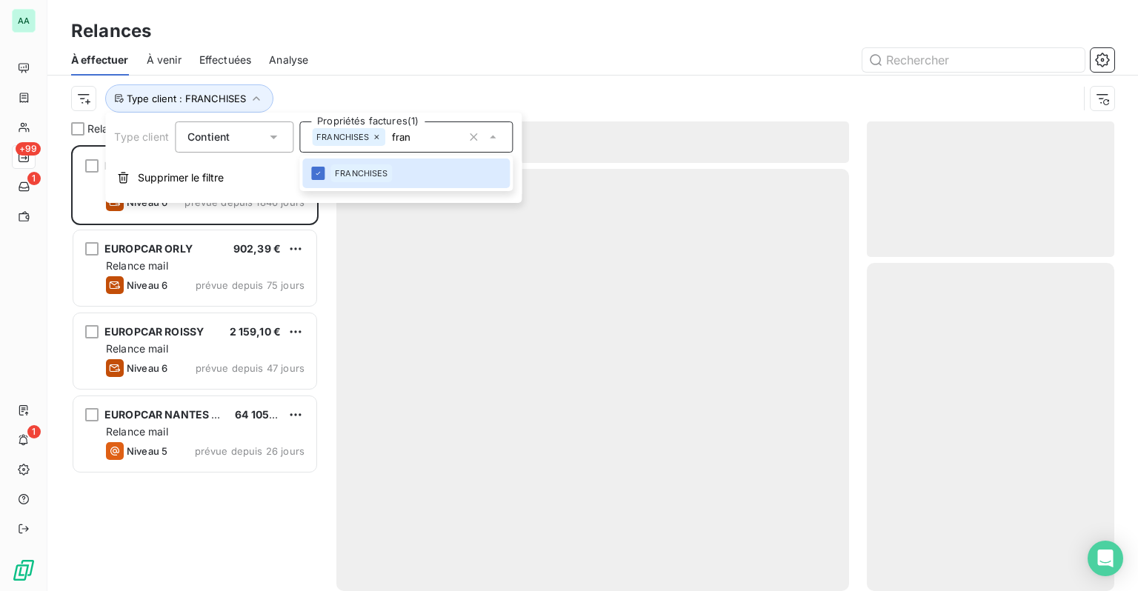
scroll to position [435, 236]
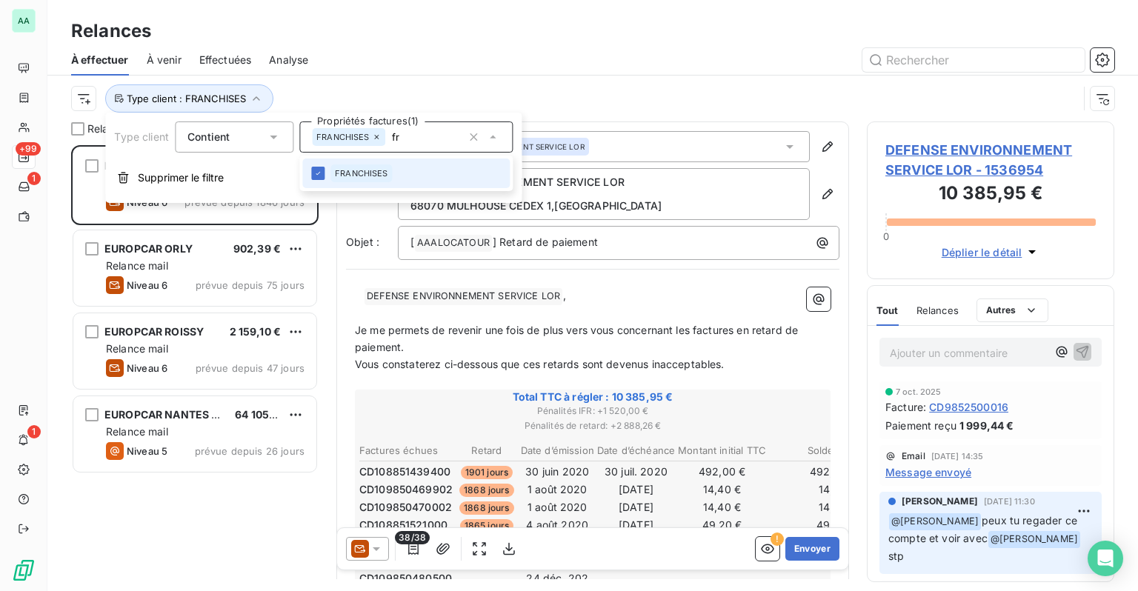
type input "f"
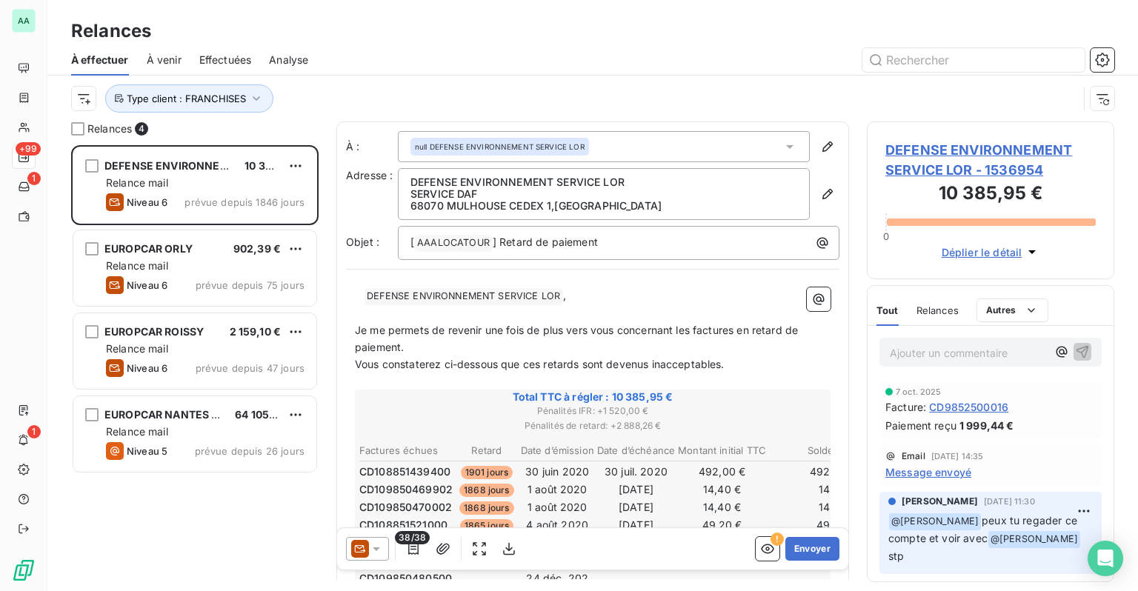
click at [462, 59] on div at bounding box center [720, 60] width 788 height 24
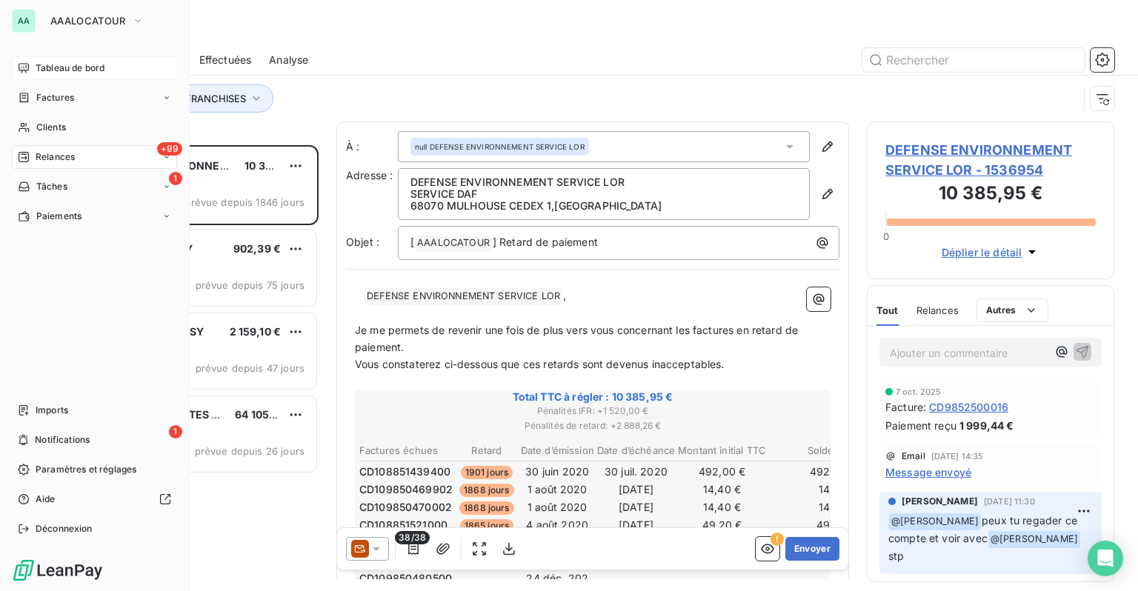
click at [41, 70] on span "Tableau de bord" at bounding box center [70, 68] width 69 height 13
click at [59, 127] on span "Clients" at bounding box center [51, 127] width 30 height 13
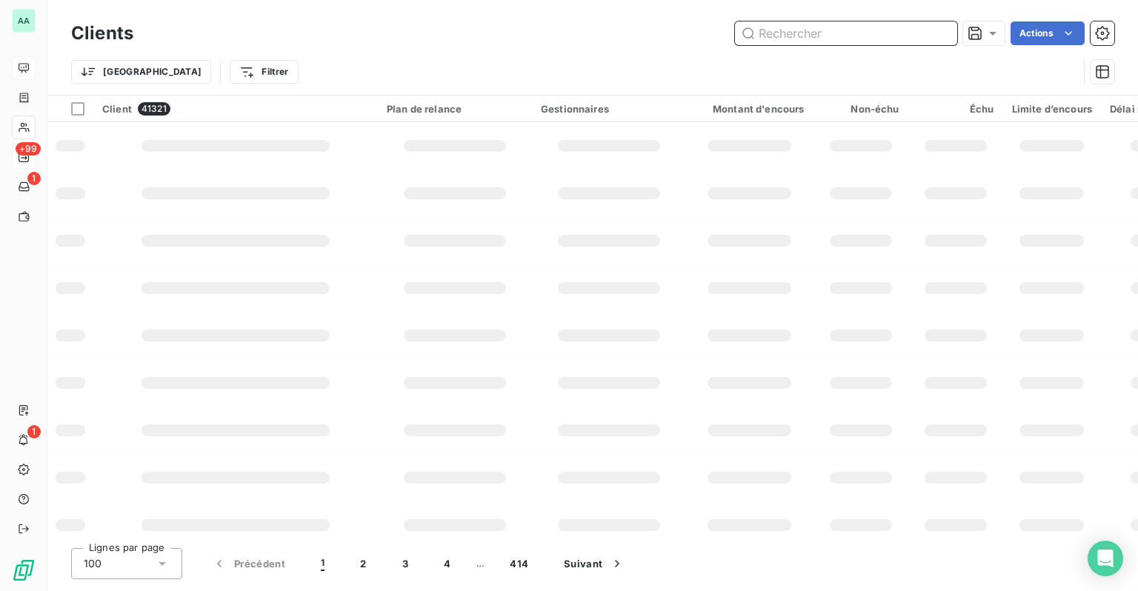
click at [832, 40] on input "text" at bounding box center [846, 33] width 222 height 24
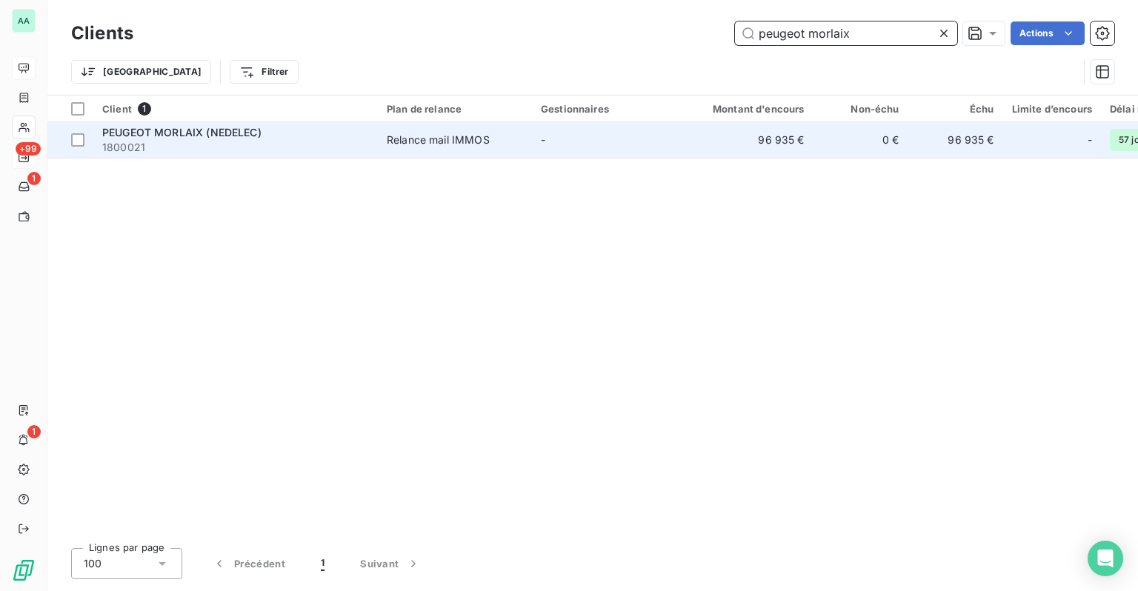
type input "peugeot morlaix"
click at [184, 138] on span "PEUGEOT MORLAIX (NEDELEC)" at bounding box center [181, 132] width 159 height 13
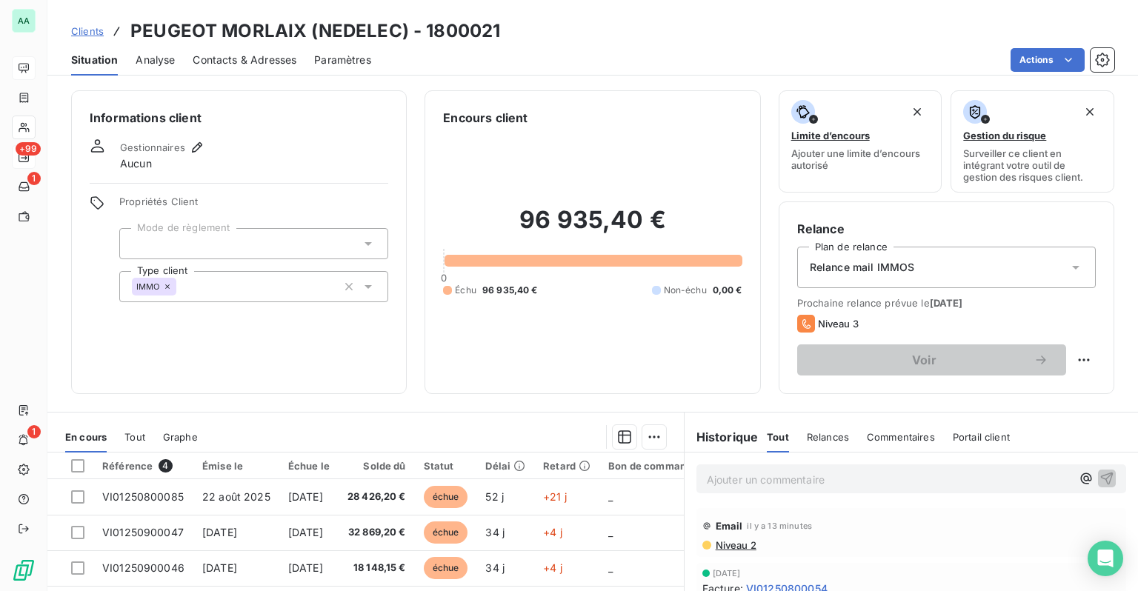
click at [219, 64] on span "Contacts & Adresses" at bounding box center [245, 60] width 104 height 15
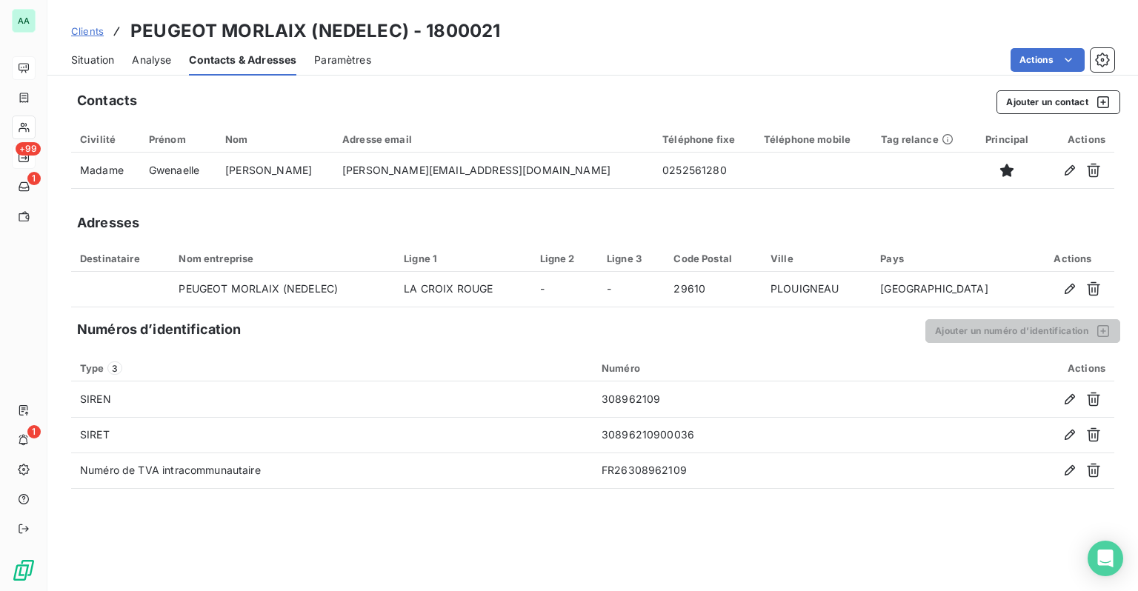
click at [106, 60] on span "Situation" at bounding box center [92, 60] width 43 height 15
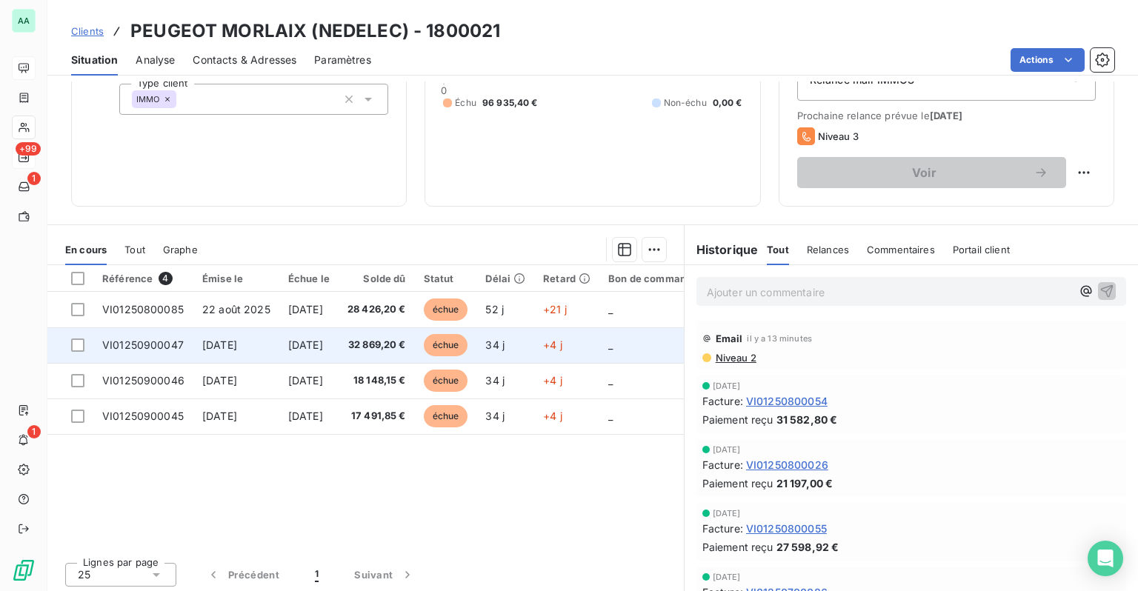
scroll to position [190, 0]
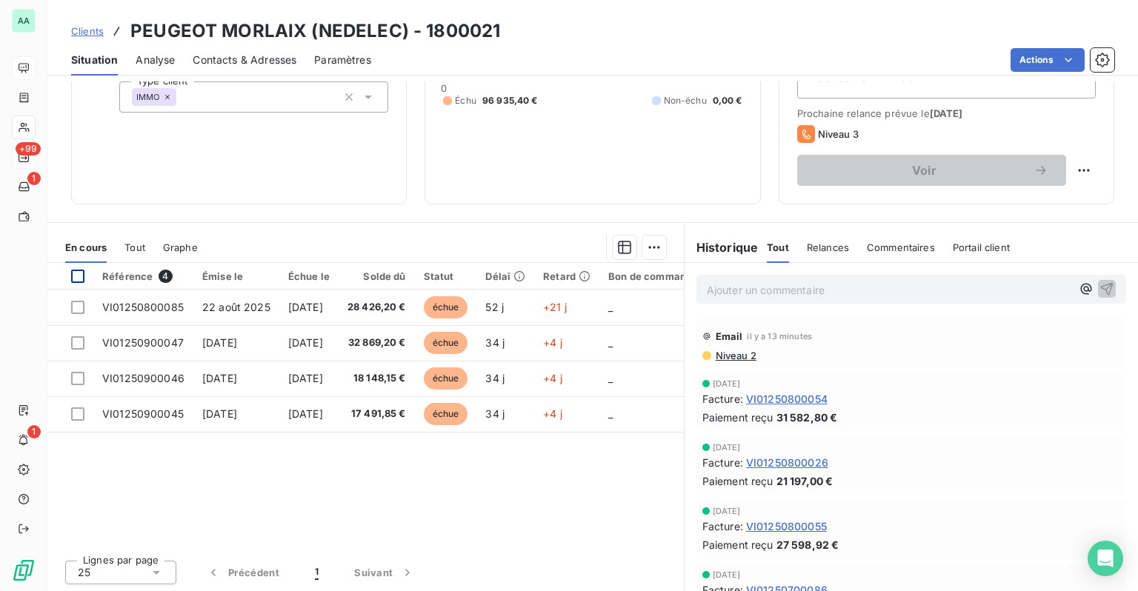
click at [80, 273] on div at bounding box center [77, 276] width 13 height 13
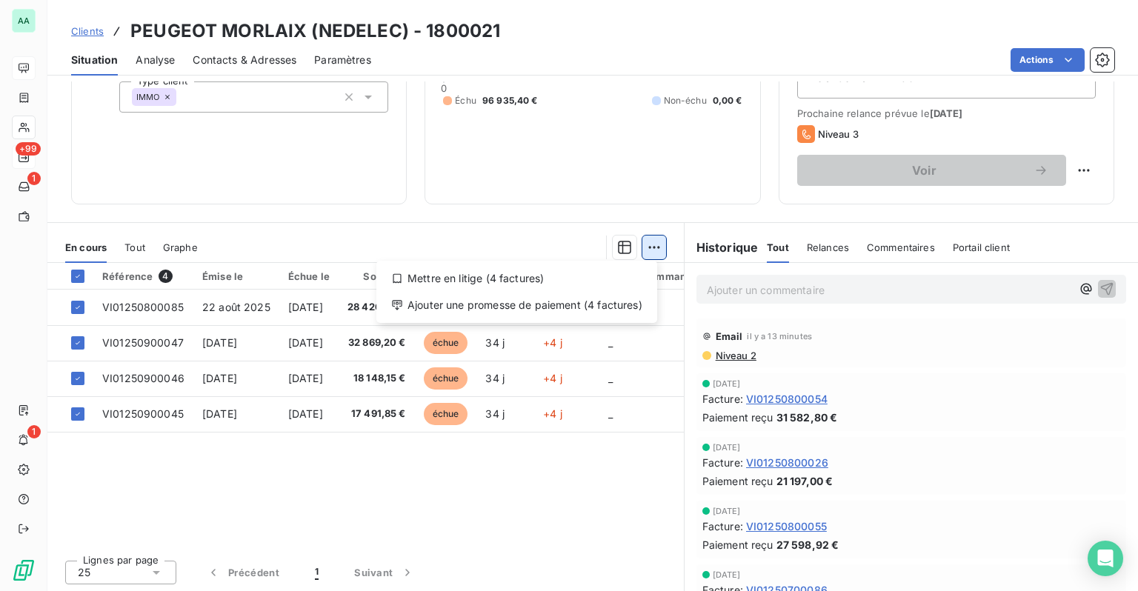
click at [650, 249] on html "AA +99 1 1 Clients PEUGEOT MORLAIX (NEDELEC) - 1800021 Situation Analyse Contac…" at bounding box center [569, 295] width 1138 height 591
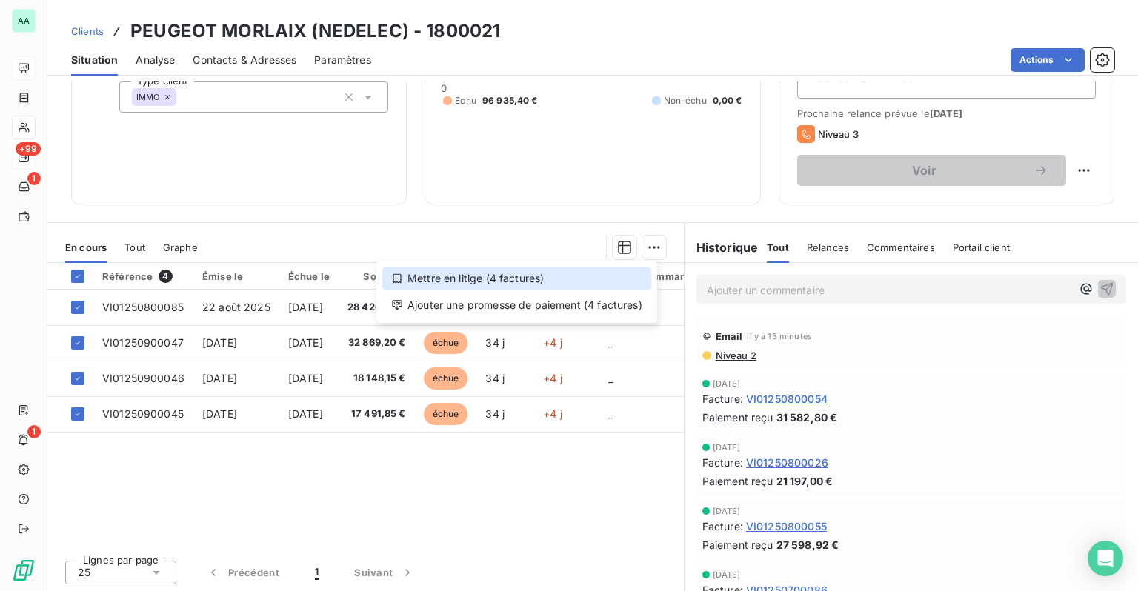
click at [509, 280] on div "Mettre en litige (4 factures)" at bounding box center [516, 279] width 269 height 24
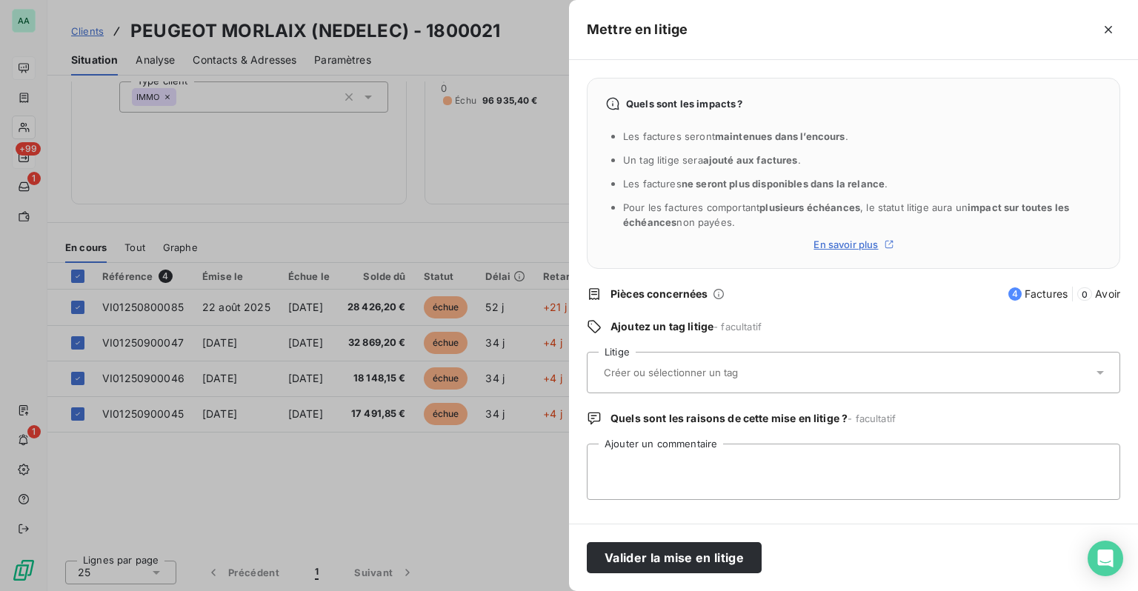
click at [739, 378] on input "text" at bounding box center [710, 372] width 216 height 13
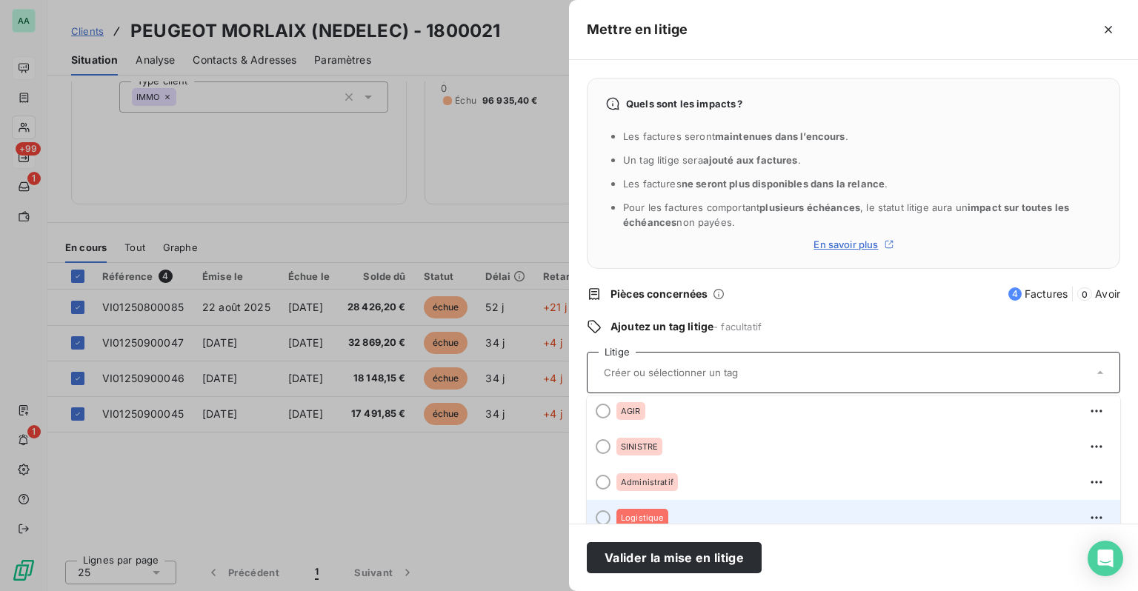
scroll to position [49, 0]
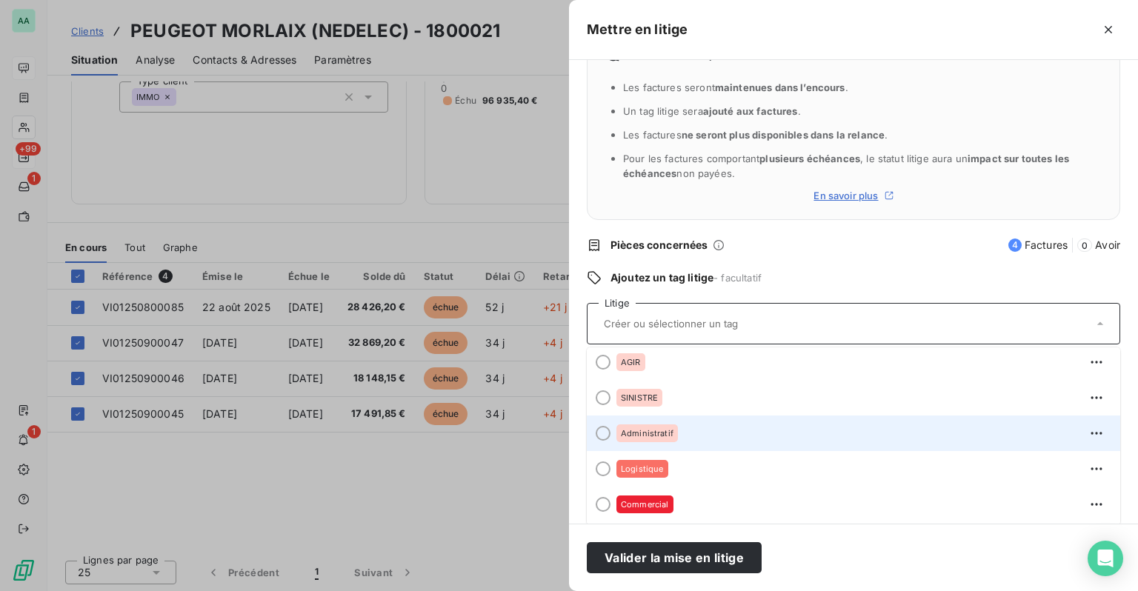
click at [642, 437] on span "Administratif" at bounding box center [647, 433] width 53 height 9
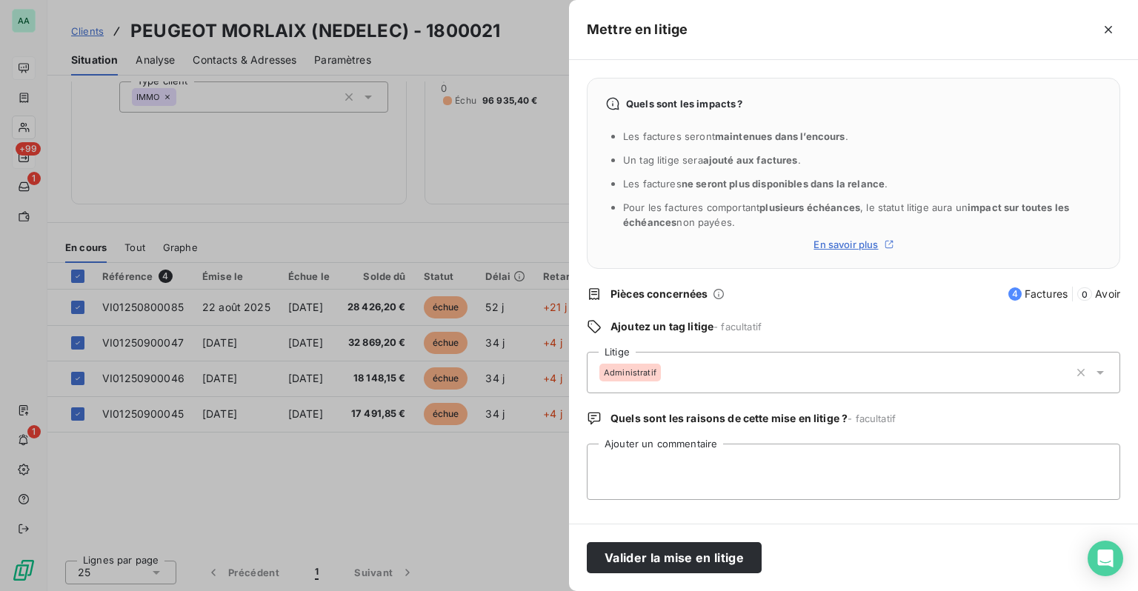
scroll to position [0, 0]
click at [688, 550] on button "Valider la mise en litige" at bounding box center [674, 557] width 175 height 31
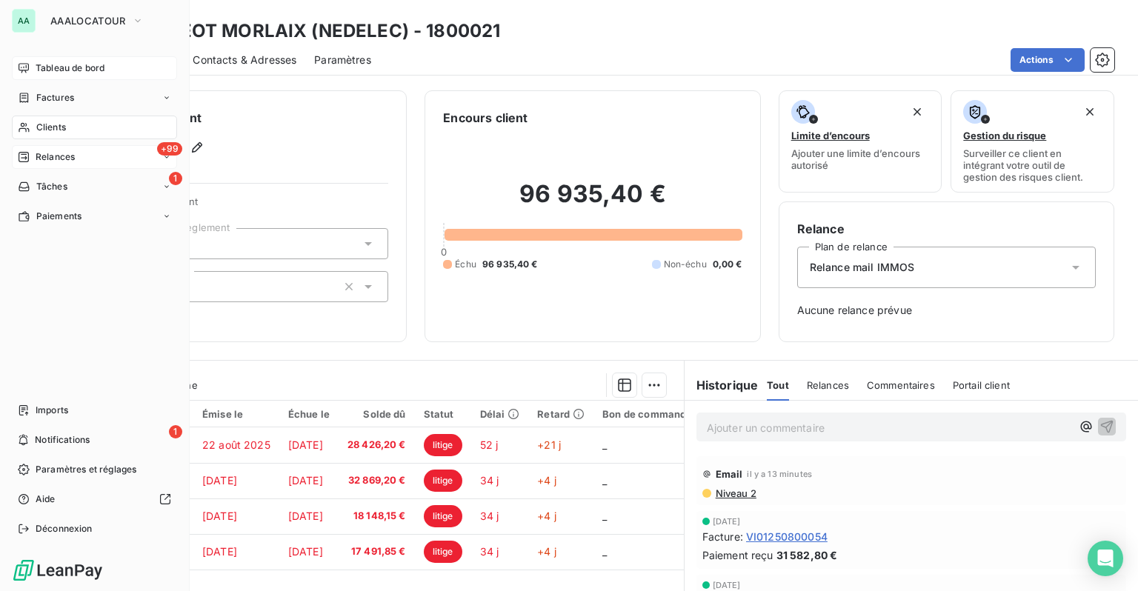
click at [62, 69] on span "Tableau de bord" at bounding box center [70, 68] width 69 height 13
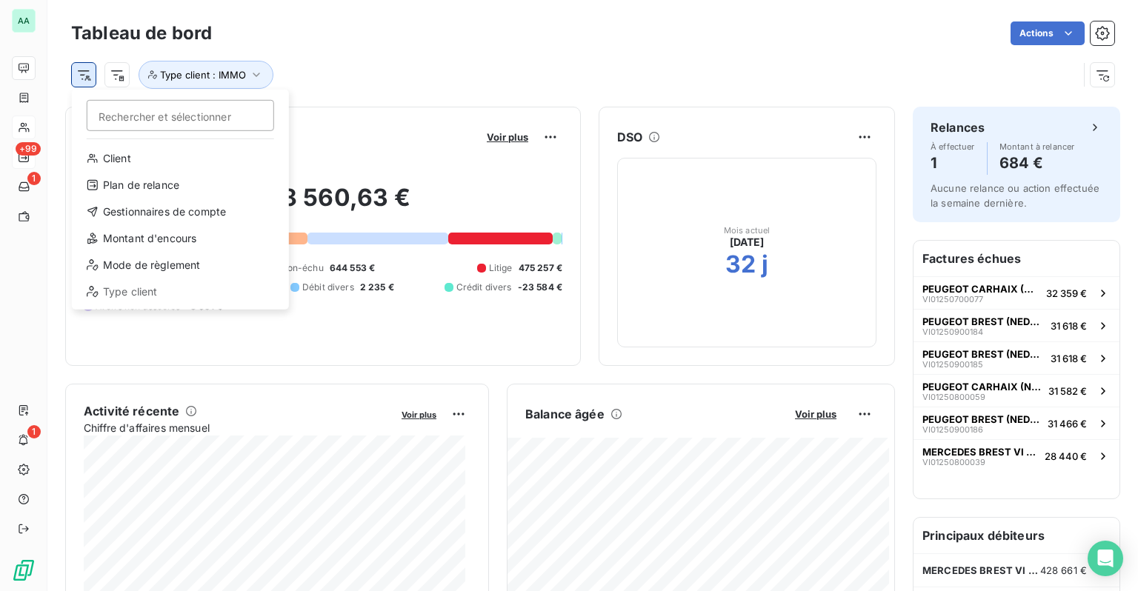
click at [79, 76] on html "AA +99 1 1 Tableau de bord Actions Rechercher et sélectionner Client Plan de re…" at bounding box center [569, 295] width 1138 height 591
click at [524, 351] on html "AA +99 1 1 Tableau de bord Actions Rechercher et sélectionner Client Plan de re…" at bounding box center [569, 295] width 1138 height 591
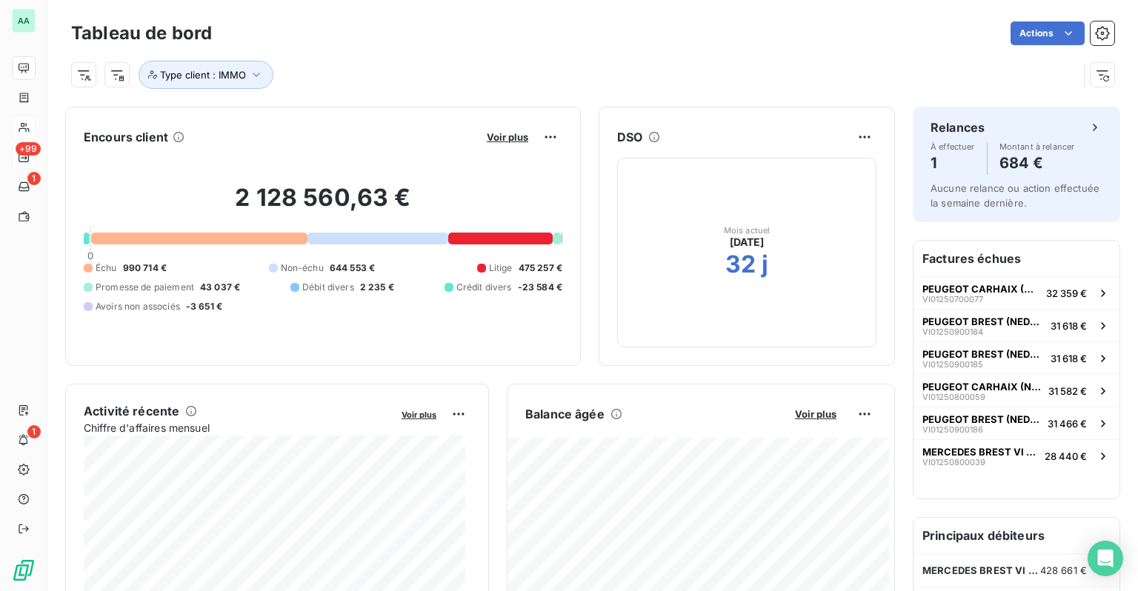
click at [488, 234] on div at bounding box center [500, 239] width 104 height 12
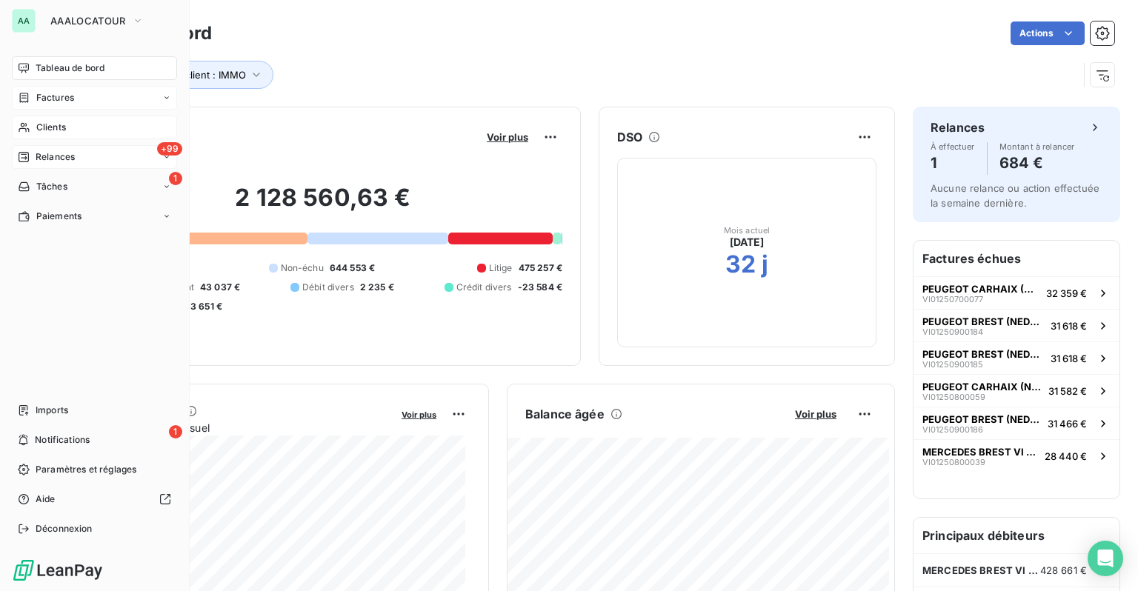
click at [36, 106] on div "Factures" at bounding box center [94, 98] width 165 height 24
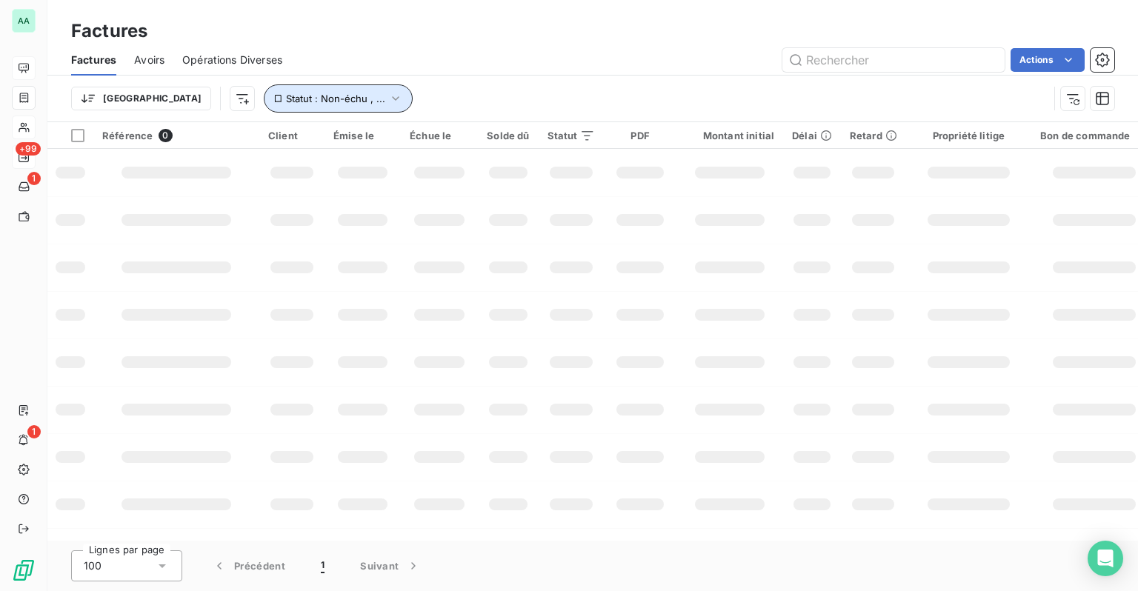
click at [281, 106] on button "Statut : Non-échu , ..." at bounding box center [338, 98] width 149 height 28
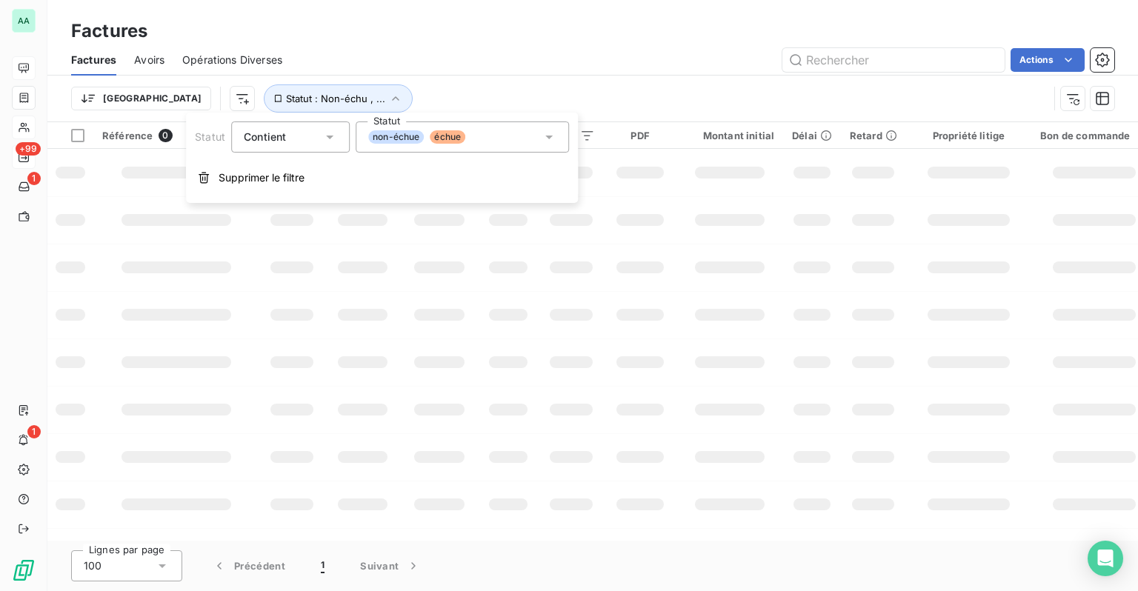
click at [508, 135] on div "non-échue échue" at bounding box center [462, 137] width 213 height 31
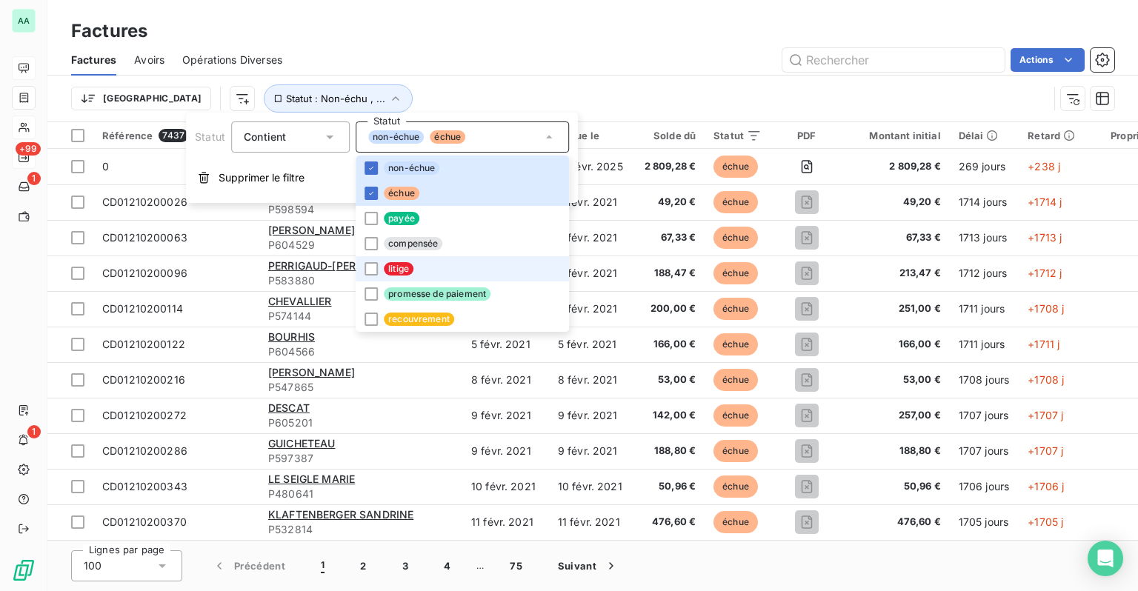
click at [399, 261] on li "litige" at bounding box center [462, 268] width 213 height 25
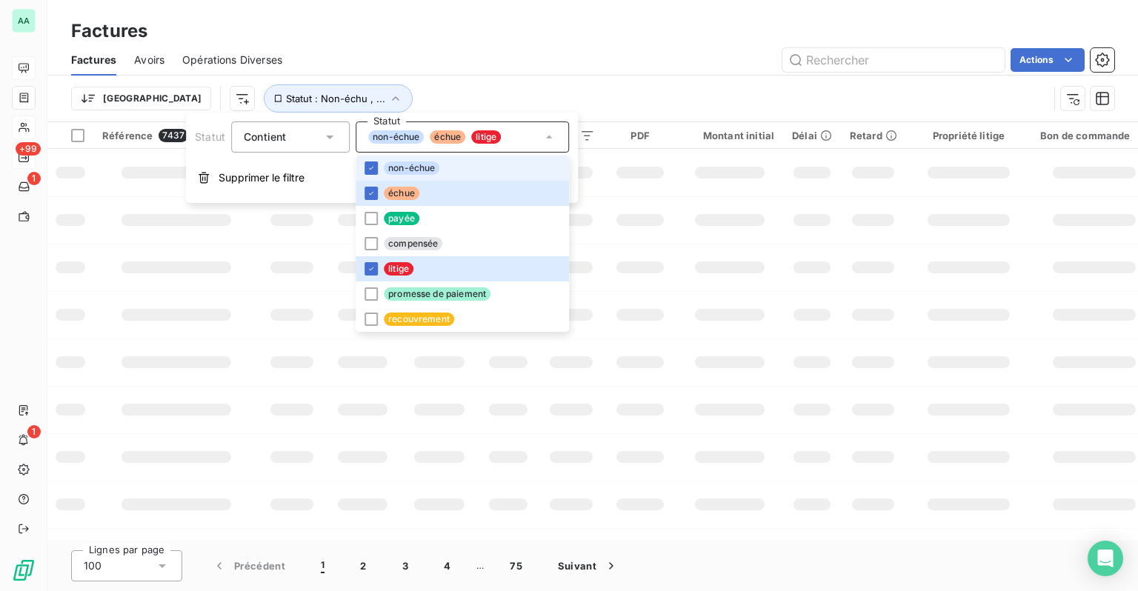
click at [438, 62] on div "Actions" at bounding box center [707, 60] width 814 height 24
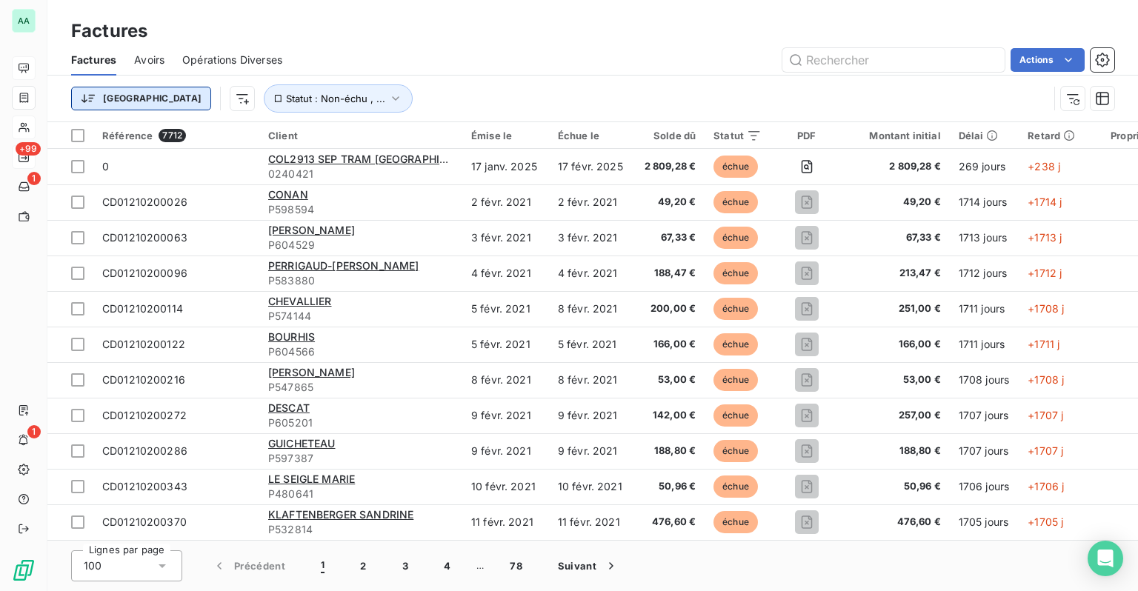
click at [116, 108] on html "AA +99 1 1 Factures Factures Avoirs Opérations Diverses Actions Trier Statut : …" at bounding box center [569, 295] width 1138 height 591
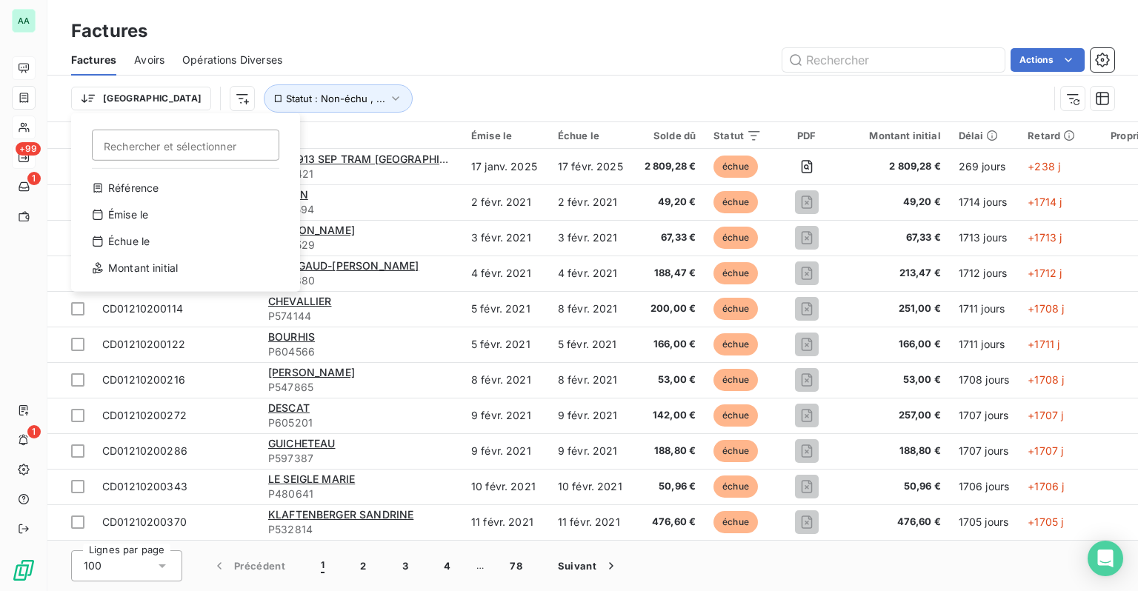
click at [115, 102] on html "AA +99 1 1 Factures Factures Avoirs Opérations Diverses Actions Trier Recherche…" at bounding box center [569, 295] width 1138 height 591
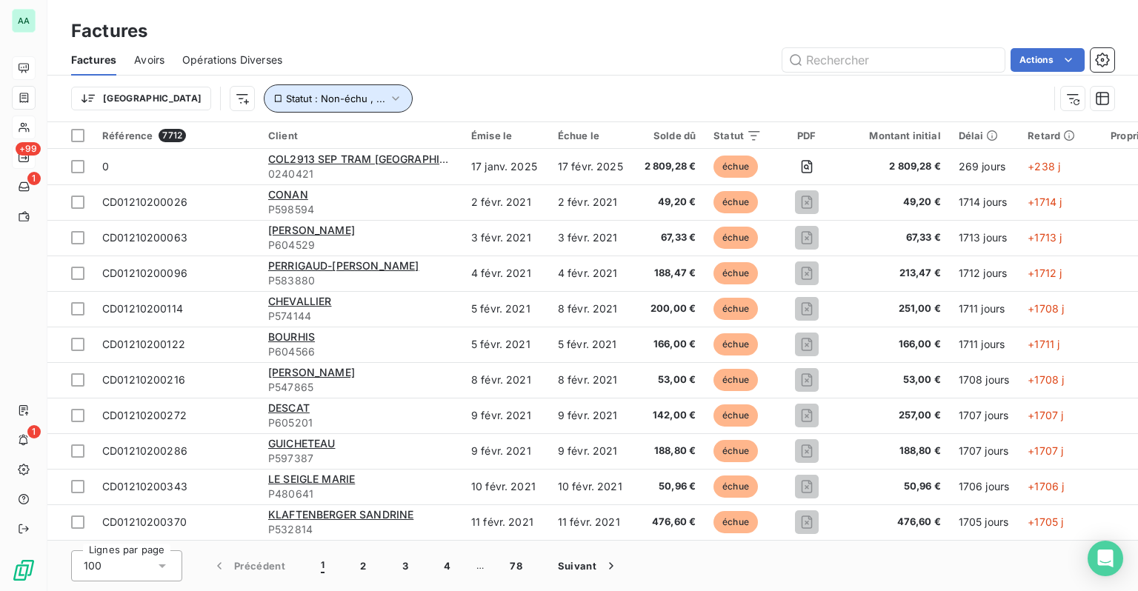
click at [388, 104] on icon "button" at bounding box center [395, 98] width 15 height 15
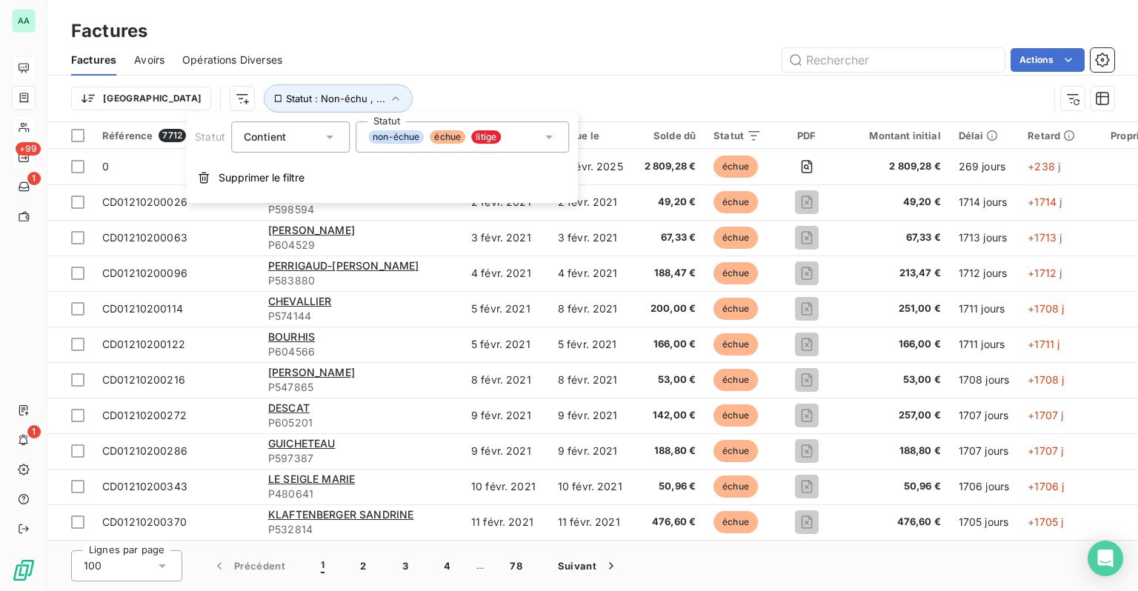
click at [560, 139] on div "non-échue échue litige" at bounding box center [462, 137] width 213 height 31
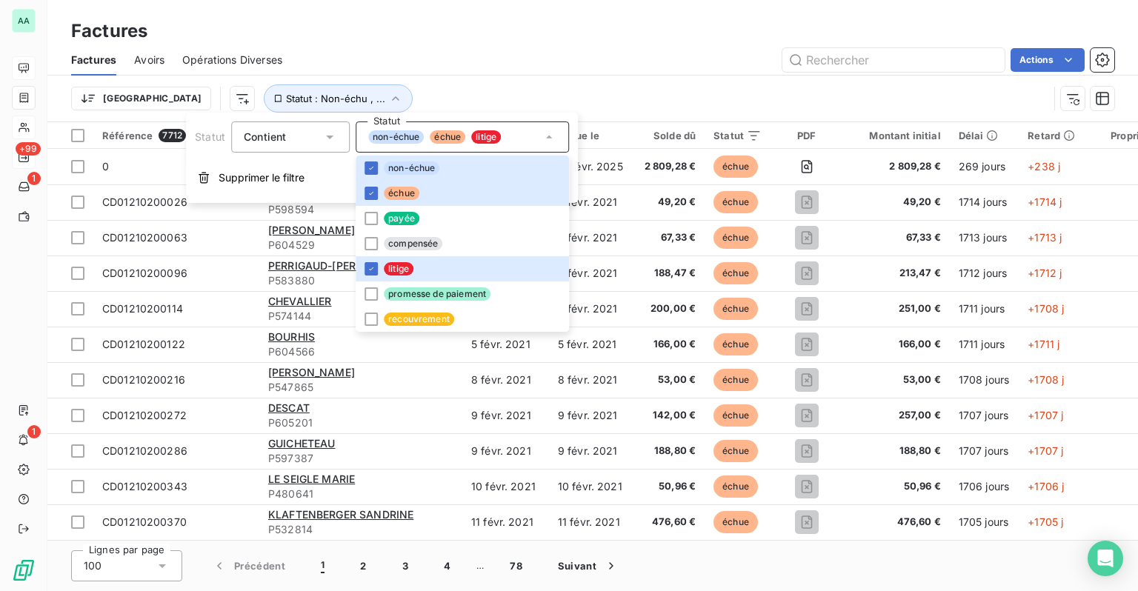
click at [541, 70] on div "Actions" at bounding box center [707, 60] width 814 height 24
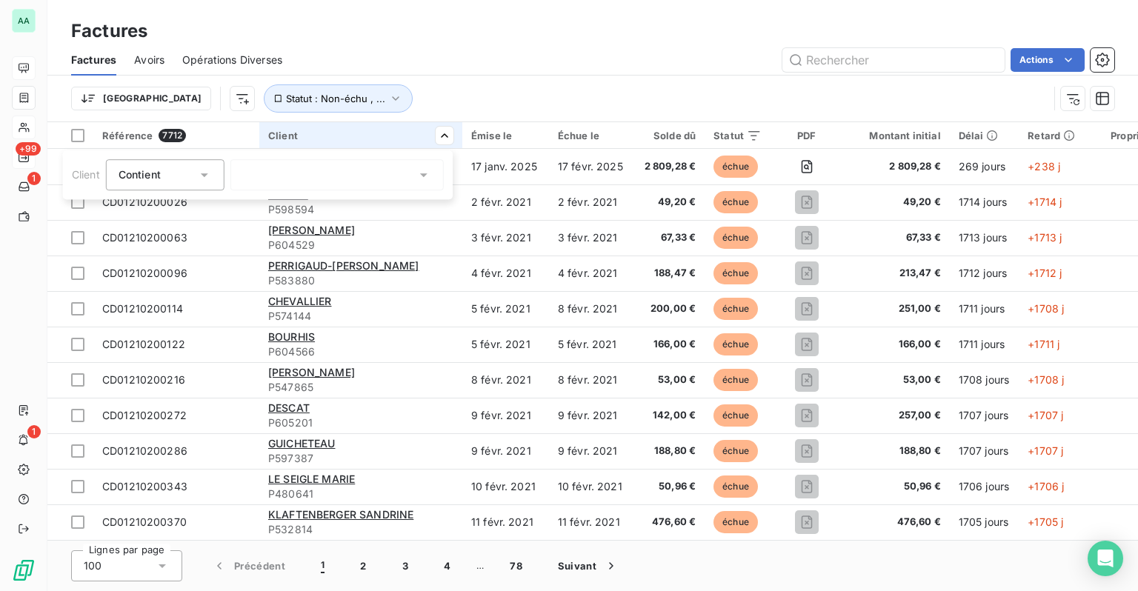
click at [475, 95] on html "AA +99 1 1 Factures Factures Avoirs Opérations Diverses Actions Trier Statut : …" at bounding box center [569, 295] width 1138 height 591
click at [388, 144] on th "Client" at bounding box center [360, 135] width 203 height 27
click at [380, 133] on div "Client" at bounding box center [360, 136] width 185 height 12
click at [188, 177] on div "Contient" at bounding box center [158, 175] width 79 height 21
click at [202, 179] on icon at bounding box center [204, 174] width 15 height 15
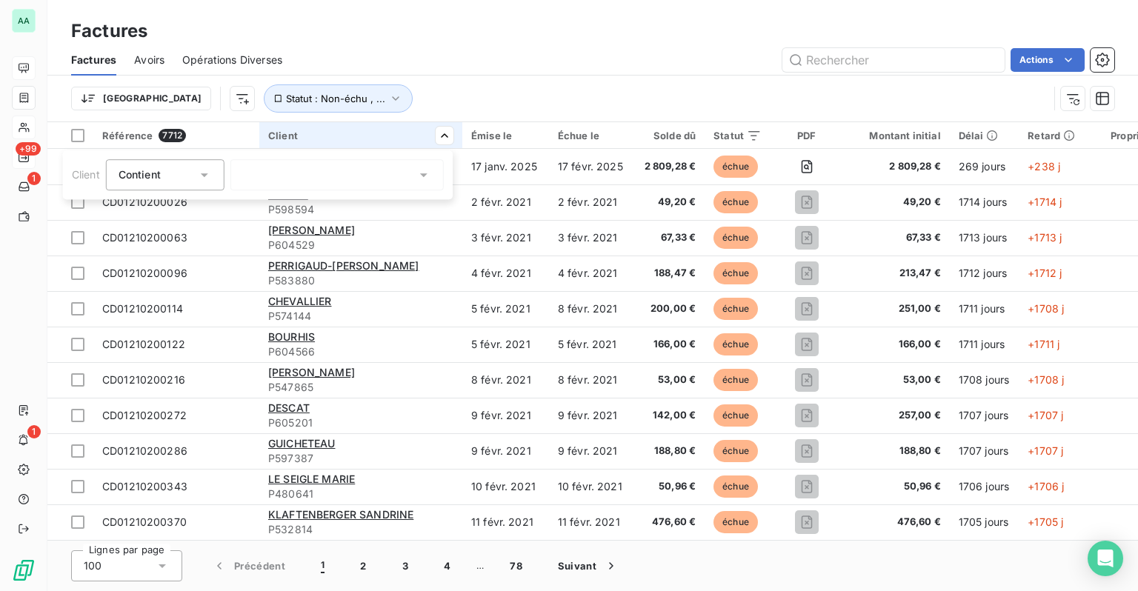
click at [309, 168] on div at bounding box center [336, 174] width 213 height 31
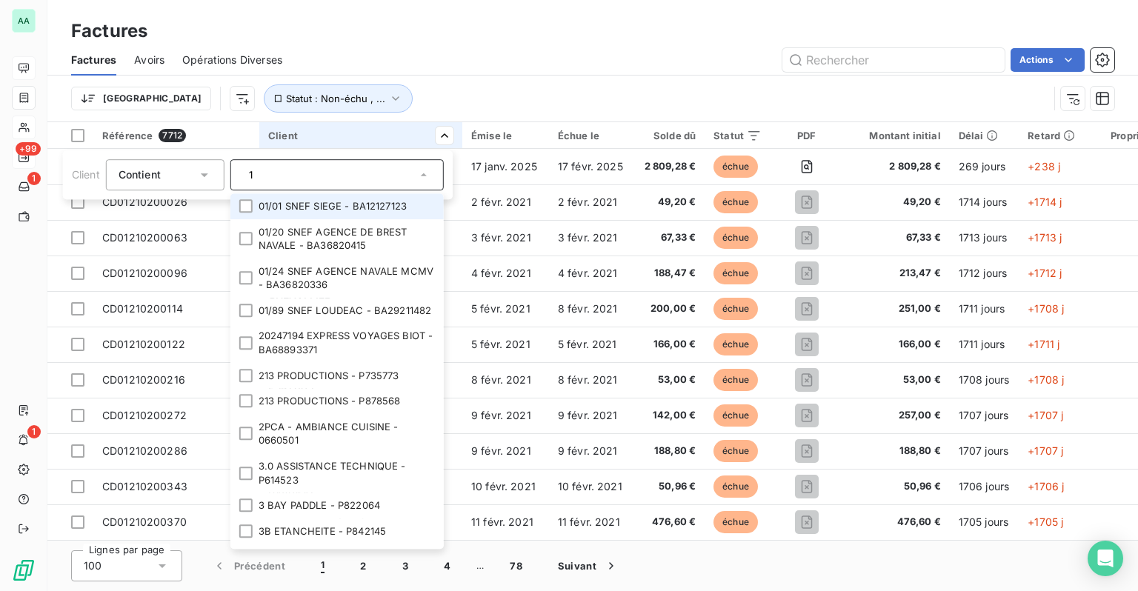
type input "18"
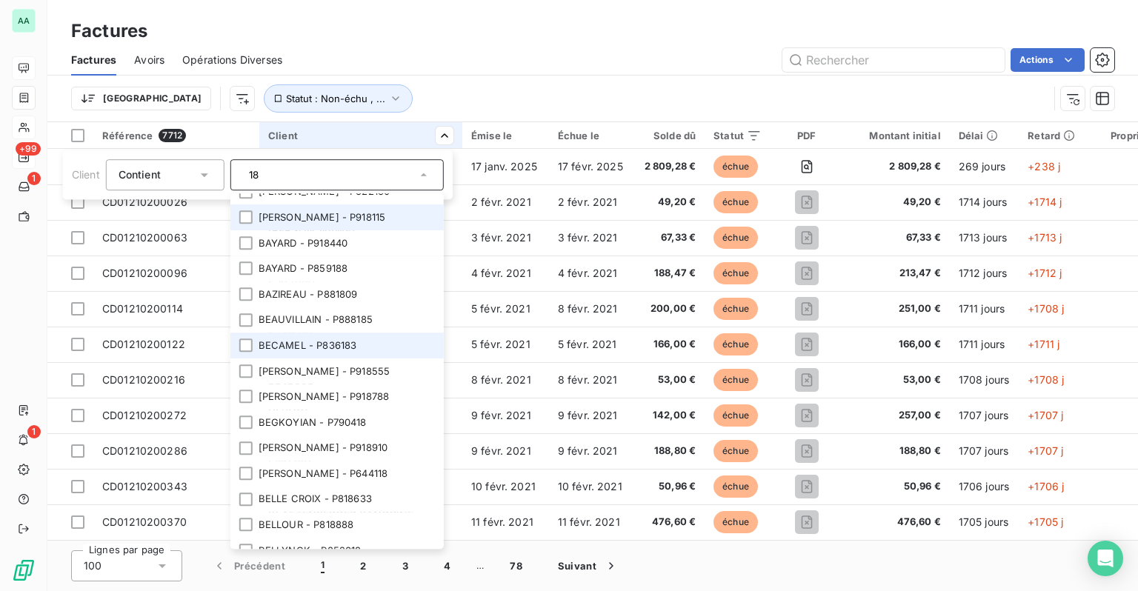
scroll to position [2289, 0]
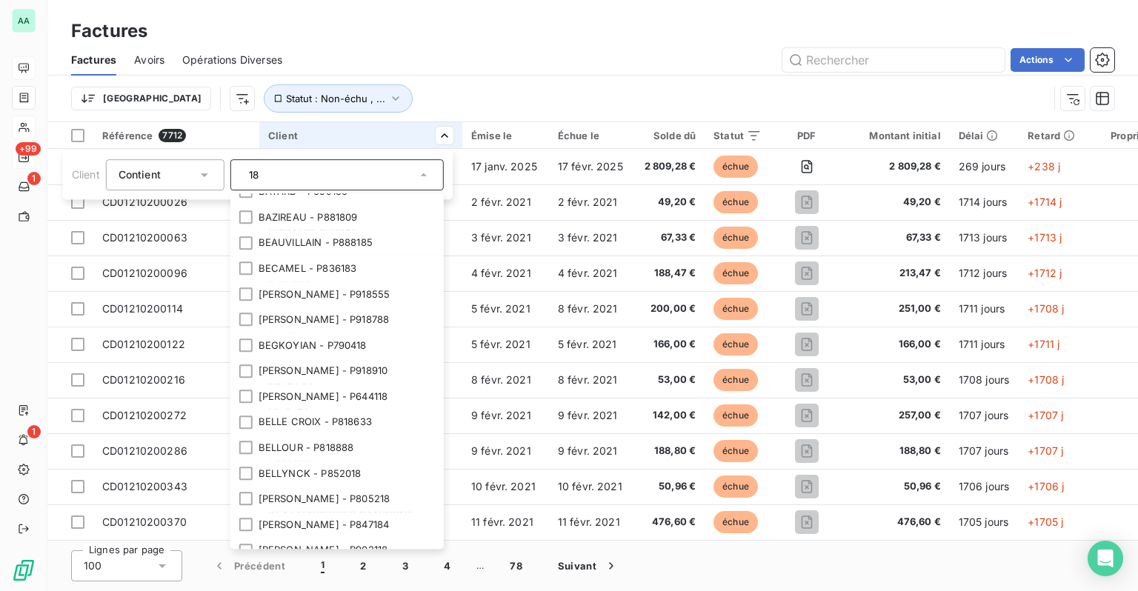
click at [398, 113] on html "AA +99 1 1 Factures Factures Avoirs Opérations Diverses Actions Trier Statut : …" at bounding box center [569, 295] width 1138 height 591
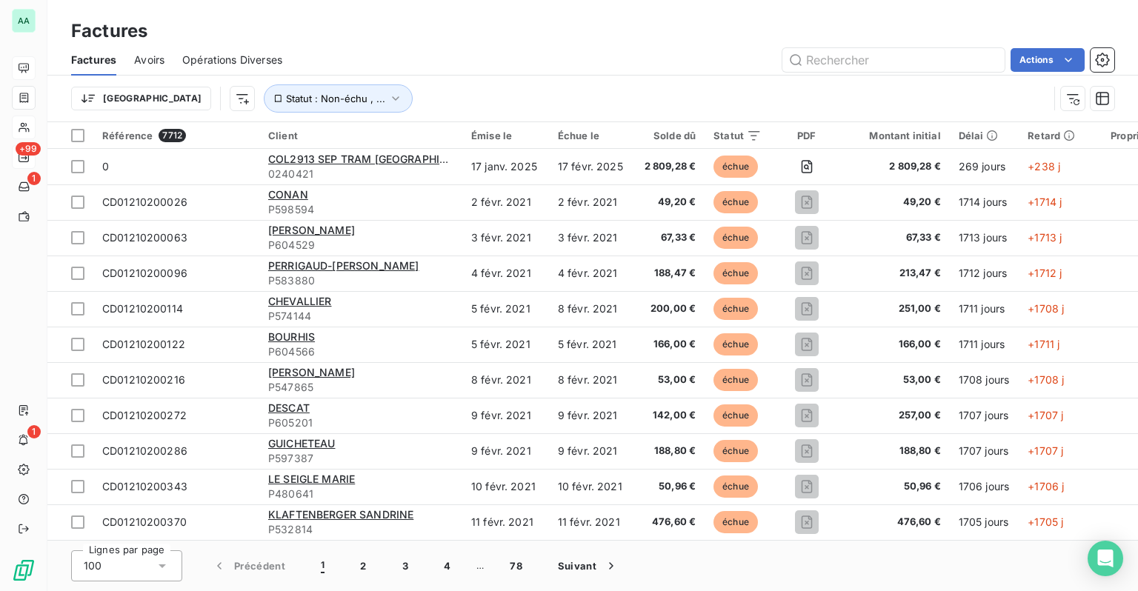
click at [126, 101] on html "AA +99 1 1 Factures Factures Avoirs Opérations Diverses Actions Trier Statut : …" at bounding box center [569, 295] width 1138 height 591
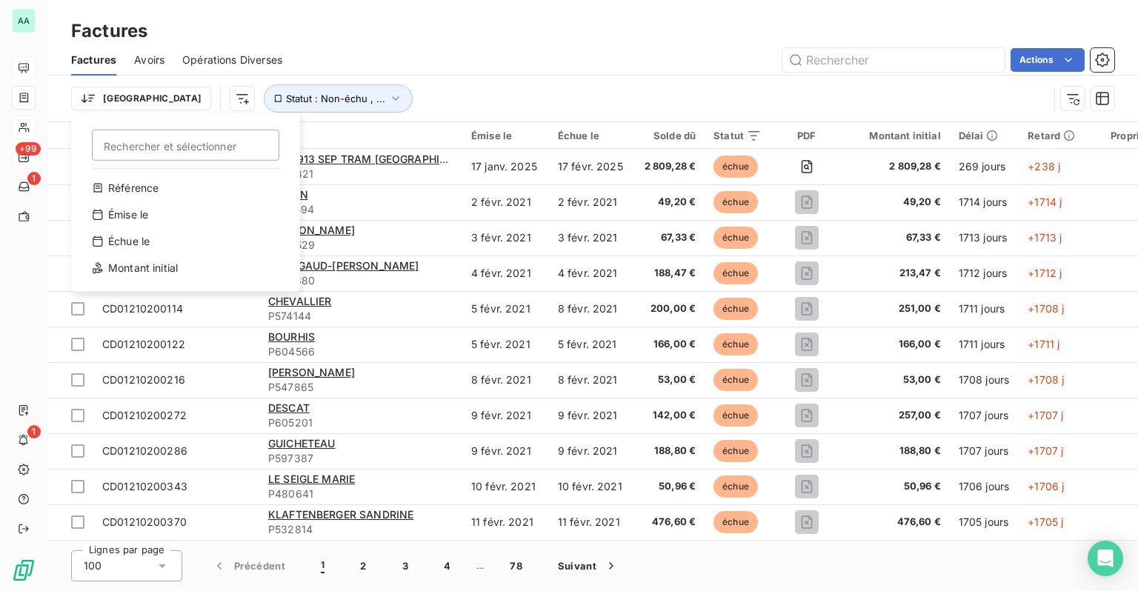
click at [562, 67] on html "AA +99 1 1 Factures Factures Avoirs Opérations Diverses Actions Trier Recherche…" at bounding box center [569, 295] width 1138 height 591
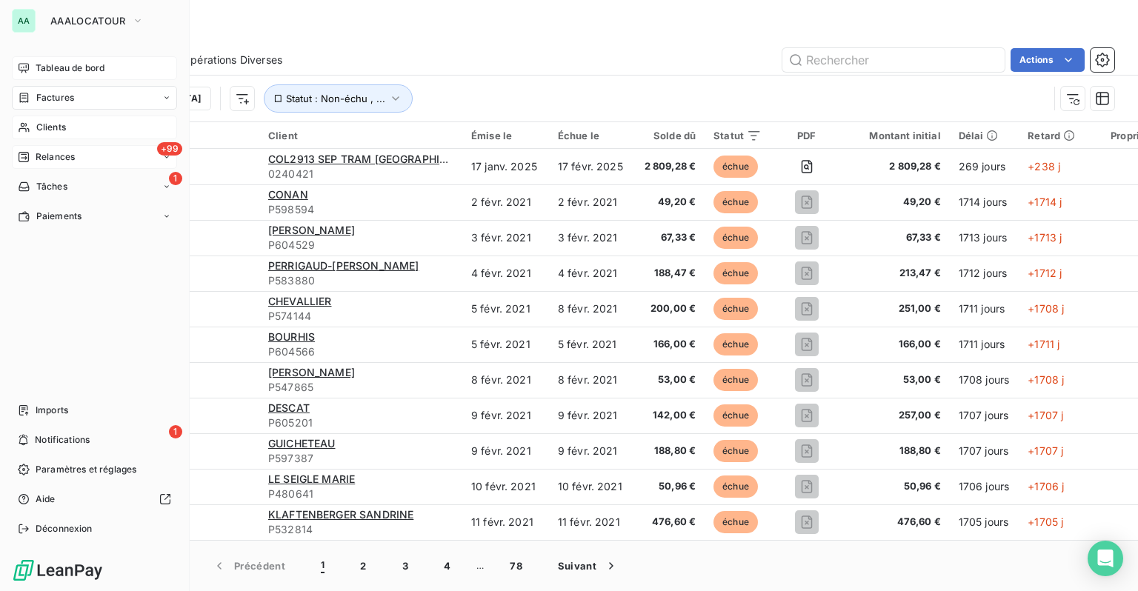
click at [53, 123] on span "Clients" at bounding box center [51, 127] width 30 height 13
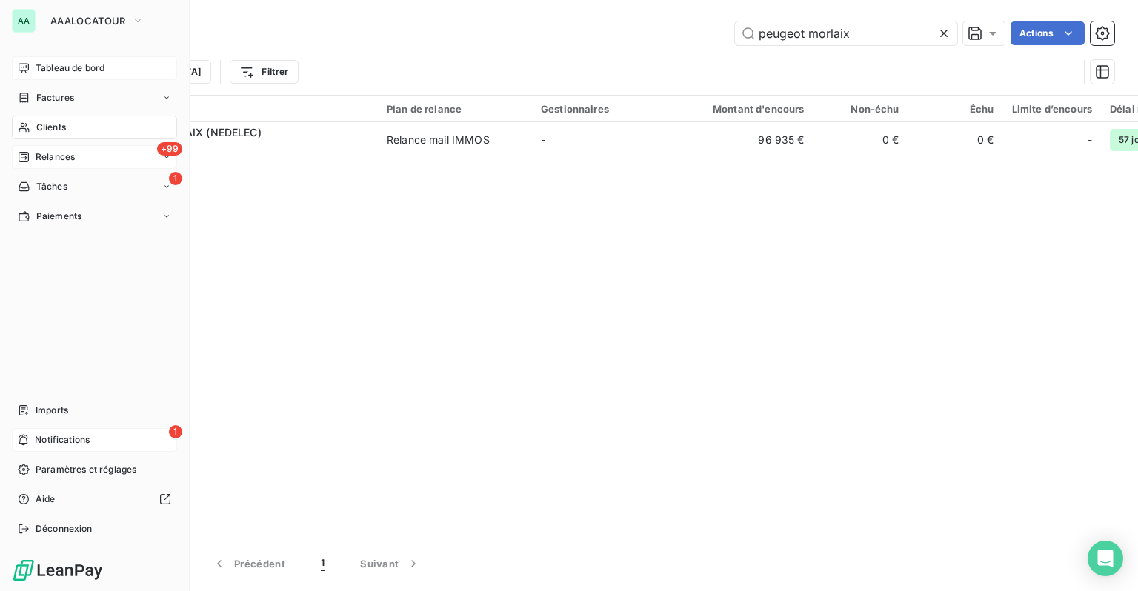
click at [69, 444] on span "Notifications" at bounding box center [62, 440] width 55 height 13
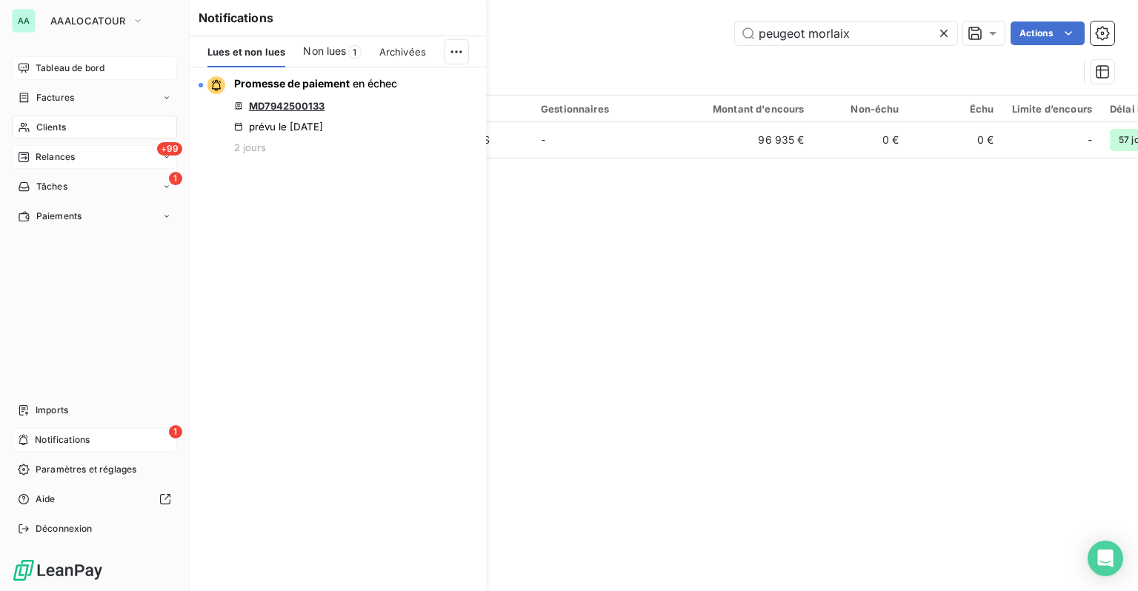
click at [75, 123] on div "Clients" at bounding box center [94, 128] width 165 height 24
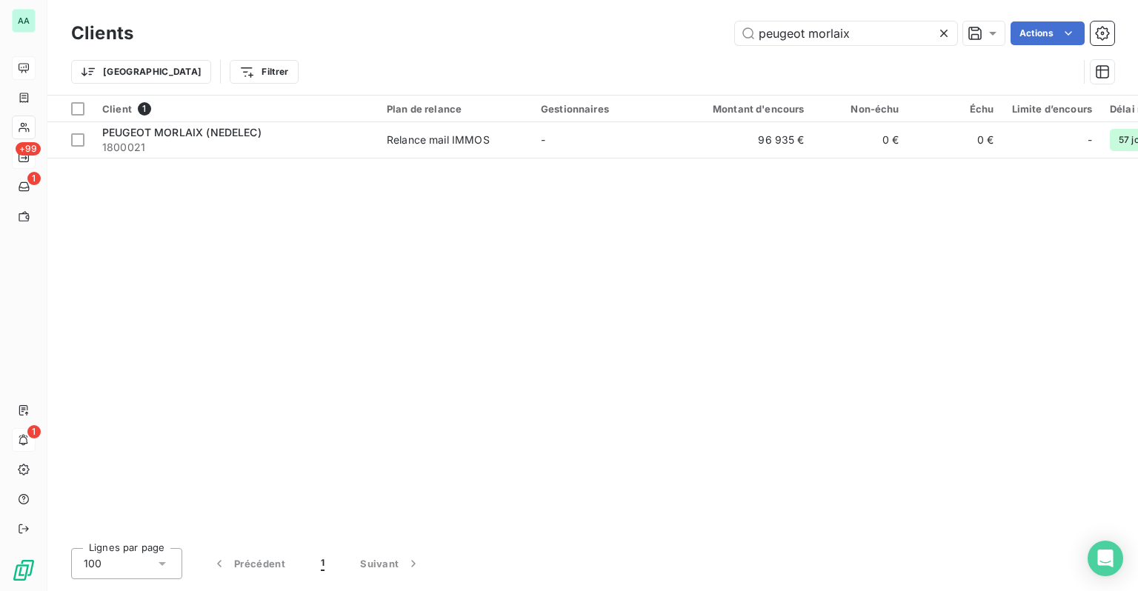
click at [954, 36] on div at bounding box center [947, 33] width 21 height 24
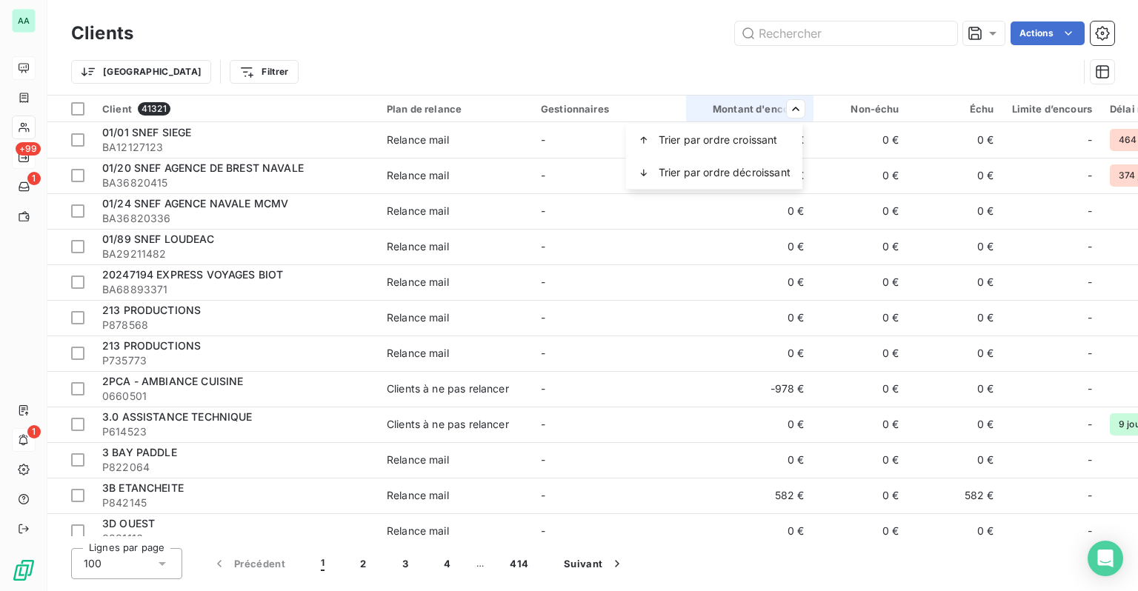
click at [184, 76] on html "AA +99 1 1 Clients Actions Trier Filtrer Client 41321 Plan de relance Gestionna…" at bounding box center [569, 295] width 1138 height 591
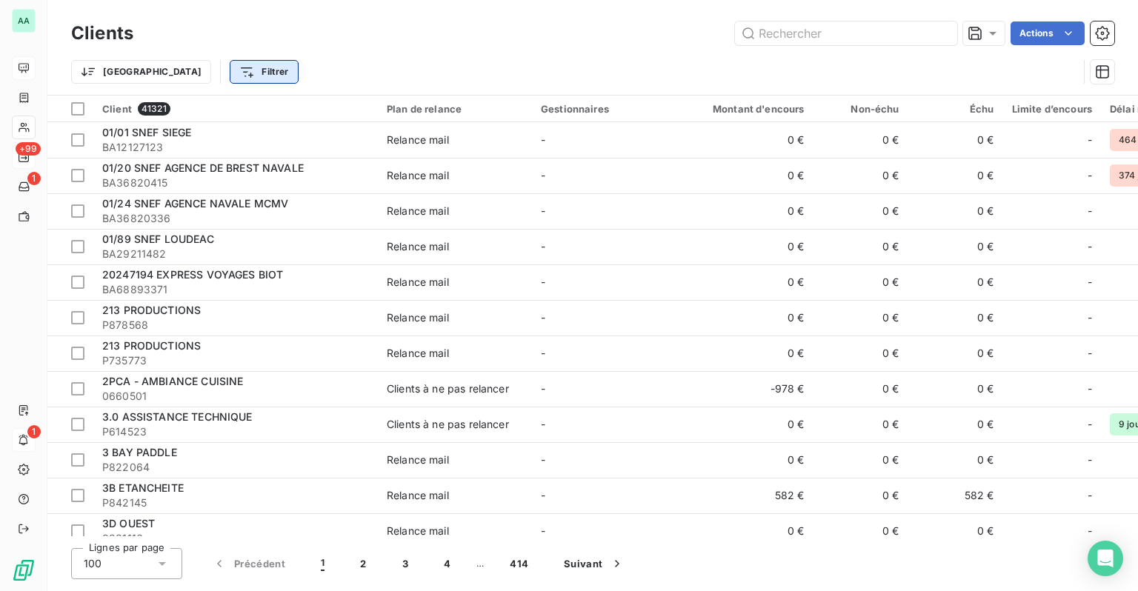
click at [219, 70] on html "AA +99 1 1 Clients Actions Trier Filtrer Client 41321 Plan de relance Gestionna…" at bounding box center [569, 295] width 1138 height 591
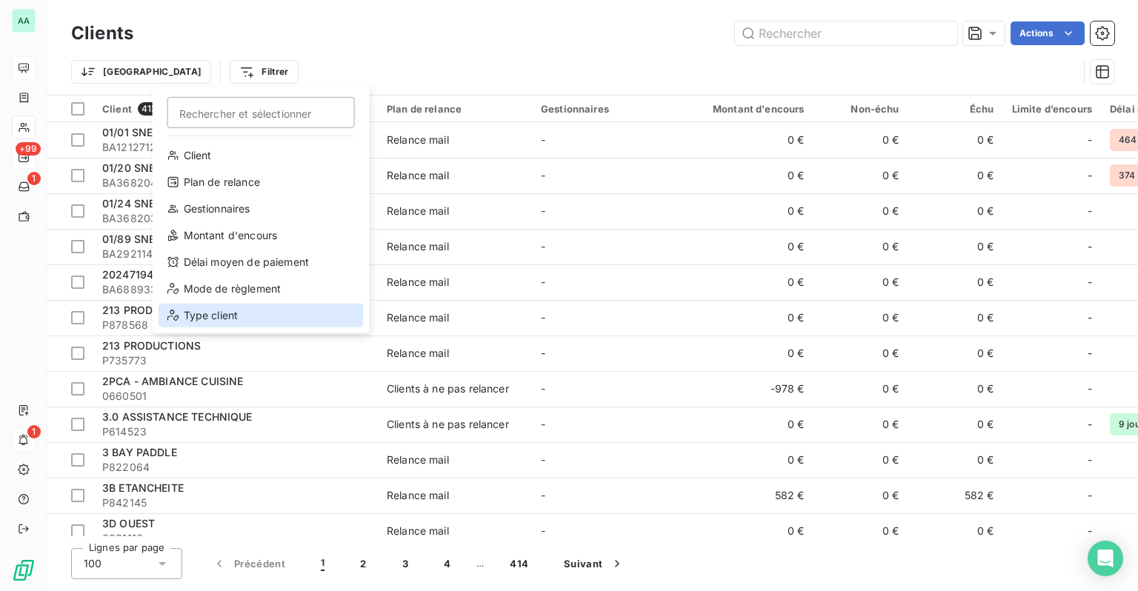
click at [190, 322] on div "Type client" at bounding box center [261, 316] width 205 height 24
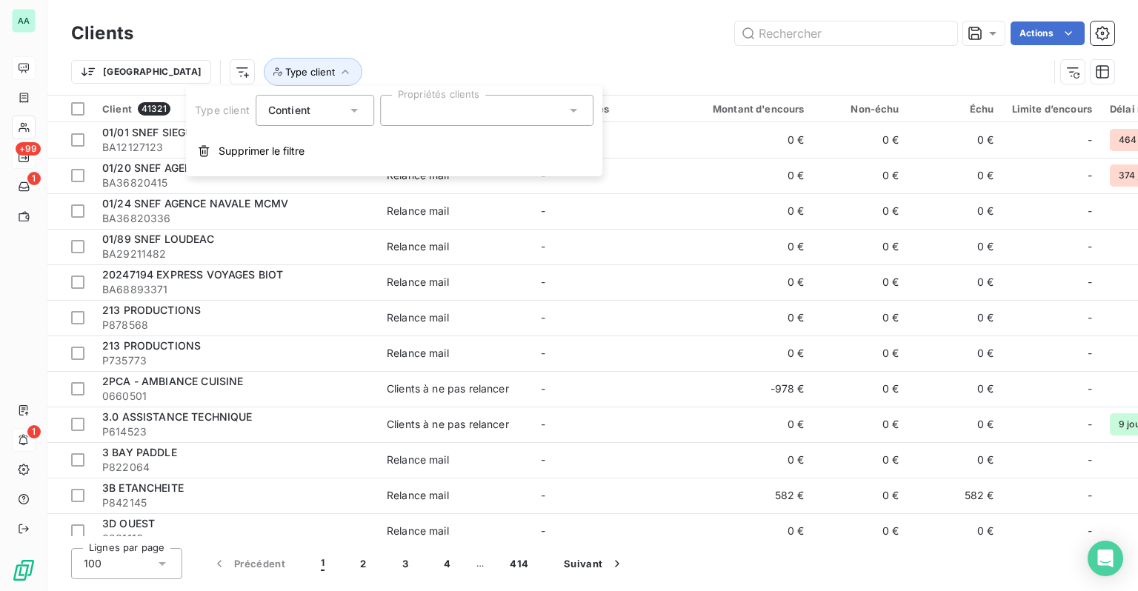
click at [397, 117] on div at bounding box center [486, 110] width 213 height 31
type input "immo"
click at [536, 147] on li "IMMO" at bounding box center [486, 147] width 207 height 30
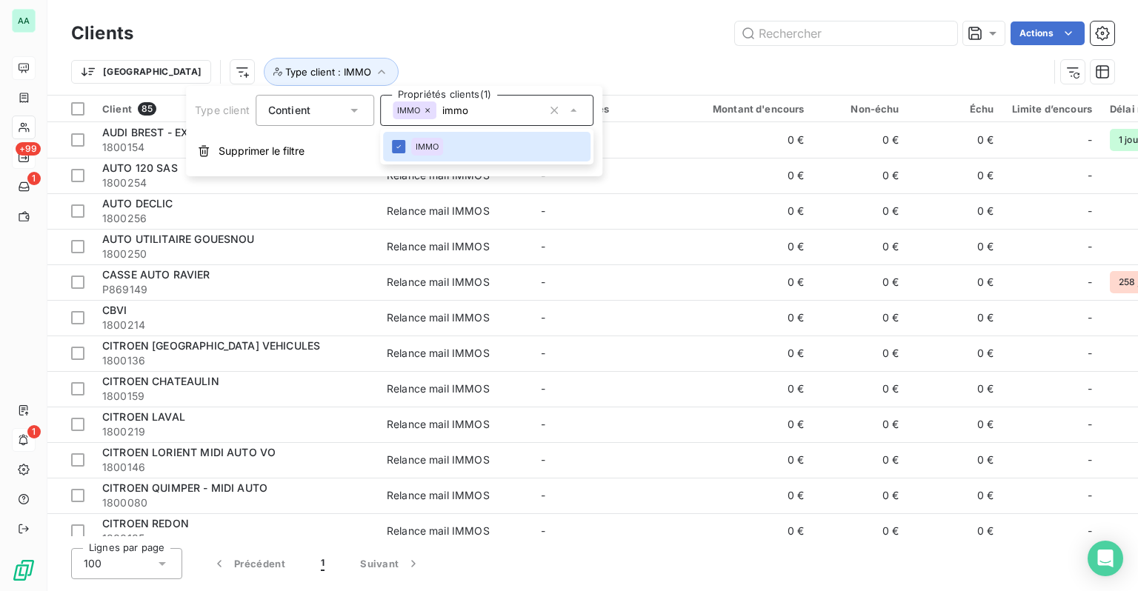
click at [591, 46] on div "Clients Actions" at bounding box center [592, 33] width 1043 height 31
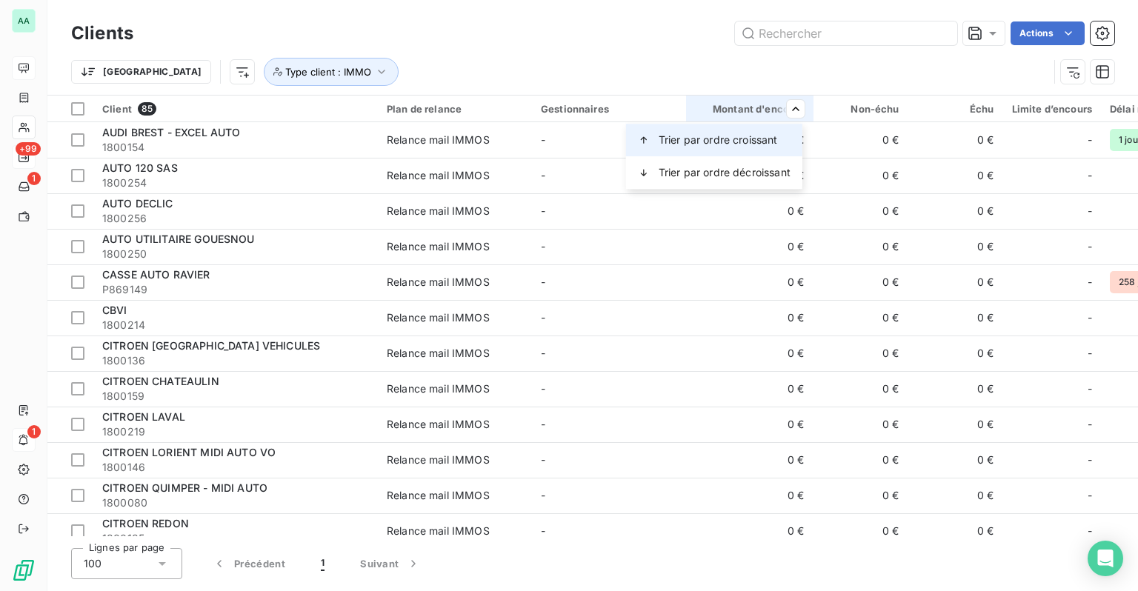
click at [740, 140] on span "Trier par ordre croissant" at bounding box center [718, 140] width 119 height 15
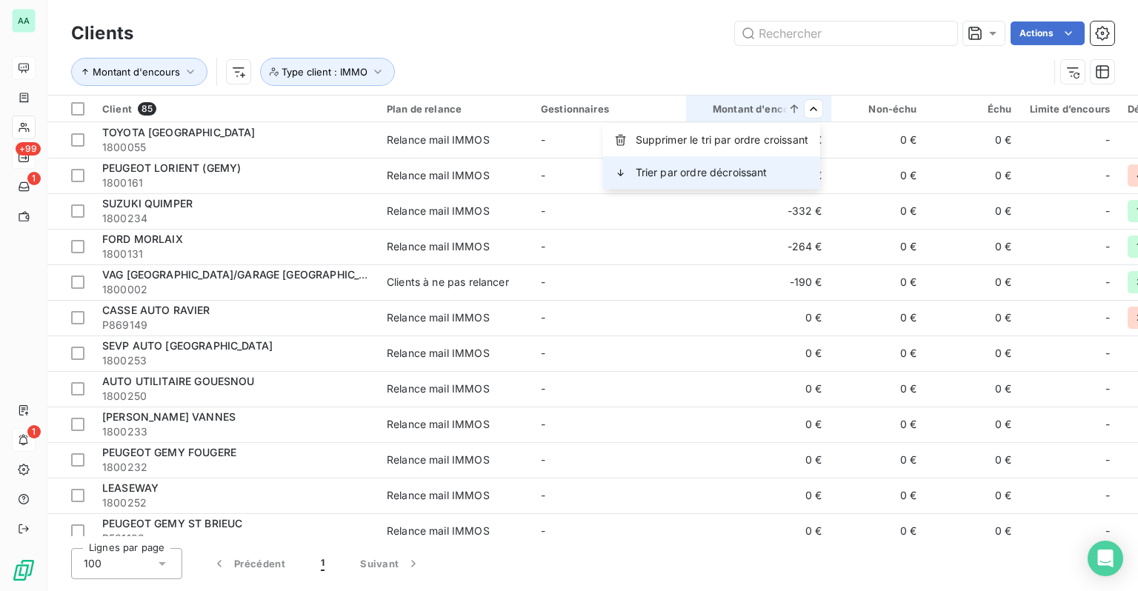
click at [757, 167] on span "Trier par ordre décroissant" at bounding box center [702, 172] width 132 height 15
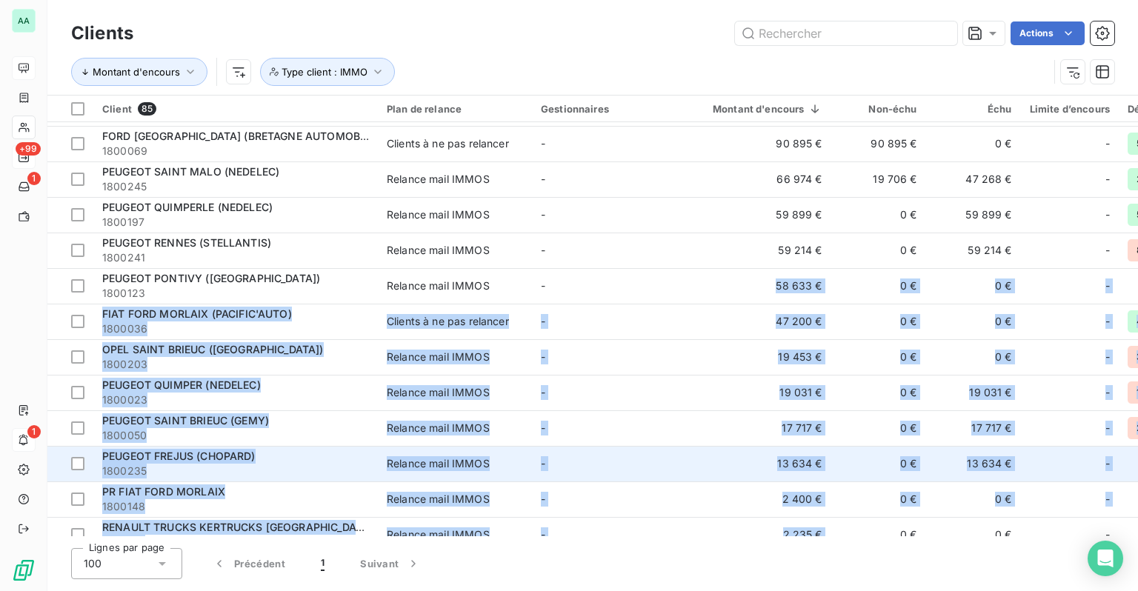
drag, startPoint x: 744, startPoint y: 537, endPoint x: 846, endPoint y: 529, distance: 101.9
click at [846, 529] on div "Clients Actions Montant d'encours Type client : IMMO Client 85 Plan de relance …" at bounding box center [592, 295] width 1091 height 591
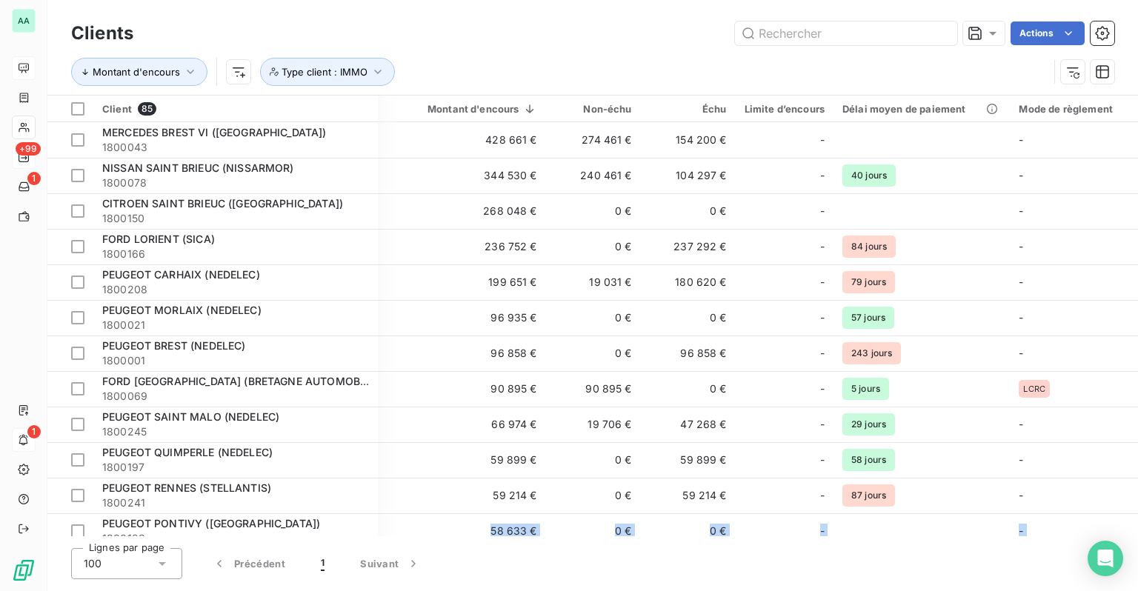
scroll to position [0, 376]
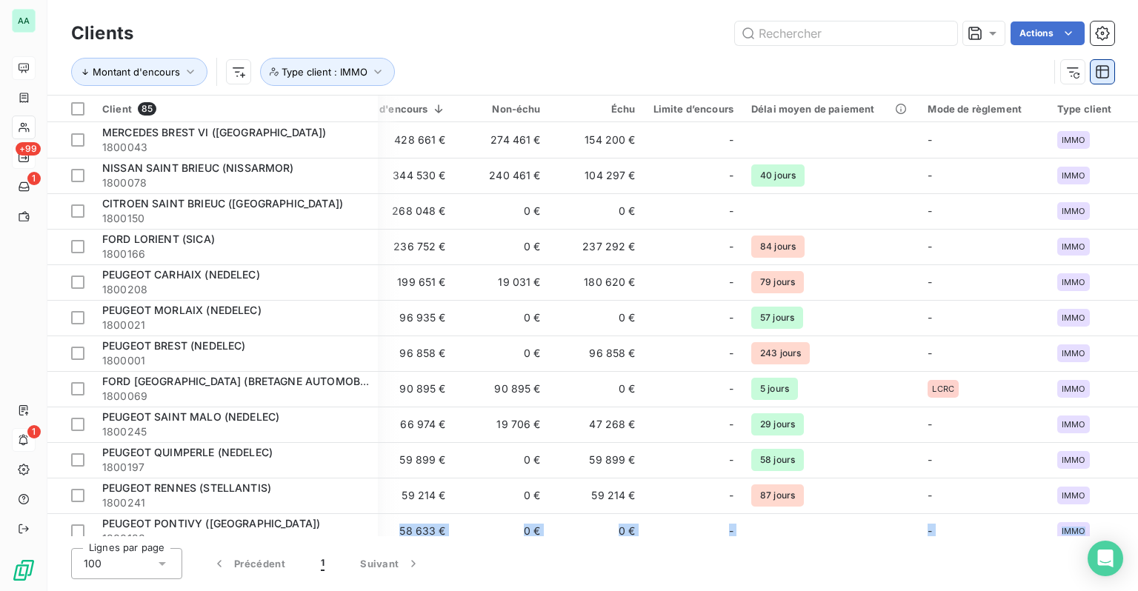
click at [1097, 70] on icon "button" at bounding box center [1102, 71] width 13 height 13
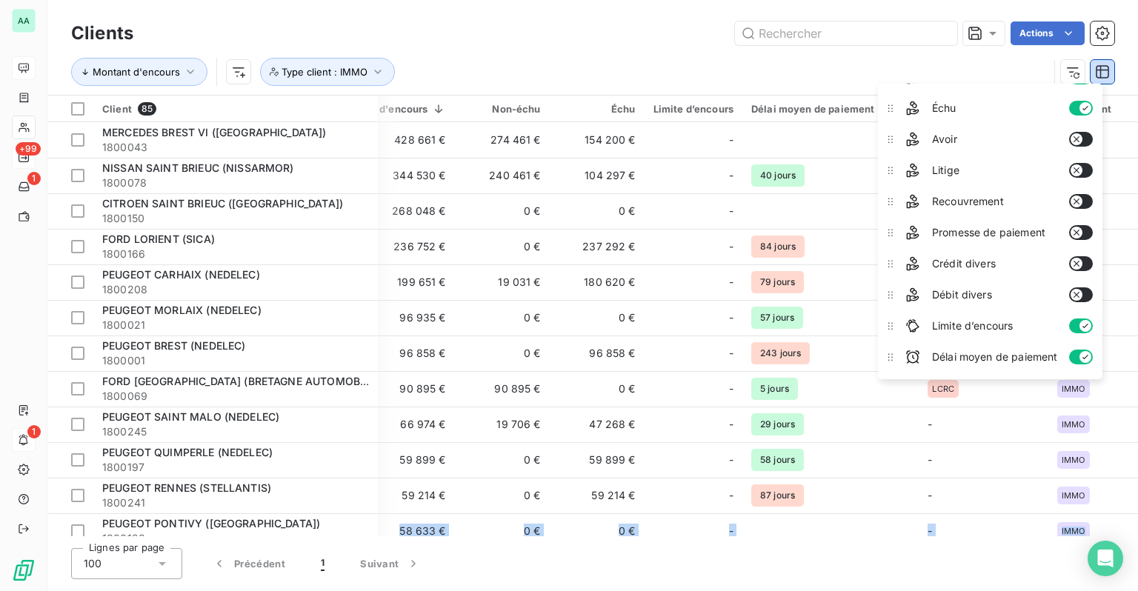
scroll to position [74, 0]
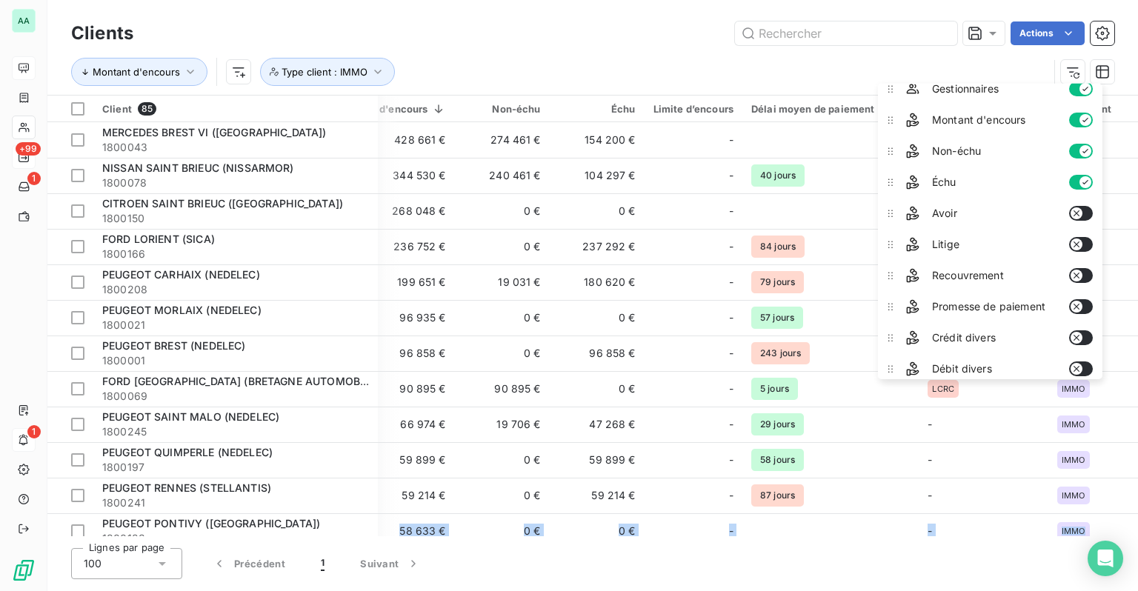
click at [1085, 245] on button "button" at bounding box center [1081, 244] width 24 height 15
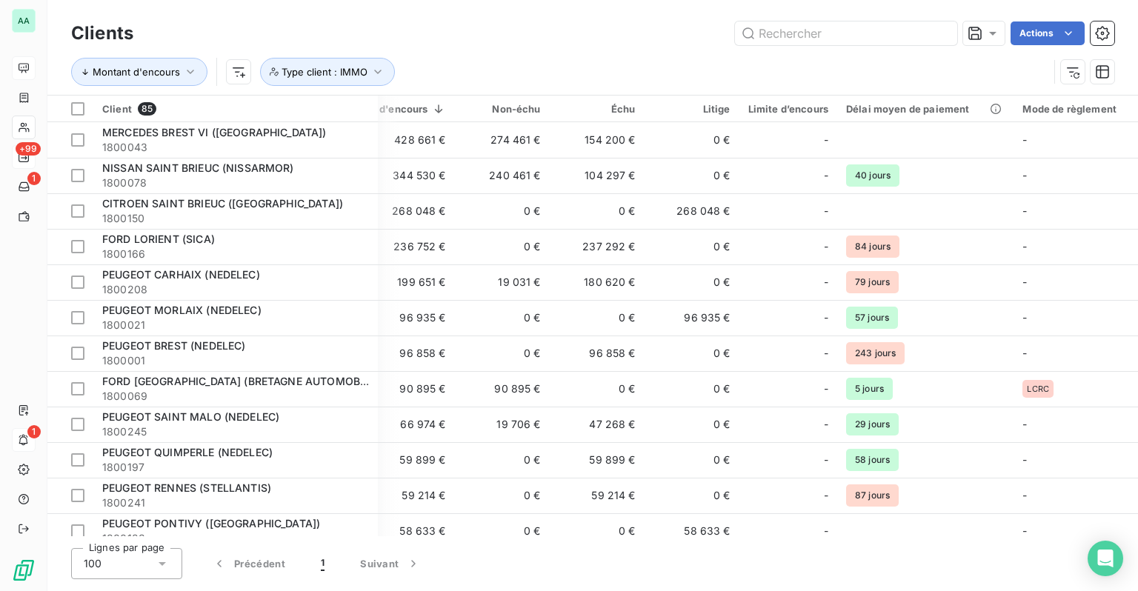
click at [833, 64] on div "Montant d'encours Type client : IMMO" at bounding box center [559, 72] width 977 height 28
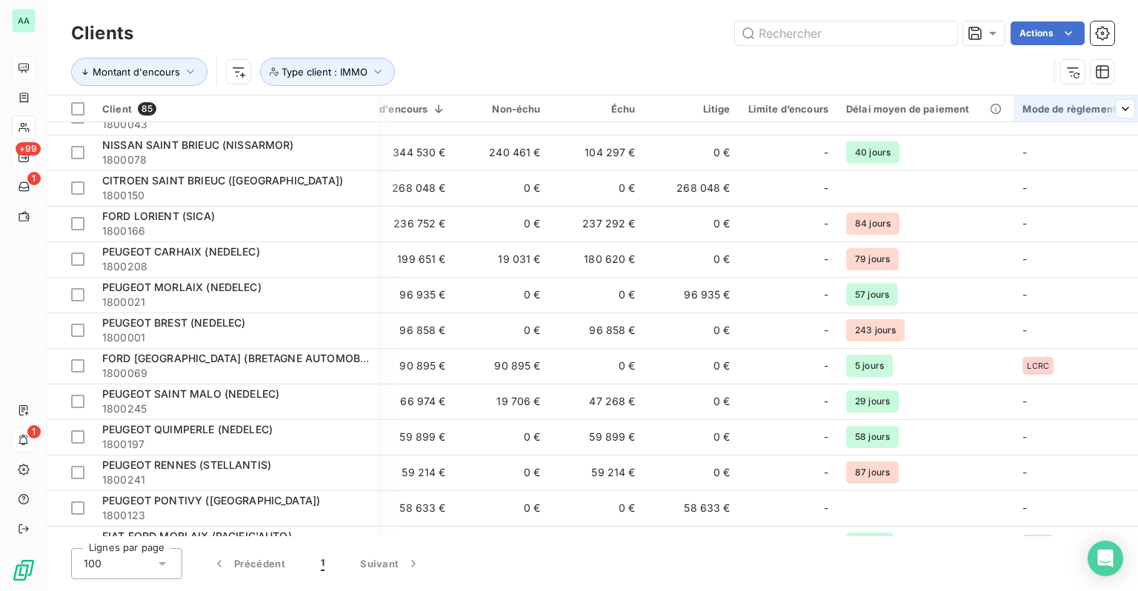
scroll to position [0, 376]
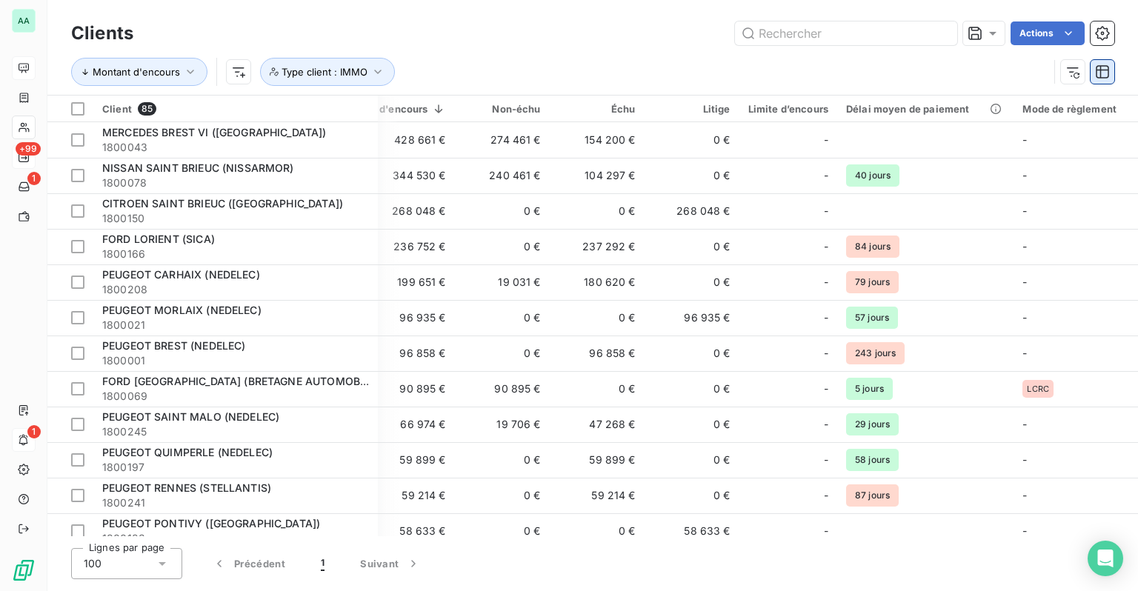
click at [1103, 76] on icon "button" at bounding box center [1102, 71] width 15 height 15
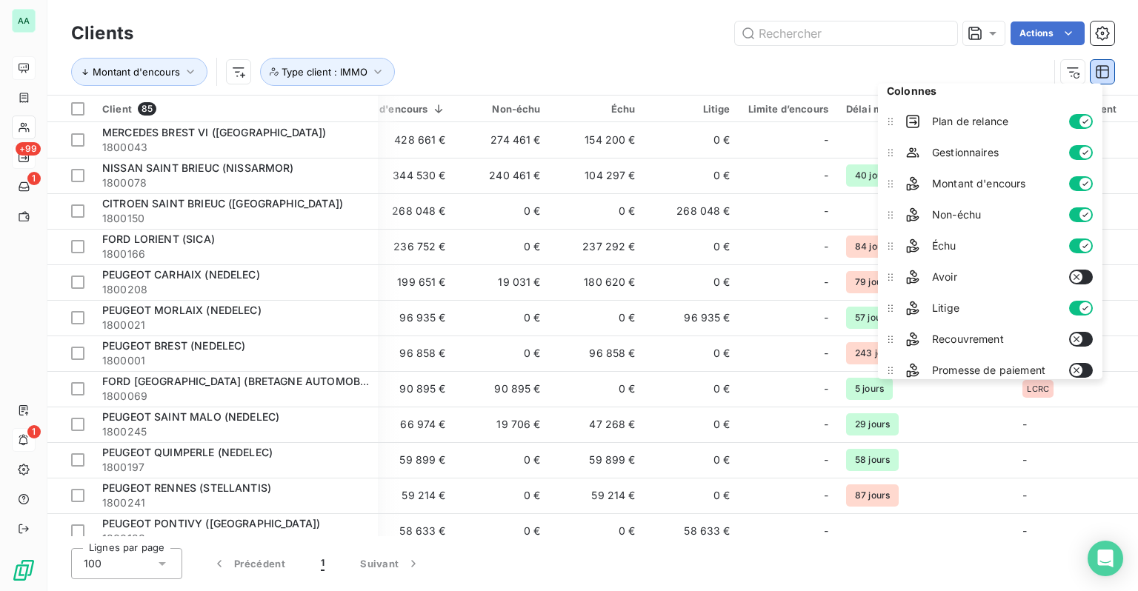
scroll to position [159, 0]
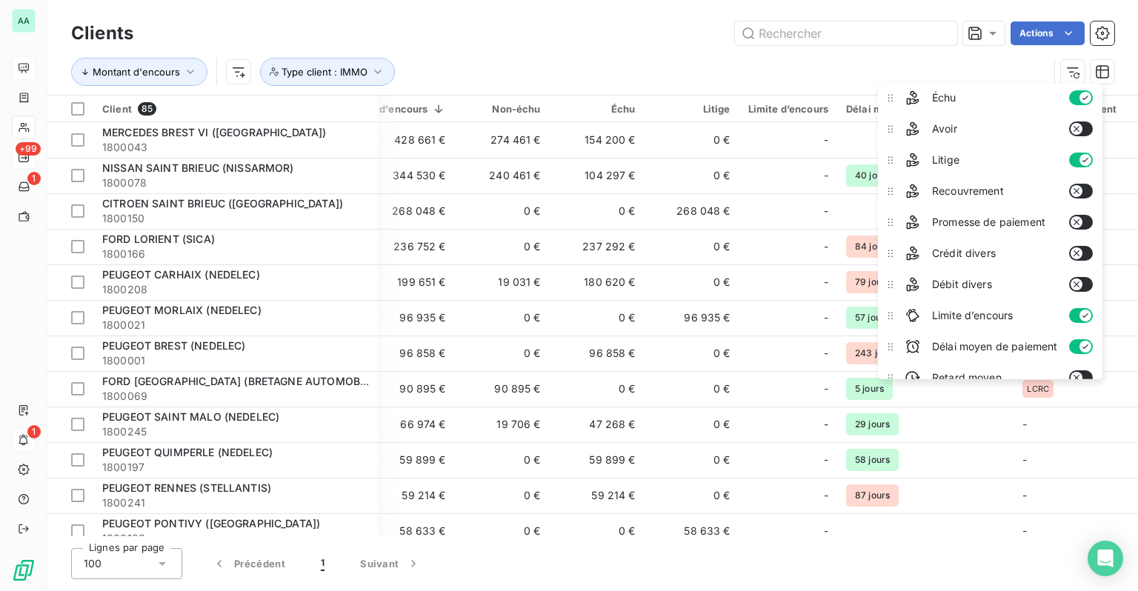
click at [1087, 313] on icon "button" at bounding box center [1086, 315] width 6 height 4
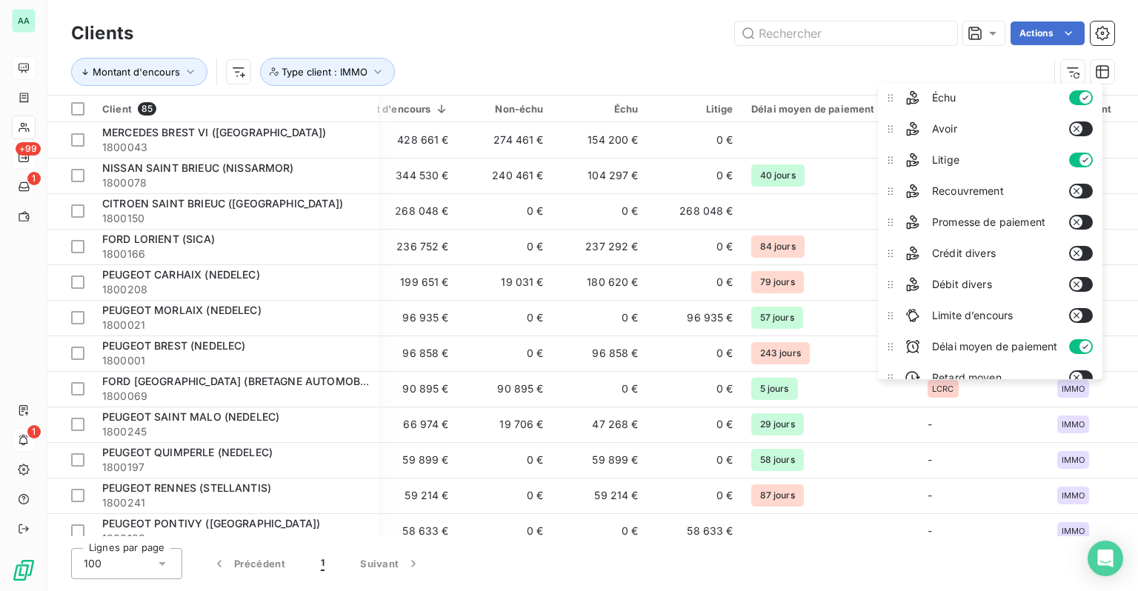
scroll to position [0, 374]
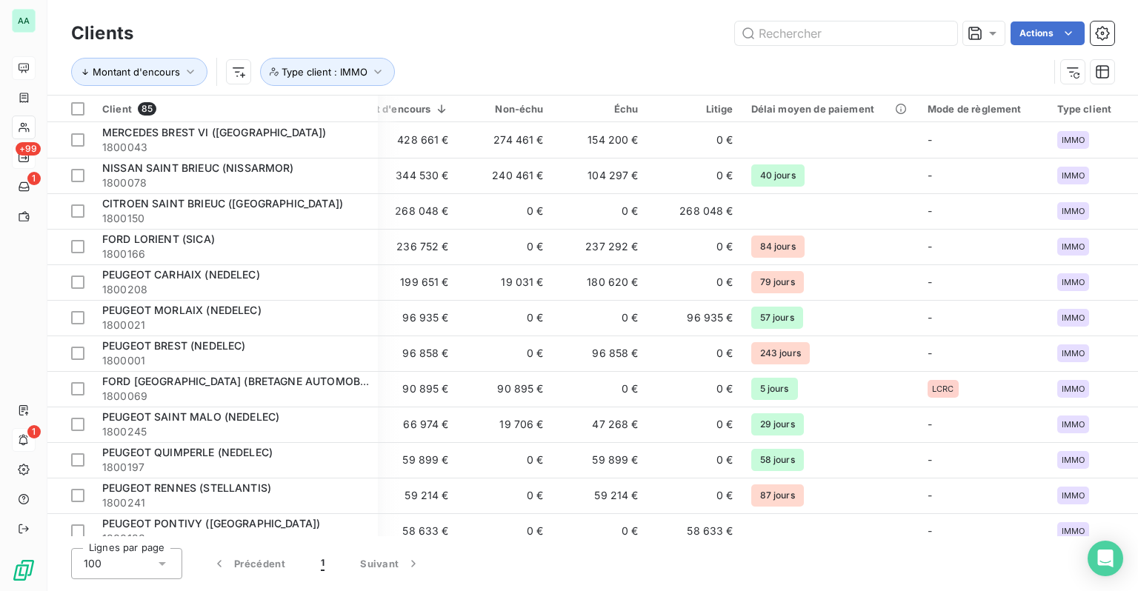
click at [797, 70] on div "Montant d'encours Type client : IMMO" at bounding box center [559, 72] width 977 height 28
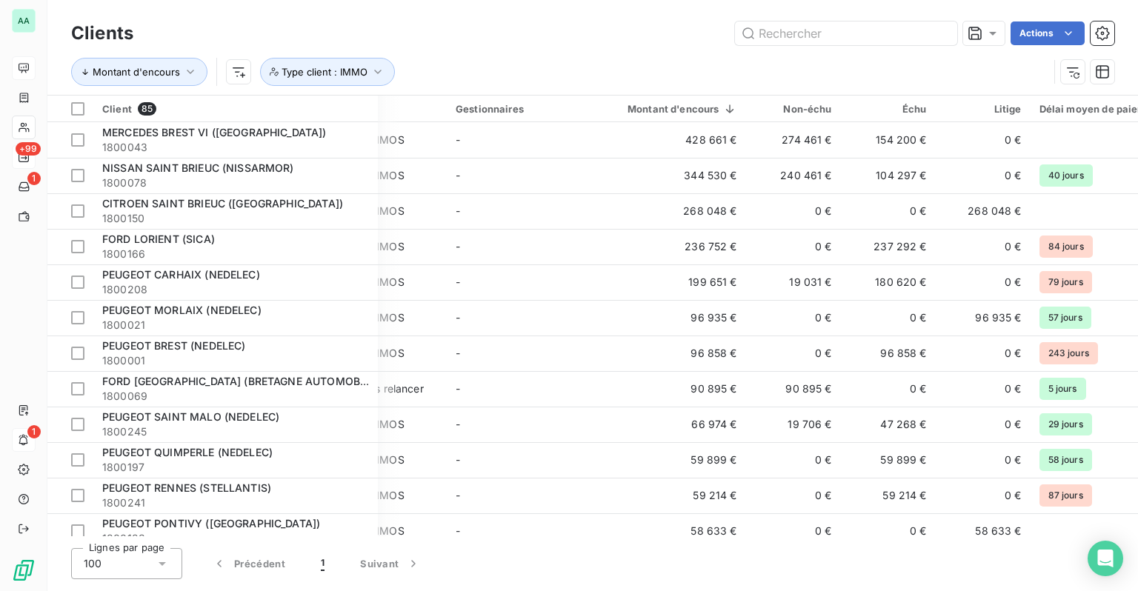
scroll to position [0, 0]
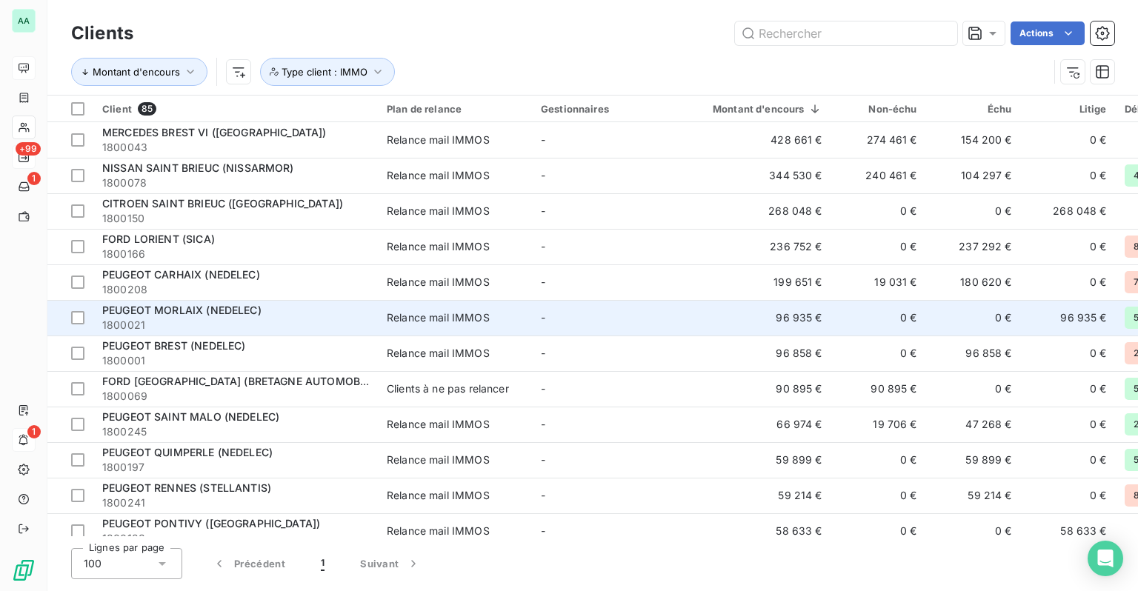
click at [856, 319] on td "0 €" at bounding box center [878, 318] width 95 height 36
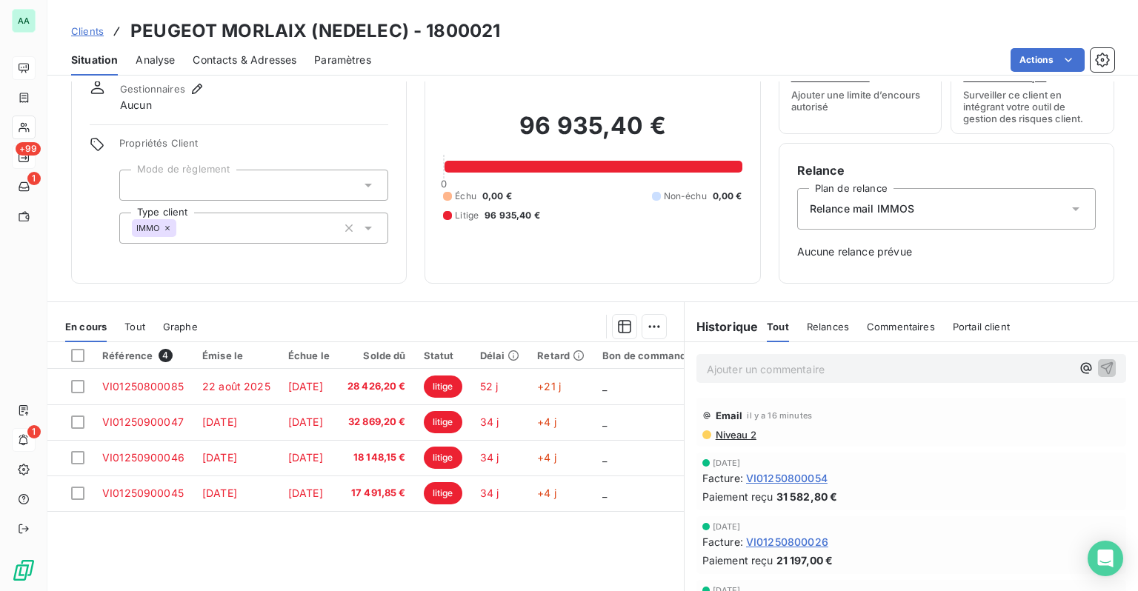
scroll to position [138, 0]
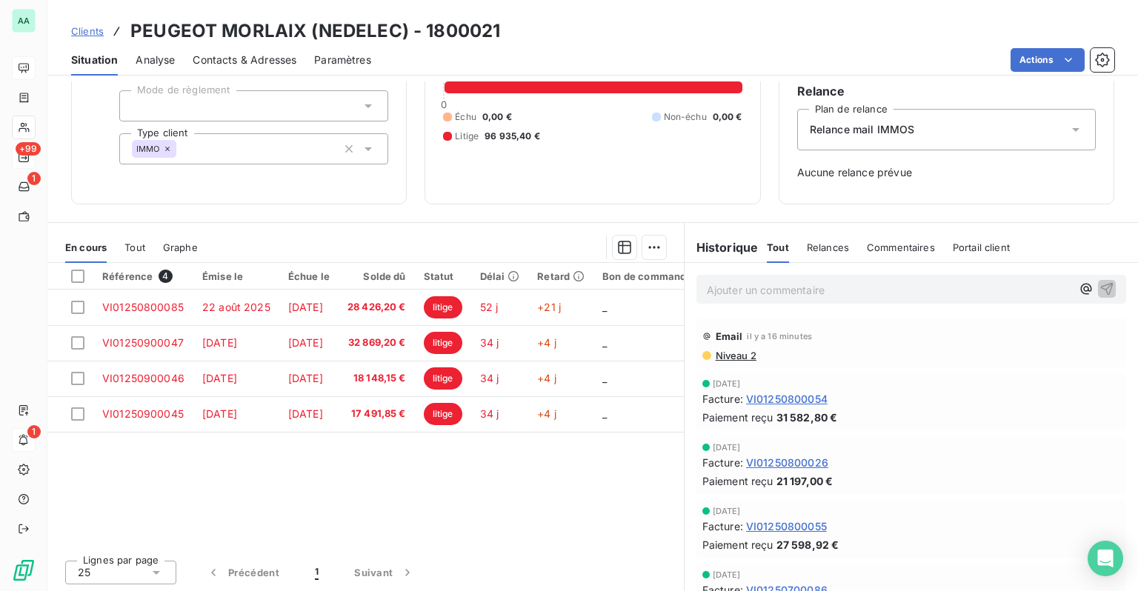
click at [880, 253] on div "Commentaires" at bounding box center [901, 247] width 68 height 31
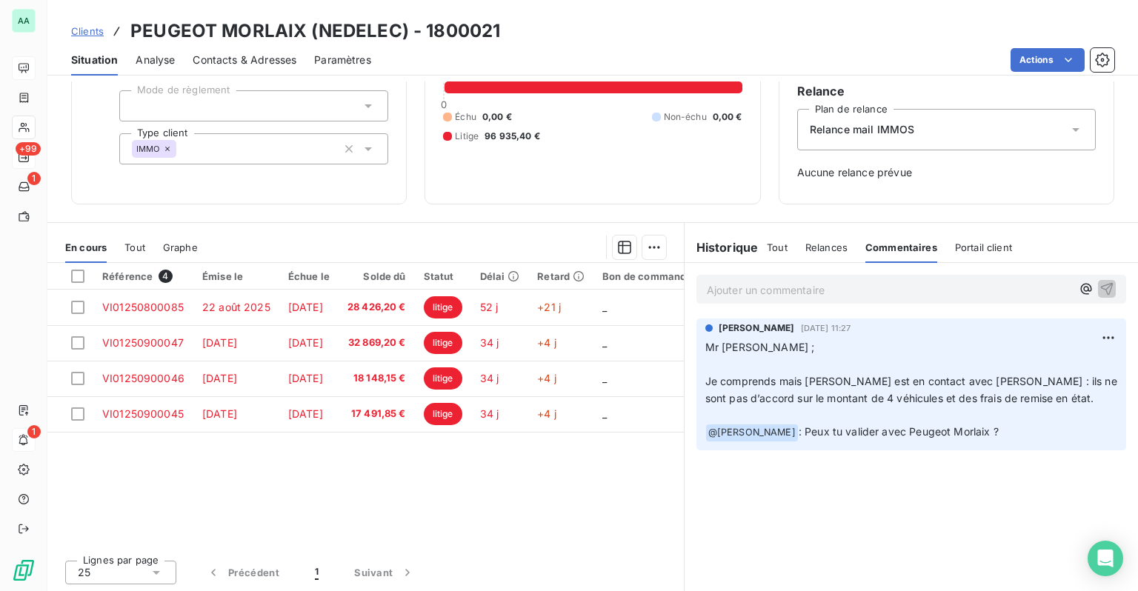
click at [745, 290] on p "Ajouter un commentaire ﻿" at bounding box center [889, 290] width 365 height 19
click at [767, 289] on p "Ajouter un commentaire ﻿" at bounding box center [889, 290] width 365 height 19
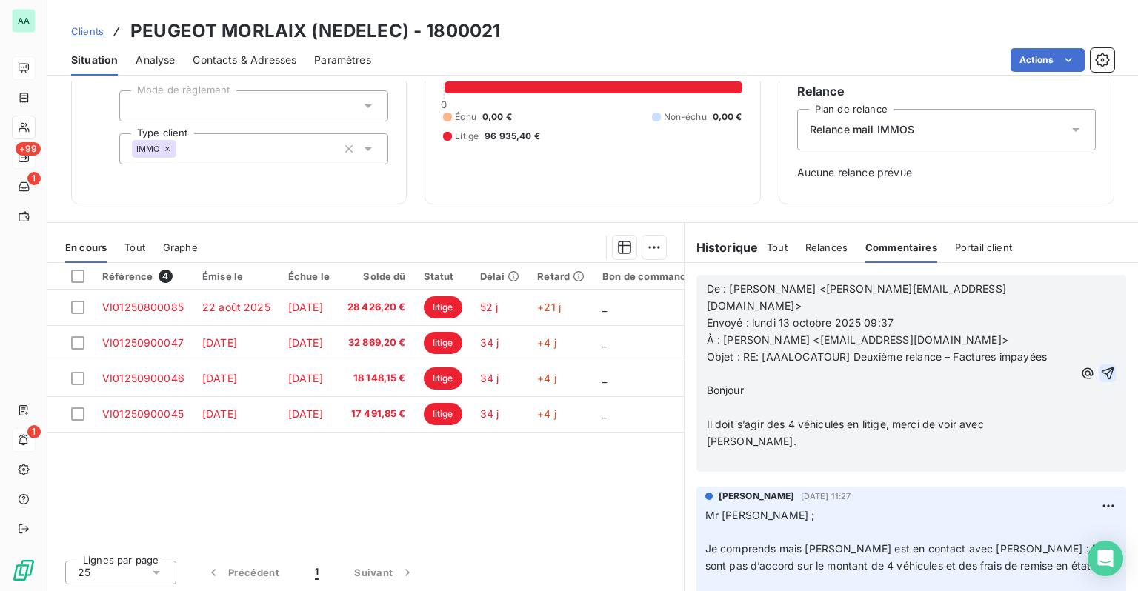
click at [1101, 367] on icon "button" at bounding box center [1107, 373] width 13 height 13
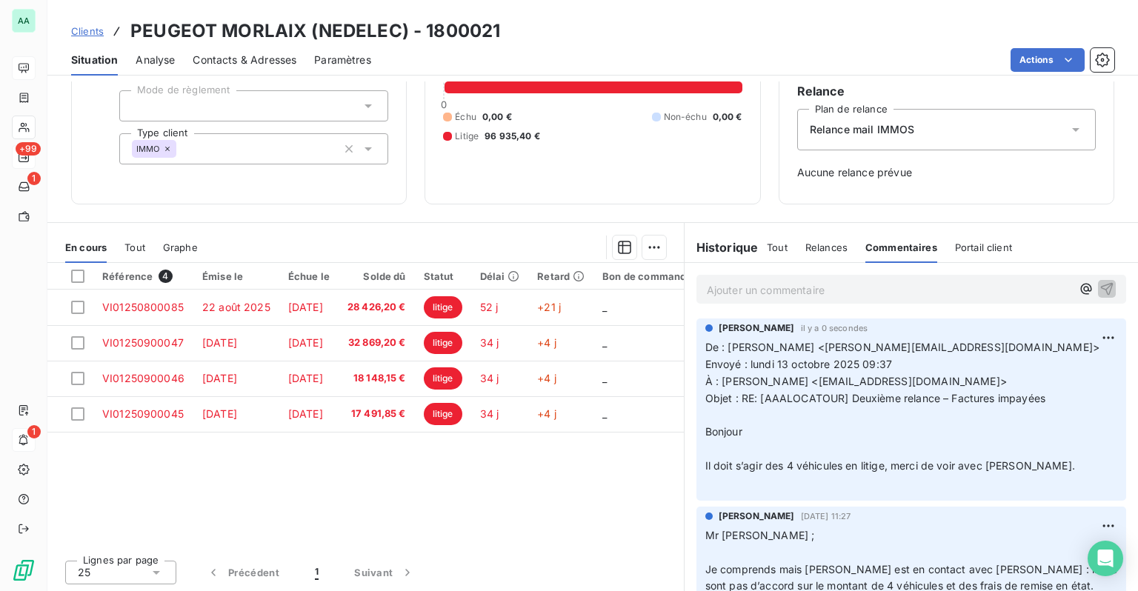
click at [89, 32] on span "Clients" at bounding box center [87, 31] width 33 height 12
